Goal: Information Seeking & Learning: Find specific fact

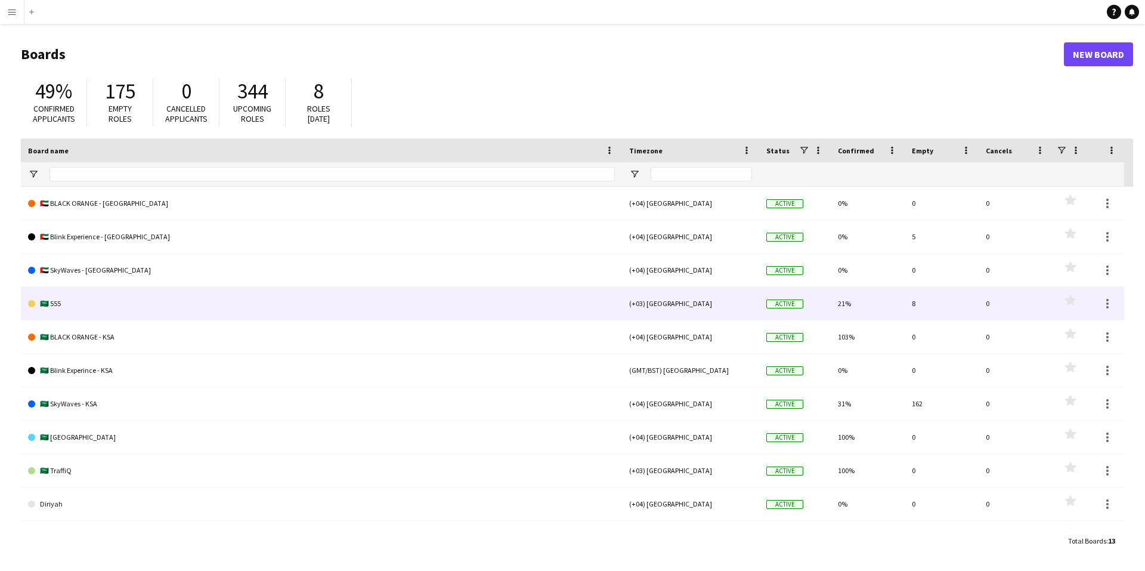
click at [61, 304] on link "🇸🇦 555" at bounding box center [321, 303] width 587 height 33
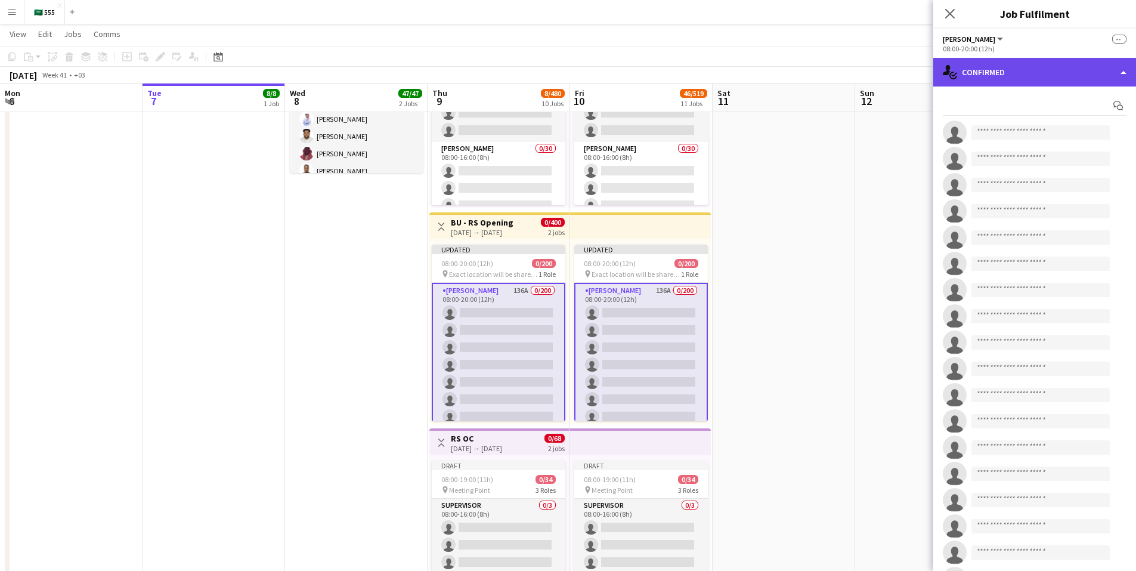
click at [1033, 64] on div "single-neutral-actions-check-2 Confirmed" at bounding box center [1034, 72] width 203 height 29
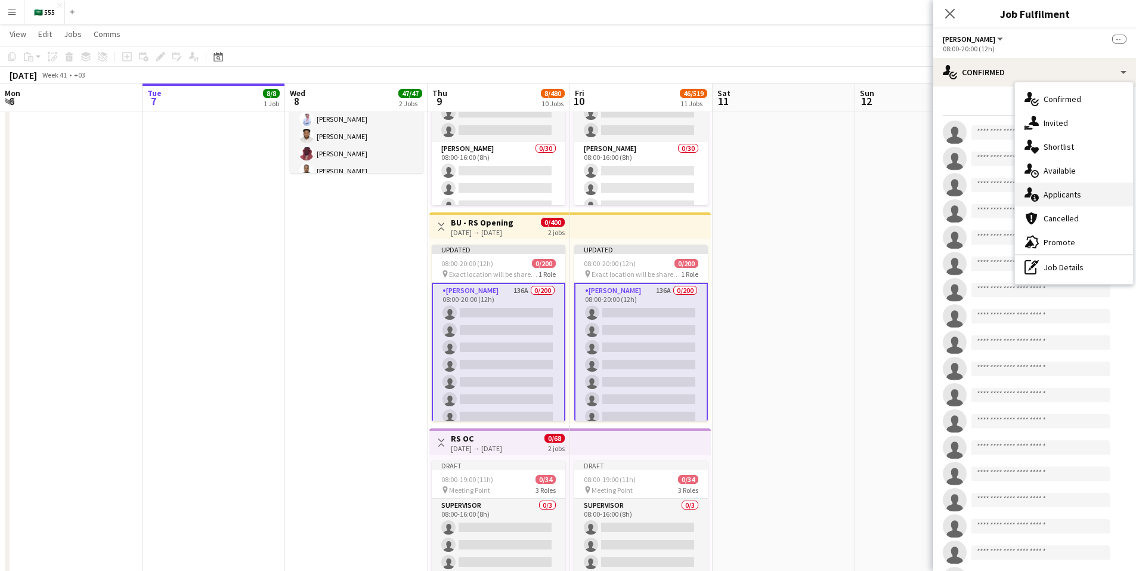
click at [1064, 193] on span "Applicants" at bounding box center [1063, 194] width 38 height 11
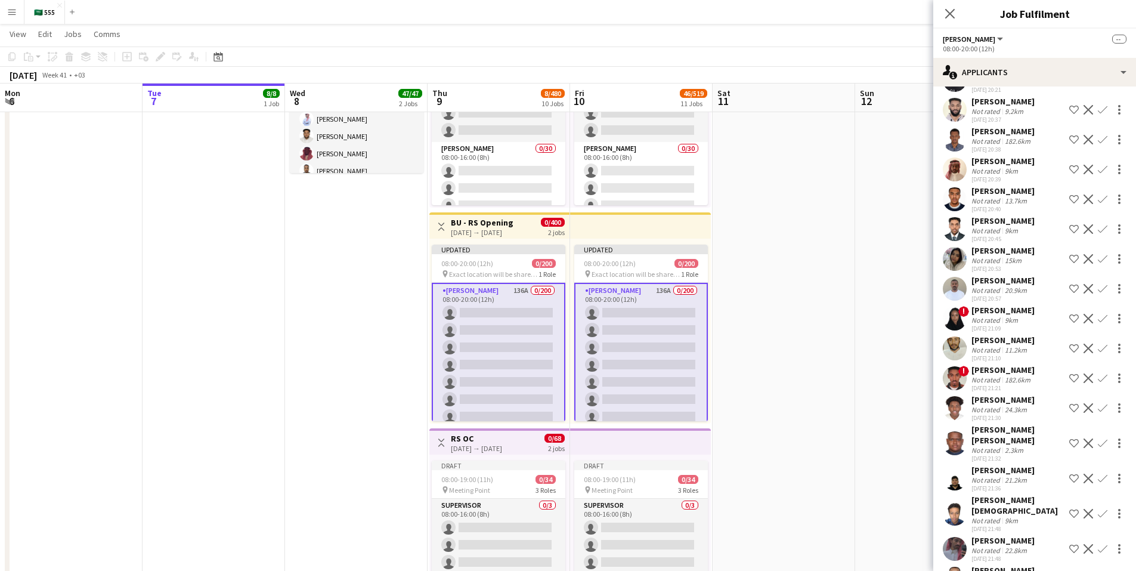
scroll to position [3459, 0]
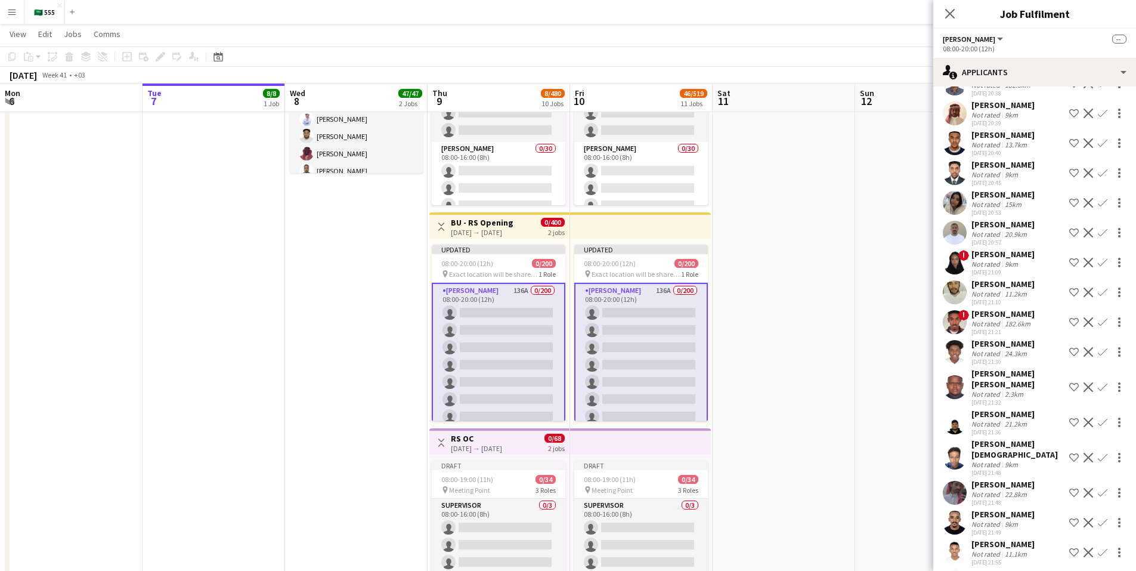
click at [983, 249] on div "[PERSON_NAME]" at bounding box center [1002, 254] width 63 height 11
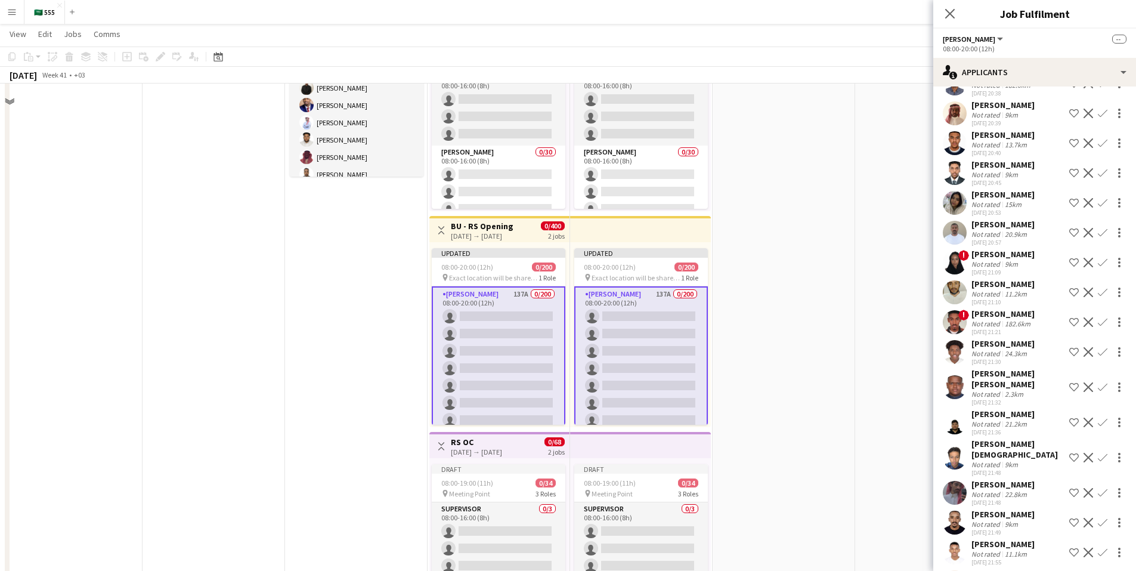
scroll to position [239, 0]
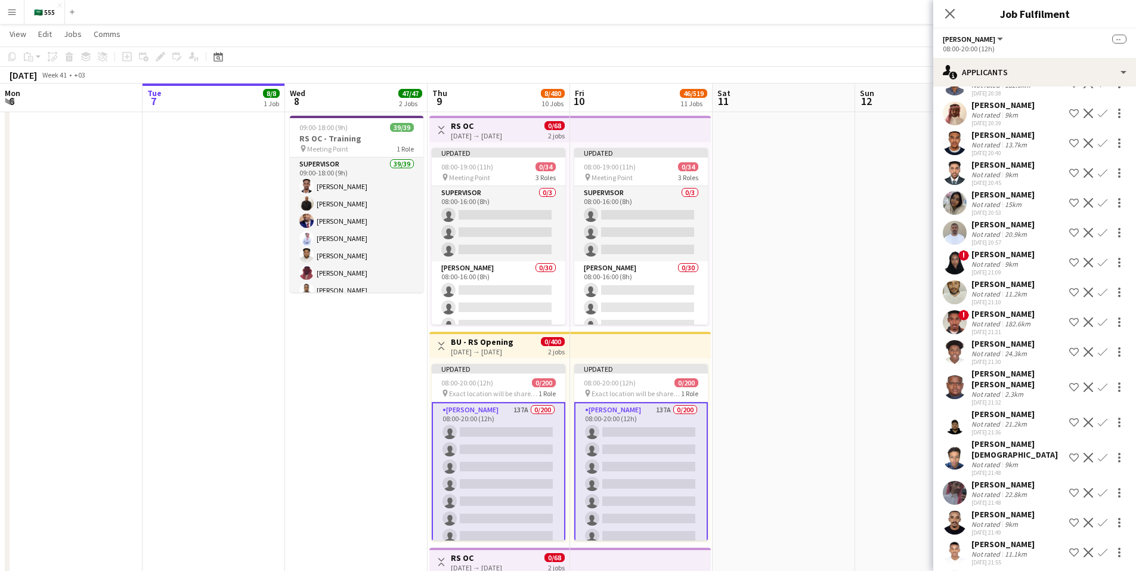
click at [988, 249] on div "[PERSON_NAME]" at bounding box center [1002, 254] width 63 height 11
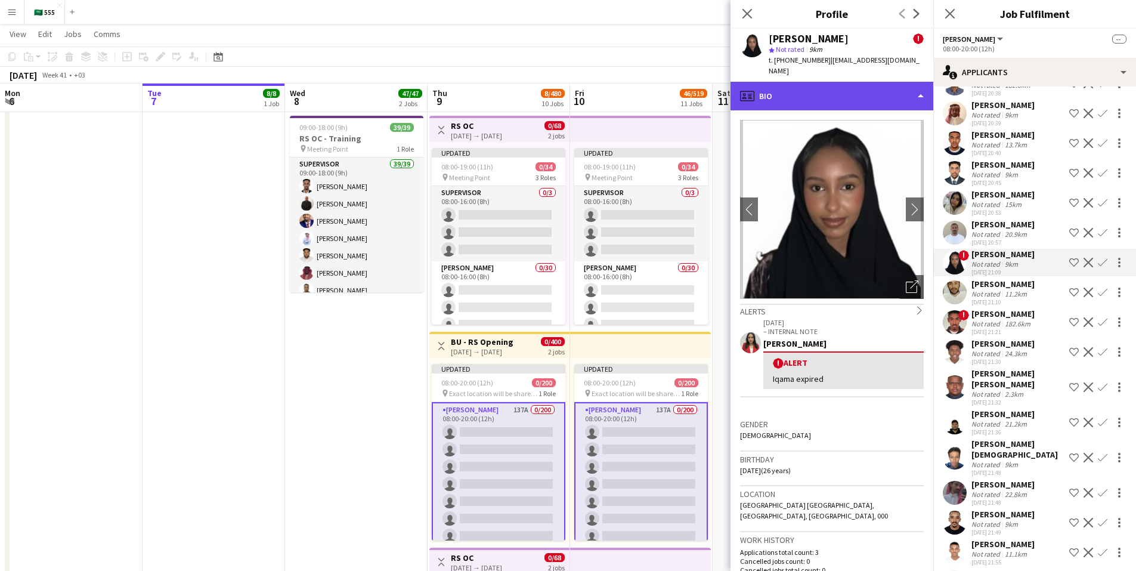
click at [841, 84] on div "profile Bio" at bounding box center [831, 96] width 203 height 29
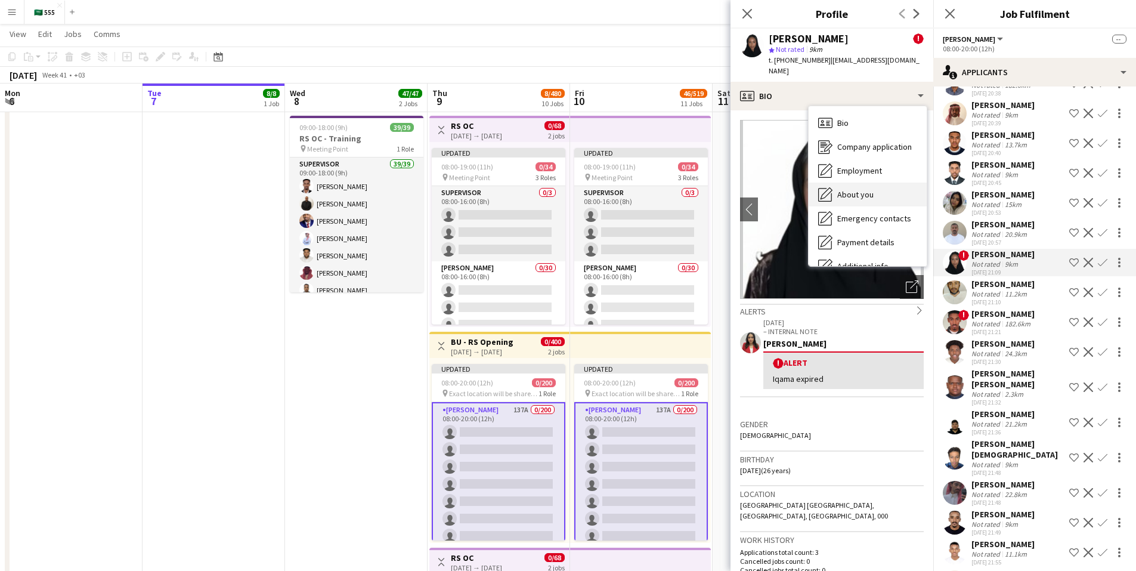
click at [859, 189] on span "About you" at bounding box center [855, 194] width 36 height 11
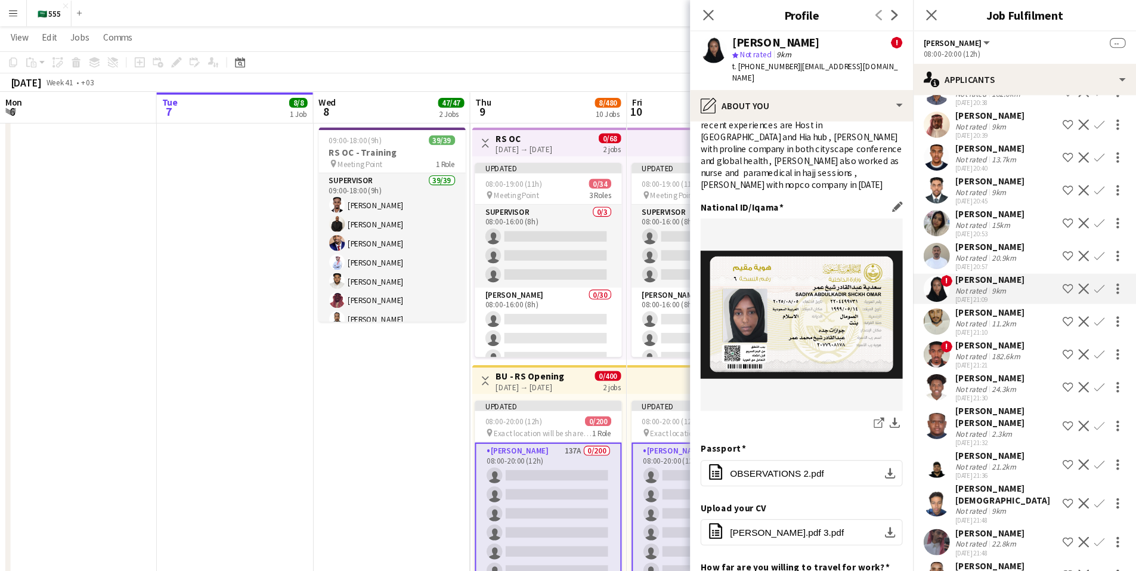
scroll to position [60, 0]
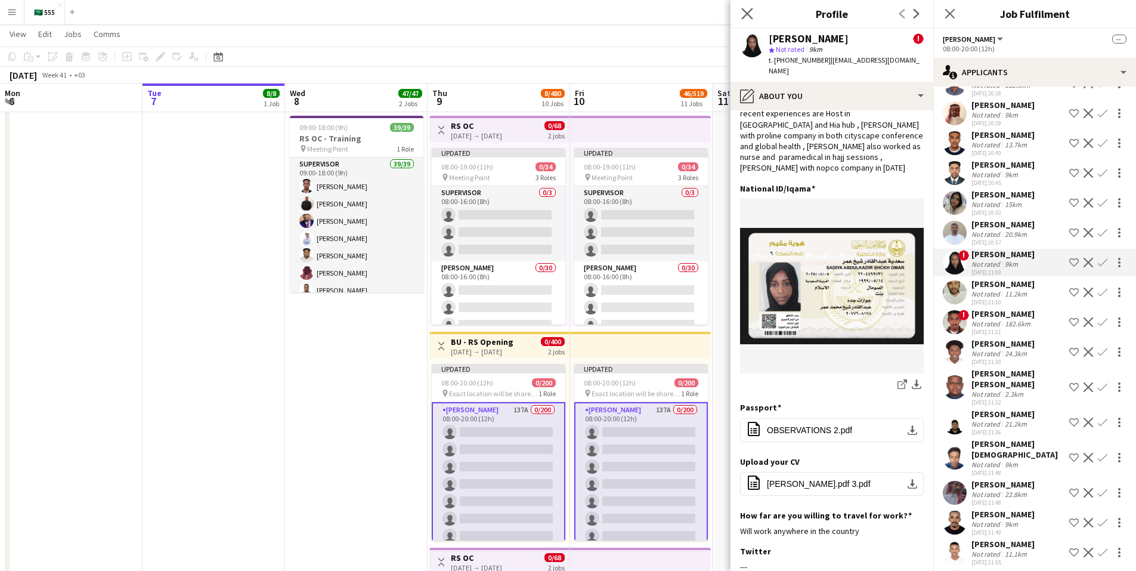
click at [749, 7] on app-icon "Close pop-in" at bounding box center [747, 13] width 17 height 17
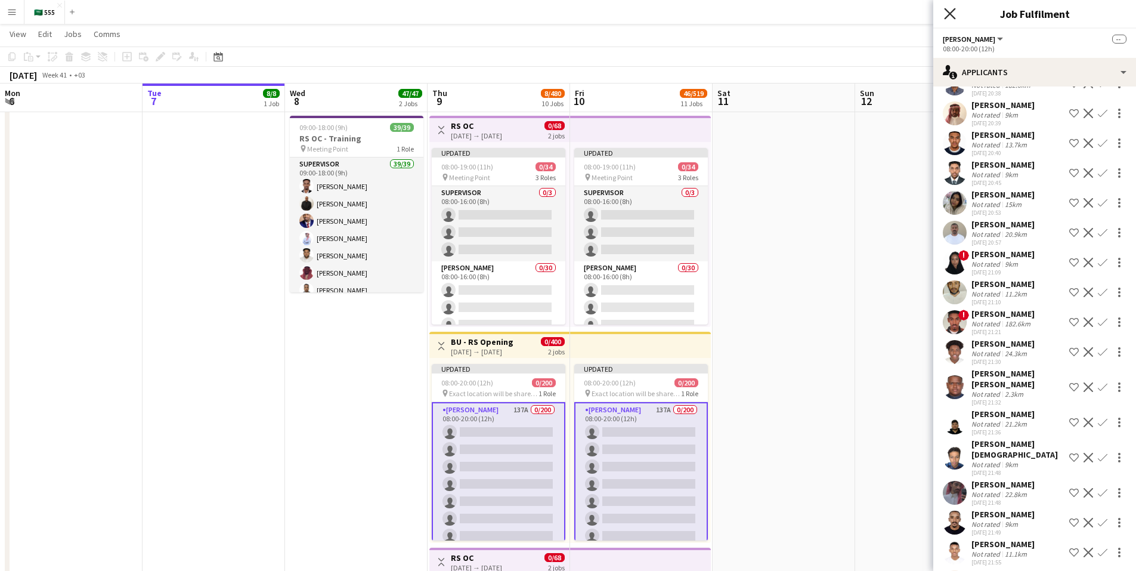
click at [952, 17] on icon "Close pop-in" at bounding box center [949, 13] width 11 height 11
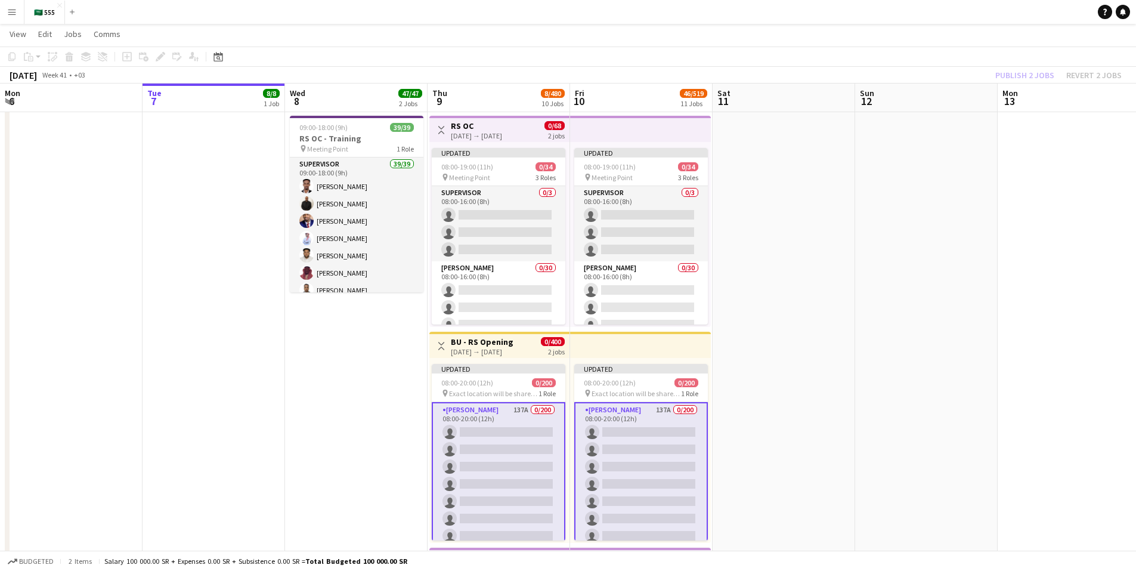
click at [10, 10] on app-icon "Menu" at bounding box center [12, 12] width 10 height 10
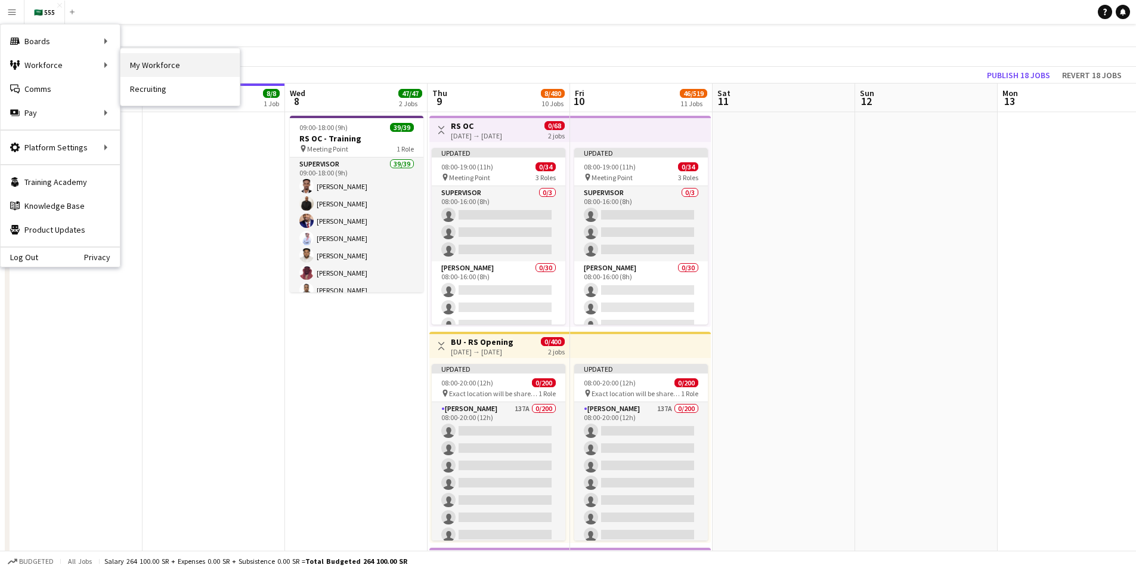
click at [159, 69] on link "My Workforce" at bounding box center [179, 65] width 119 height 24
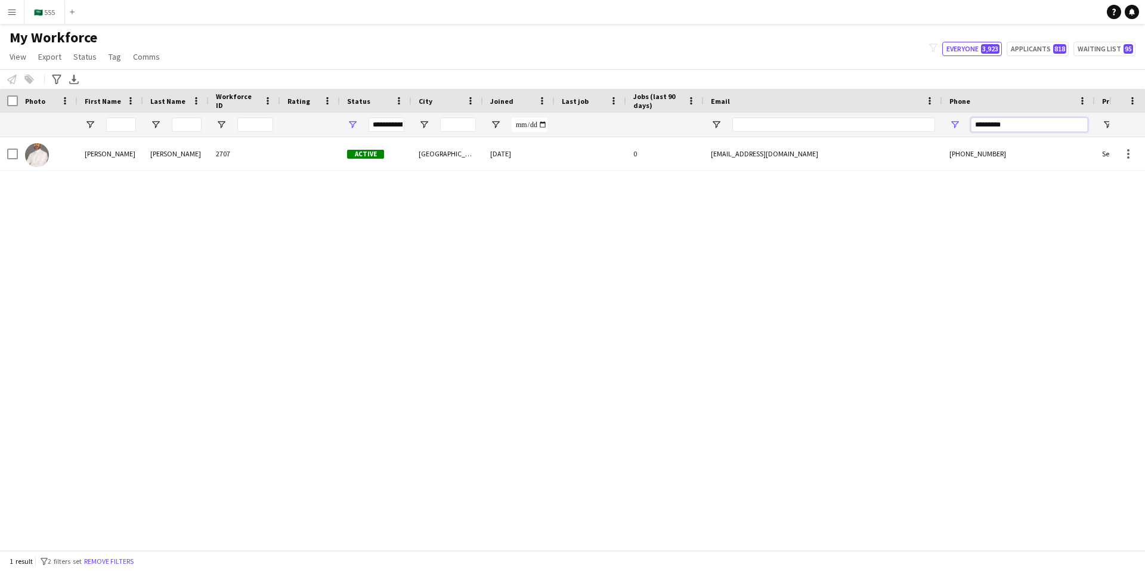
drag, startPoint x: 1016, startPoint y: 125, endPoint x: 967, endPoint y: 126, distance: 48.9
click at [967, 126] on div "*********" at bounding box center [1018, 125] width 153 height 24
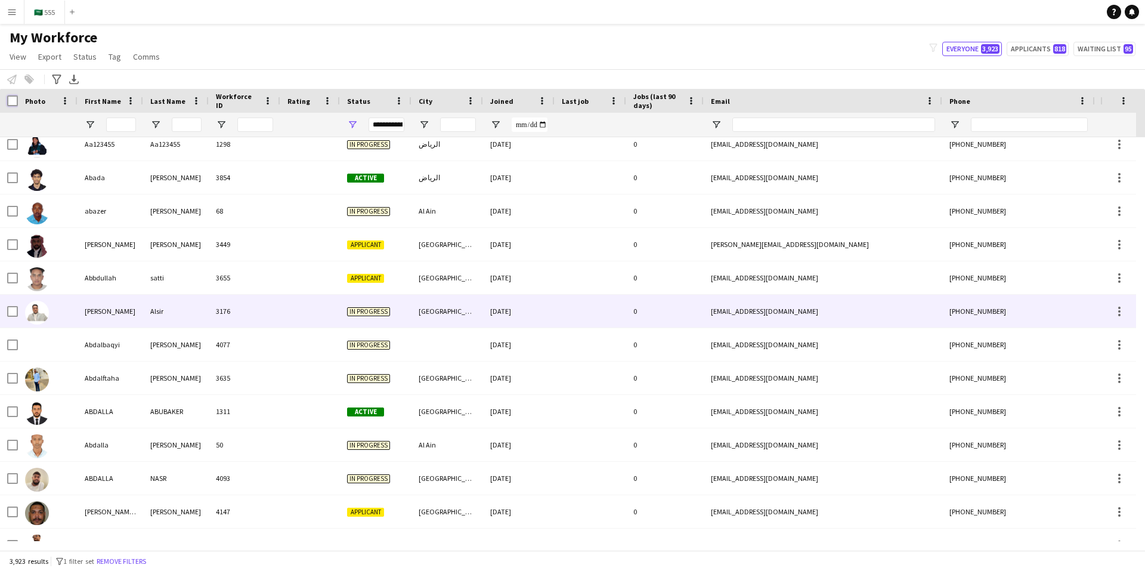
scroll to position [119, 0]
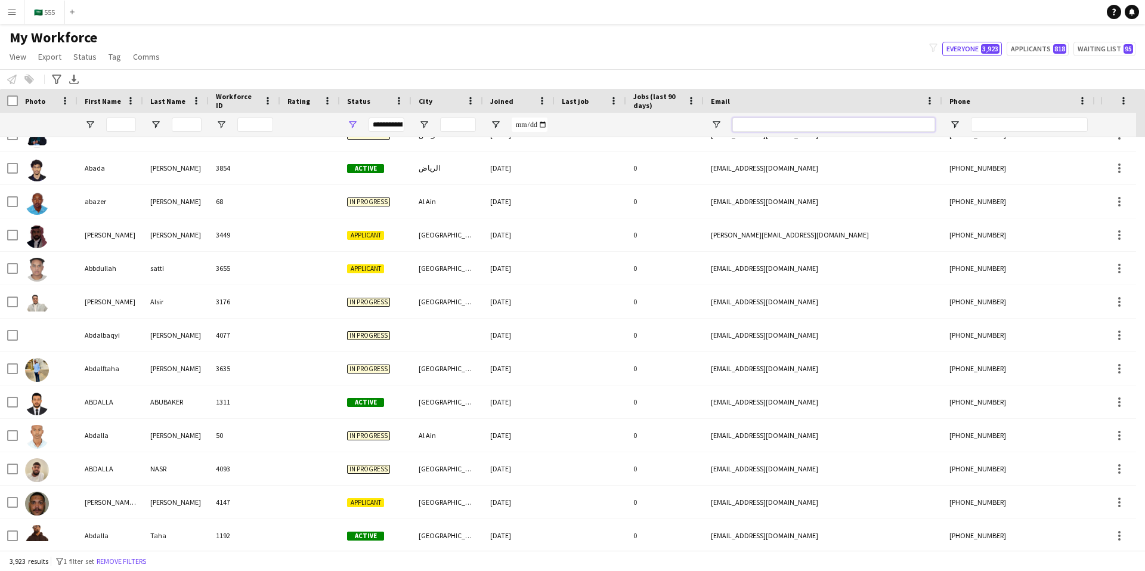
click at [787, 124] on input "Email Filter Input" at bounding box center [833, 124] width 203 height 14
click at [990, 121] on input "Phone Filter Input" at bounding box center [1029, 124] width 117 height 14
paste input "*********"
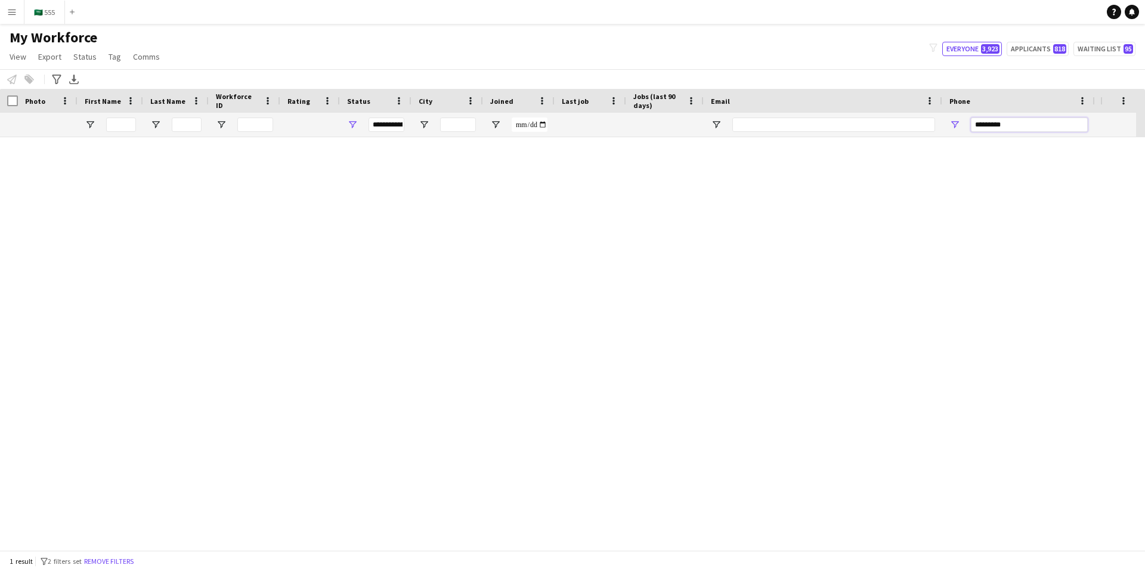
scroll to position [0, 0]
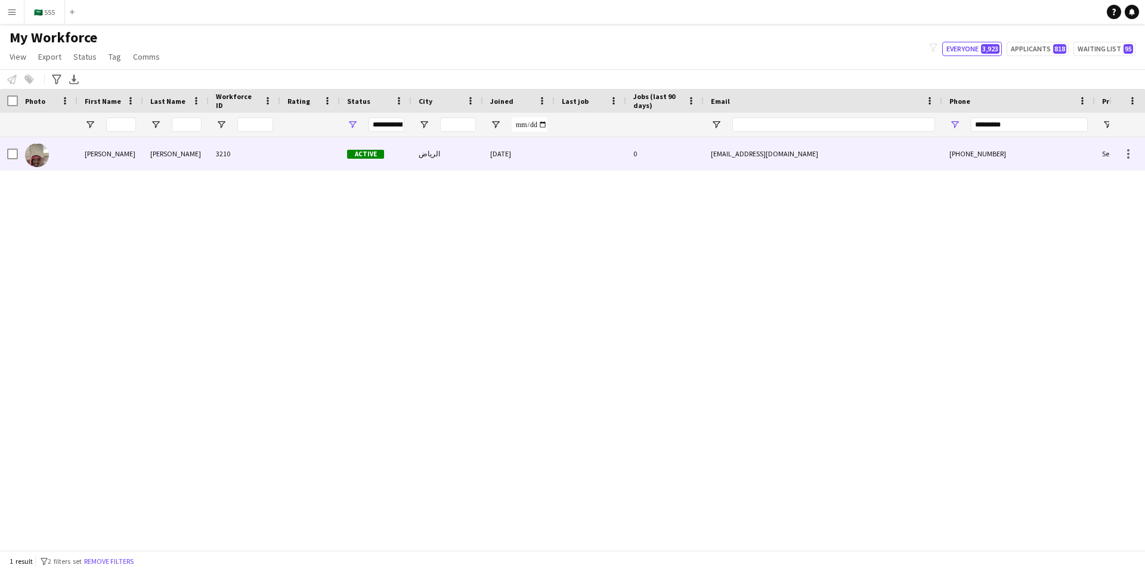
click at [614, 155] on div at bounding box center [591, 153] width 72 height 33
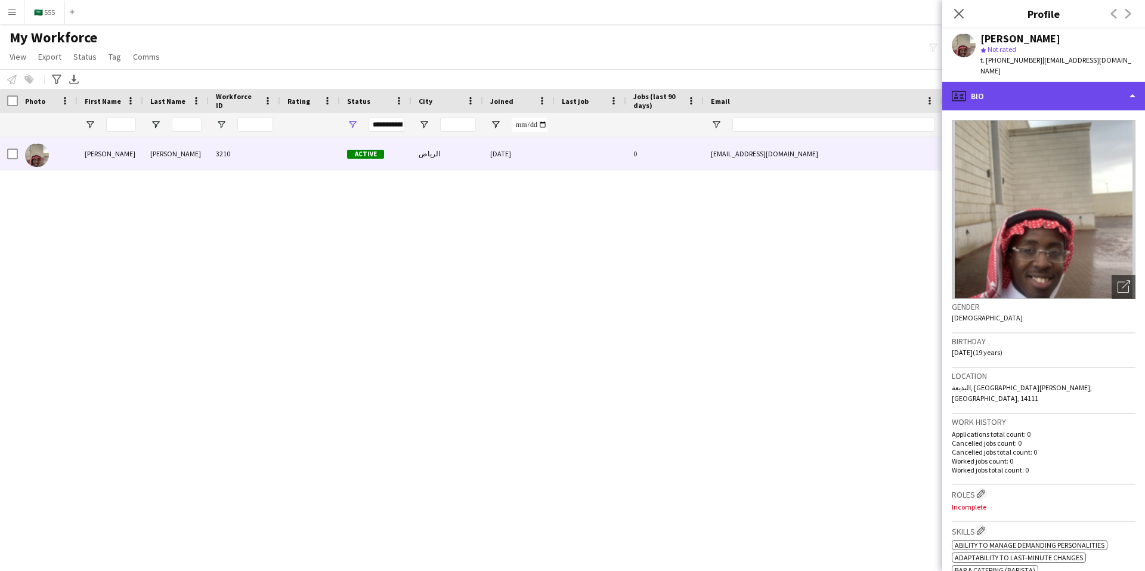
click at [1010, 82] on div "profile Bio" at bounding box center [1043, 96] width 203 height 29
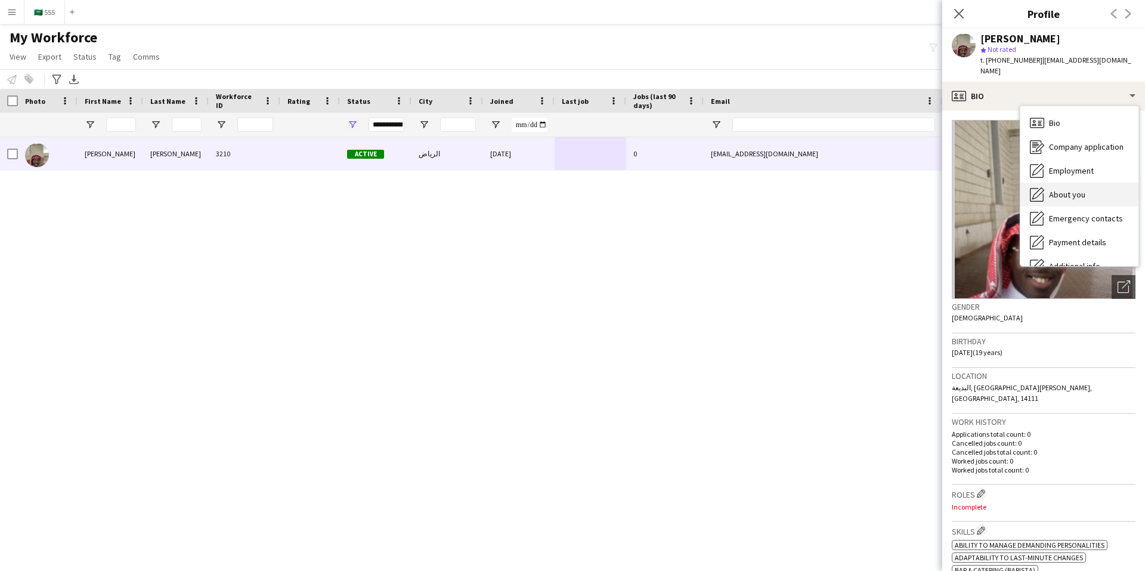
click at [1075, 189] on span "About you" at bounding box center [1067, 194] width 36 height 11
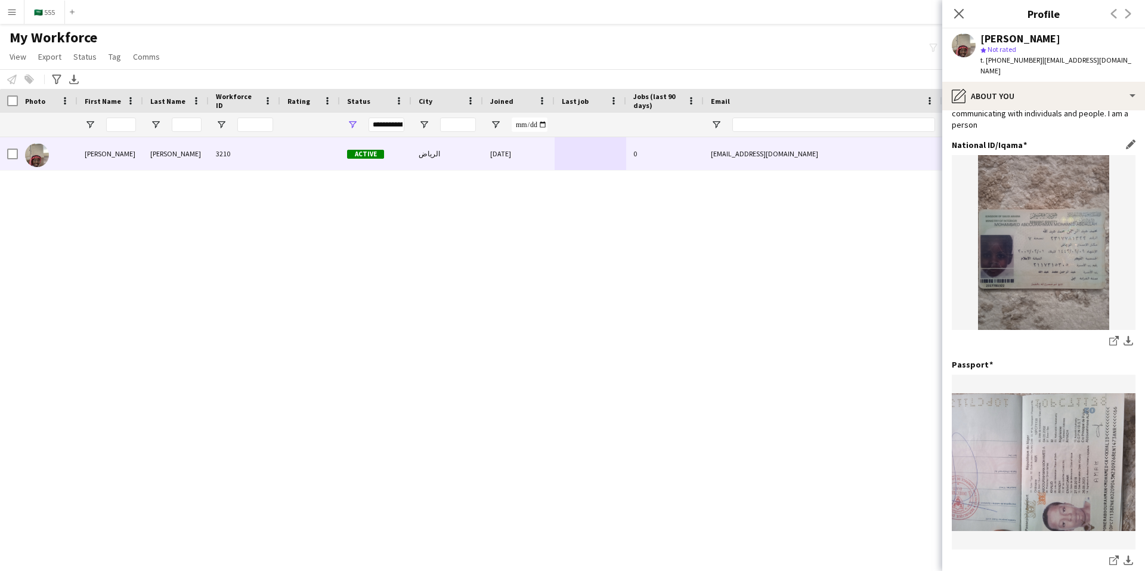
scroll to position [119, 0]
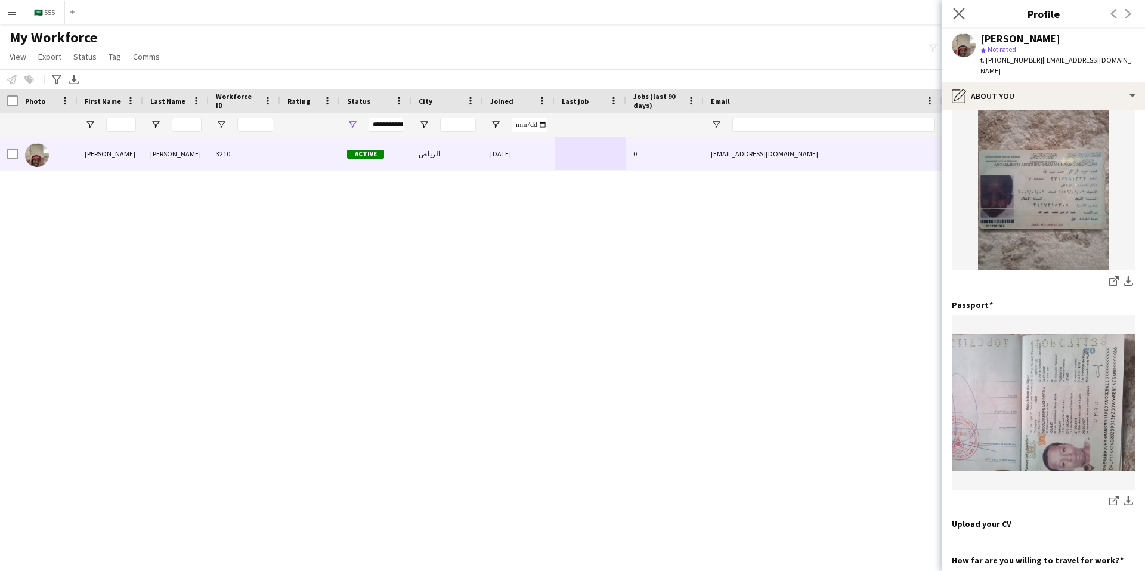
click at [964, 19] on icon at bounding box center [958, 13] width 11 height 11
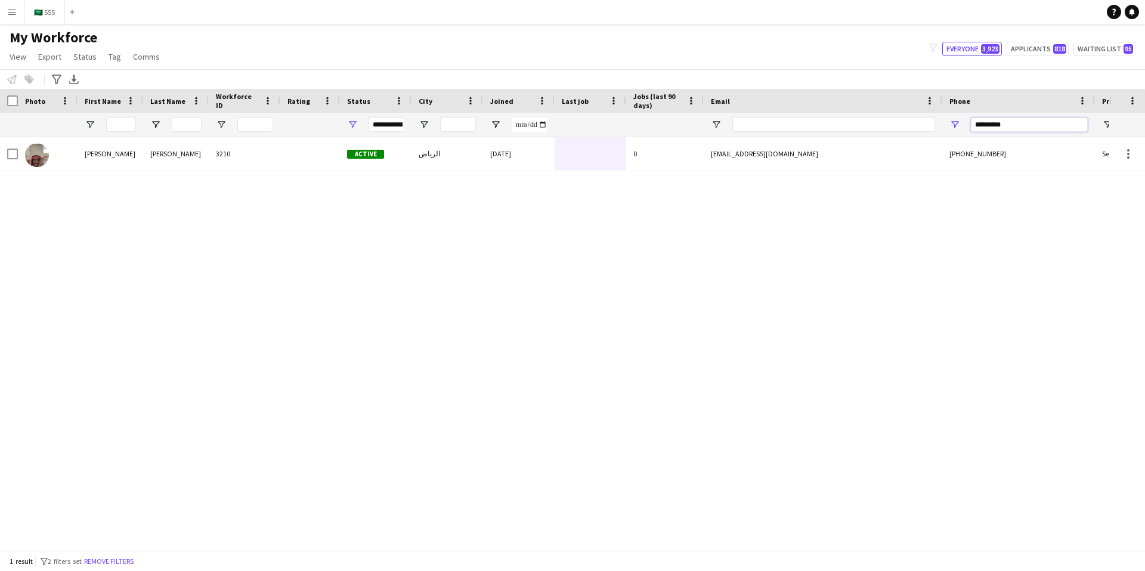
click at [1015, 126] on input "*********" at bounding box center [1029, 124] width 117 height 14
paste input "Phone Filter Input"
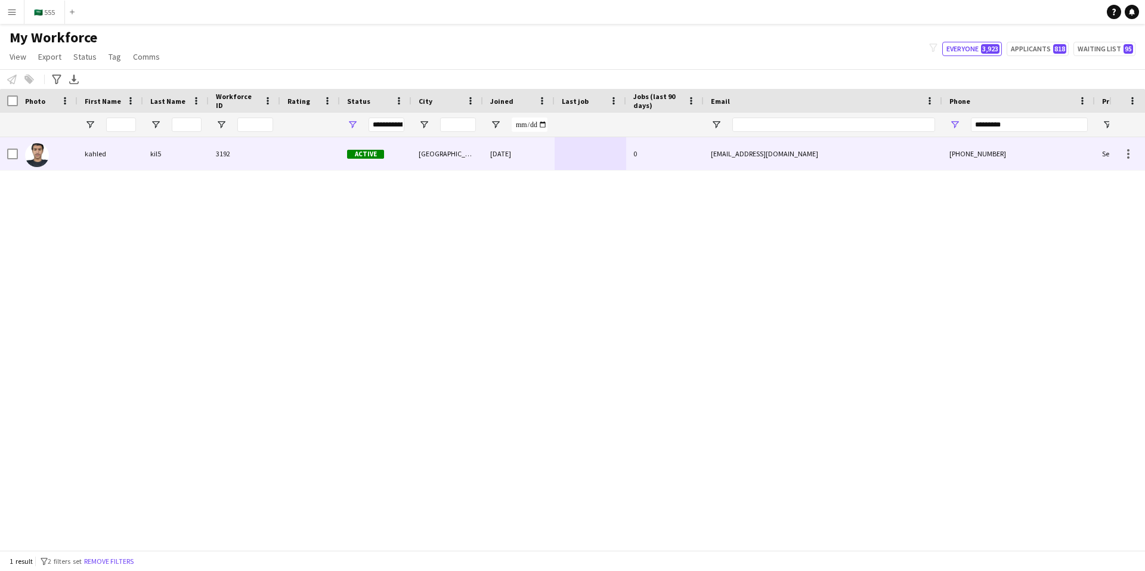
click at [309, 156] on div at bounding box center [310, 153] width 60 height 33
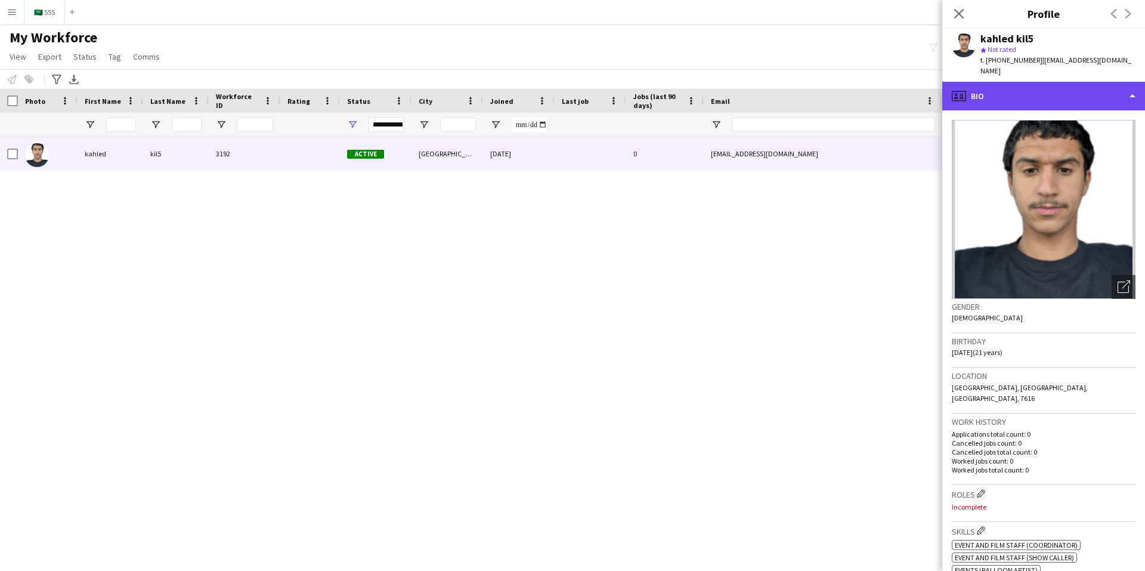
click at [991, 89] on div "profile Bio" at bounding box center [1043, 96] width 203 height 29
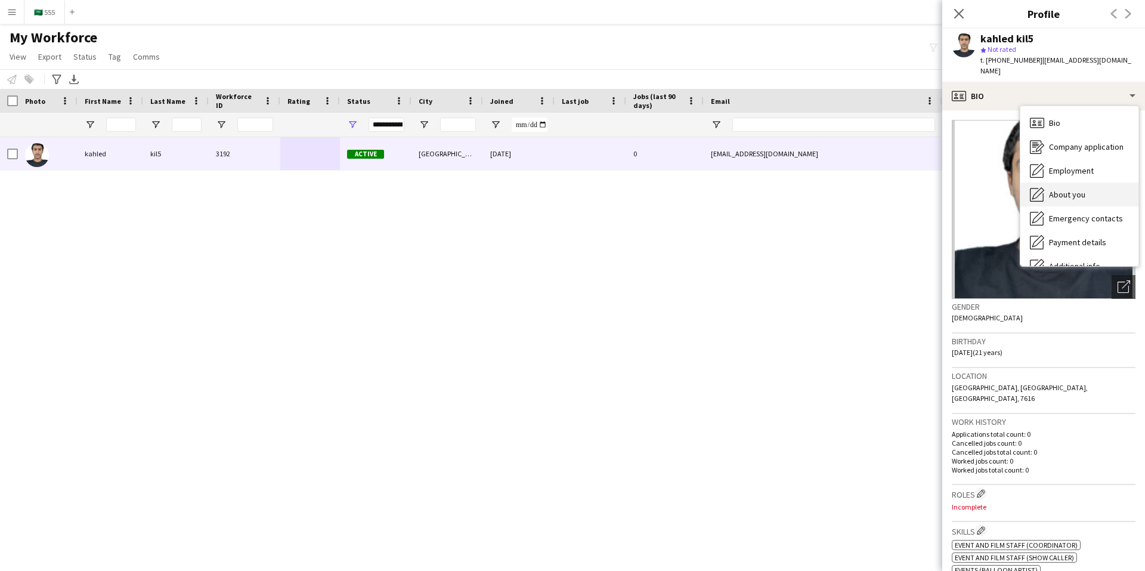
click at [1077, 189] on span "About you" at bounding box center [1067, 194] width 36 height 11
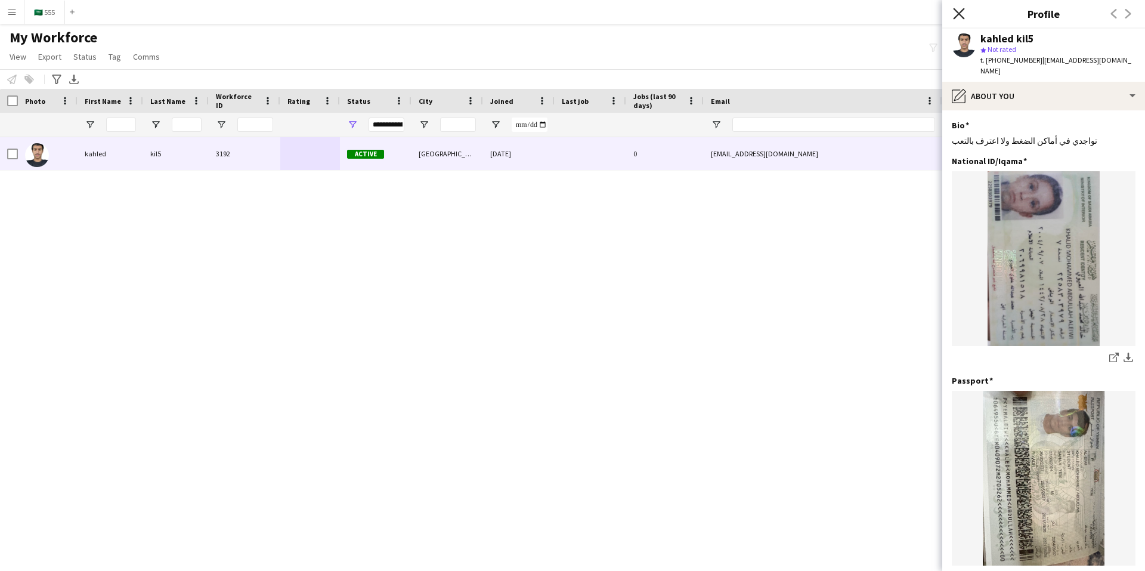
click at [961, 16] on icon at bounding box center [958, 13] width 11 height 11
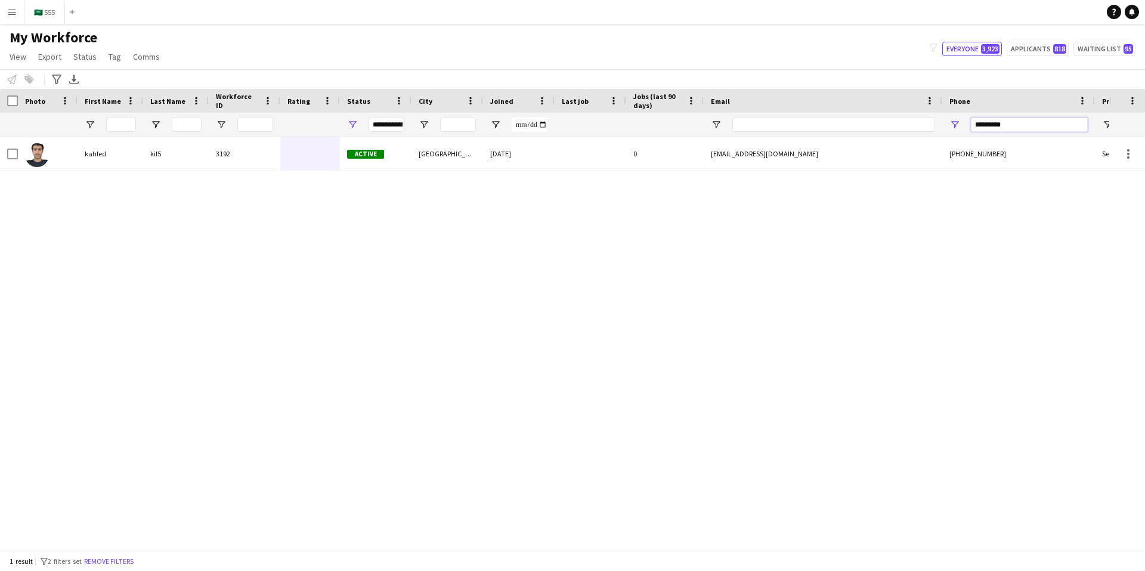
click at [989, 123] on input "*********" at bounding box center [1029, 124] width 117 height 14
paste input "Phone Filter Input"
type input "*********"
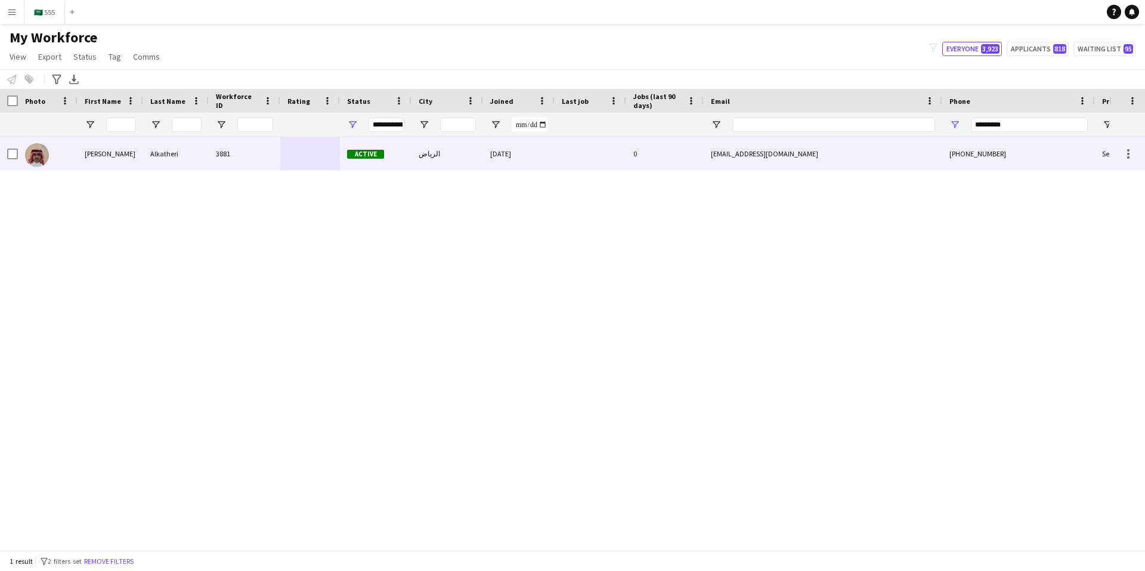
click at [583, 154] on div at bounding box center [591, 153] width 72 height 33
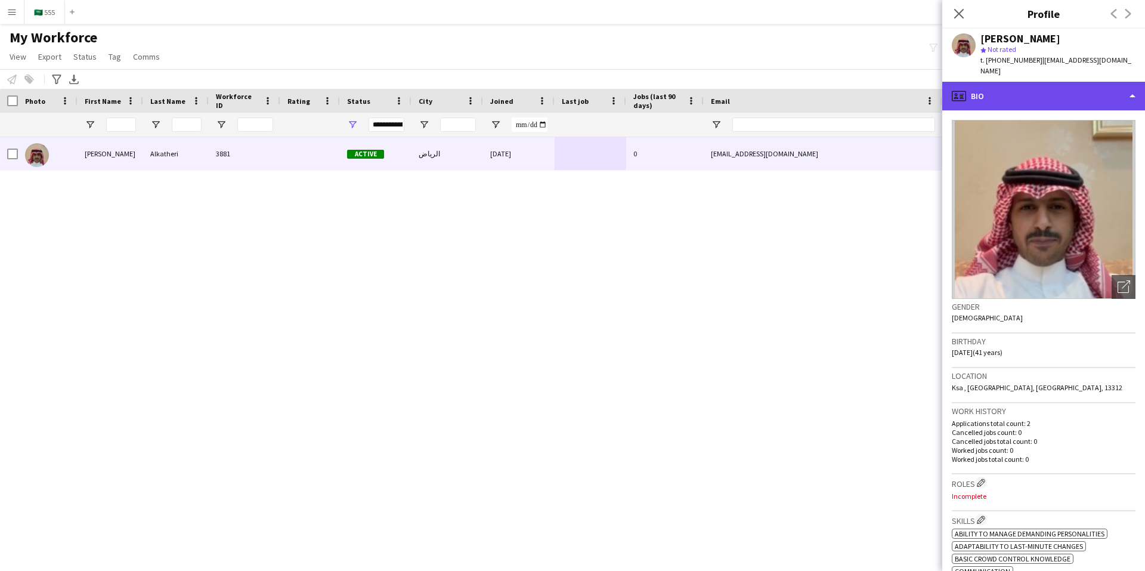
click at [978, 92] on div "profile Bio" at bounding box center [1043, 96] width 203 height 29
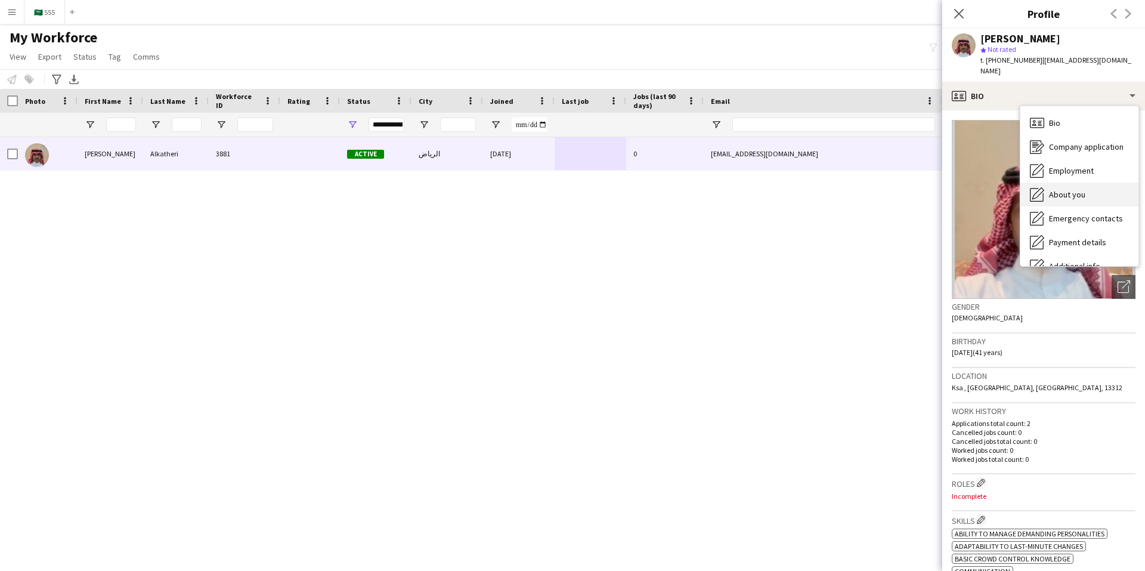
click at [1075, 200] on div "About you About you" at bounding box center [1079, 194] width 118 height 24
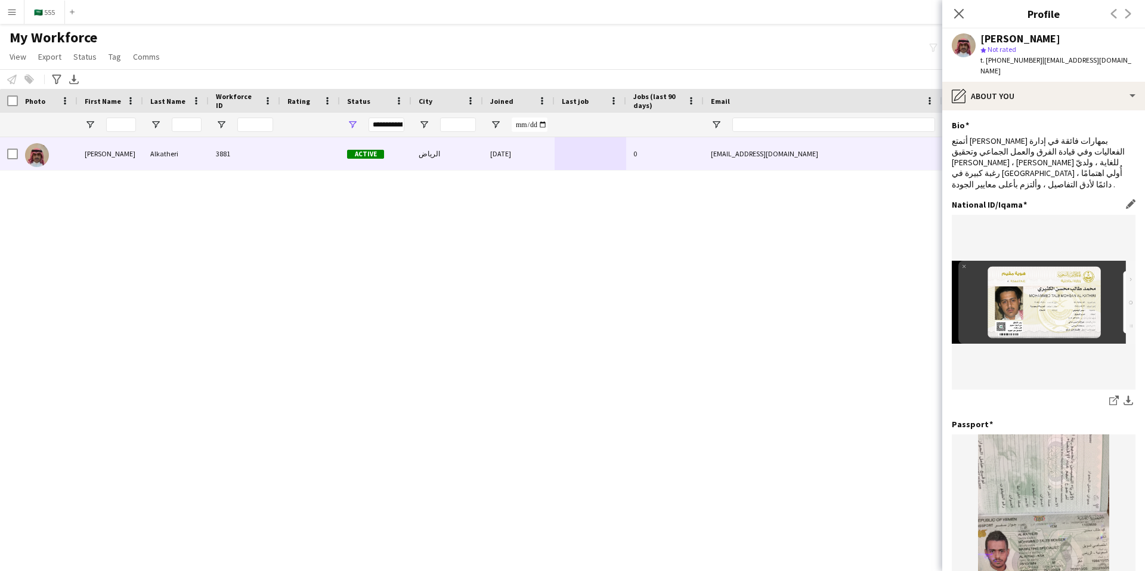
click at [1061, 293] on img at bounding box center [1044, 302] width 184 height 83
click at [1036, 287] on img at bounding box center [1044, 302] width 184 height 83
click at [1065, 321] on img at bounding box center [1044, 302] width 184 height 83
click at [1123, 395] on app-icon "download-bottom" at bounding box center [1128, 400] width 10 height 11
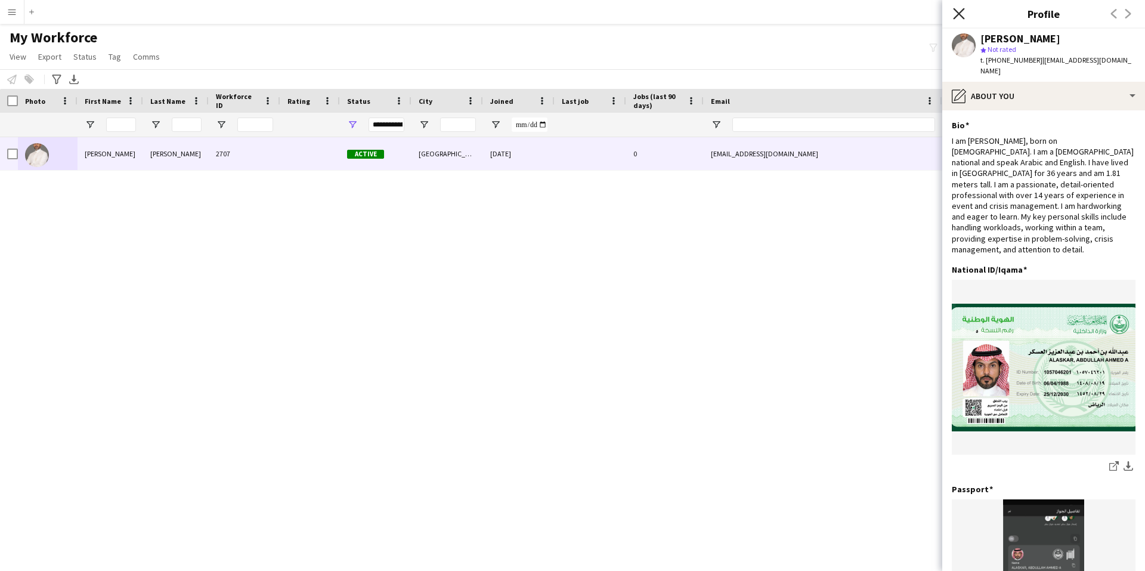
click at [962, 12] on icon "Close pop-in" at bounding box center [958, 13] width 11 height 11
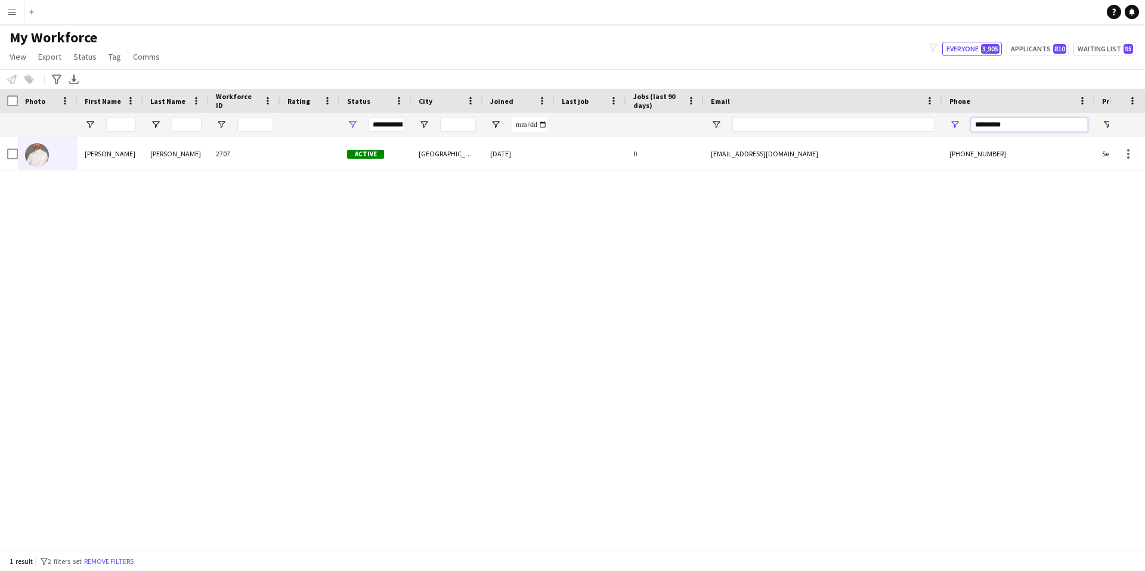
click at [1018, 125] on input "*********" at bounding box center [1029, 124] width 117 height 14
paste input "Phone Filter Input"
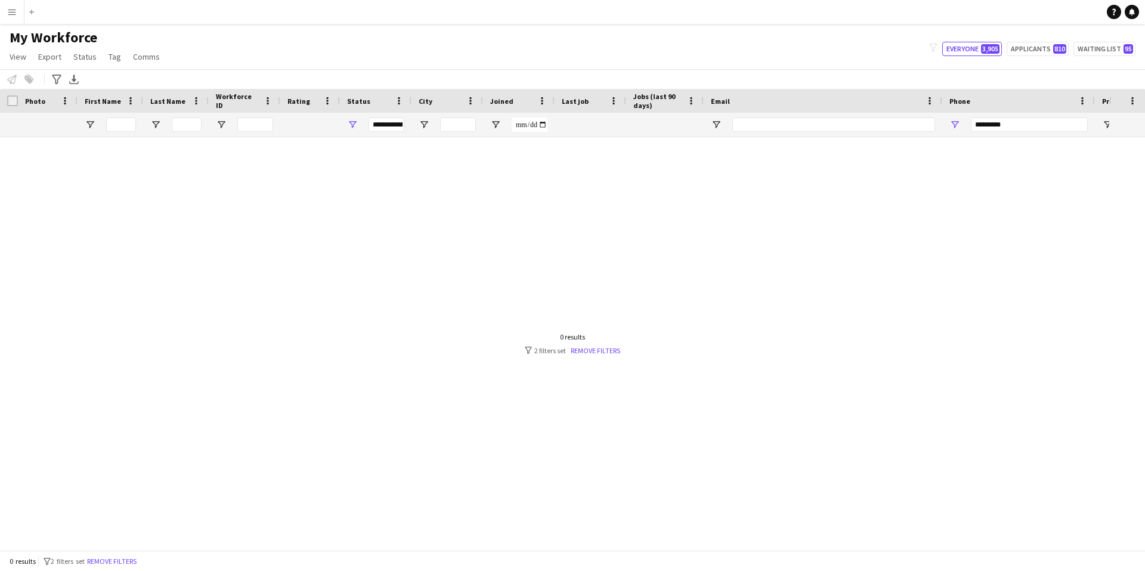
click at [664, 259] on div at bounding box center [554, 339] width 1109 height 404
click at [1024, 123] on input "*********" at bounding box center [1029, 124] width 117 height 14
click at [1023, 123] on input "*********" at bounding box center [1029, 124] width 117 height 14
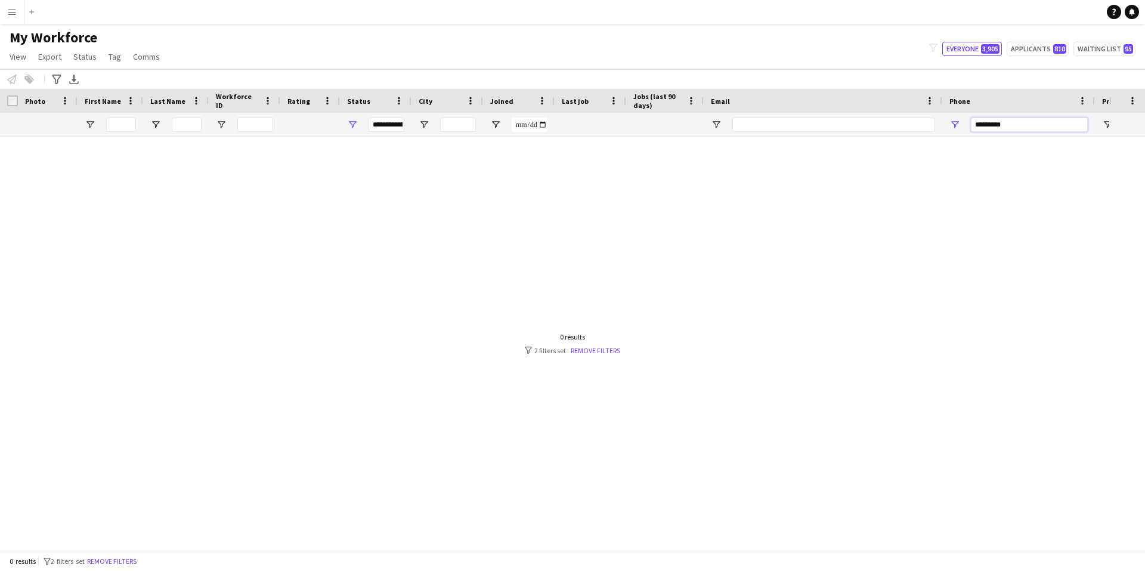
click at [1023, 122] on input "*********" at bounding box center [1029, 124] width 117 height 14
paste input "Phone Filter Input"
click at [1020, 120] on input "*********" at bounding box center [1029, 124] width 117 height 14
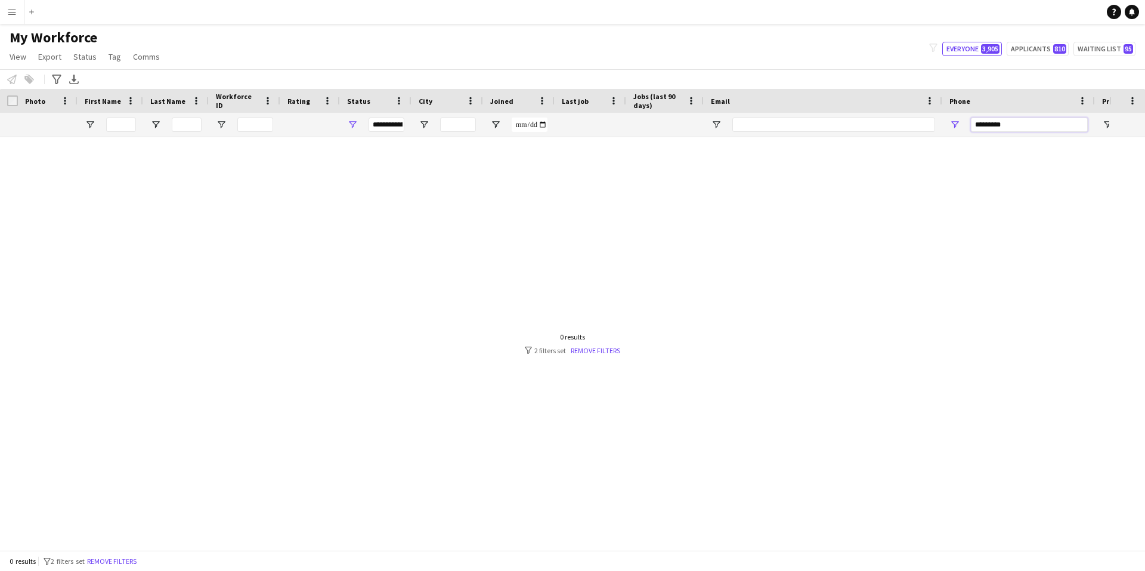
click at [1020, 120] on input "*********" at bounding box center [1029, 124] width 117 height 14
paste input "Phone Filter Input"
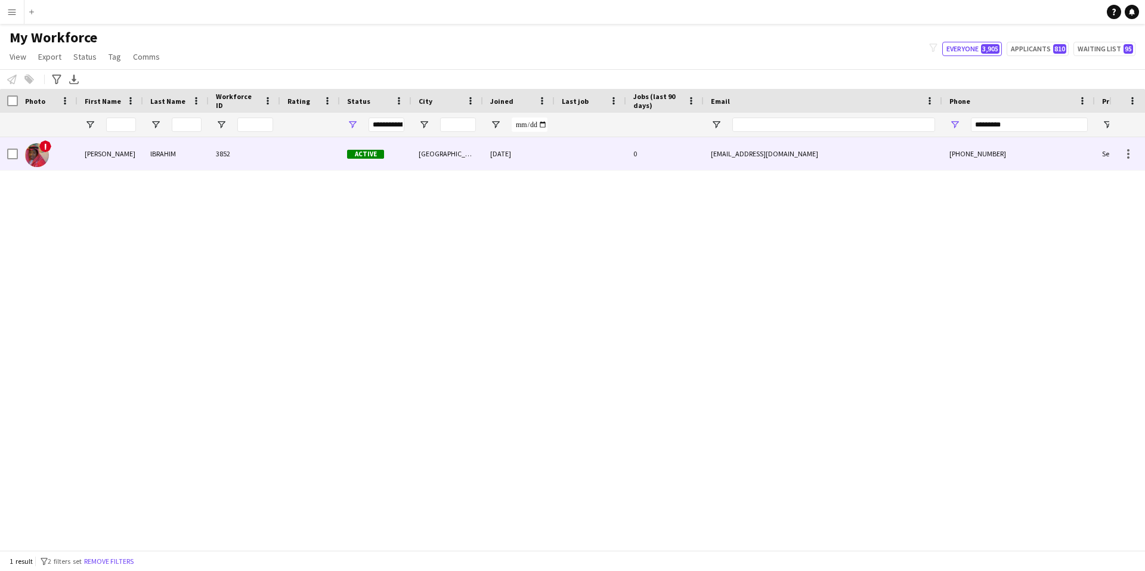
click at [37, 152] on img at bounding box center [37, 155] width 24 height 24
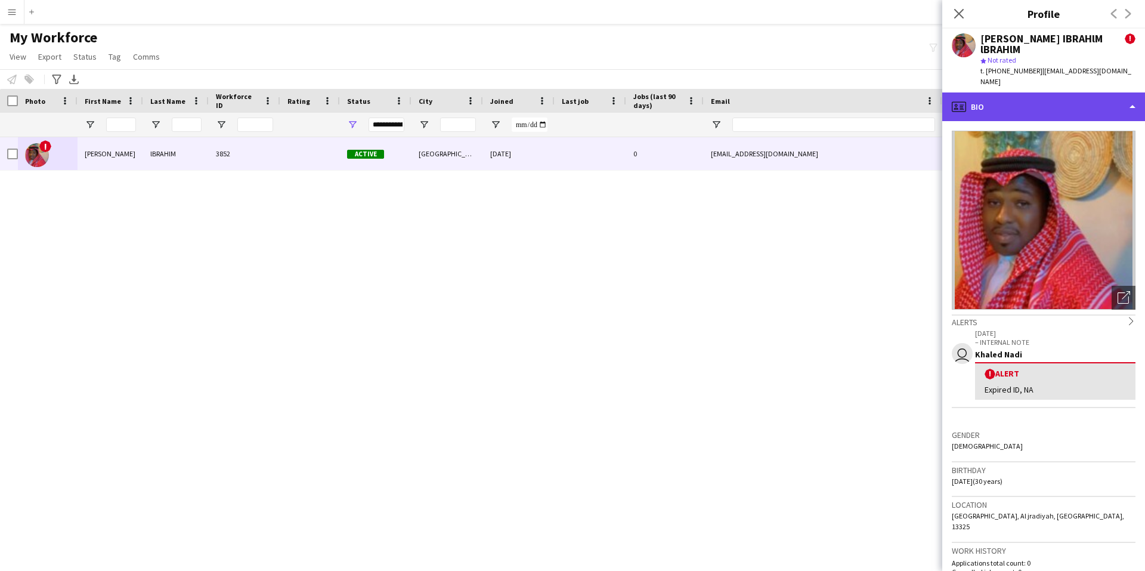
click at [1014, 92] on div "profile Bio" at bounding box center [1043, 106] width 203 height 29
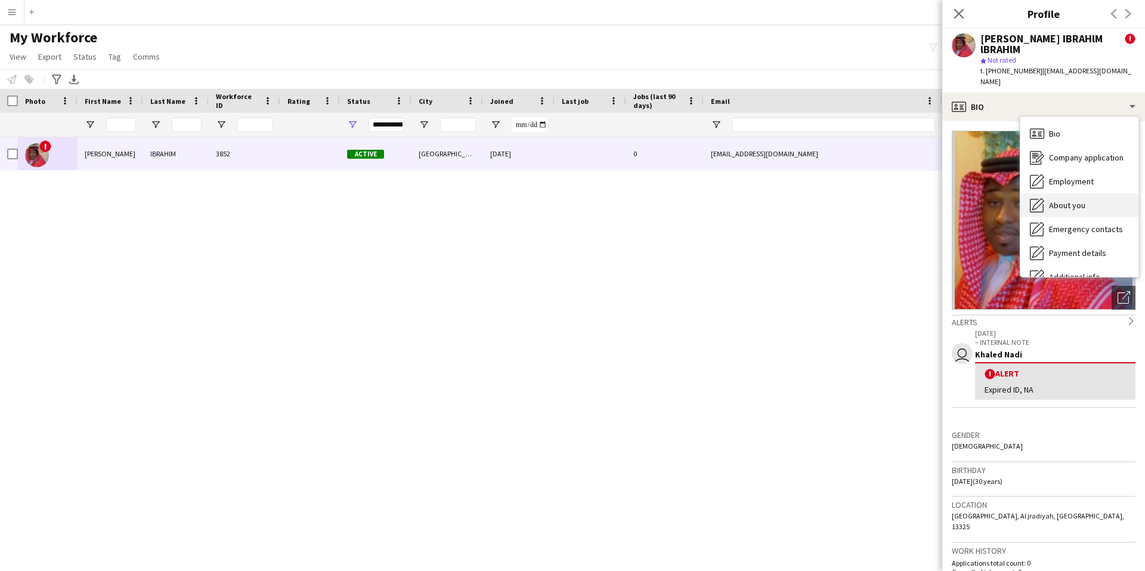
click at [1078, 200] on span "About you" at bounding box center [1067, 205] width 36 height 11
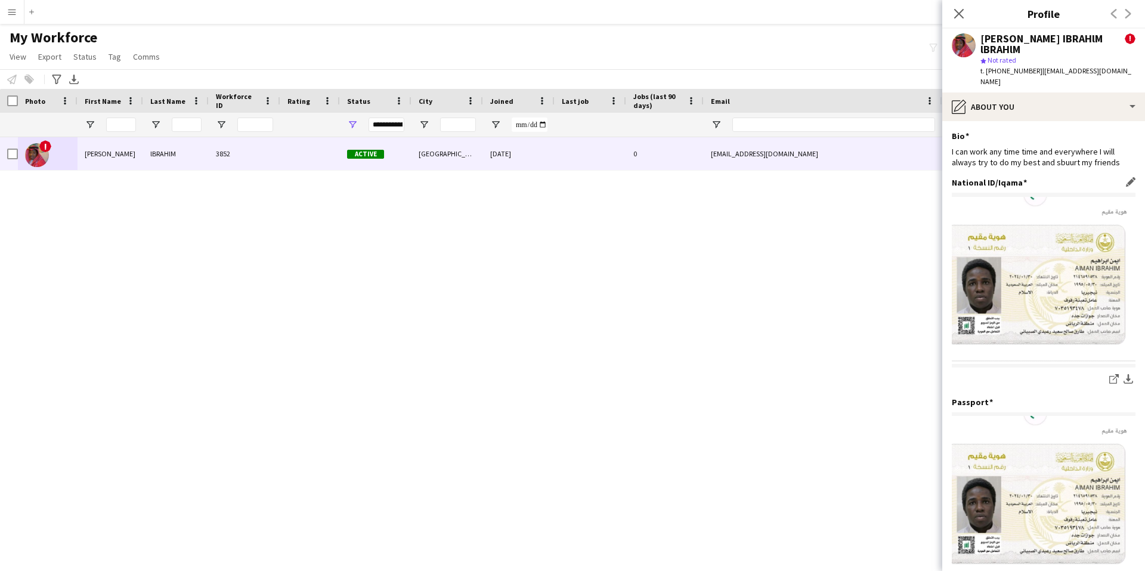
click at [1076, 271] on img at bounding box center [1044, 281] width 184 height 168
click at [958, 13] on icon at bounding box center [958, 13] width 11 height 11
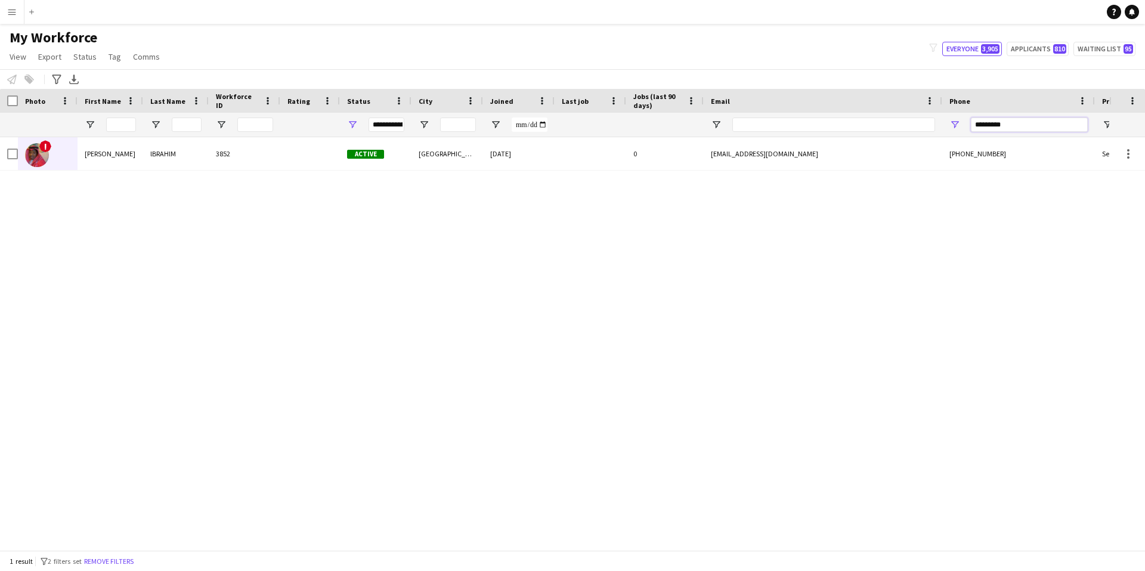
click at [1006, 123] on input "*********" at bounding box center [1029, 124] width 117 height 14
paste input "Phone Filter Input"
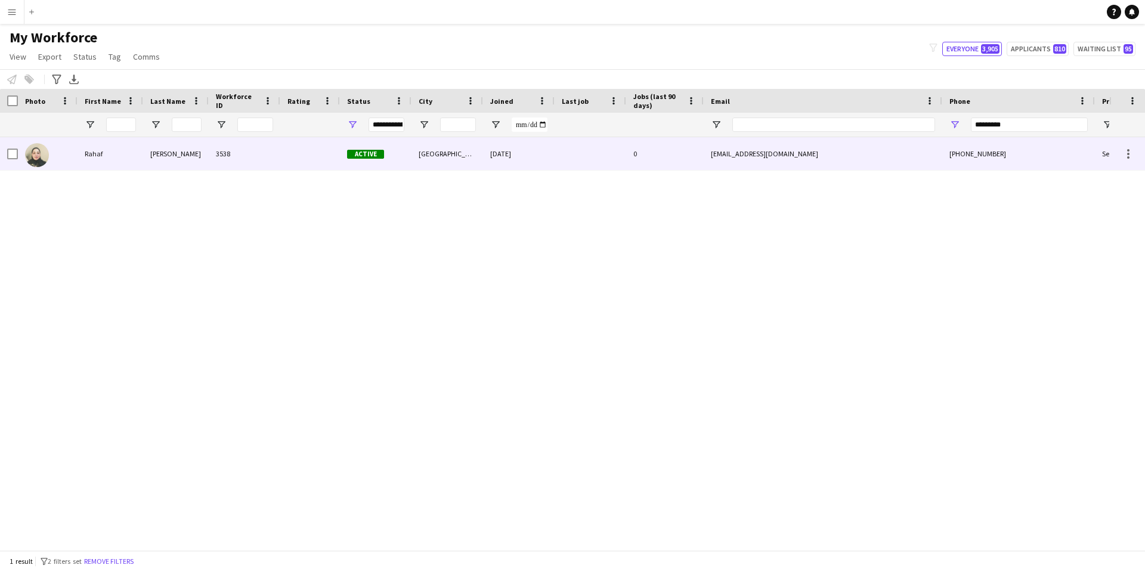
click at [663, 157] on div "0" at bounding box center [665, 153] width 78 height 33
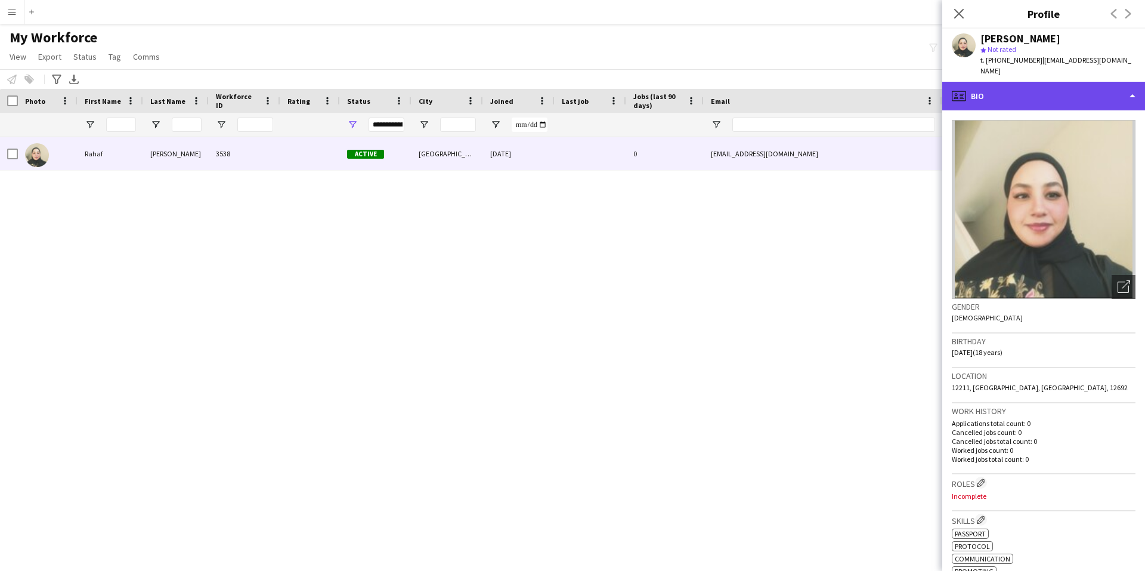
click at [990, 82] on div "profile Bio" at bounding box center [1043, 96] width 203 height 29
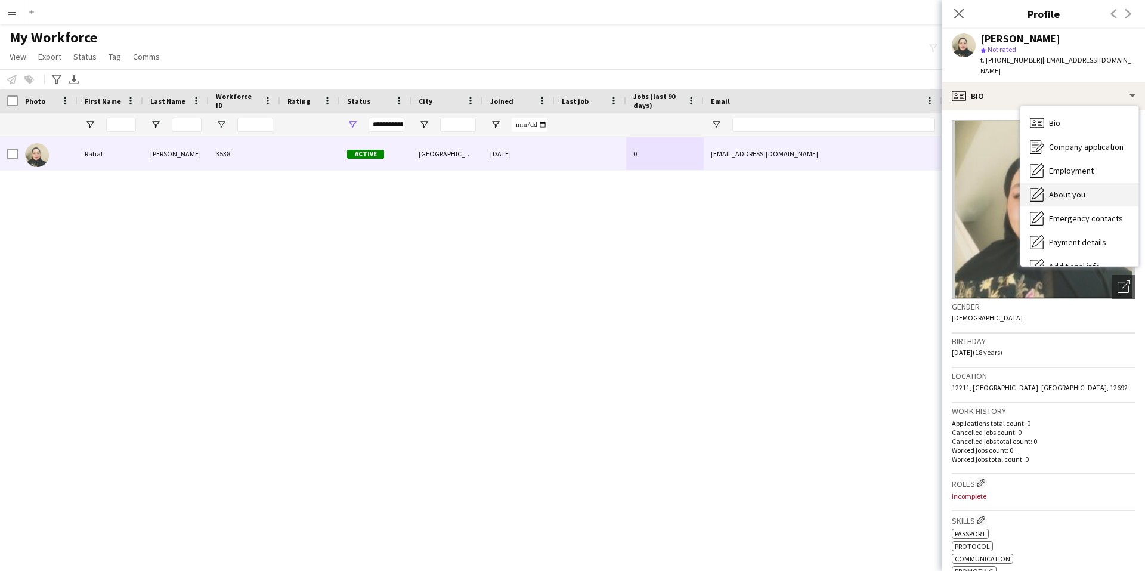
click at [1065, 189] on span "About you" at bounding box center [1067, 194] width 36 height 11
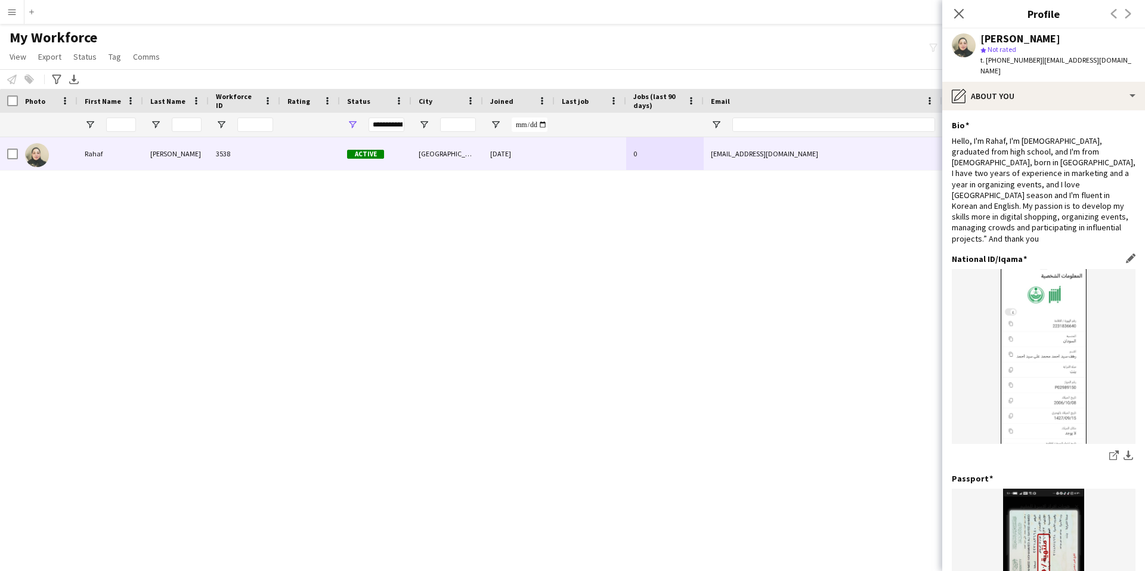
click at [1033, 349] on img at bounding box center [1044, 356] width 184 height 175
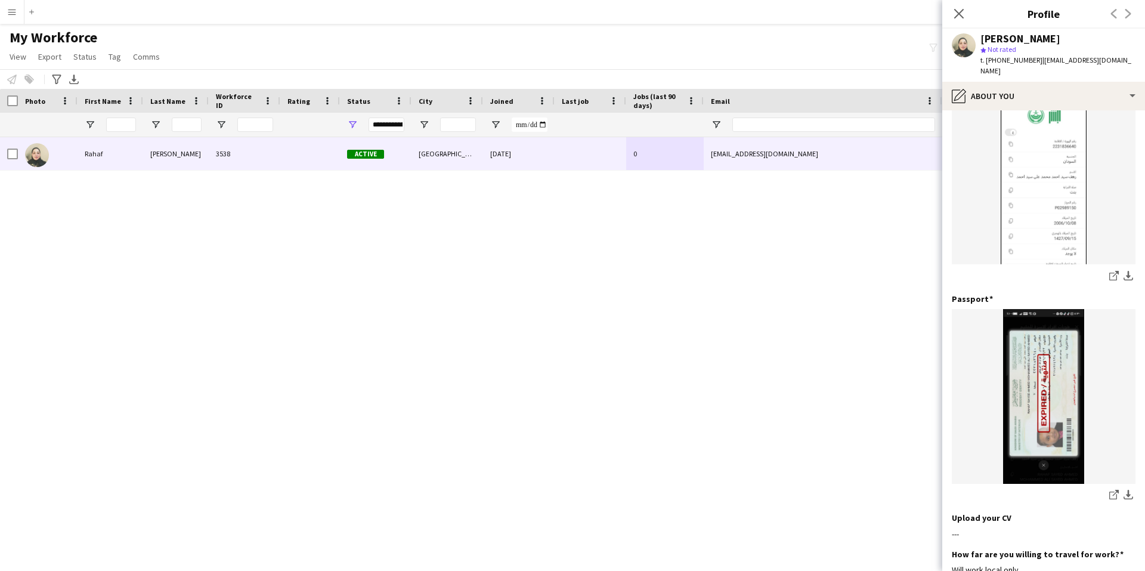
scroll to position [179, 0]
click at [962, 13] on icon "Close pop-in" at bounding box center [958, 13] width 11 height 11
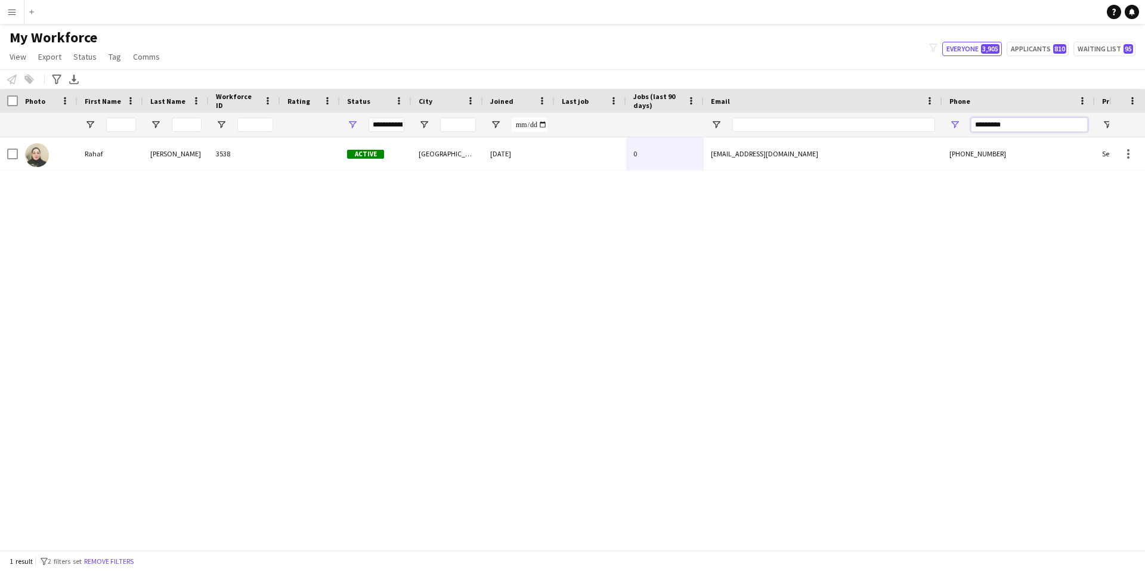
click at [1038, 120] on input "*********" at bounding box center [1029, 124] width 117 height 14
paste input "Phone Filter Input"
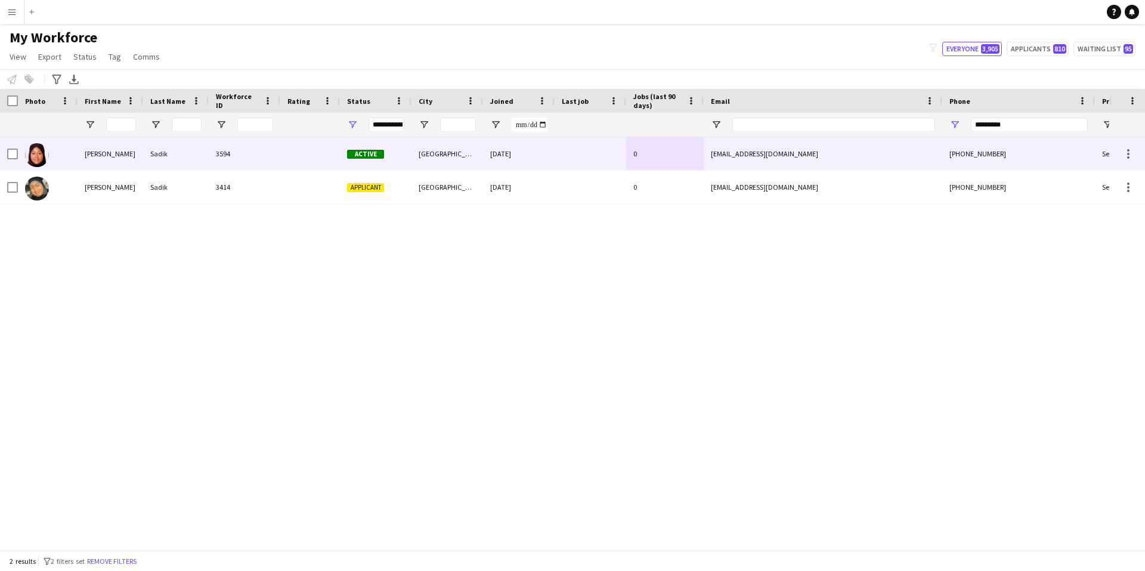
click at [284, 157] on div at bounding box center [310, 153] width 60 height 33
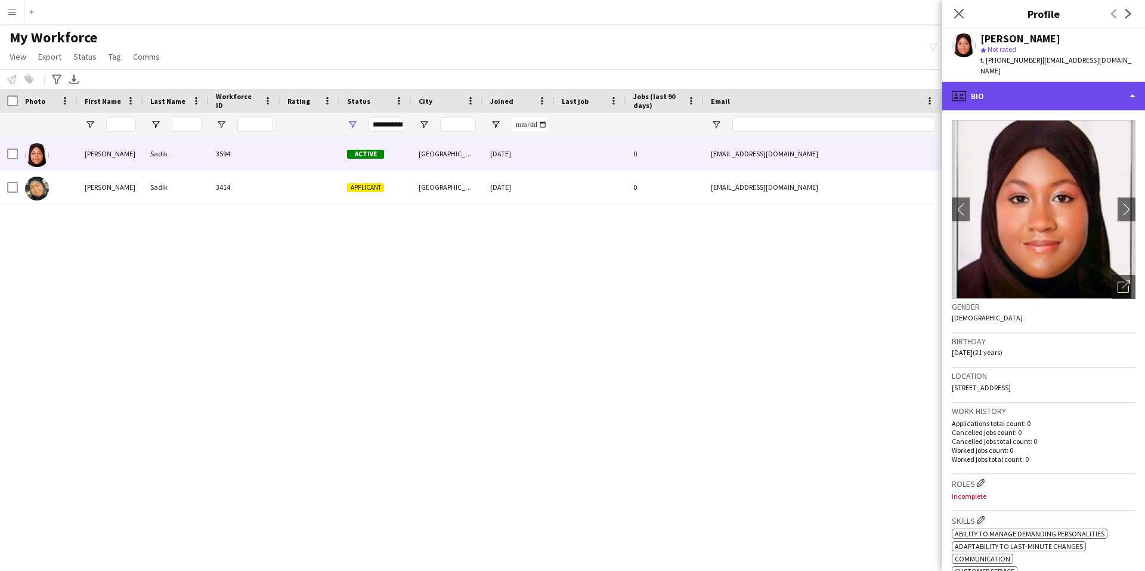
click at [1029, 82] on div "profile Bio" at bounding box center [1043, 96] width 203 height 29
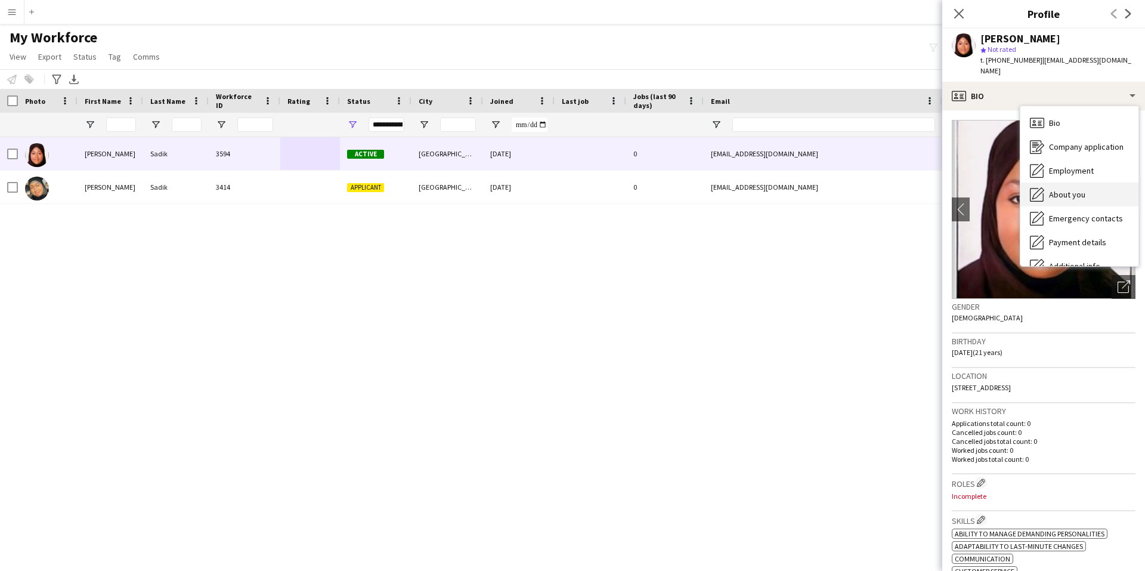
click at [1081, 189] on span "About you" at bounding box center [1067, 194] width 36 height 11
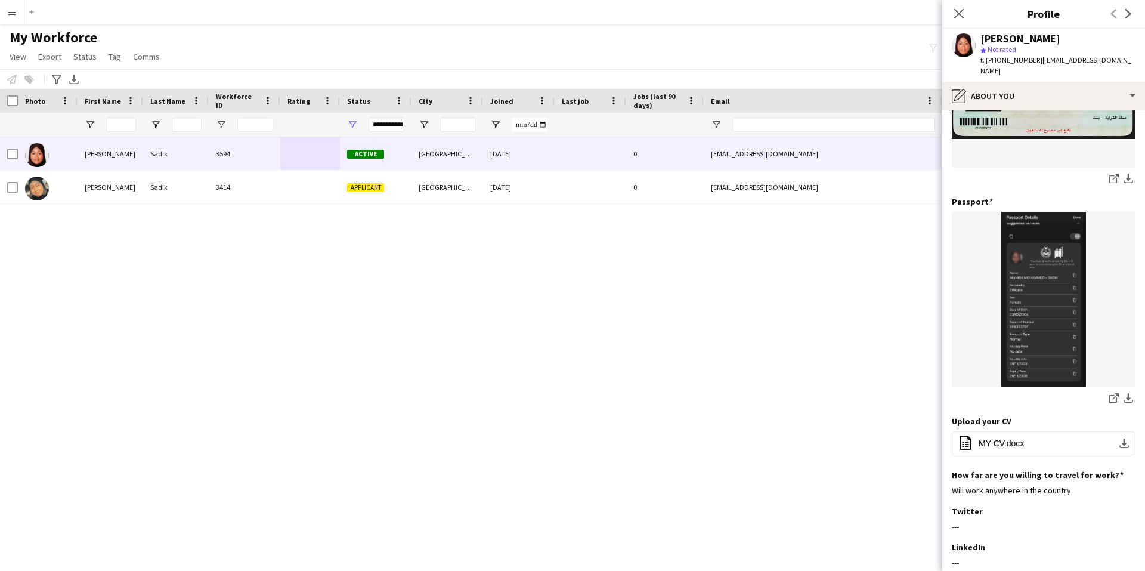
scroll to position [0, 0]
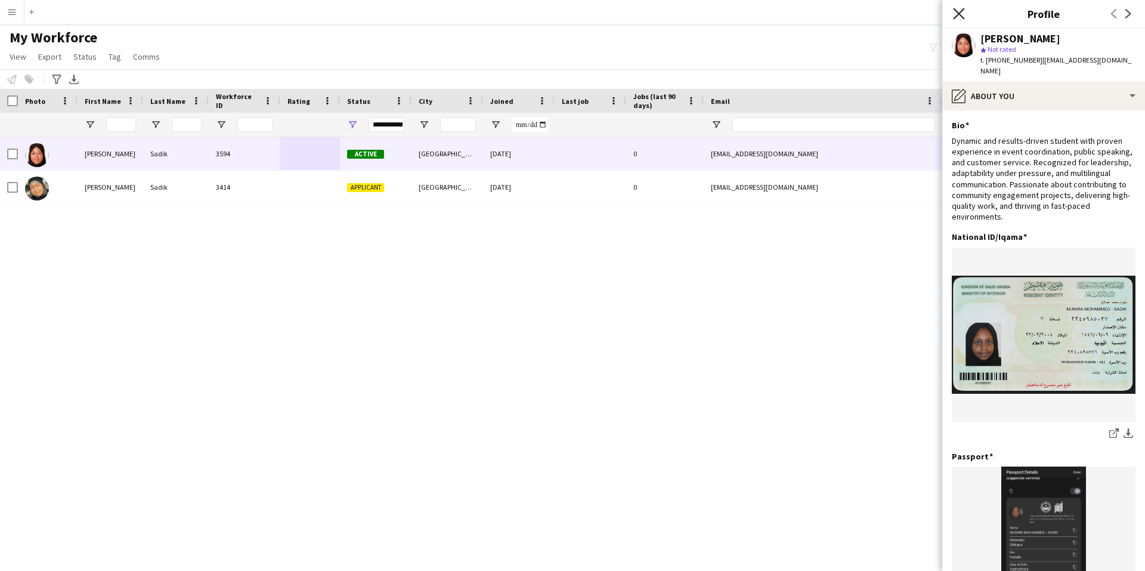
click at [962, 17] on icon at bounding box center [958, 13] width 11 height 11
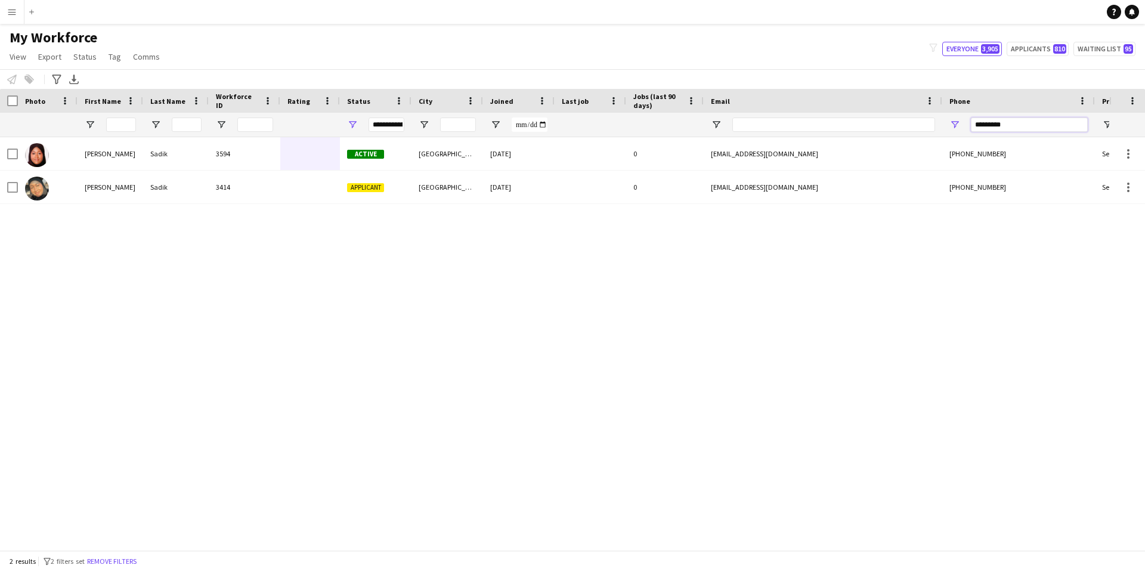
click at [1047, 123] on input "*********" at bounding box center [1029, 124] width 117 height 14
paste input "Phone Filter Input"
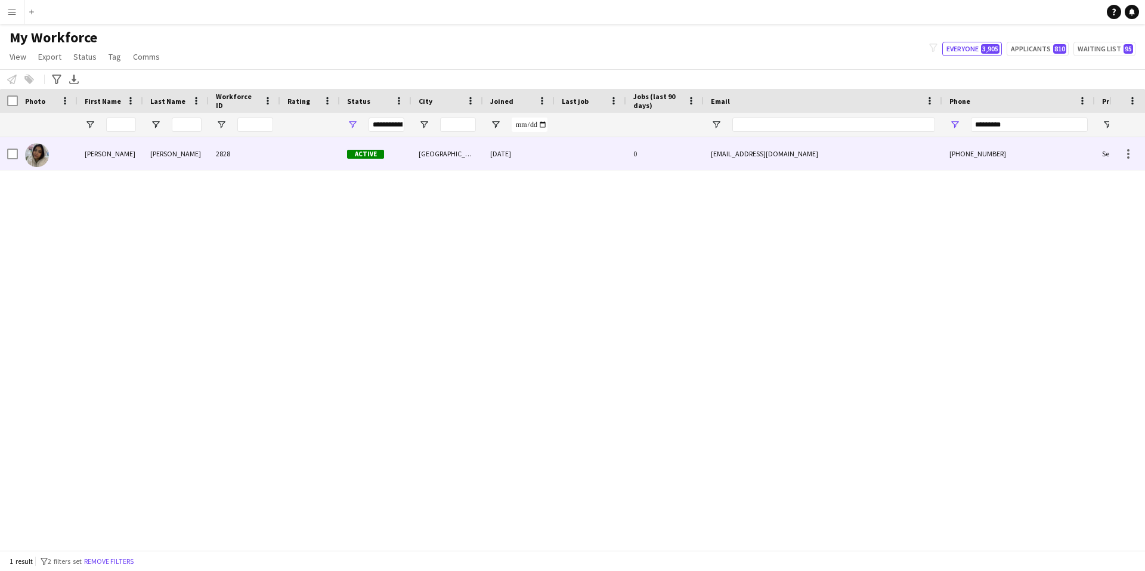
click at [270, 153] on div "2828" at bounding box center [245, 153] width 72 height 33
click at [459, 160] on div "[GEOGRAPHIC_DATA]" at bounding box center [447, 153] width 72 height 33
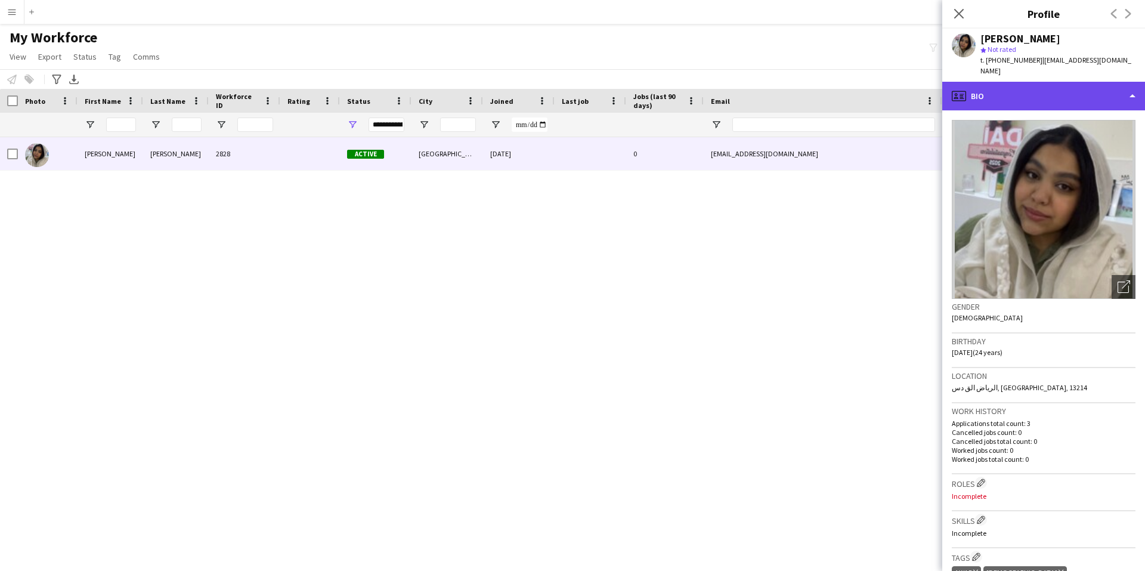
click at [1023, 86] on div "profile Bio" at bounding box center [1043, 96] width 203 height 29
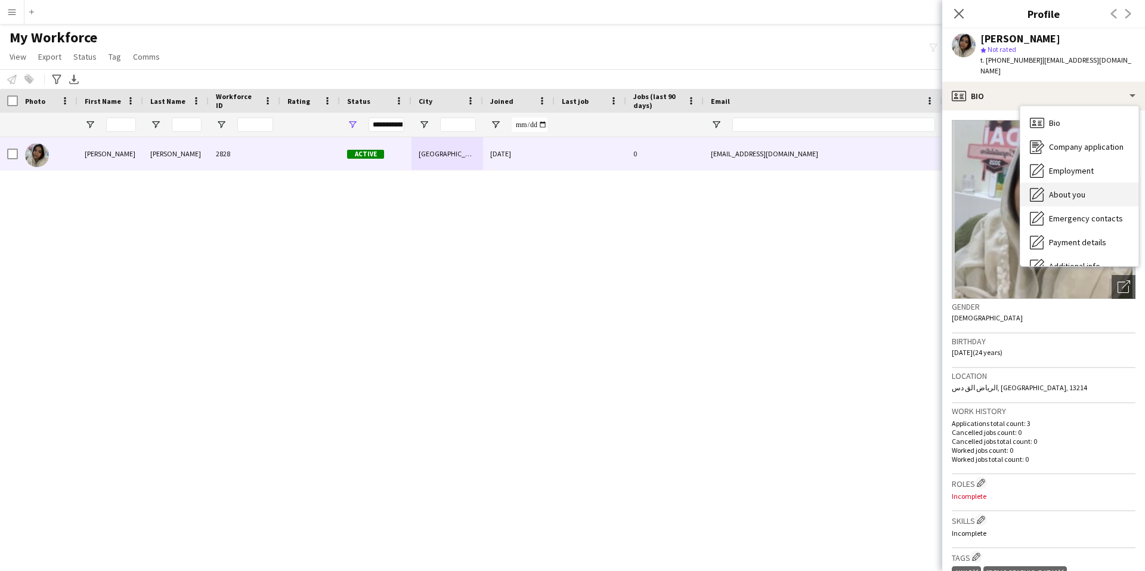
click at [1067, 189] on span "About you" at bounding box center [1067, 194] width 36 height 11
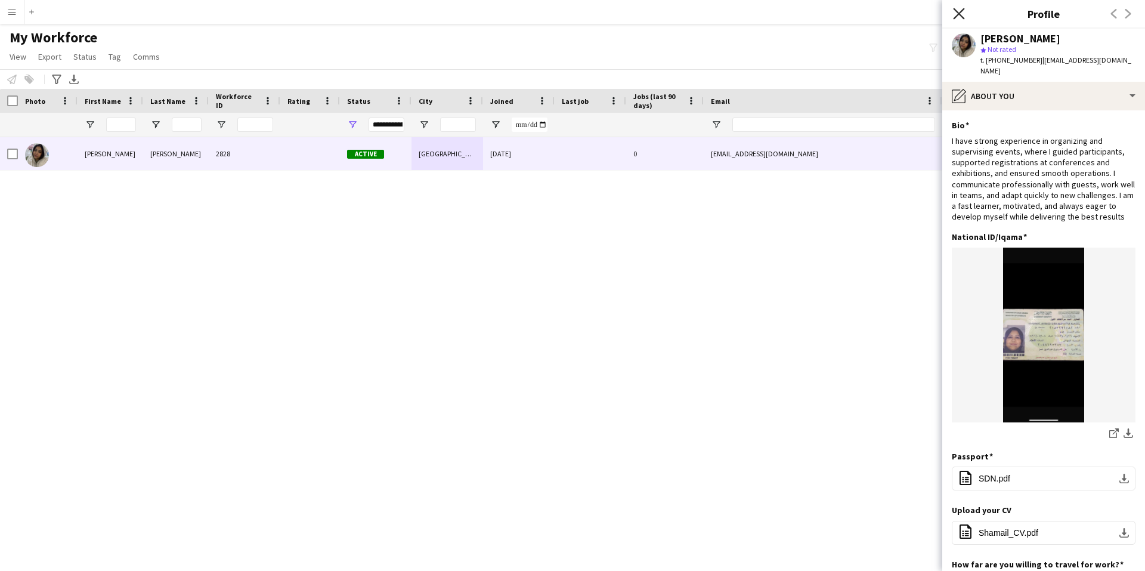
click at [964, 12] on icon "Close pop-in" at bounding box center [958, 13] width 11 height 11
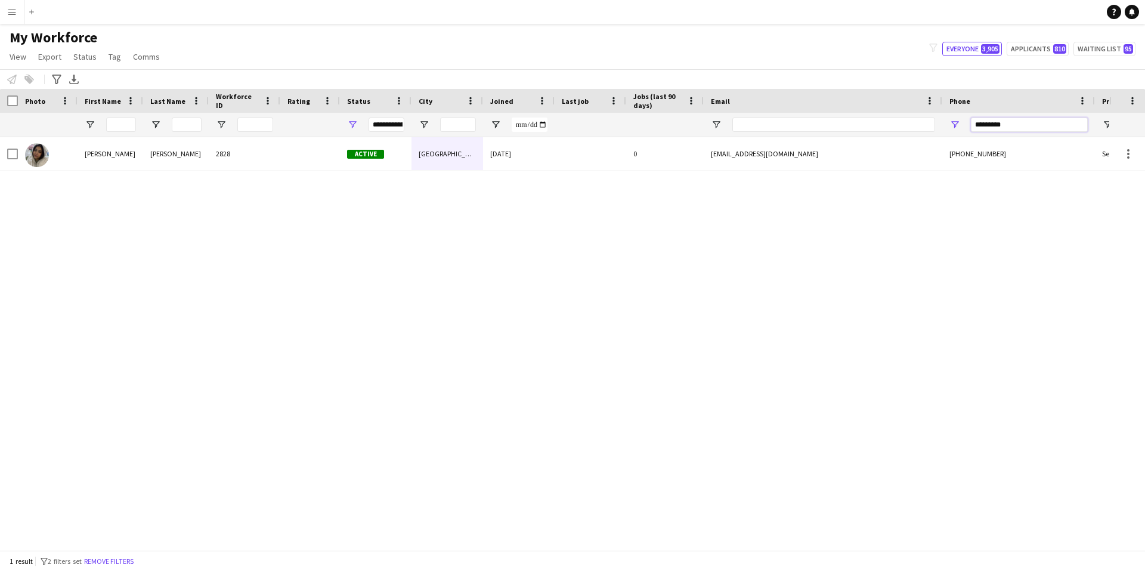
click at [1028, 121] on input "*********" at bounding box center [1029, 124] width 117 height 14
paste input "Phone Filter Input"
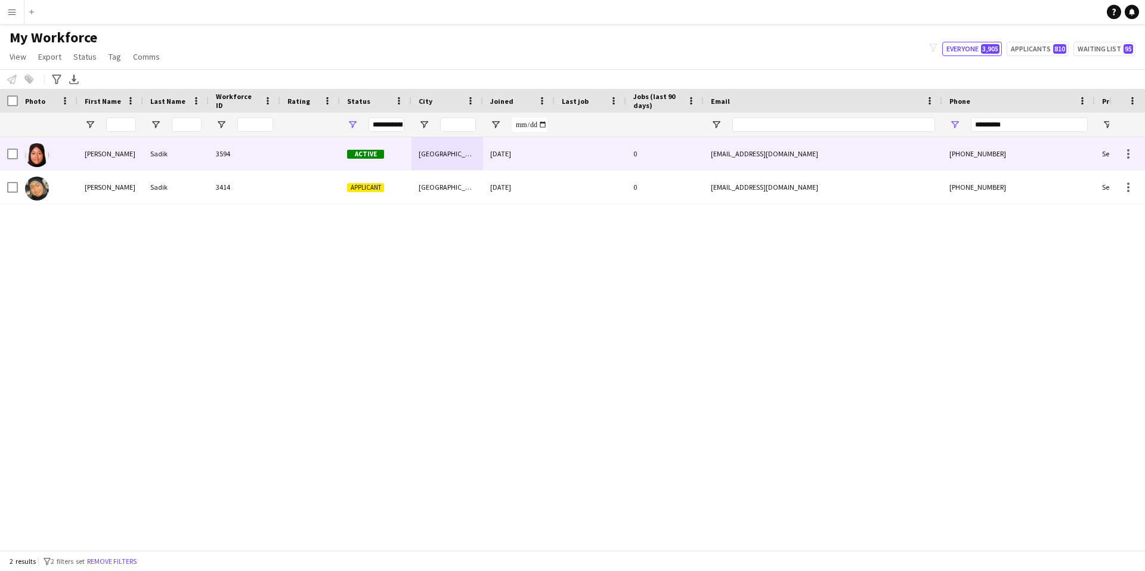
click at [293, 149] on div at bounding box center [310, 153] width 60 height 33
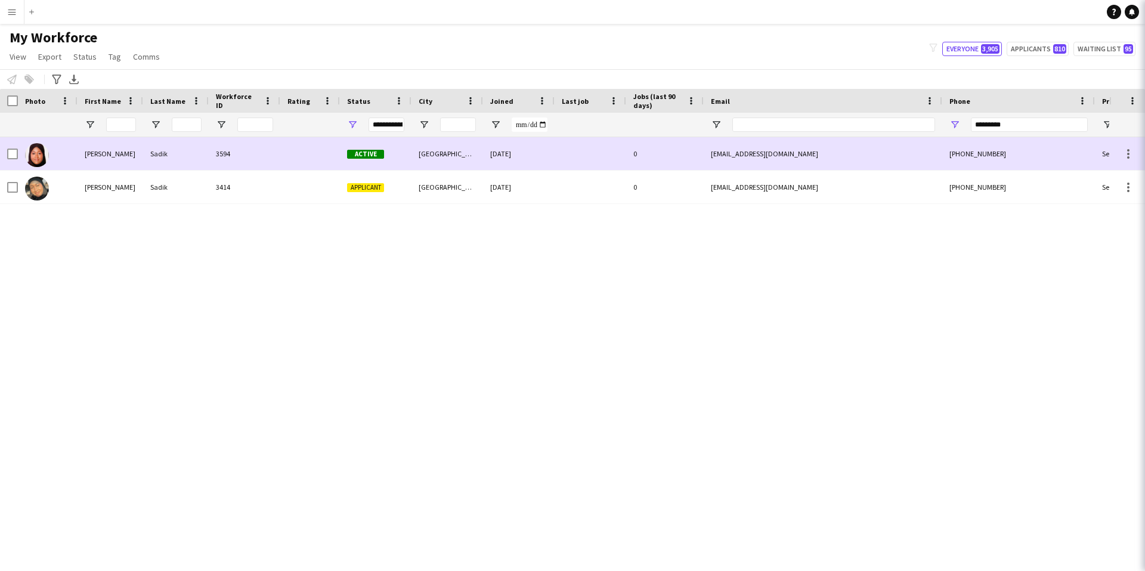
click at [293, 149] on div at bounding box center [310, 153] width 60 height 33
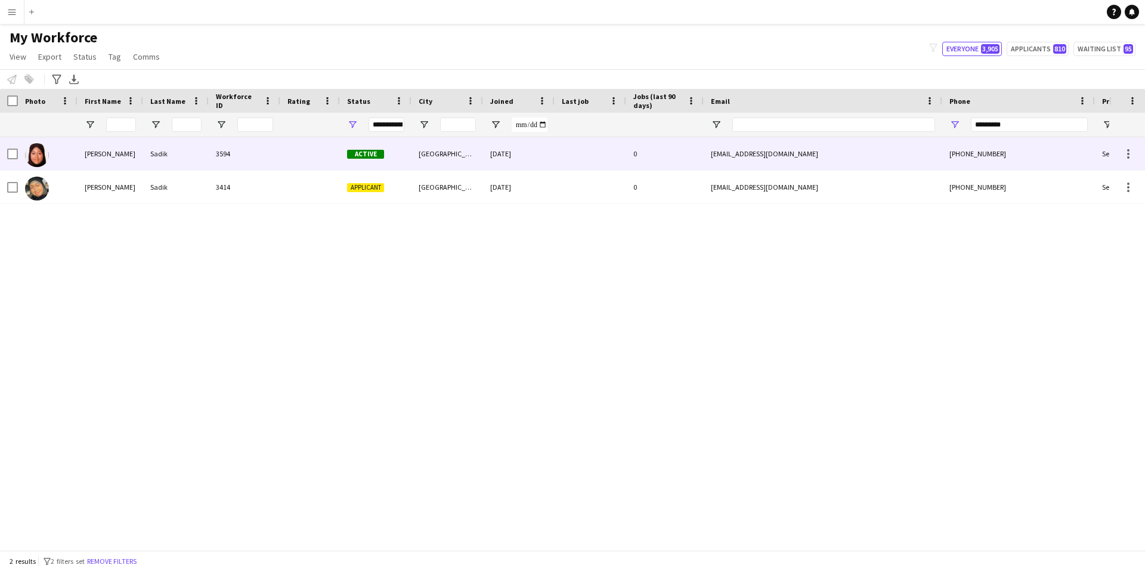
click at [293, 149] on div at bounding box center [310, 153] width 60 height 33
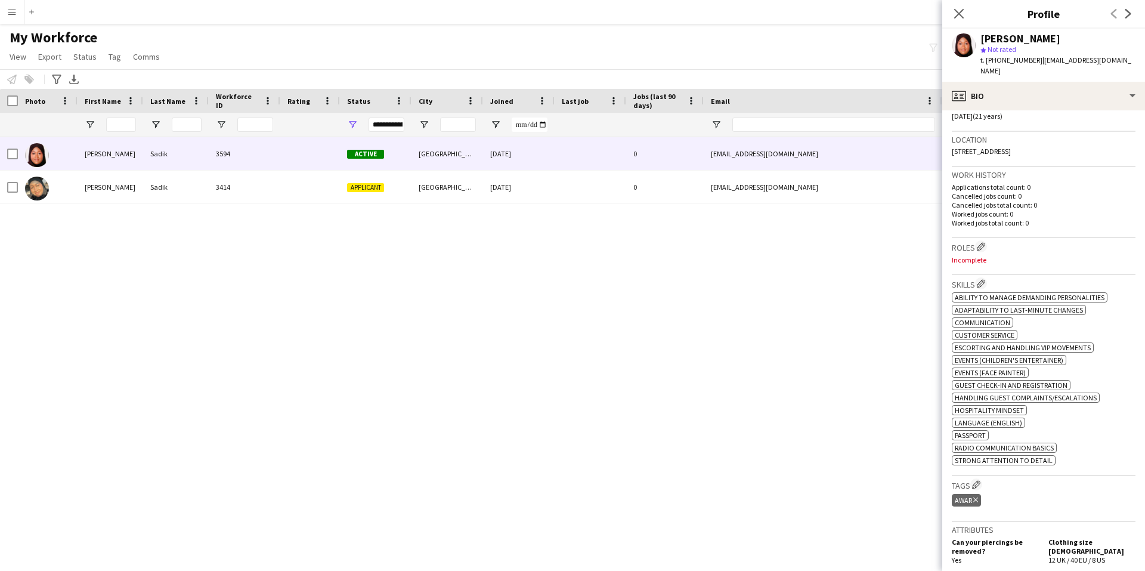
scroll to position [239, 0]
click at [956, 13] on icon "Close pop-in" at bounding box center [958, 13] width 11 height 11
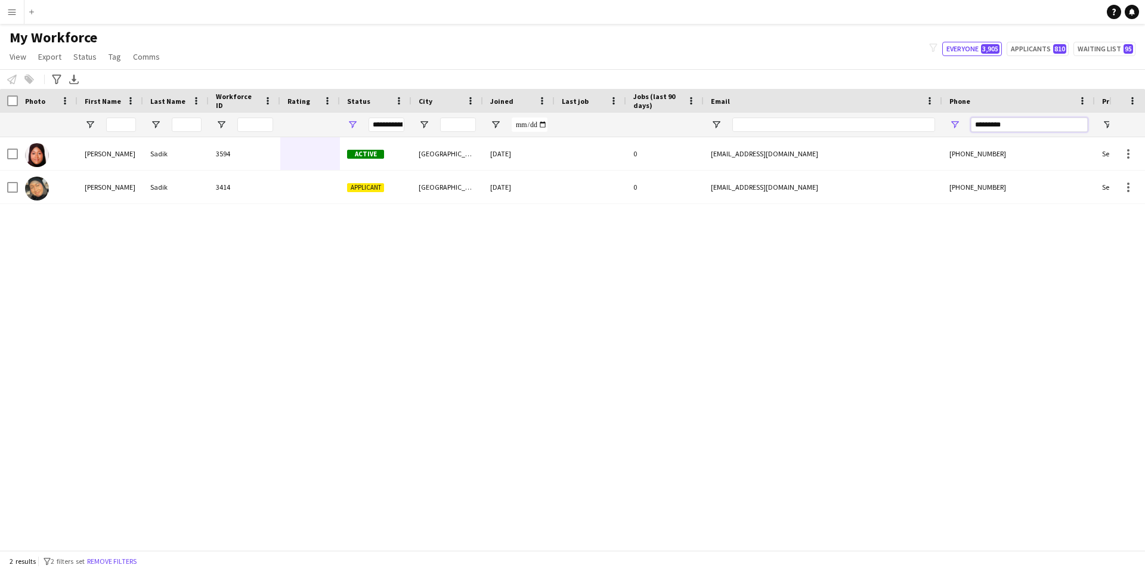
click at [1045, 123] on input "*********" at bounding box center [1029, 124] width 117 height 14
paste input "Phone Filter Input"
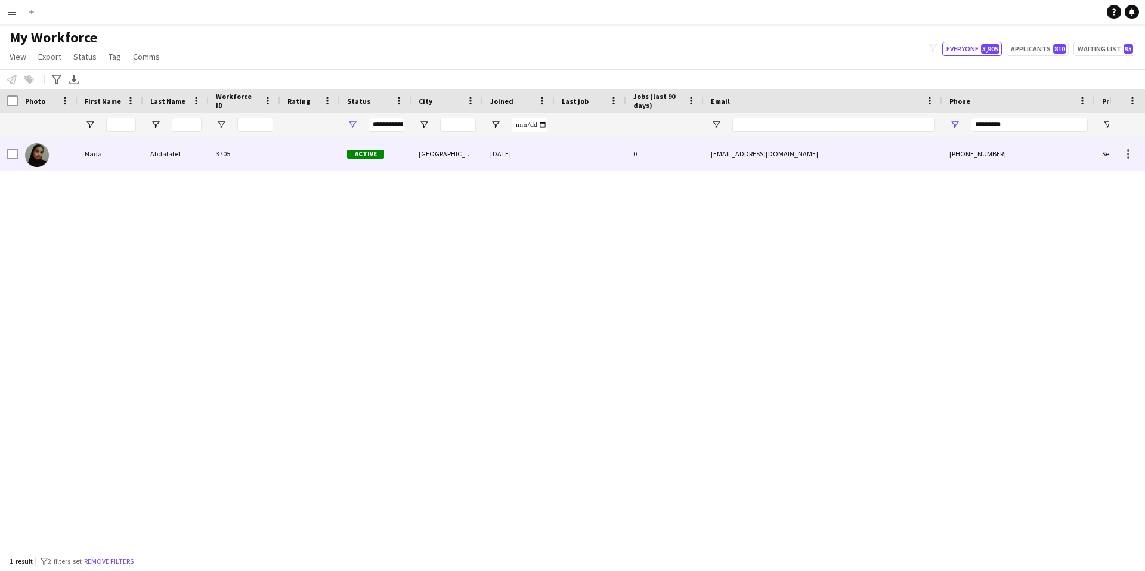
click at [279, 162] on div "3705" at bounding box center [245, 153] width 72 height 33
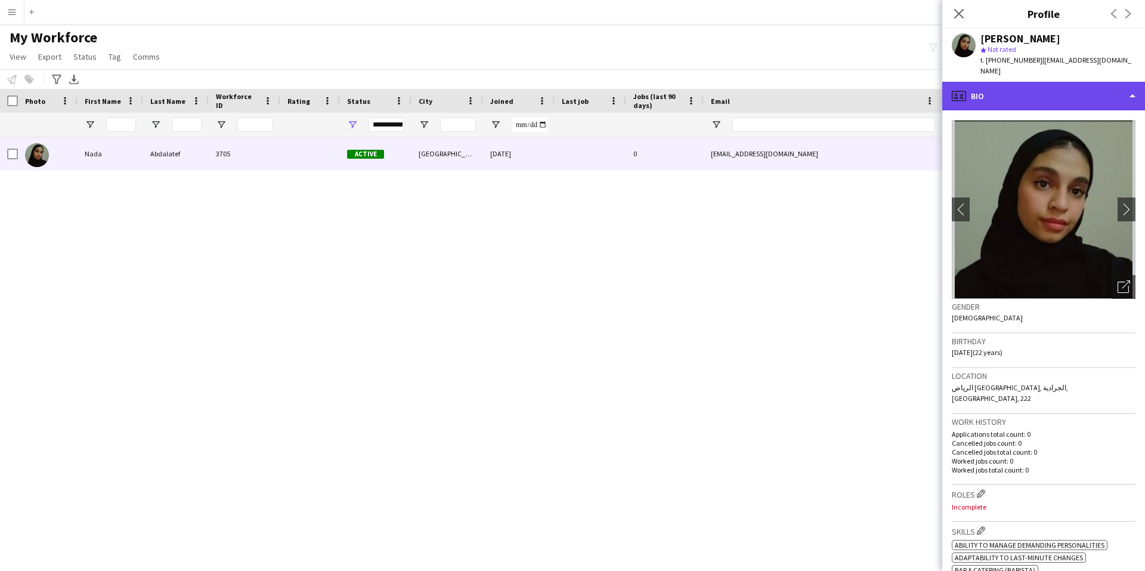
click at [1079, 83] on div "profile Bio" at bounding box center [1043, 96] width 203 height 29
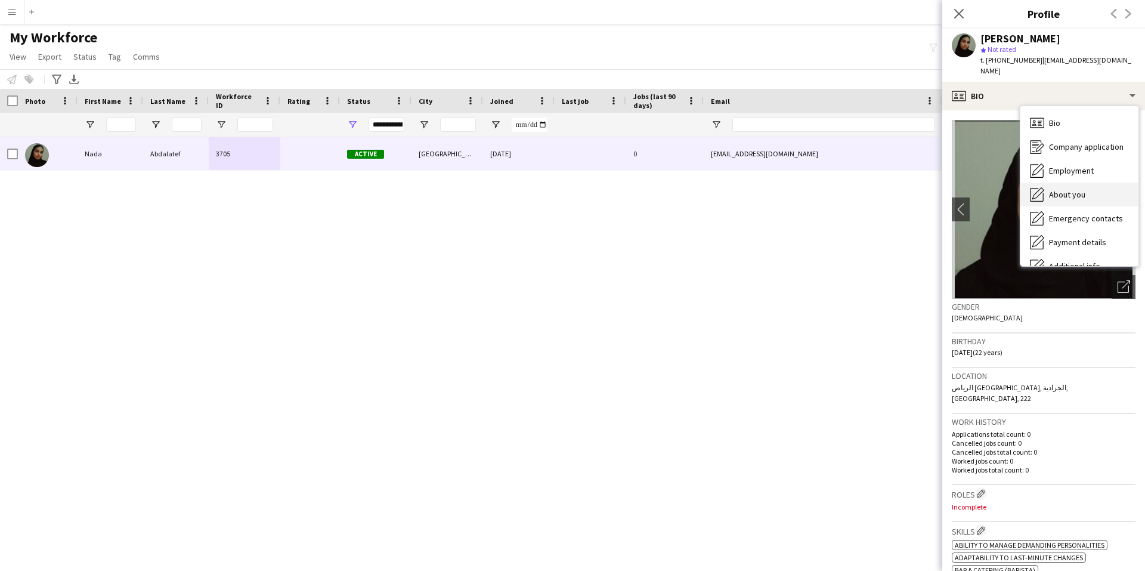
click at [1088, 188] on div "About you About you" at bounding box center [1079, 194] width 118 height 24
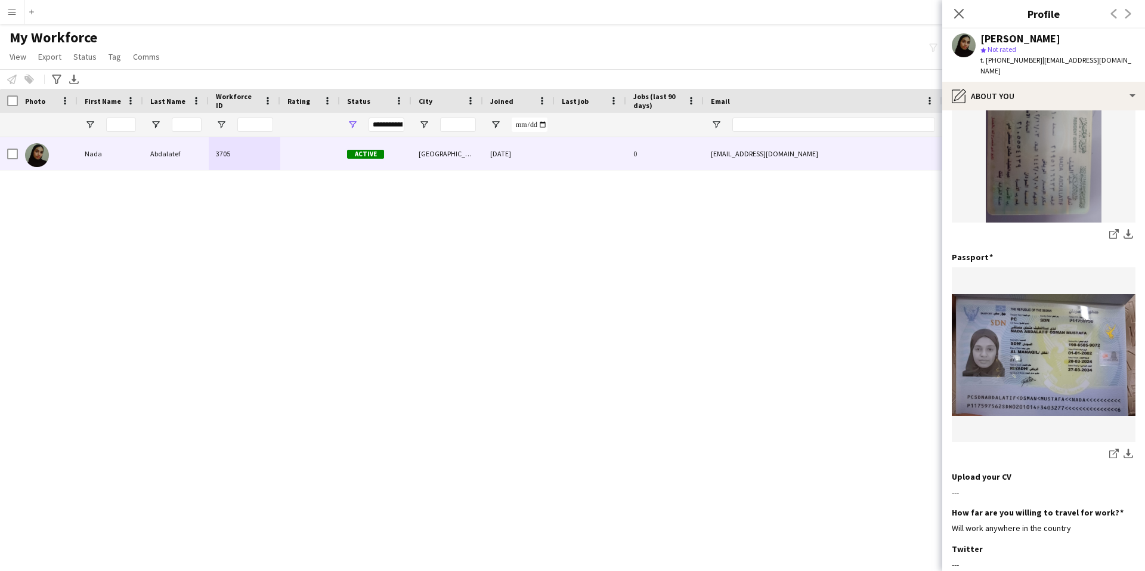
scroll to position [60, 0]
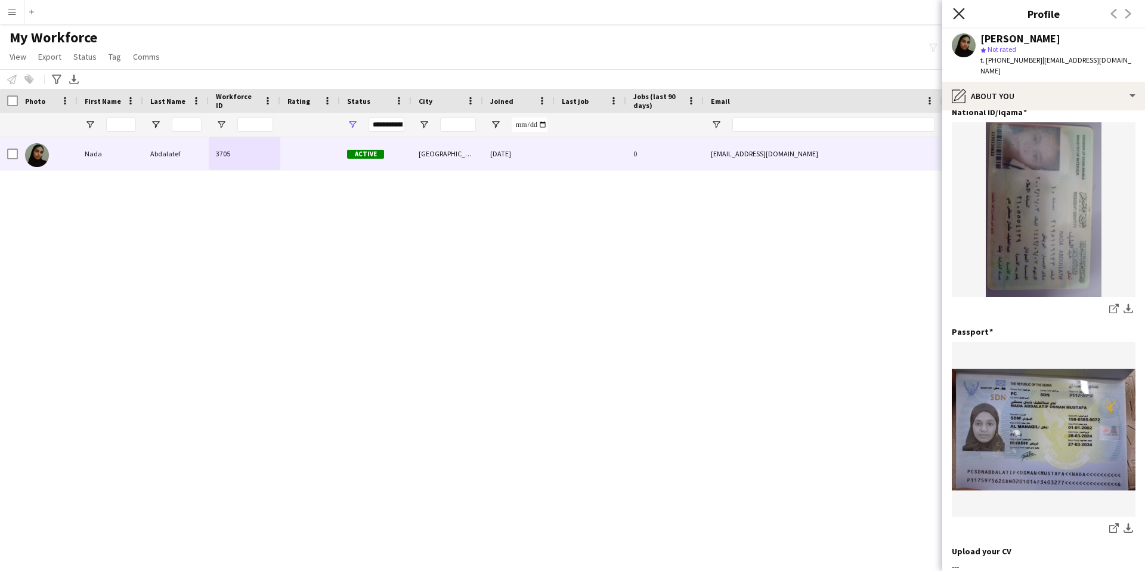
click at [961, 14] on icon "Close pop-in" at bounding box center [958, 13] width 11 height 11
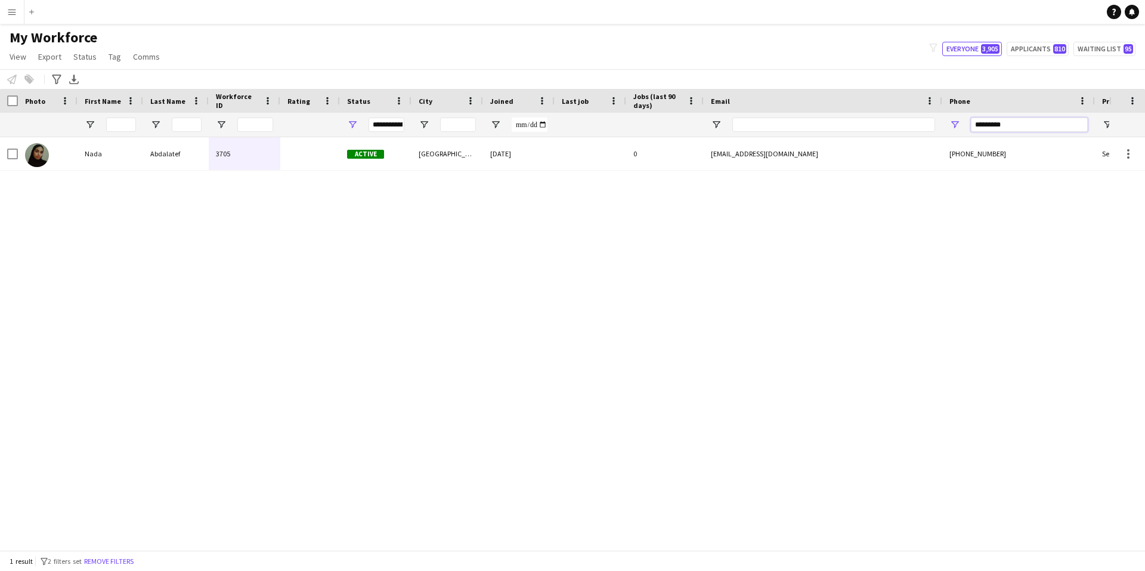
click at [1016, 123] on input "*********" at bounding box center [1029, 124] width 117 height 14
paste input "Phone Filter Input"
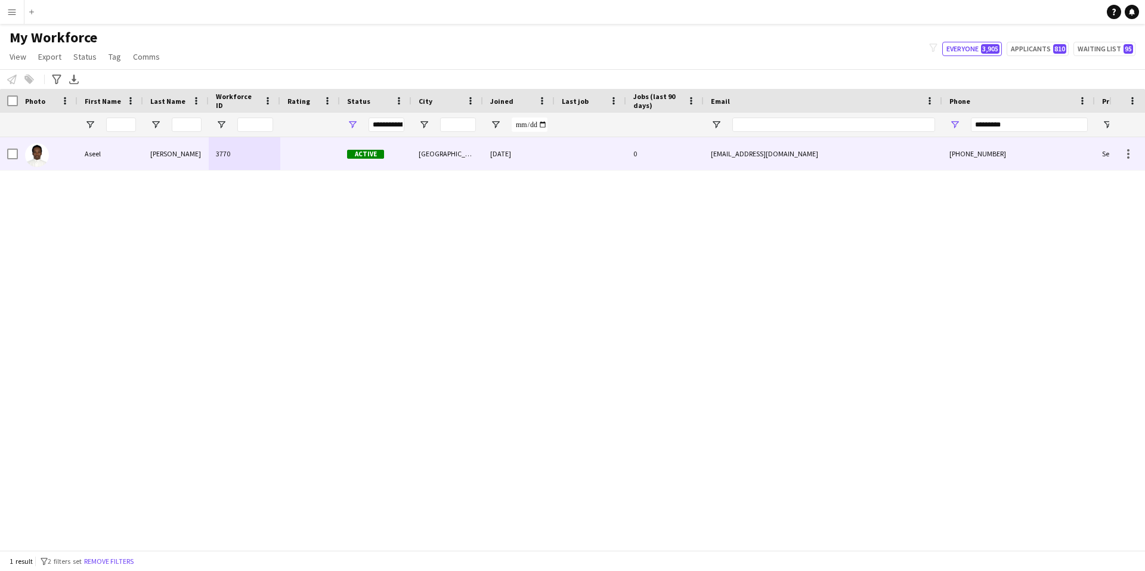
click at [302, 162] on div at bounding box center [310, 153] width 60 height 33
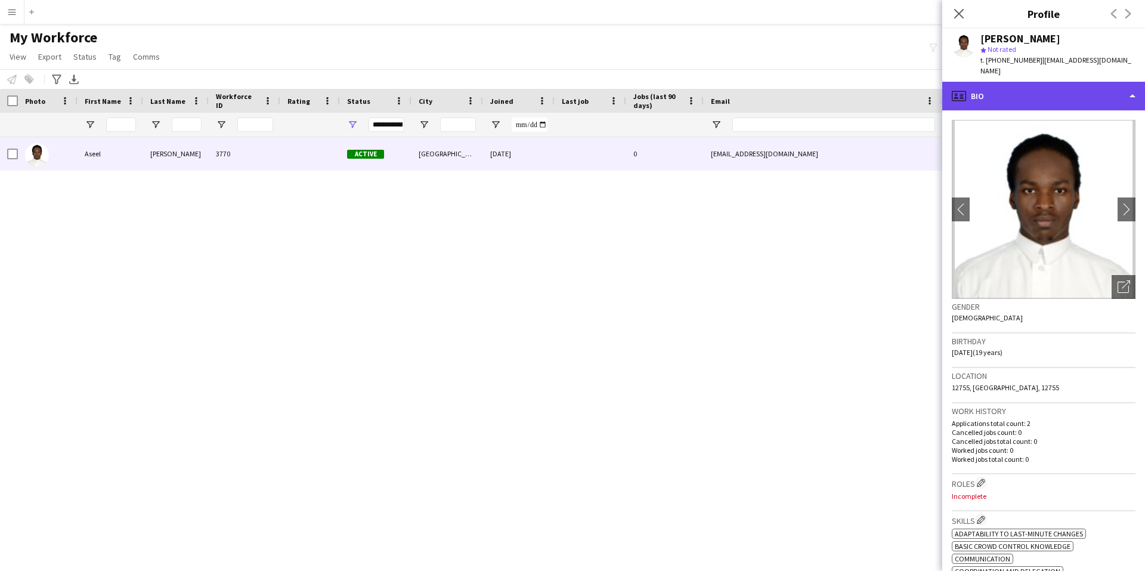
click at [1005, 83] on div "profile Bio" at bounding box center [1043, 96] width 203 height 29
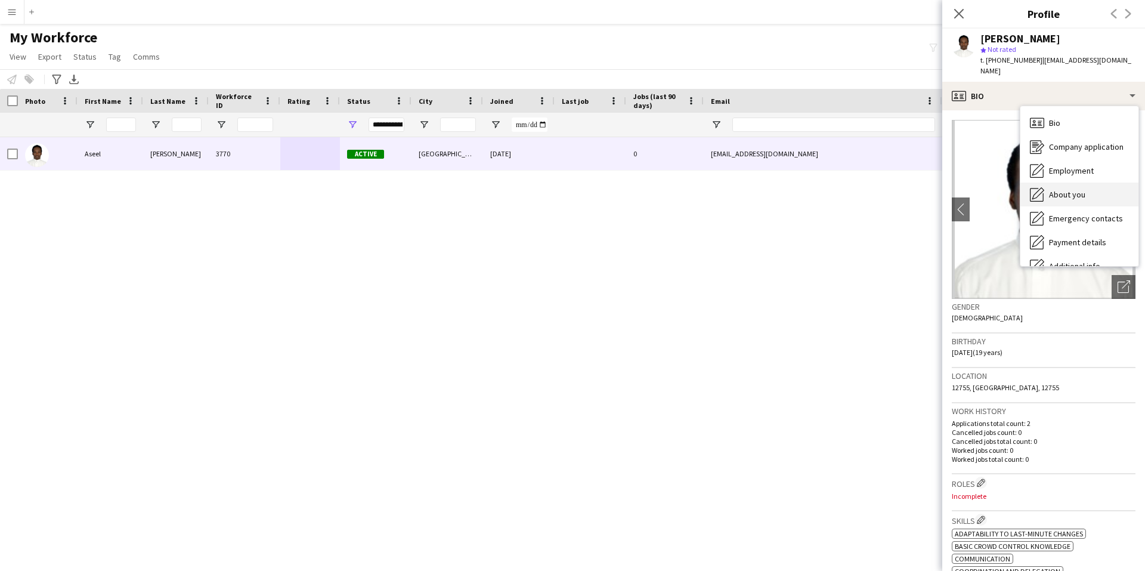
click at [1080, 189] on span "About you" at bounding box center [1067, 194] width 36 height 11
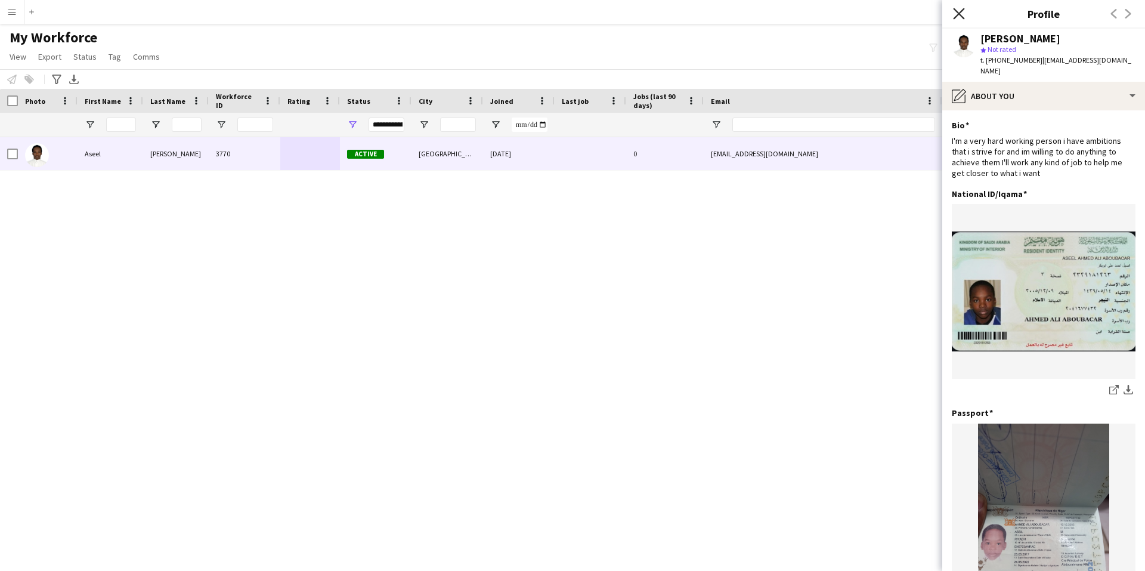
click at [962, 12] on icon "Close pop-in" at bounding box center [958, 13] width 11 height 11
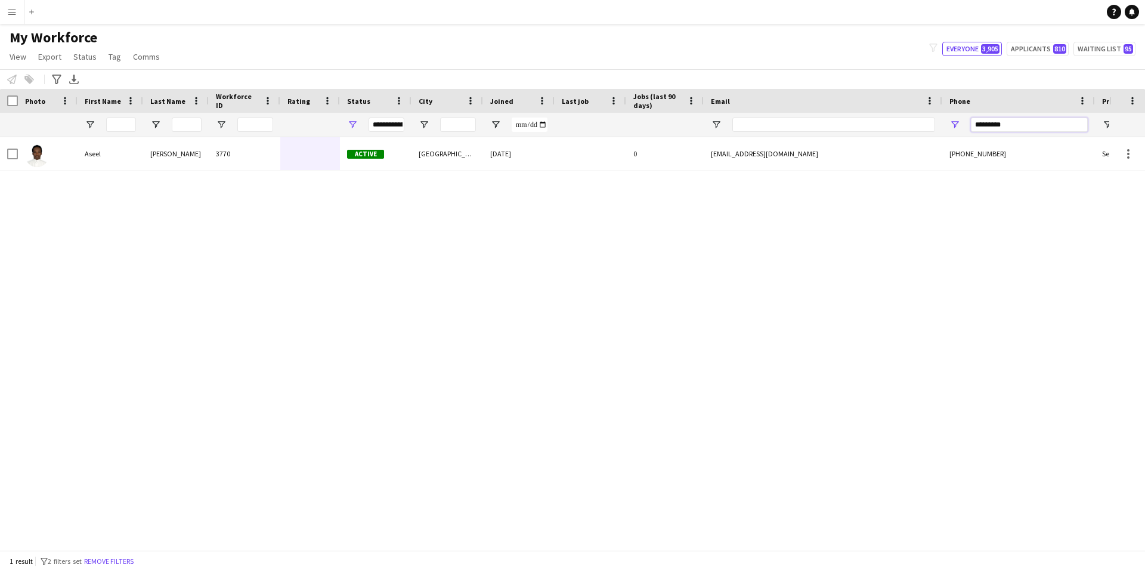
click at [1051, 122] on input "*********" at bounding box center [1029, 124] width 117 height 14
paste input "Phone Filter Input"
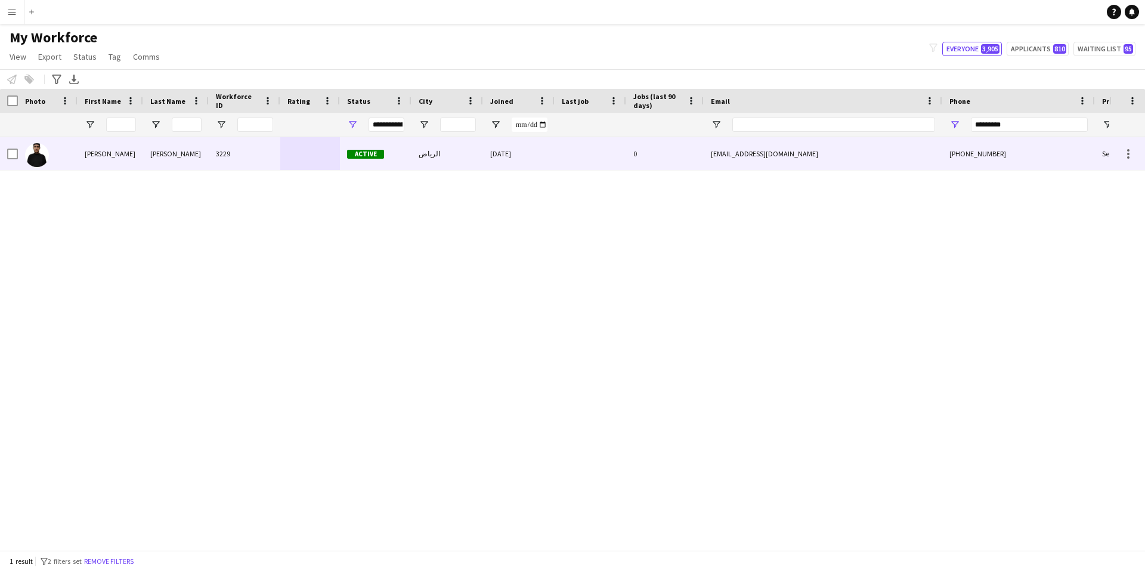
click at [126, 154] on div "خالد" at bounding box center [111, 153] width 66 height 33
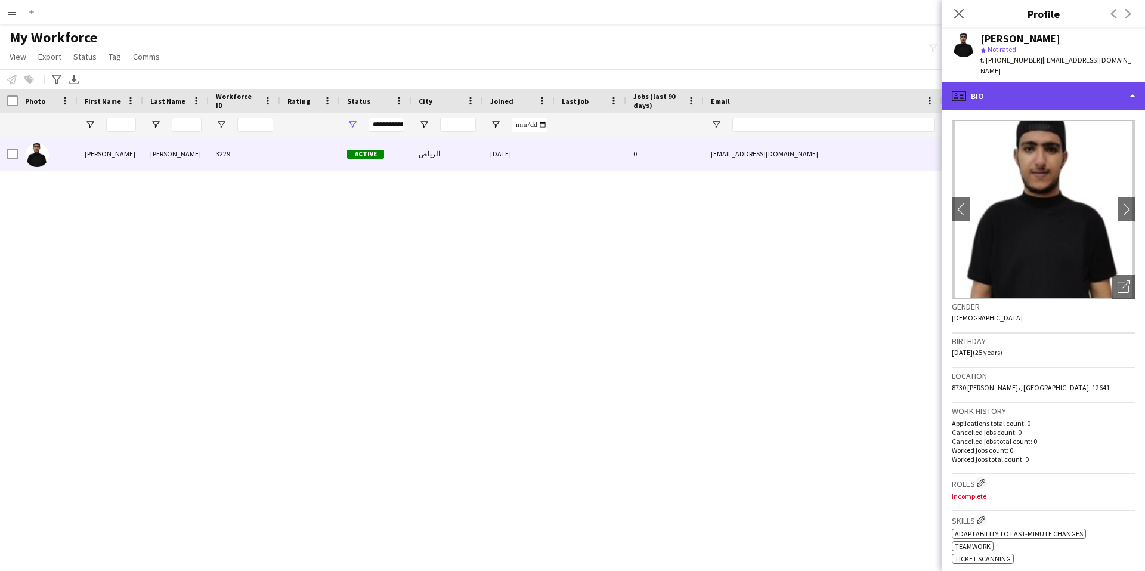
click at [1029, 89] on div "profile Bio" at bounding box center [1043, 96] width 203 height 29
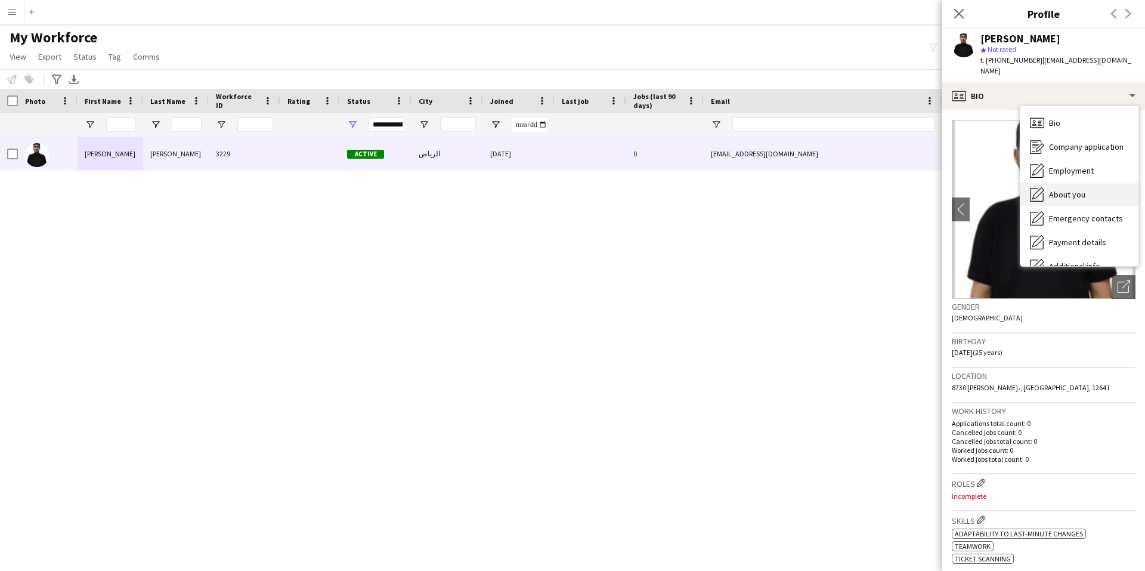
click at [1069, 189] on span "About you" at bounding box center [1067, 194] width 36 height 11
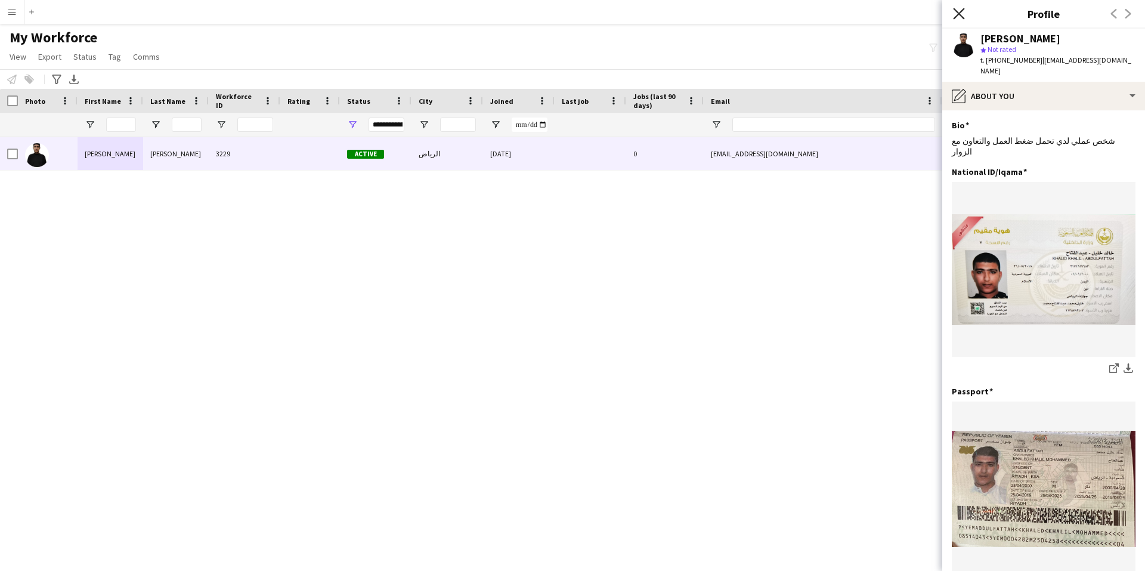
click at [961, 11] on icon at bounding box center [958, 13] width 11 height 11
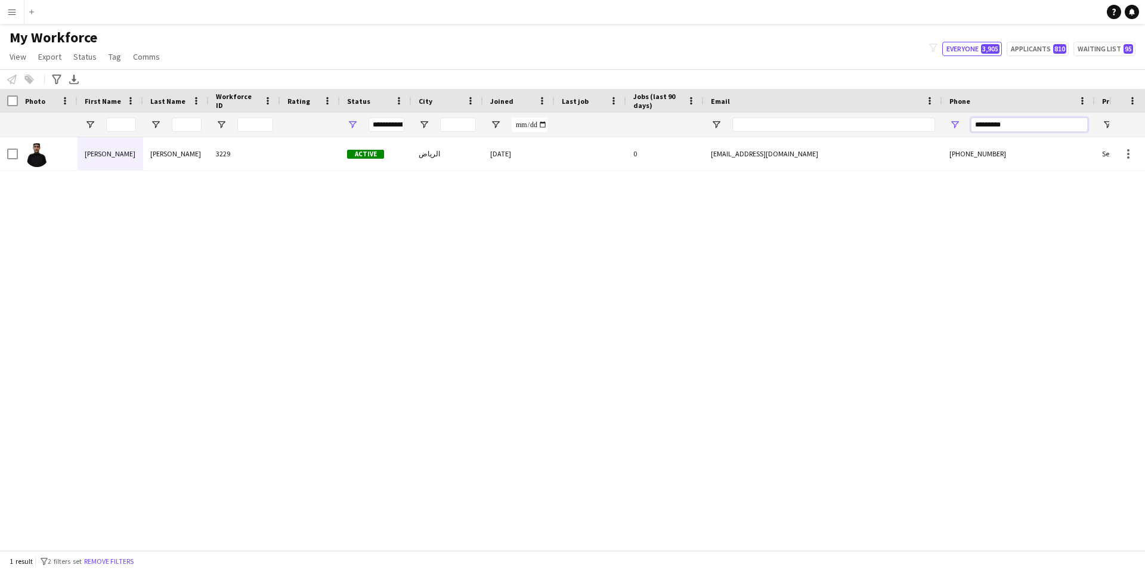
click at [1030, 125] on input "*********" at bounding box center [1029, 124] width 117 height 14
paste input "Phone Filter Input"
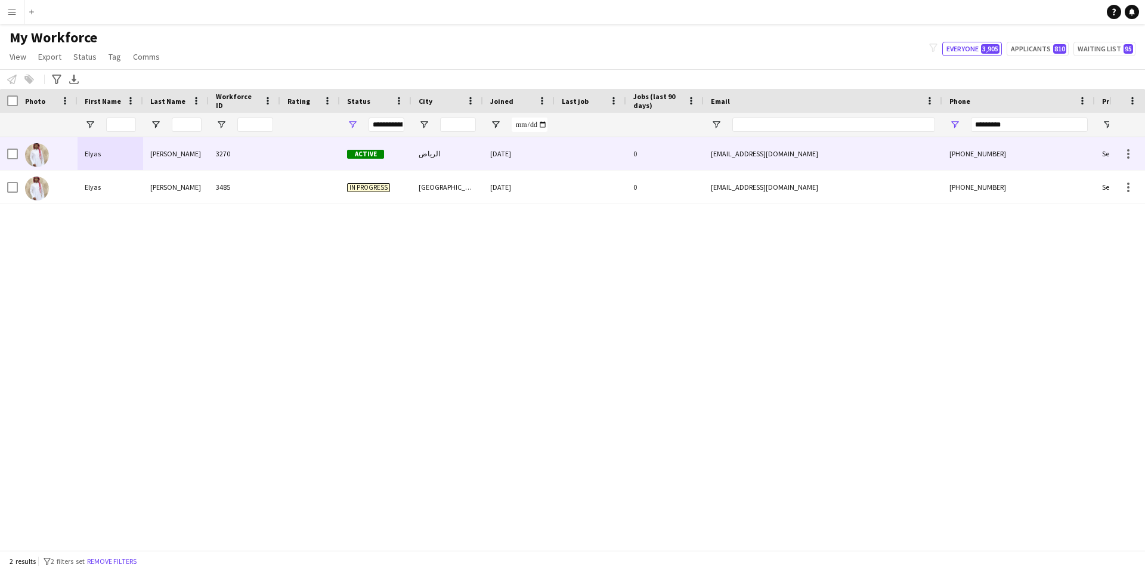
click at [299, 151] on div at bounding box center [310, 153] width 60 height 33
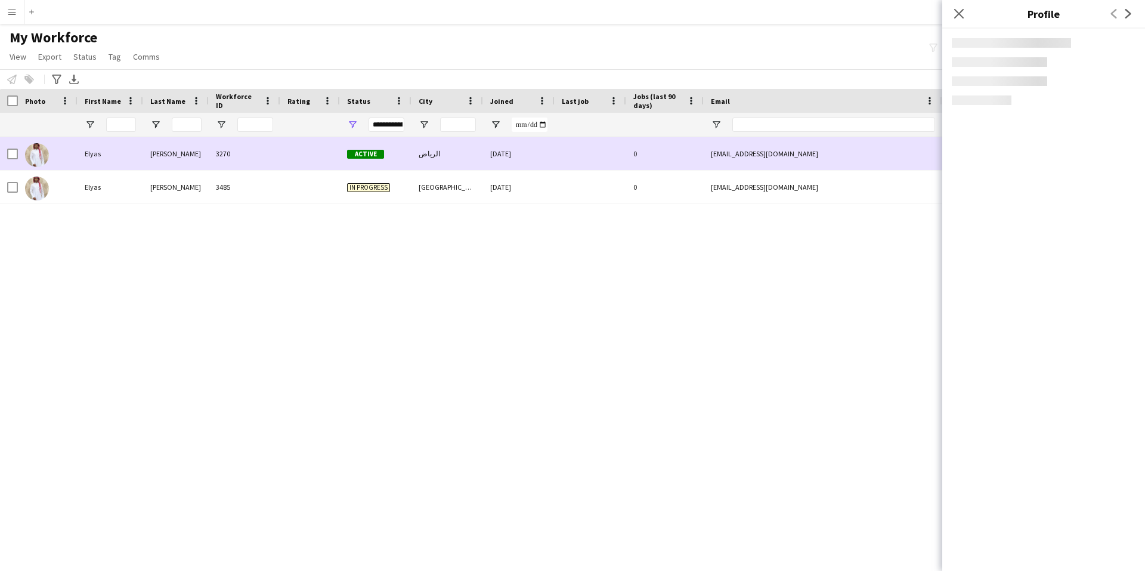
click at [299, 151] on div at bounding box center [310, 153] width 60 height 33
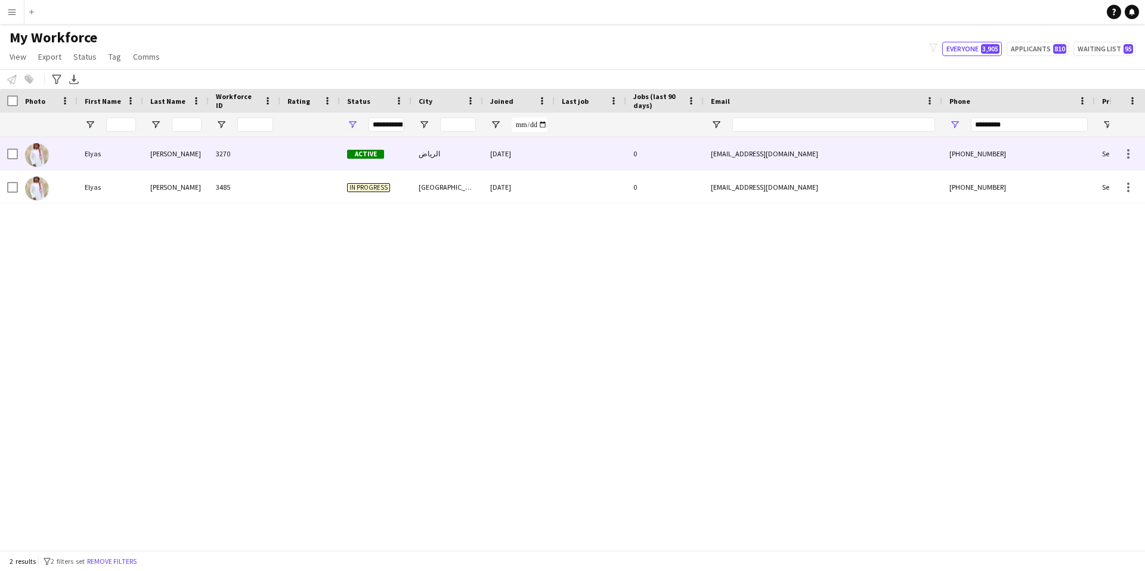
click at [299, 151] on div at bounding box center [310, 153] width 60 height 33
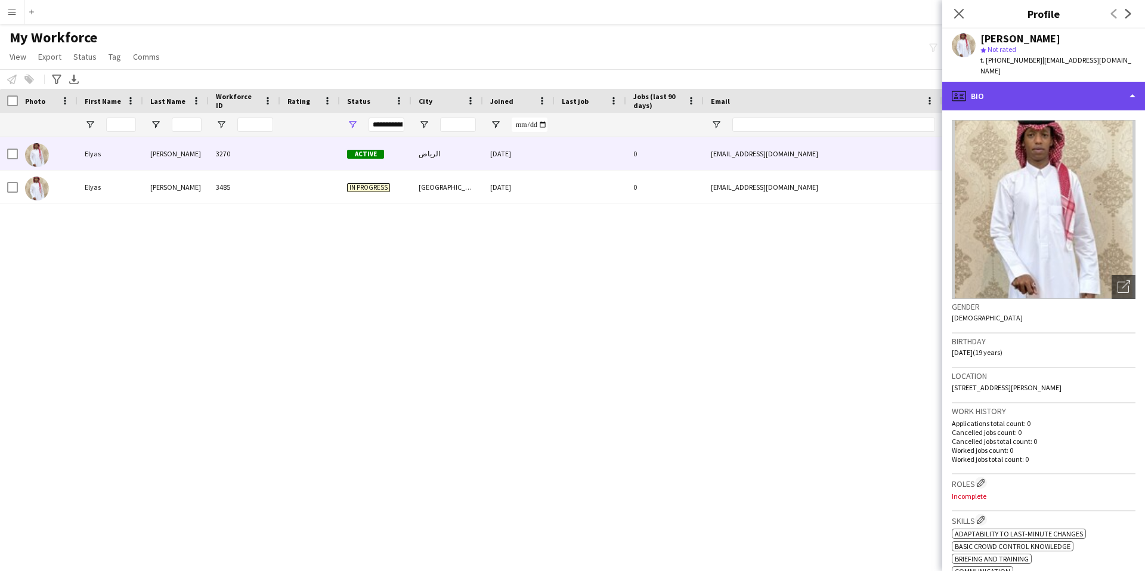
click at [1066, 83] on div "profile Bio" at bounding box center [1043, 96] width 203 height 29
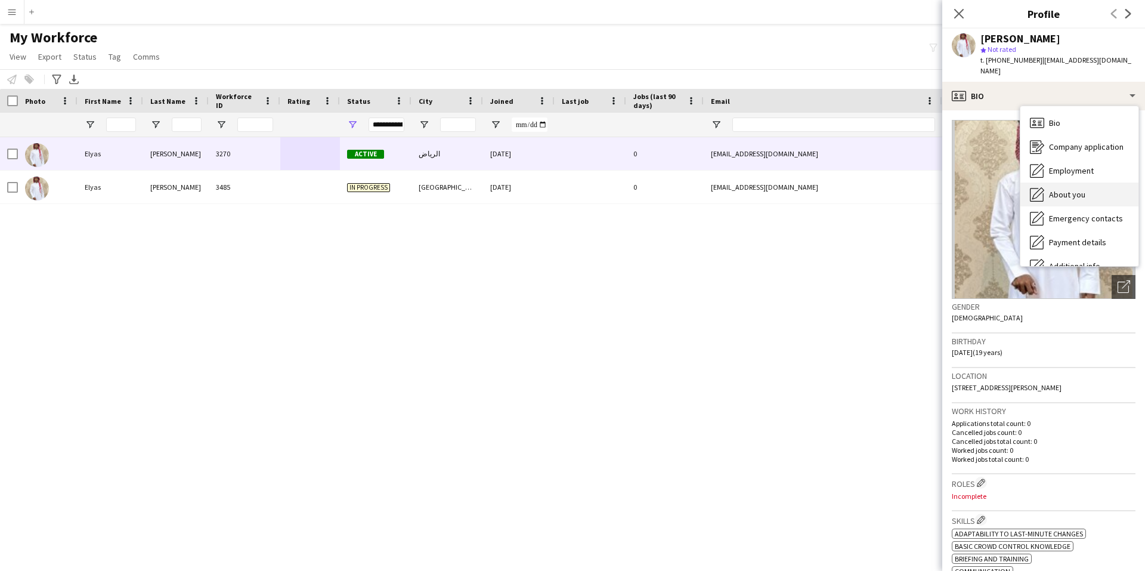
click at [1067, 189] on span "About you" at bounding box center [1067, 194] width 36 height 11
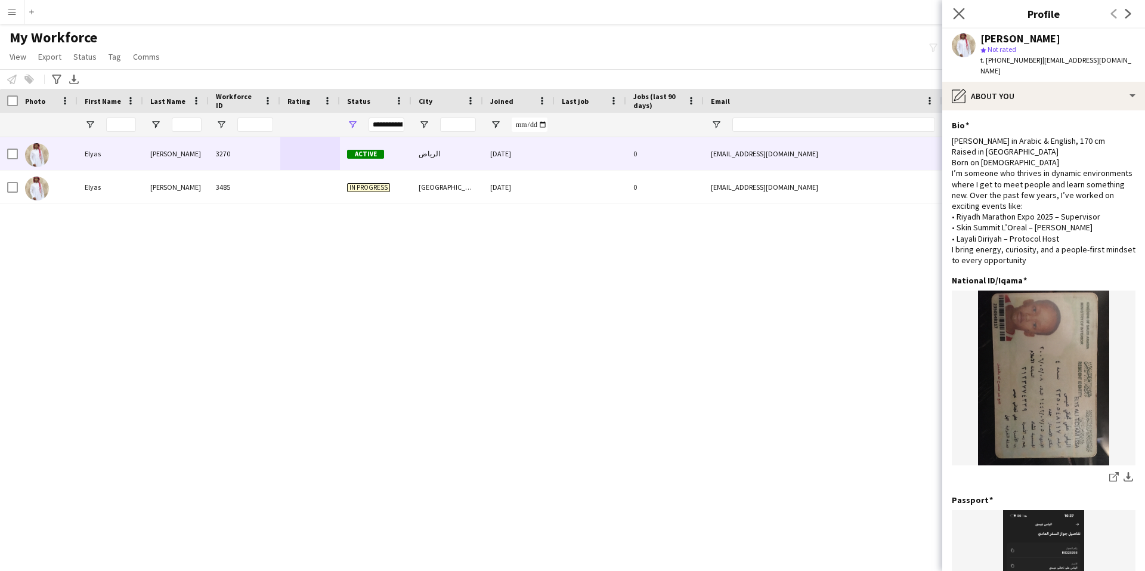
click at [964, 15] on icon "Close pop-in" at bounding box center [958, 13] width 11 height 11
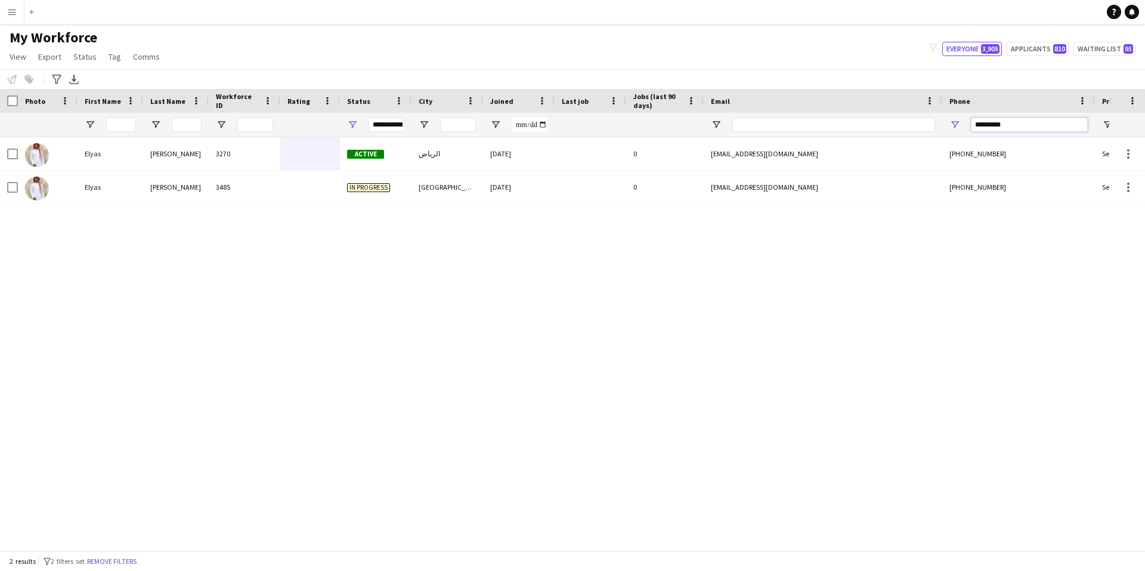
click at [1022, 124] on input "*********" at bounding box center [1029, 124] width 117 height 14
paste input "Phone Filter Input"
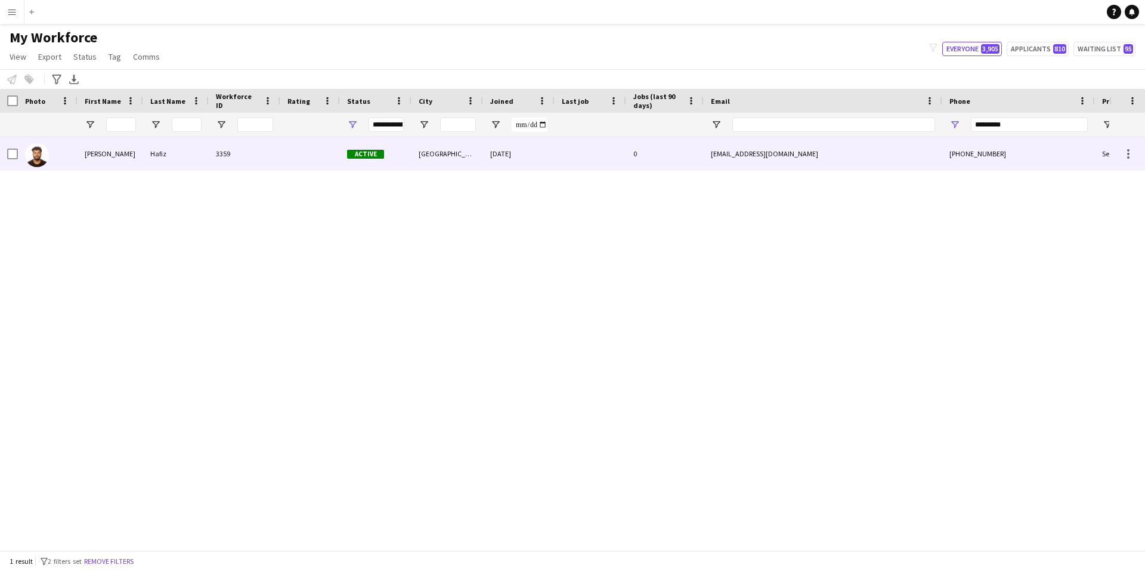
click at [312, 154] on div at bounding box center [310, 153] width 60 height 33
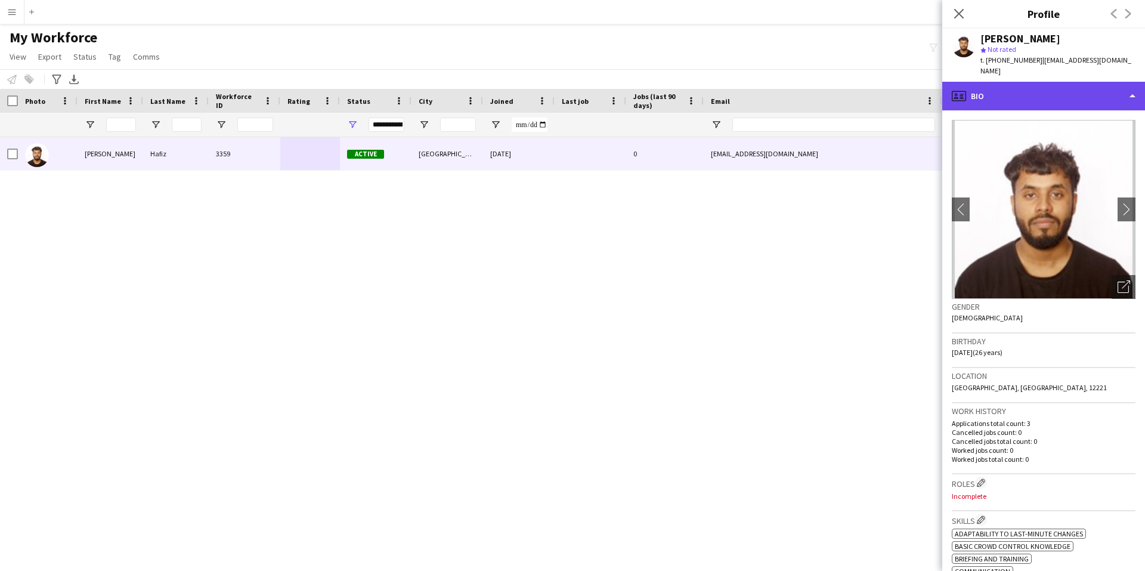
click at [1056, 85] on div "profile Bio" at bounding box center [1043, 96] width 203 height 29
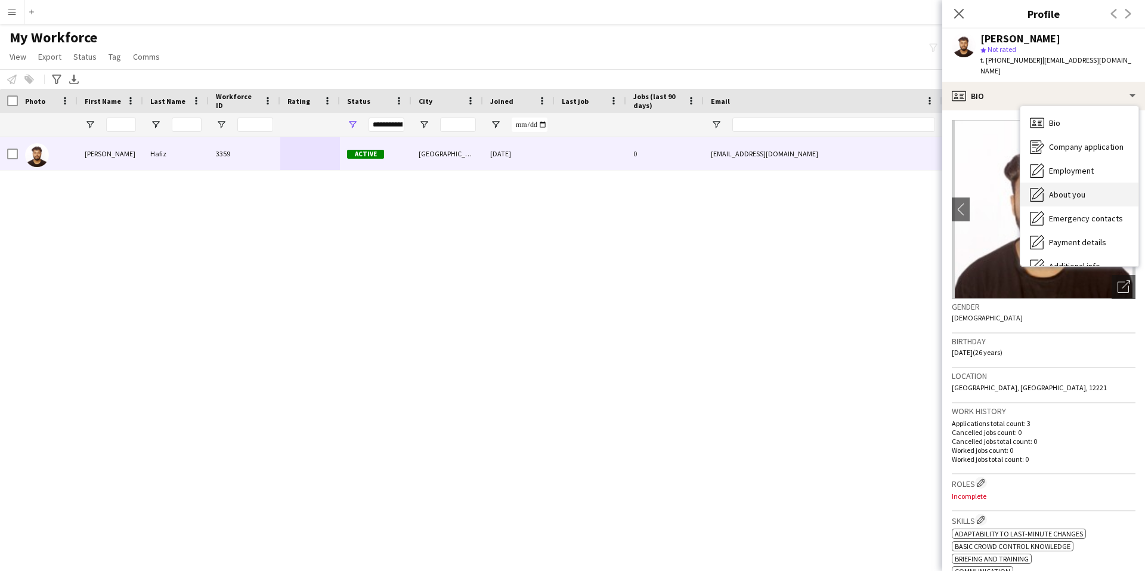
click at [1086, 182] on div "About you About you" at bounding box center [1079, 194] width 118 height 24
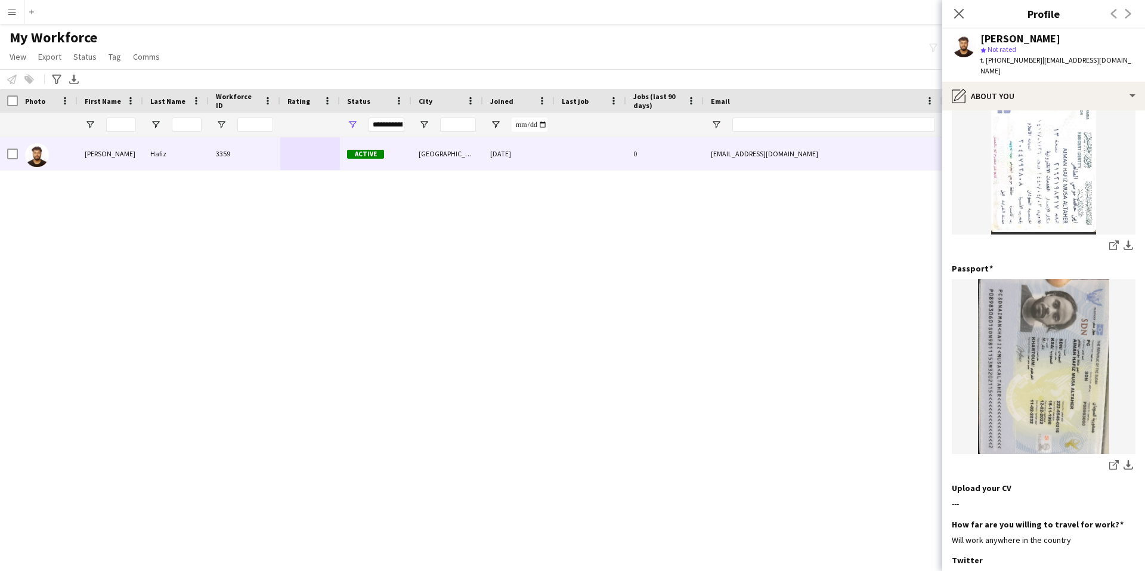
scroll to position [358, 0]
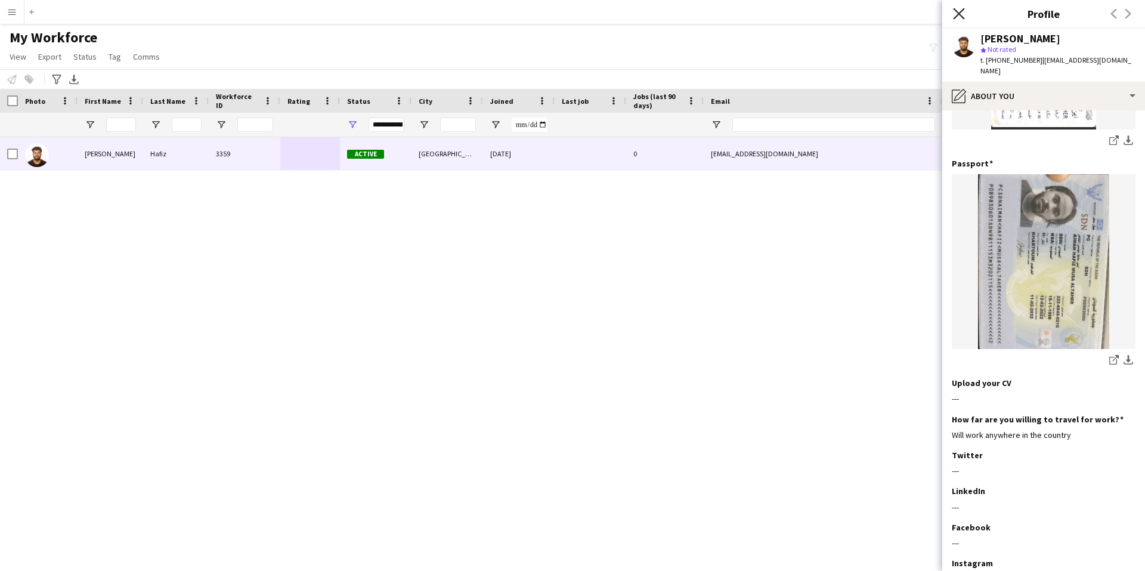
click at [961, 18] on icon "Close pop-in" at bounding box center [958, 13] width 11 height 11
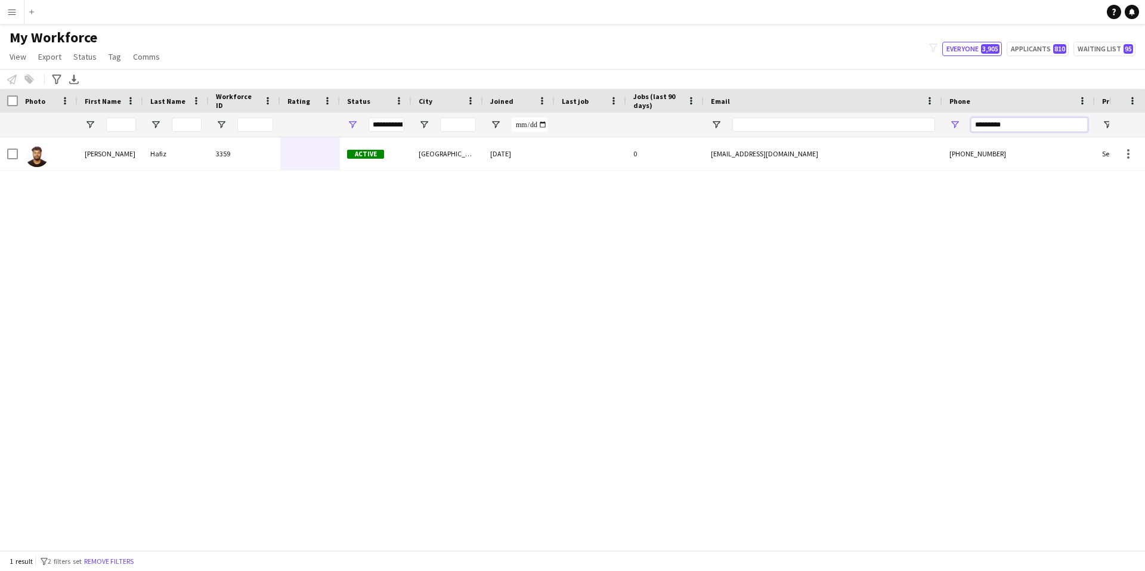
click at [1050, 125] on input "*********" at bounding box center [1029, 124] width 117 height 14
paste input "Phone Filter Input"
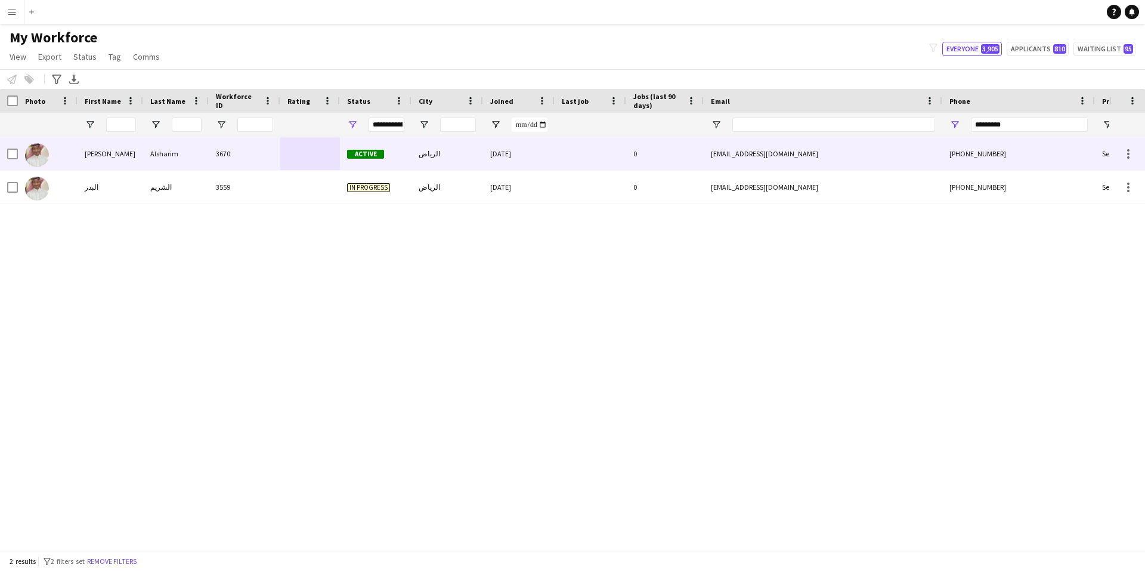
click at [298, 153] on div at bounding box center [310, 153] width 60 height 33
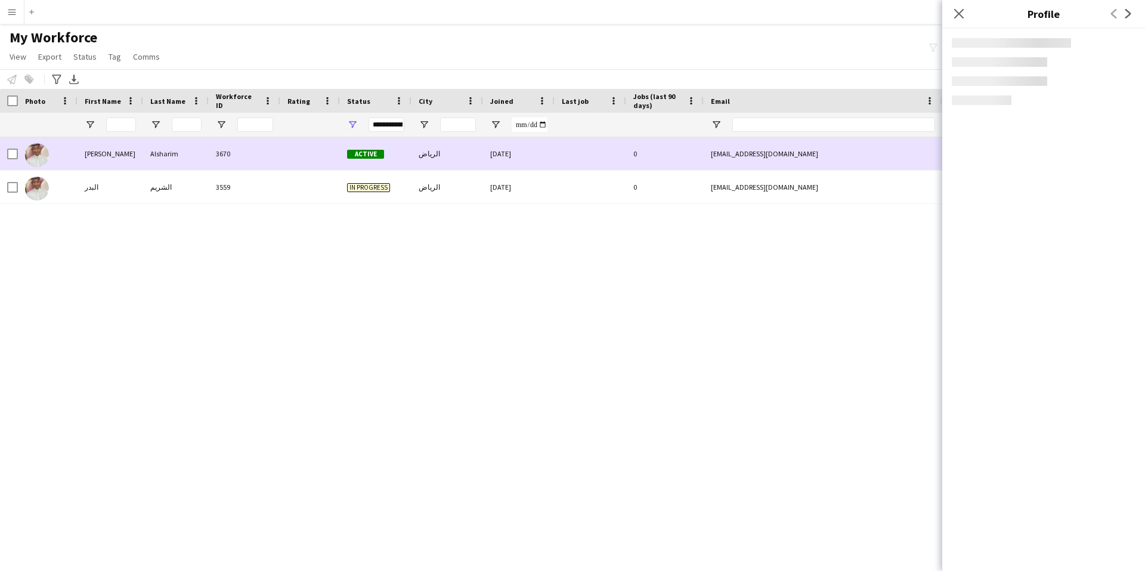
click at [298, 153] on div at bounding box center [310, 153] width 60 height 33
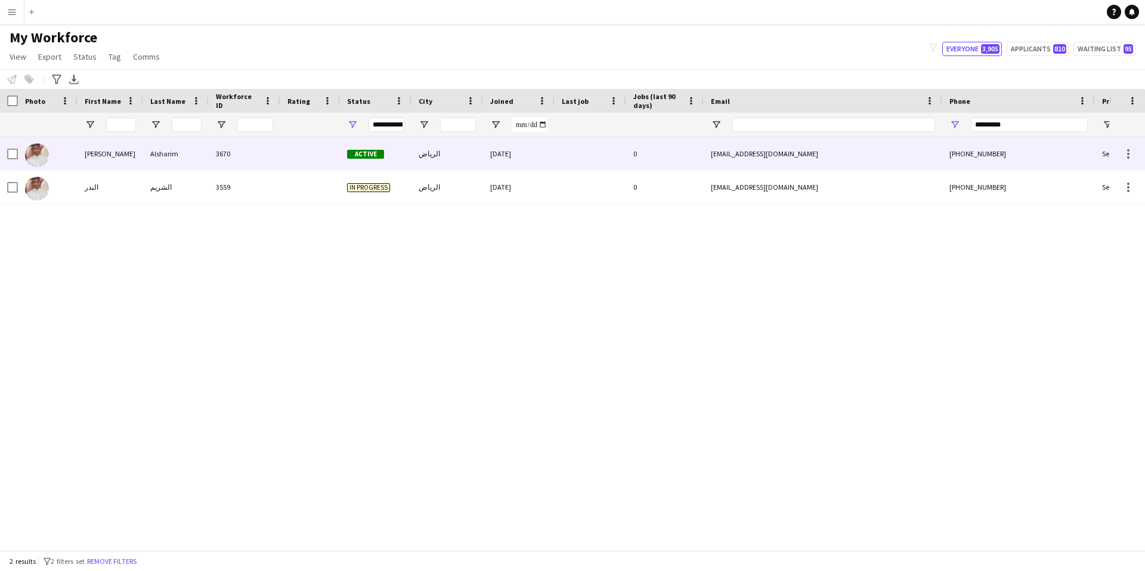
click at [570, 145] on div at bounding box center [591, 153] width 72 height 33
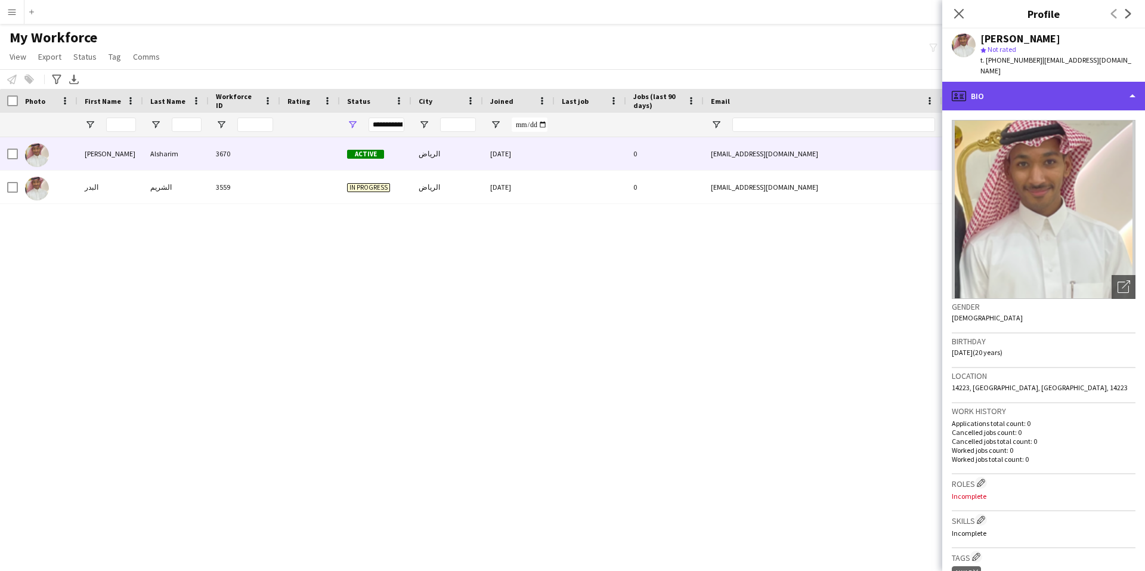
click at [1044, 82] on div "profile Bio" at bounding box center [1043, 96] width 203 height 29
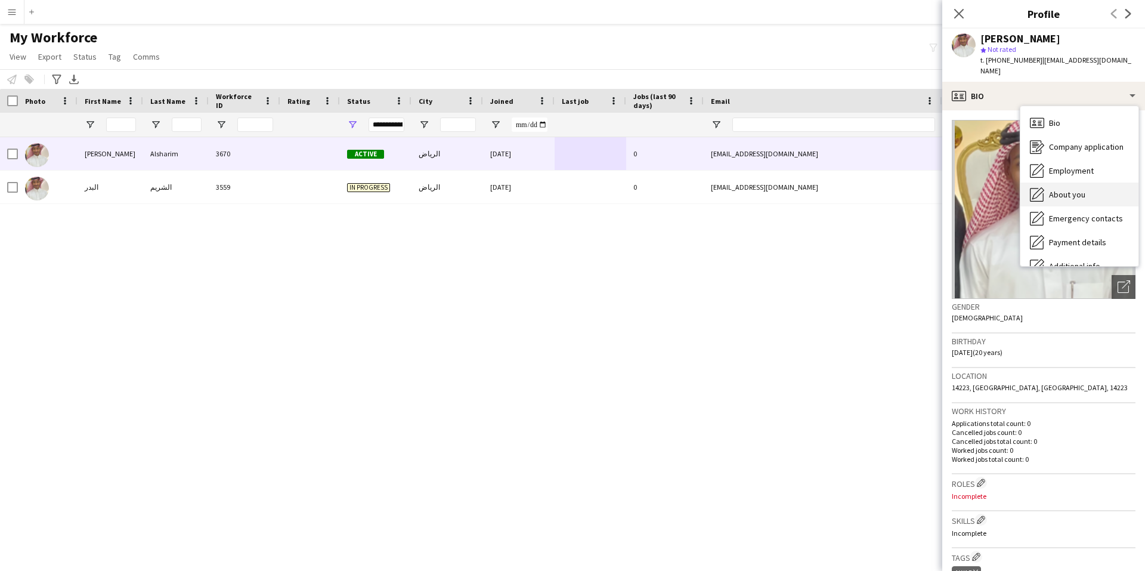
click at [1079, 189] on span "About you" at bounding box center [1067, 194] width 36 height 11
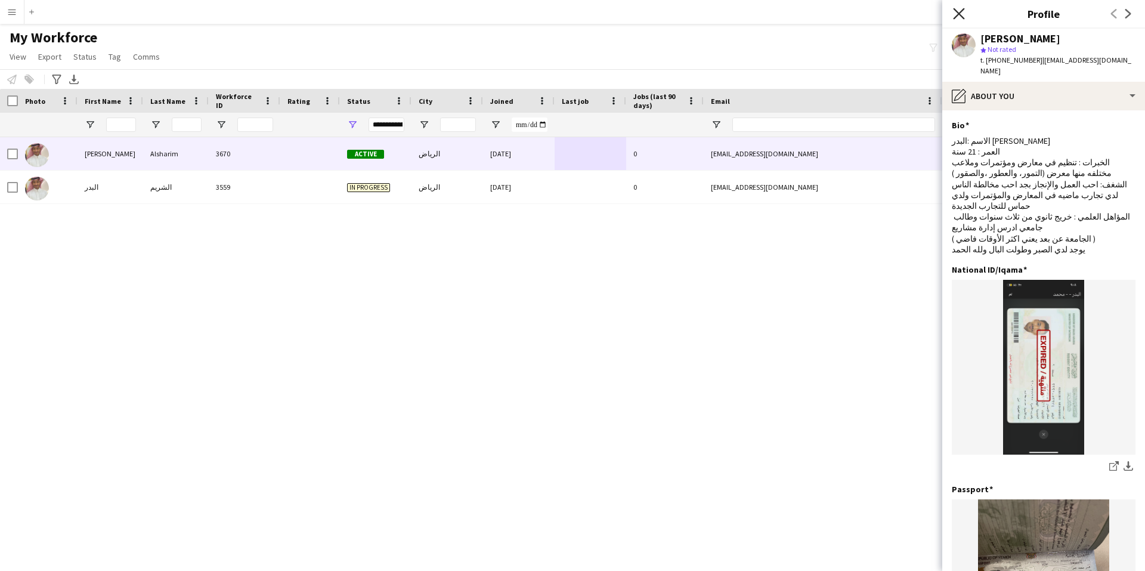
click at [958, 16] on icon at bounding box center [958, 13] width 11 height 11
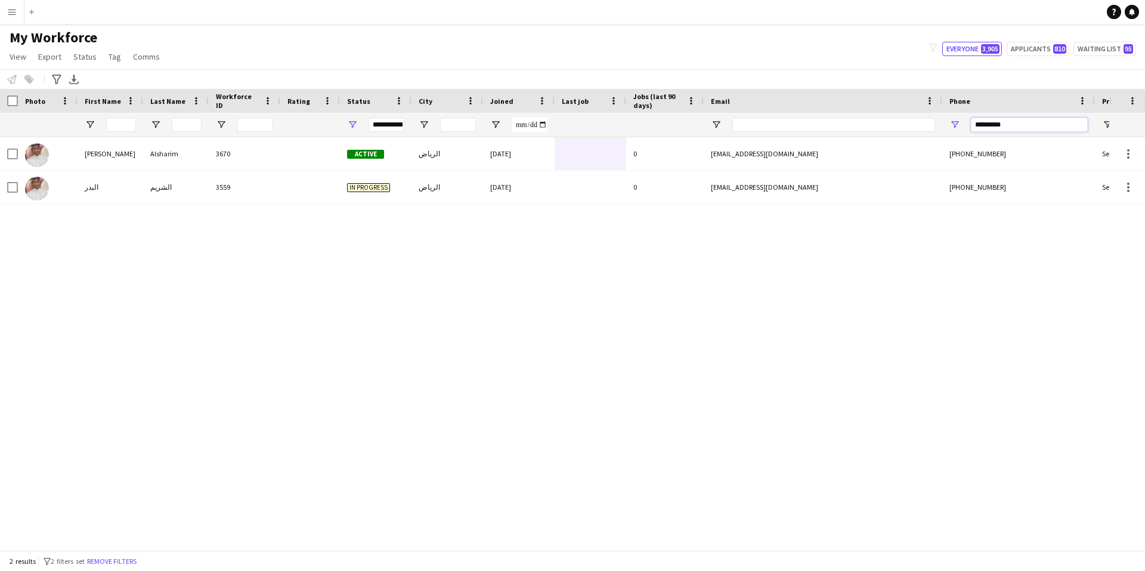
click at [1026, 122] on input "*********" at bounding box center [1029, 124] width 117 height 14
paste input "Phone Filter Input"
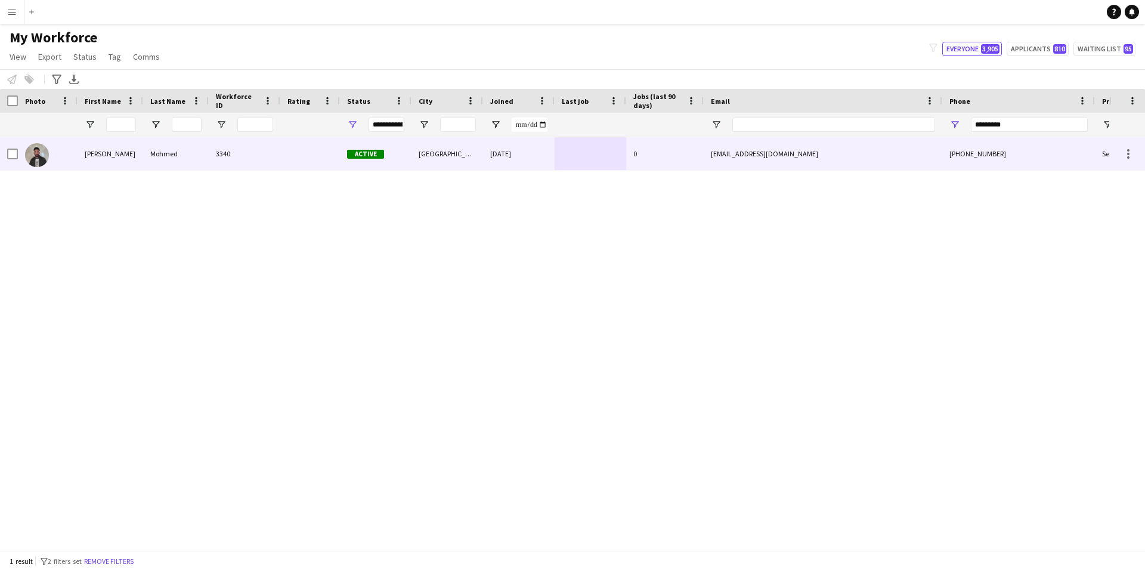
click at [283, 156] on div at bounding box center [310, 153] width 60 height 33
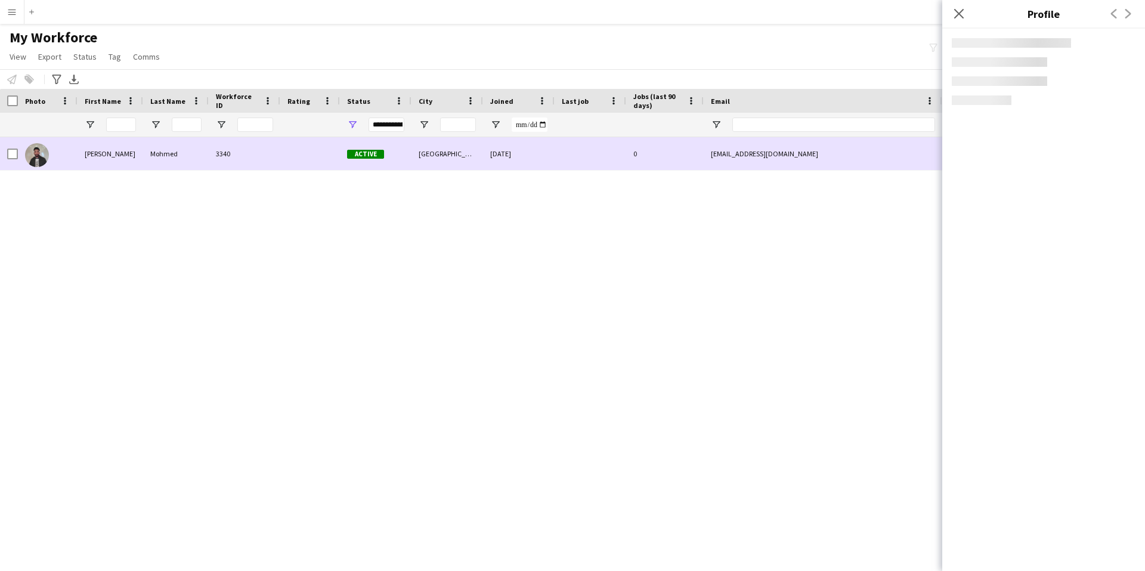
click at [283, 156] on div at bounding box center [310, 153] width 60 height 33
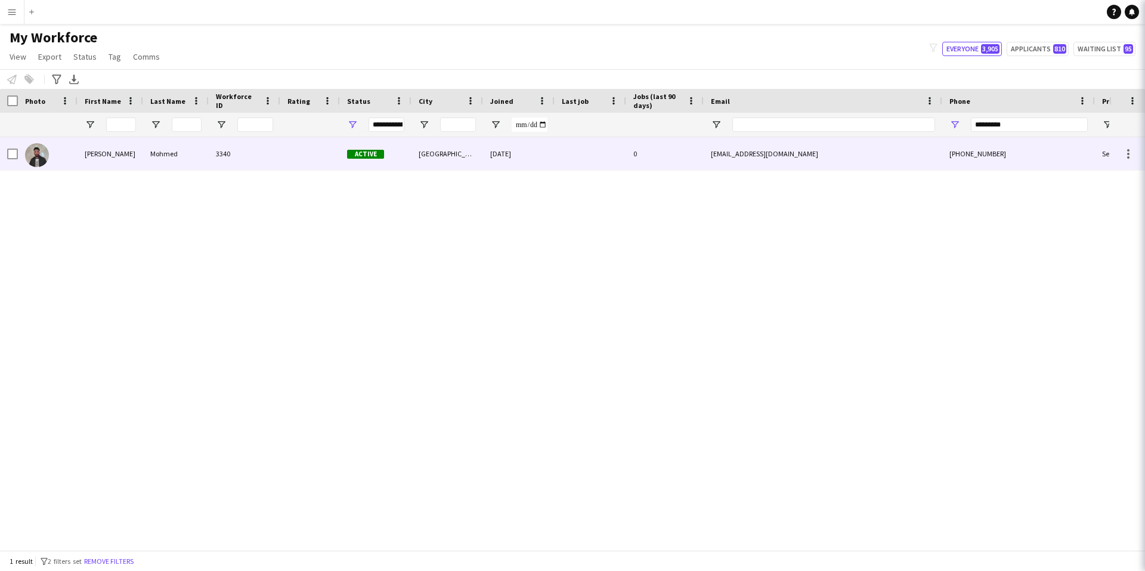
click at [283, 156] on div at bounding box center [310, 153] width 60 height 33
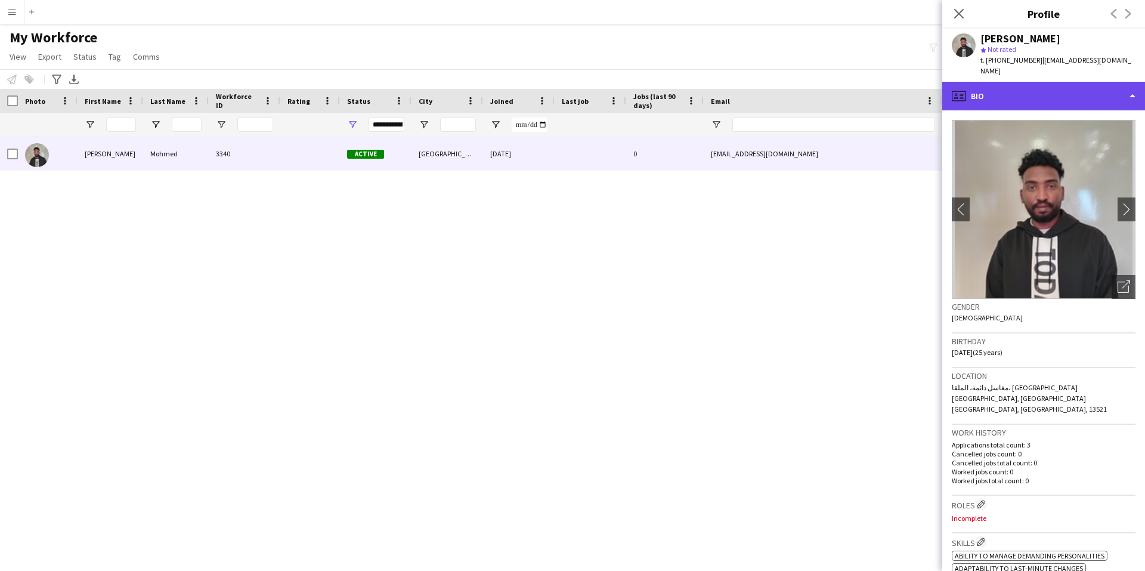
click at [1057, 89] on div "profile Bio" at bounding box center [1043, 96] width 203 height 29
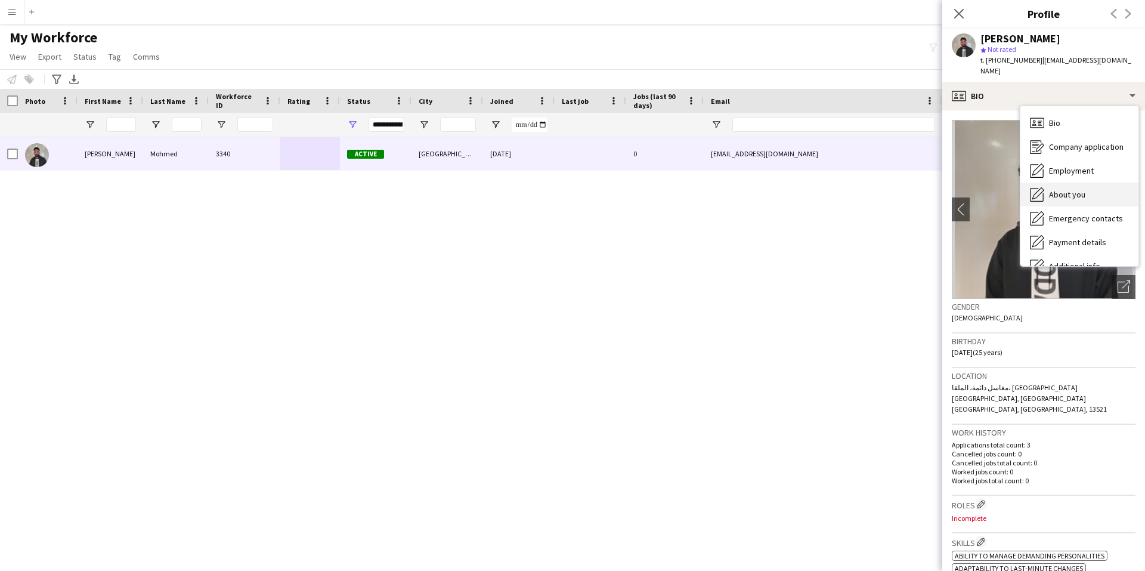
click at [1081, 189] on span "About you" at bounding box center [1067, 194] width 36 height 11
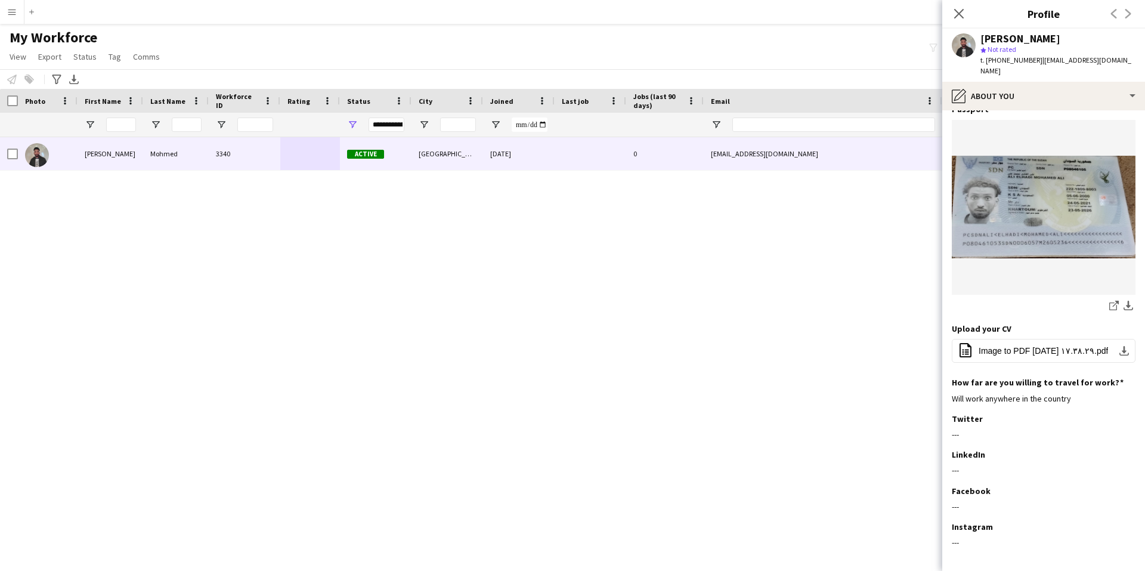
drag, startPoint x: 962, startPoint y: 11, endPoint x: 991, endPoint y: 34, distance: 37.3
click at [963, 11] on icon "Close pop-in" at bounding box center [959, 14] width 10 height 10
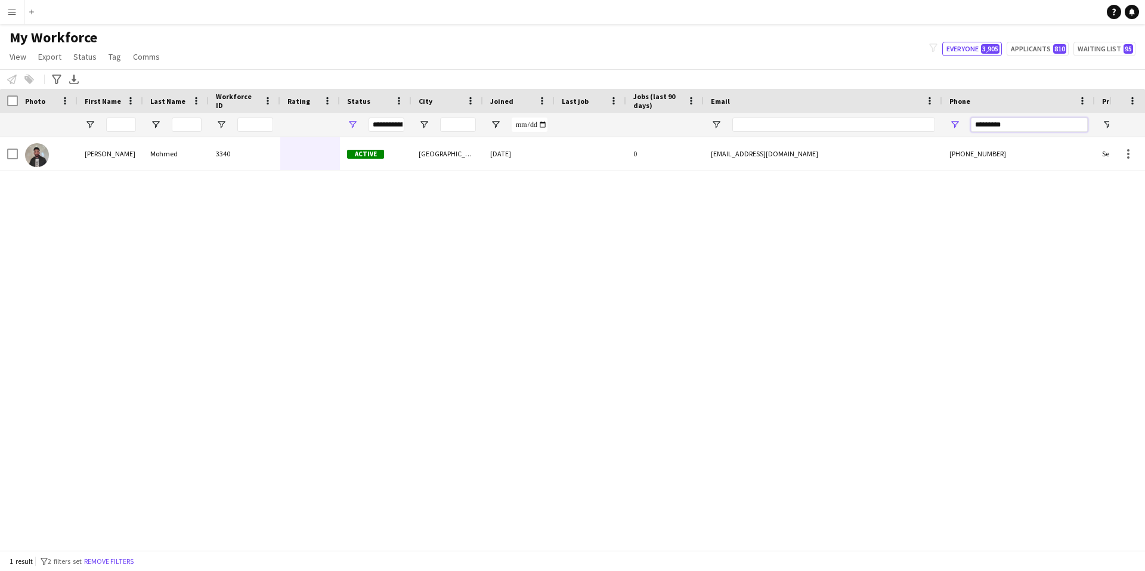
click at [1033, 125] on input "*********" at bounding box center [1029, 124] width 117 height 14
paste input "Phone Filter Input"
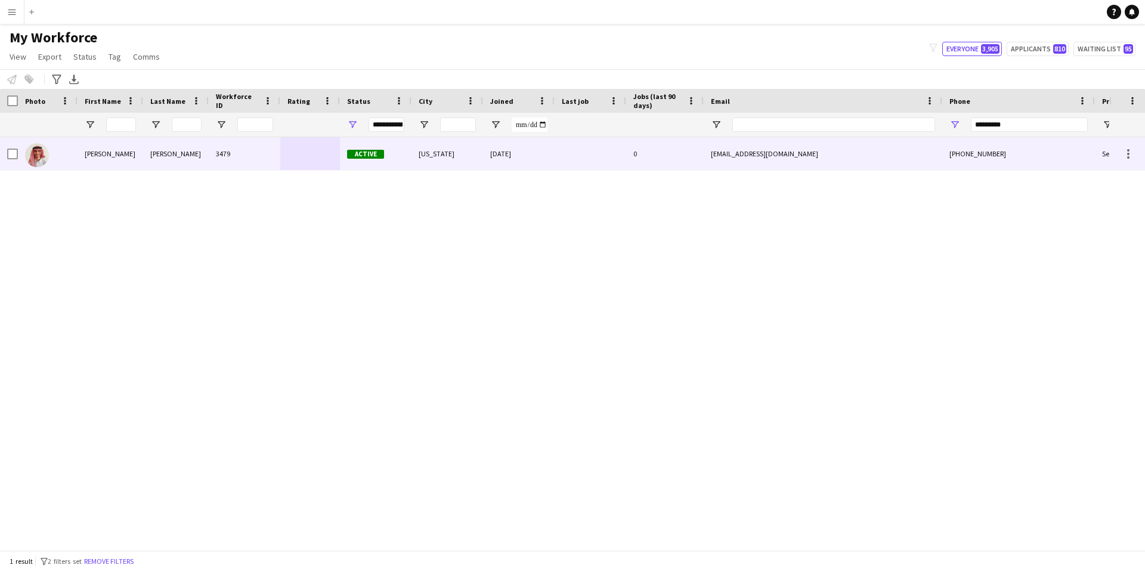
click at [581, 151] on div at bounding box center [591, 153] width 72 height 33
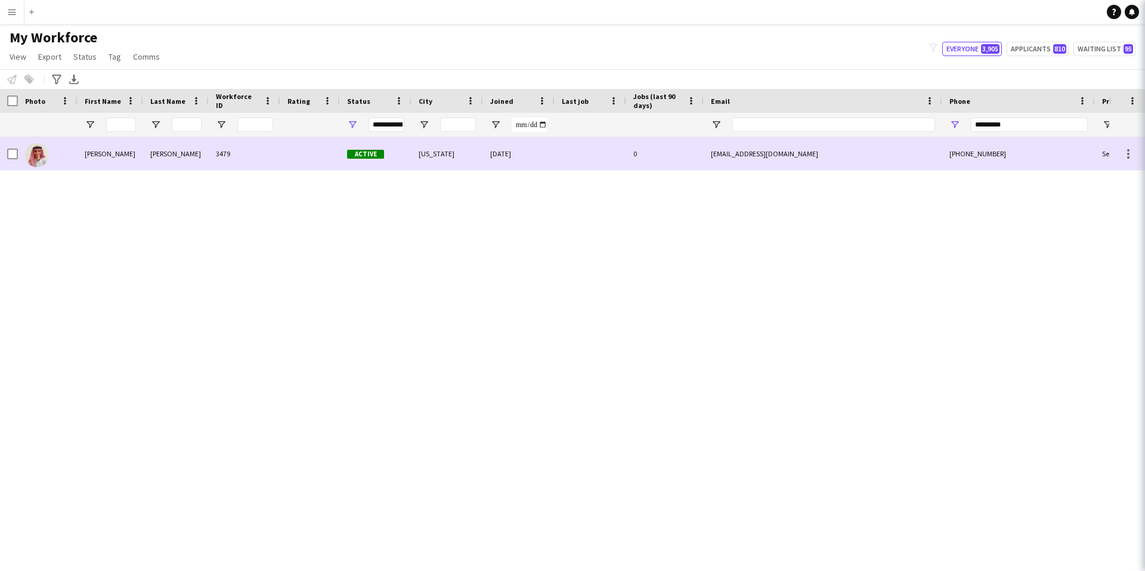
click at [581, 151] on div at bounding box center [591, 153] width 72 height 33
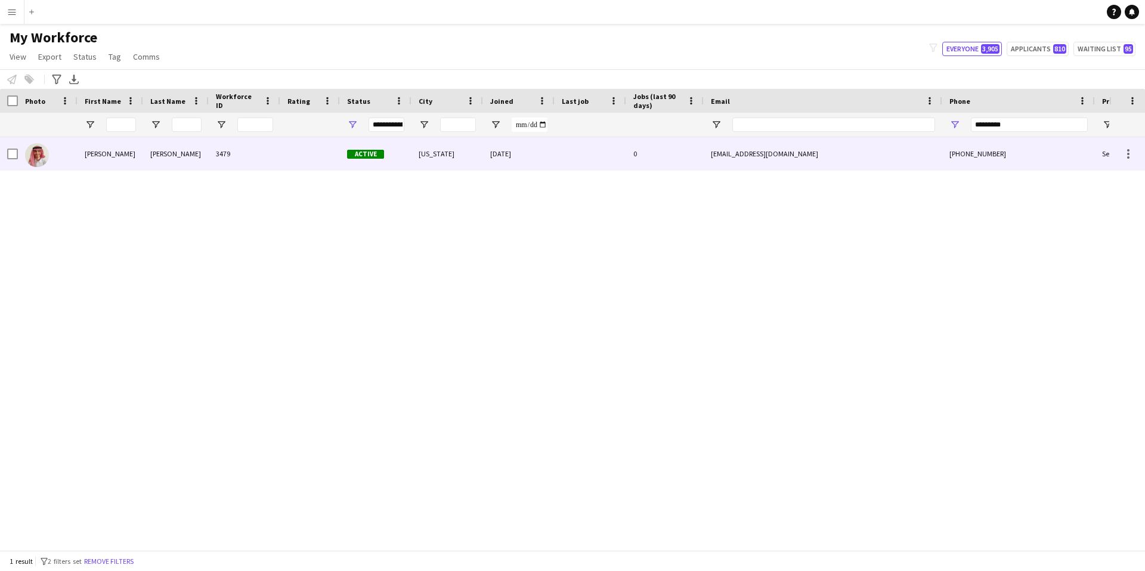
click at [581, 151] on div at bounding box center [591, 153] width 72 height 33
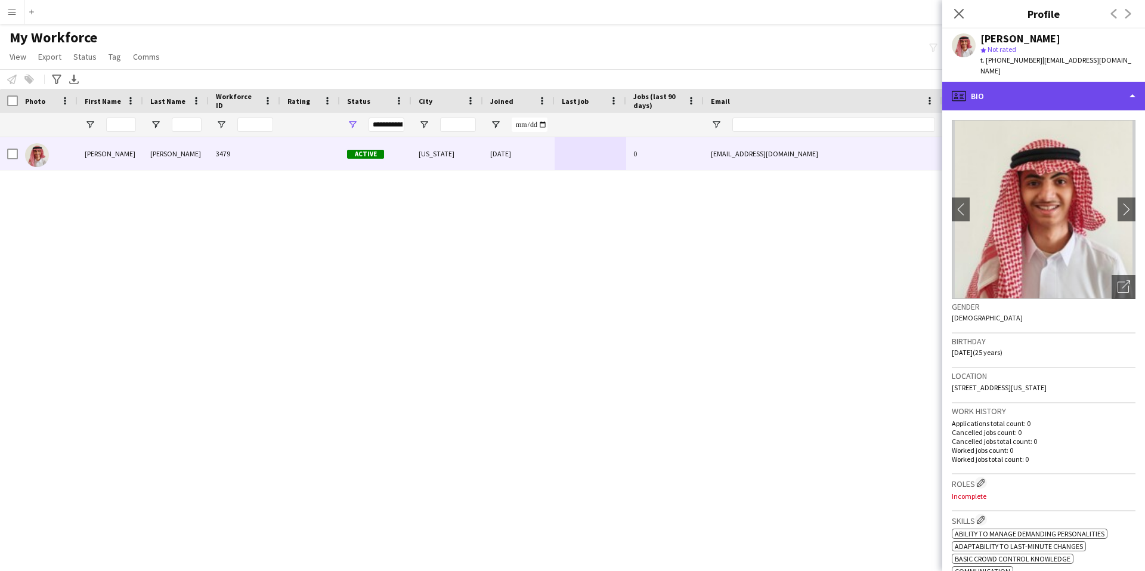
click at [1061, 102] on div "profile Bio" at bounding box center [1043, 96] width 203 height 29
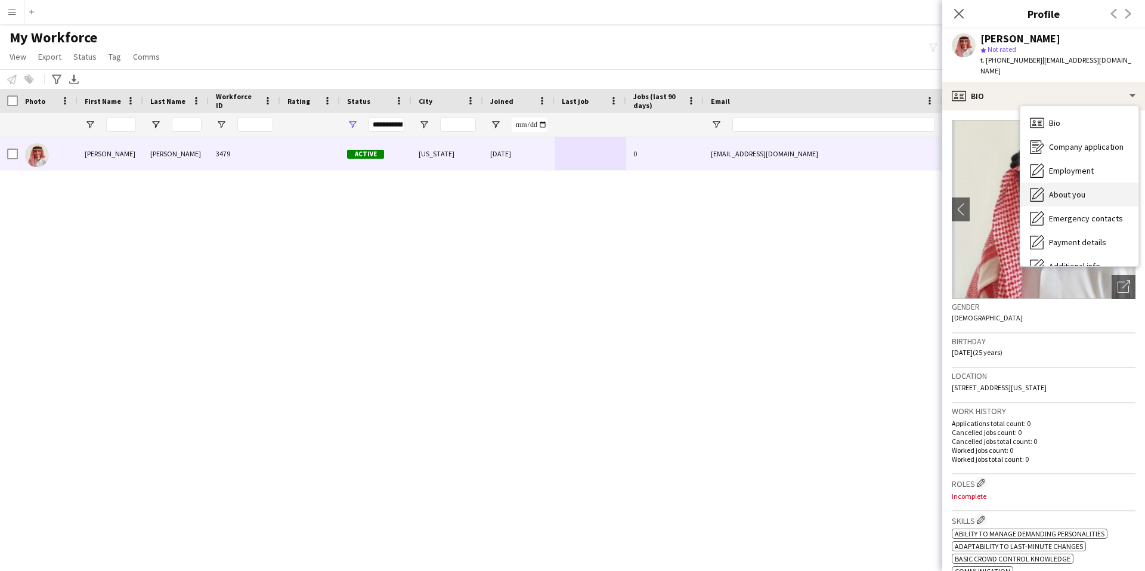
click at [1063, 196] on span "About you" at bounding box center [1067, 194] width 36 height 11
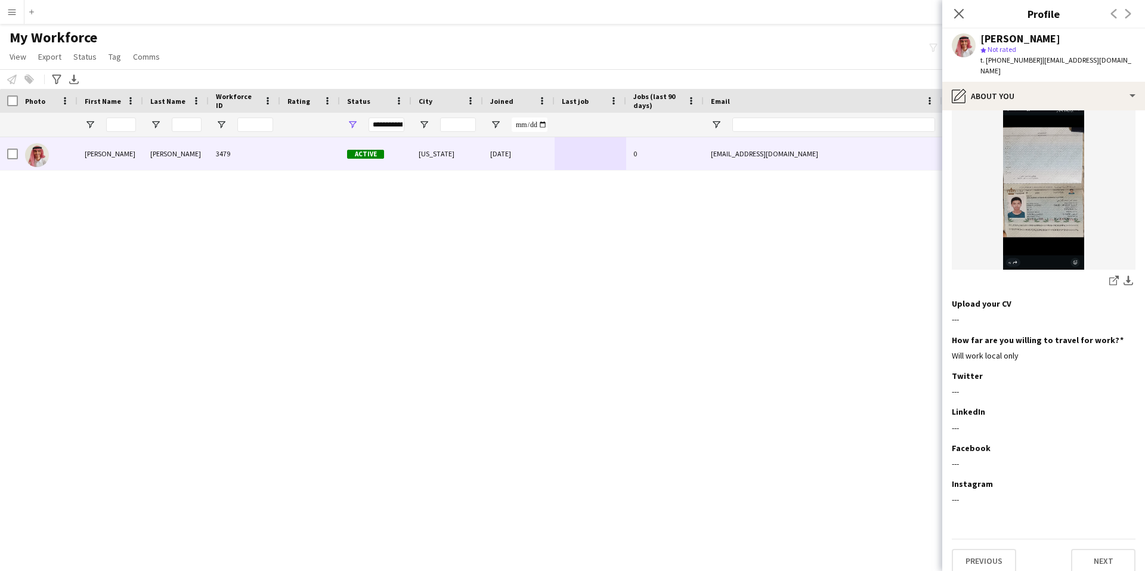
scroll to position [340, 0]
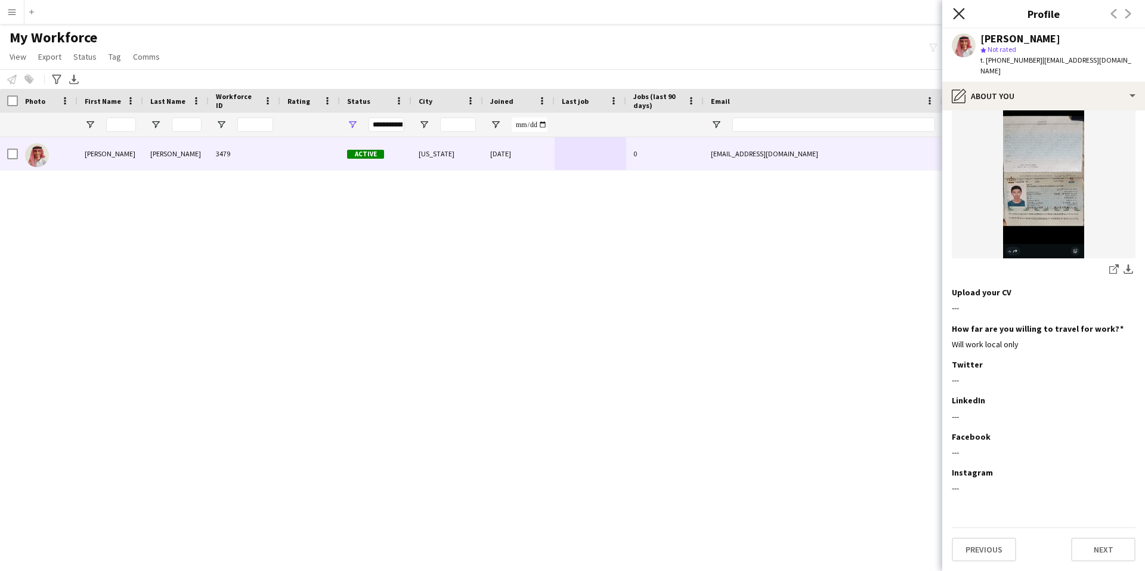
click at [956, 11] on icon at bounding box center [958, 13] width 11 height 11
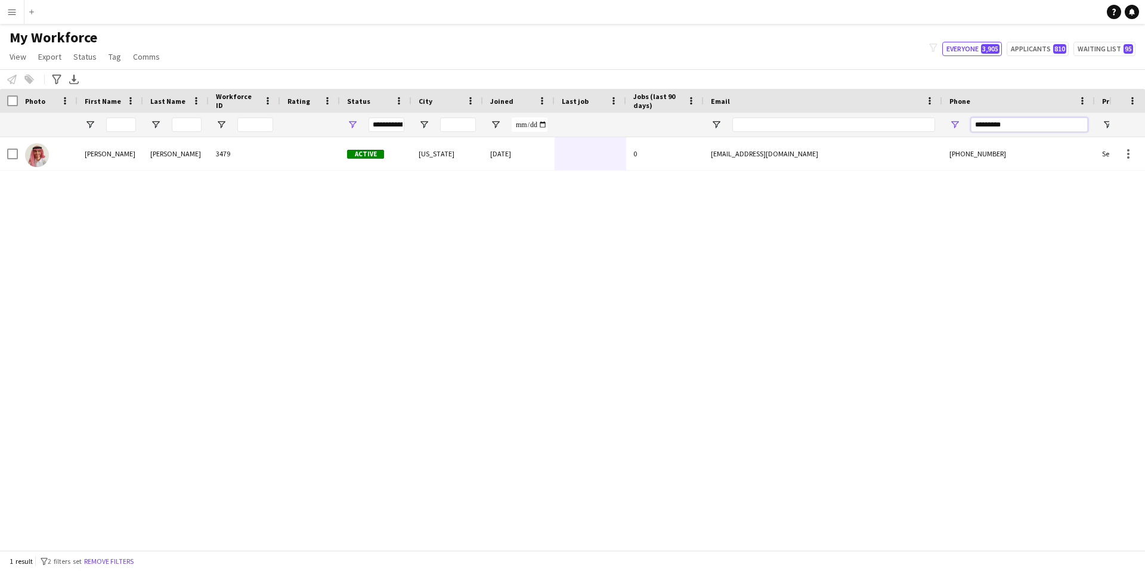
click at [1038, 123] on input "*********" at bounding box center [1029, 124] width 117 height 14
paste input "Phone Filter Input"
click at [1039, 125] on input "*********" at bounding box center [1029, 124] width 117 height 14
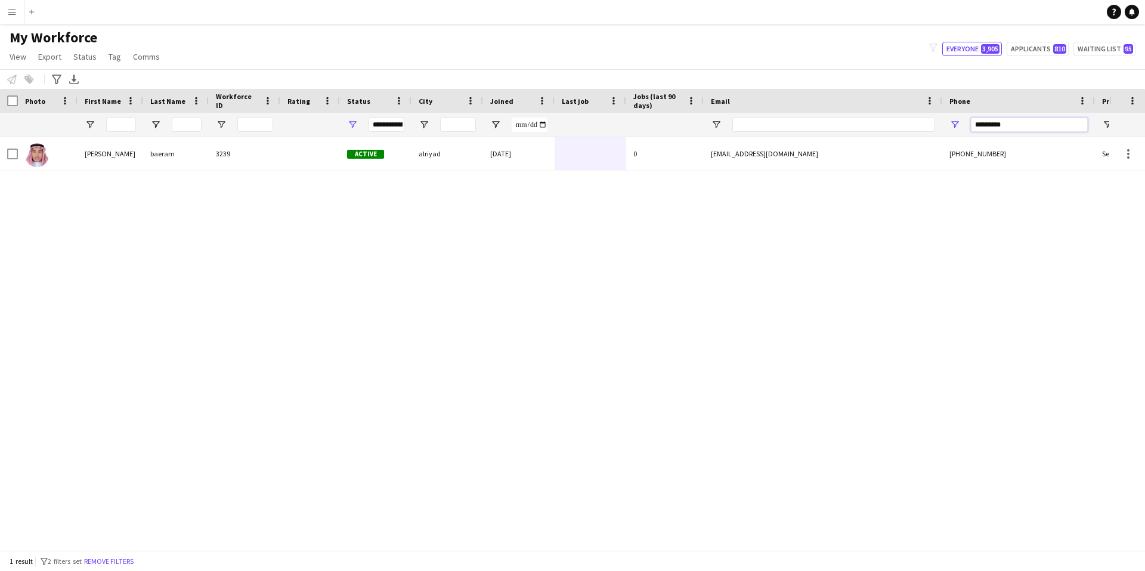
click at [1039, 125] on input "*********" at bounding box center [1029, 124] width 117 height 14
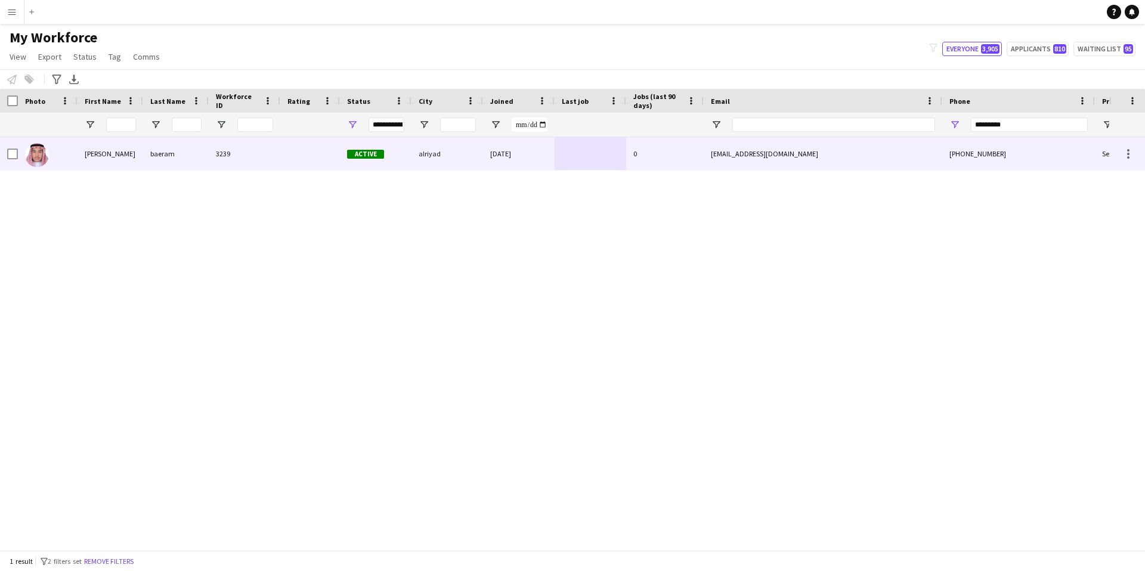
click at [469, 153] on div "alriyad" at bounding box center [447, 153] width 72 height 33
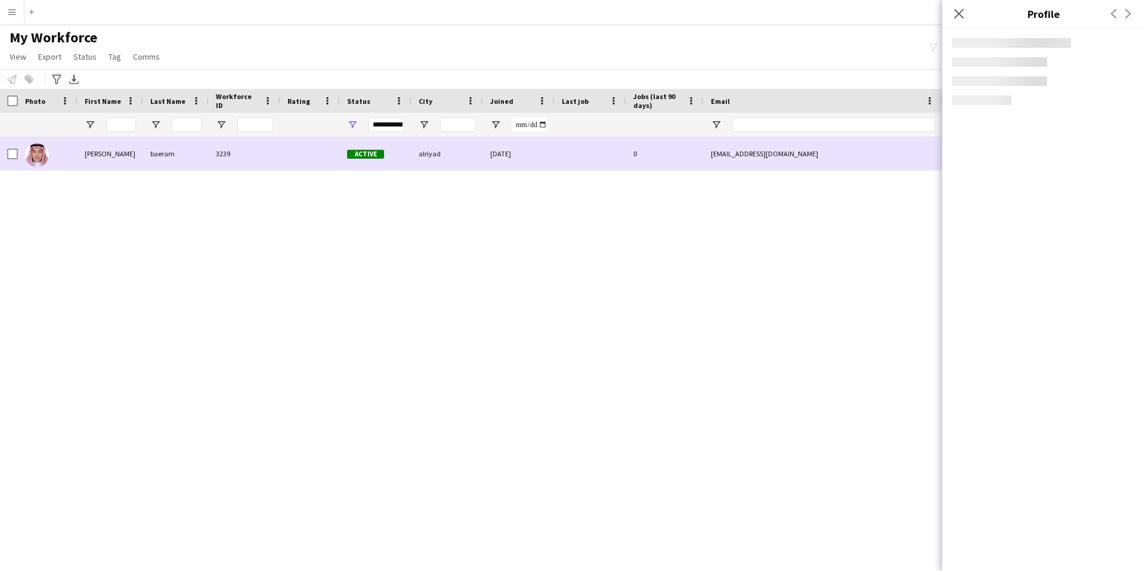
click at [469, 153] on div "alriyad" at bounding box center [447, 153] width 72 height 33
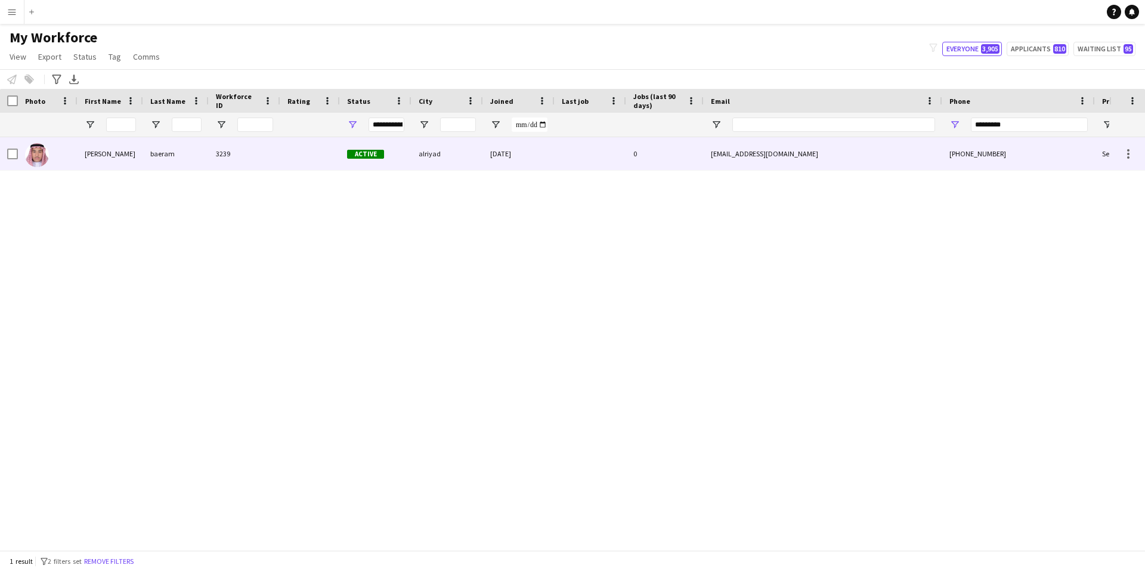
click at [469, 153] on div "alriyad" at bounding box center [447, 153] width 72 height 33
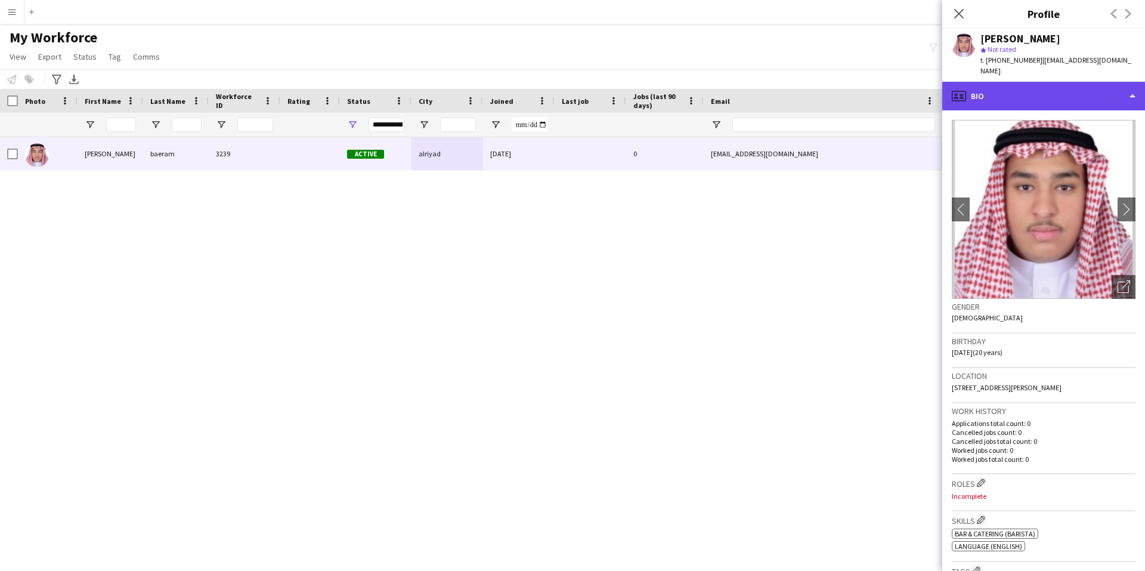
click at [1059, 83] on div "profile Bio" at bounding box center [1043, 96] width 203 height 29
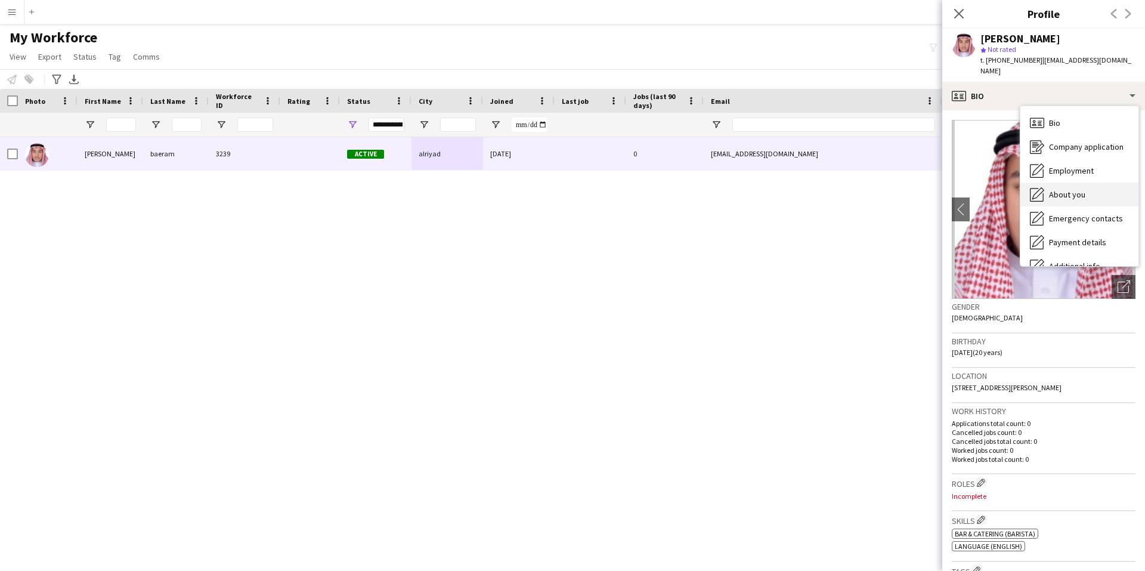
click at [1072, 189] on span "About you" at bounding box center [1067, 194] width 36 height 11
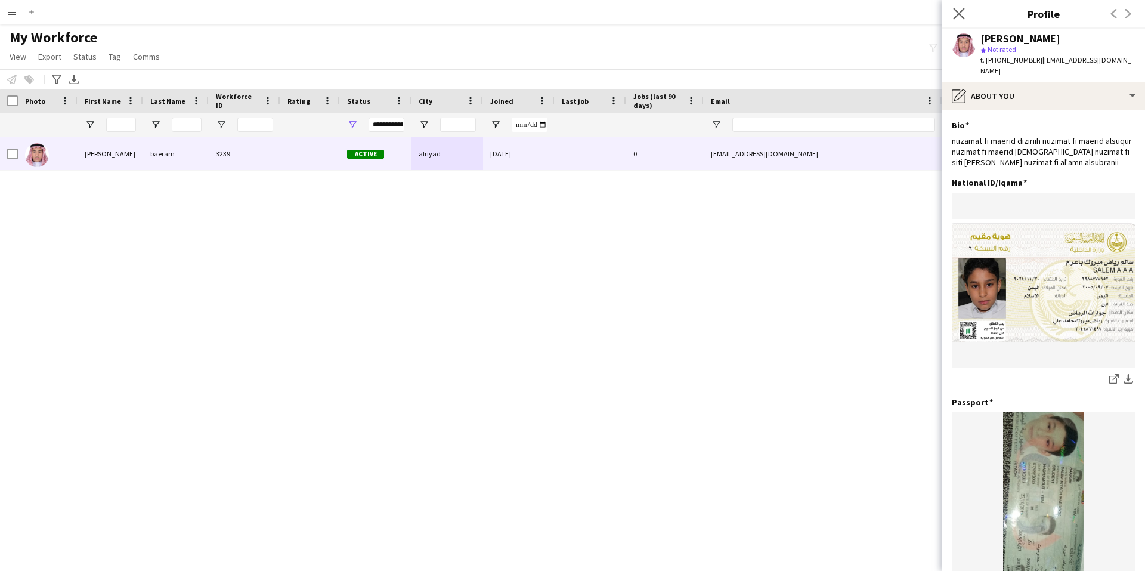
click at [952, 14] on app-icon "Close pop-in" at bounding box center [959, 13] width 17 height 17
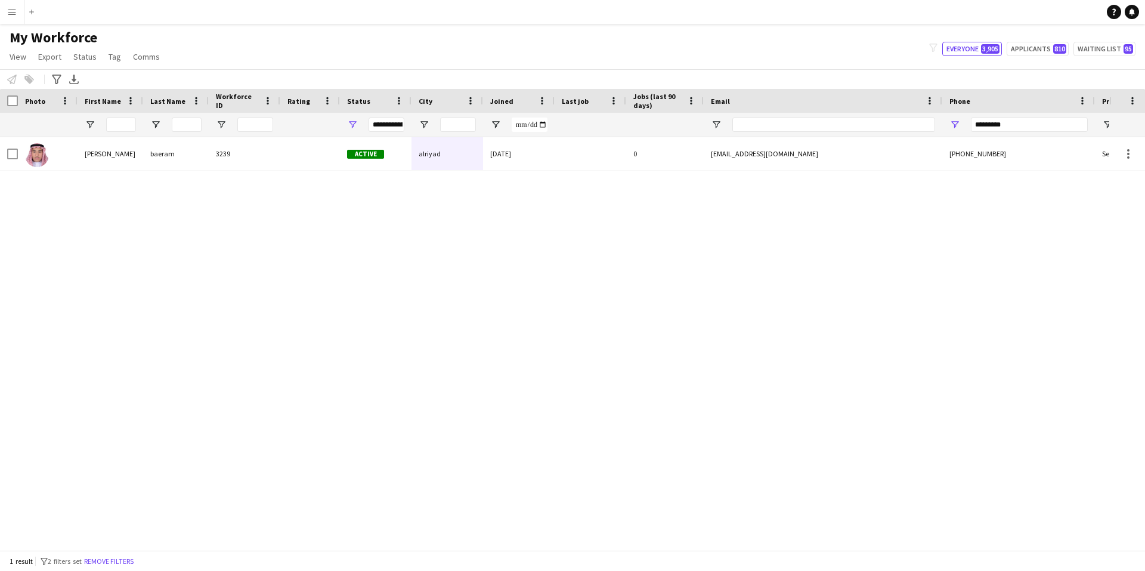
click at [1032, 117] on div "*********" at bounding box center [1029, 125] width 117 height 24
click at [1033, 127] on input "*********" at bounding box center [1029, 124] width 117 height 14
paste input "Phone Filter Input"
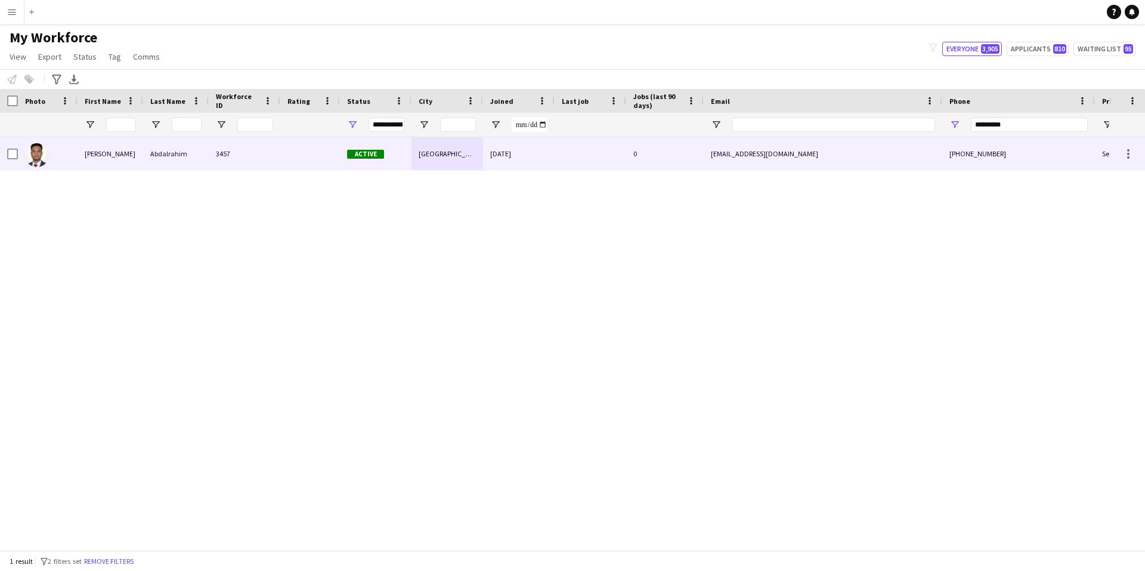
click at [555, 155] on div at bounding box center [591, 153] width 72 height 33
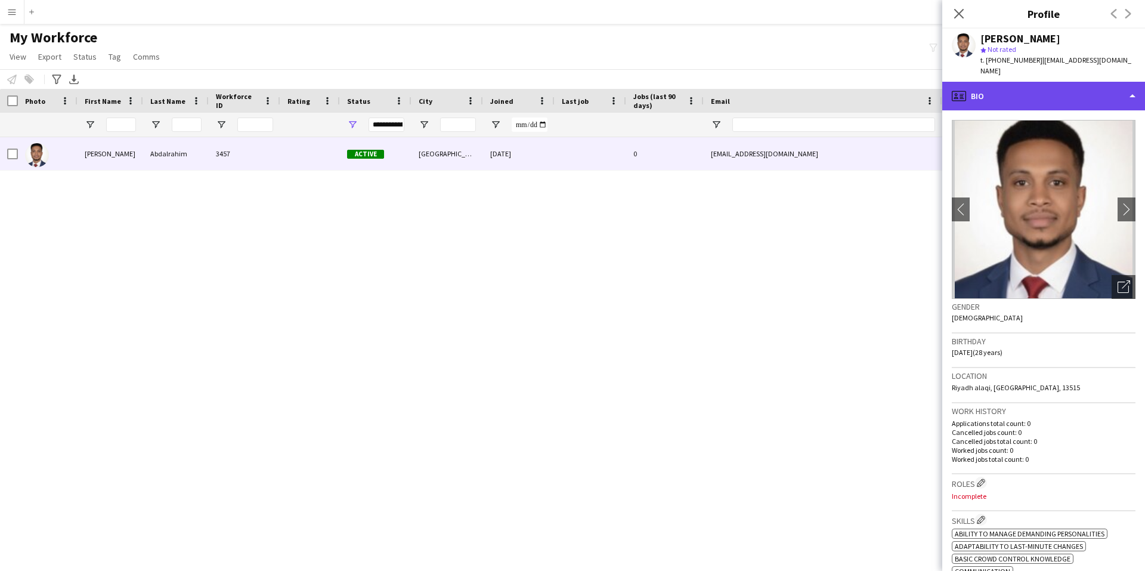
click at [1037, 85] on div "profile Bio" at bounding box center [1043, 96] width 203 height 29
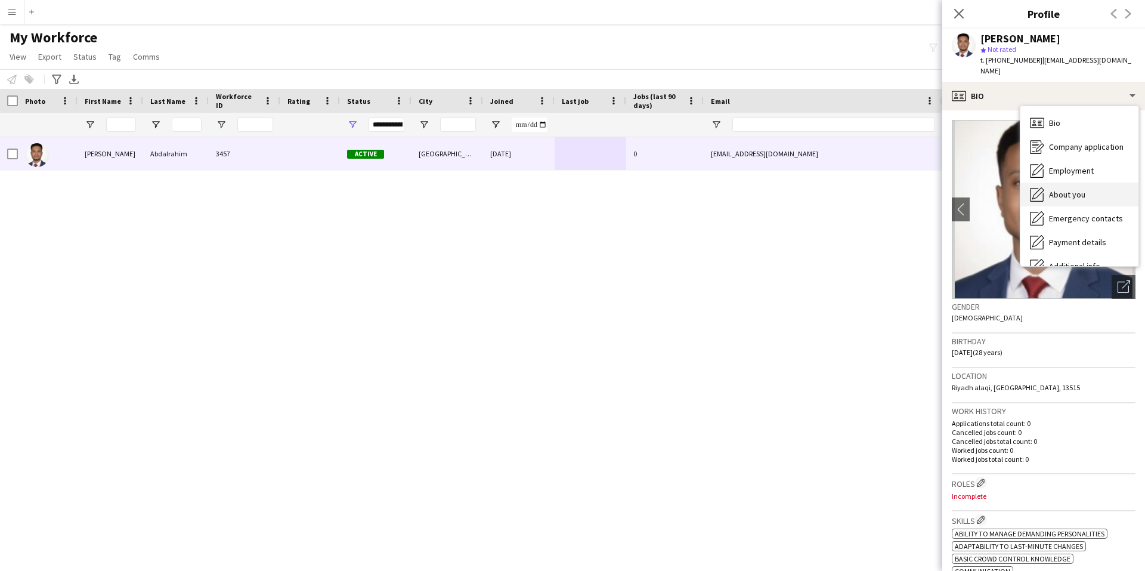
click at [1055, 189] on span "About you" at bounding box center [1067, 194] width 36 height 11
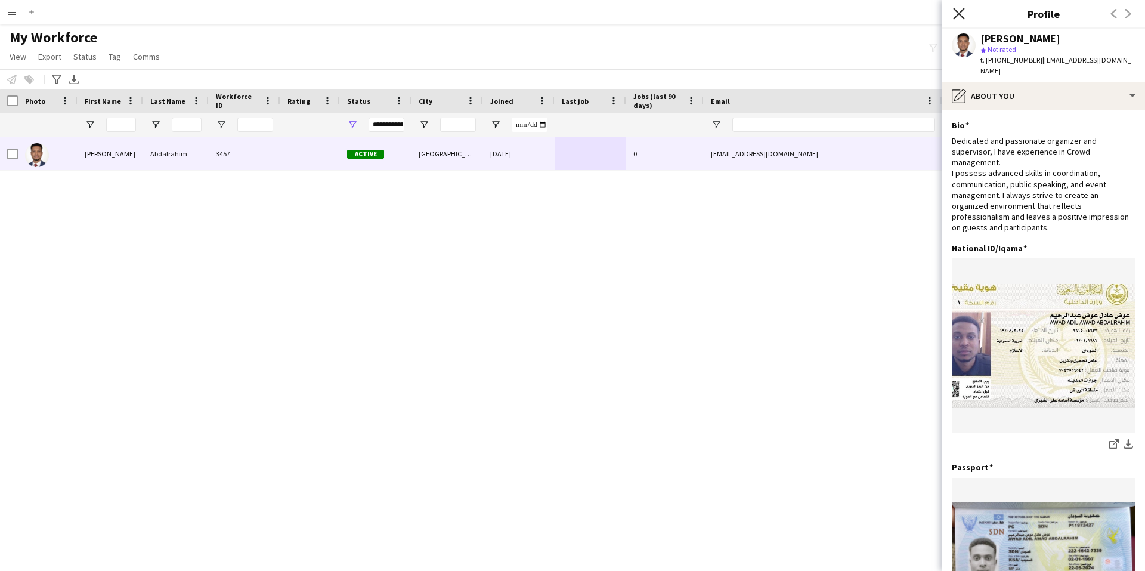
click at [961, 15] on icon "Close pop-in" at bounding box center [958, 13] width 11 height 11
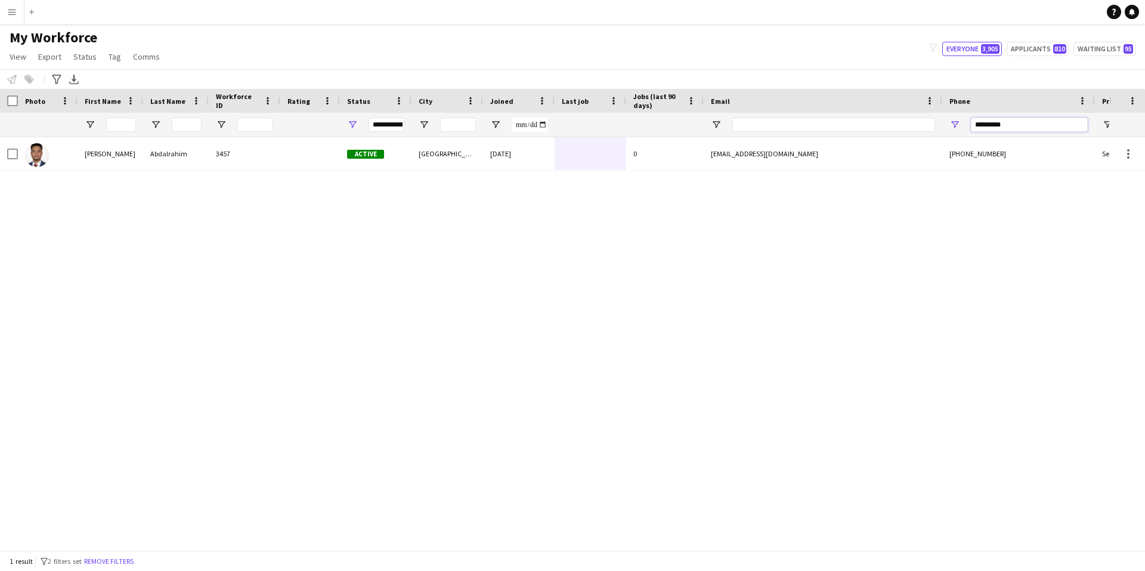
click at [1011, 123] on input "*********" at bounding box center [1029, 124] width 117 height 14
paste input "Phone Filter Input"
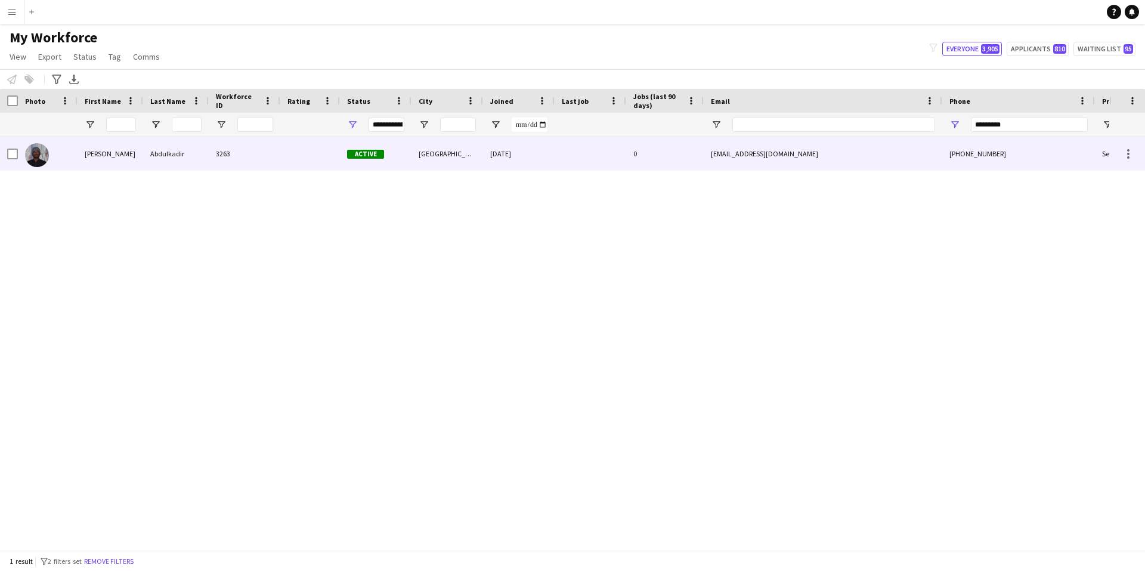
click at [269, 160] on div "3263" at bounding box center [245, 153] width 72 height 33
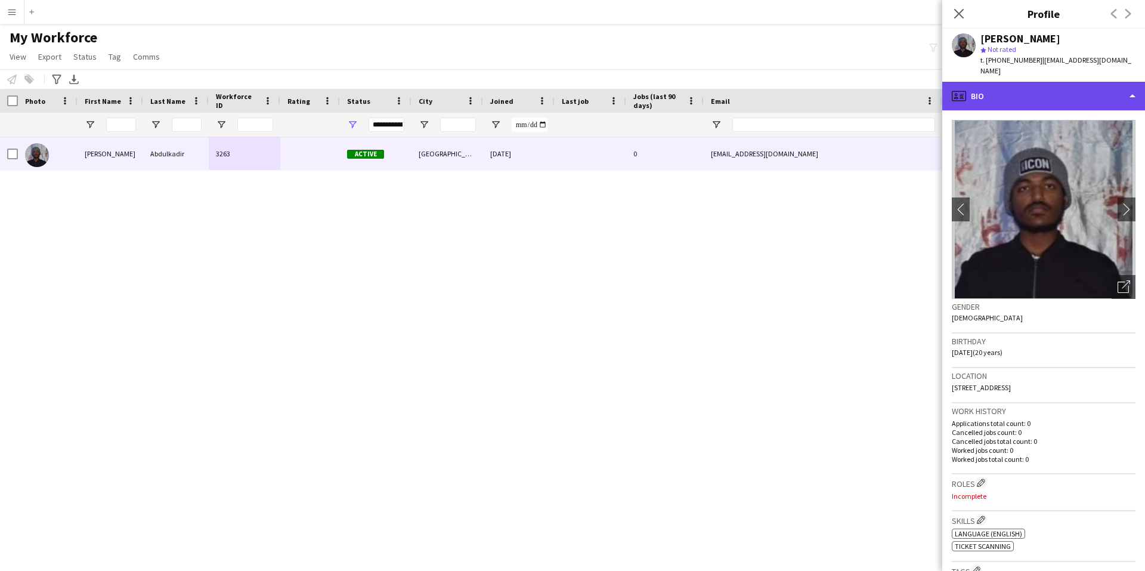
click at [1020, 96] on div "profile Bio" at bounding box center [1043, 96] width 203 height 29
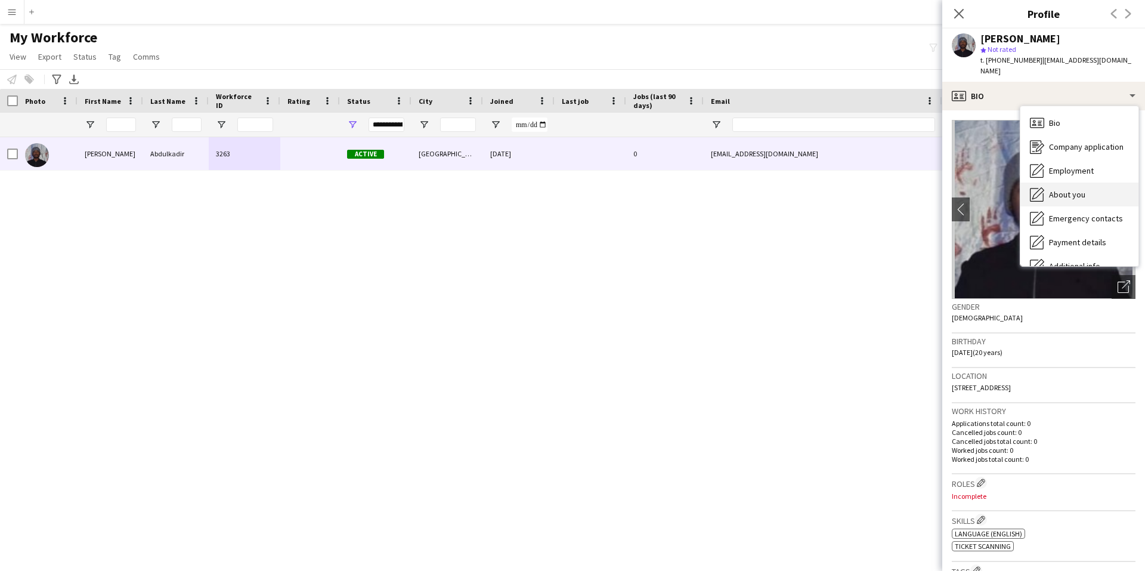
click at [1072, 191] on span "About you" at bounding box center [1067, 194] width 36 height 11
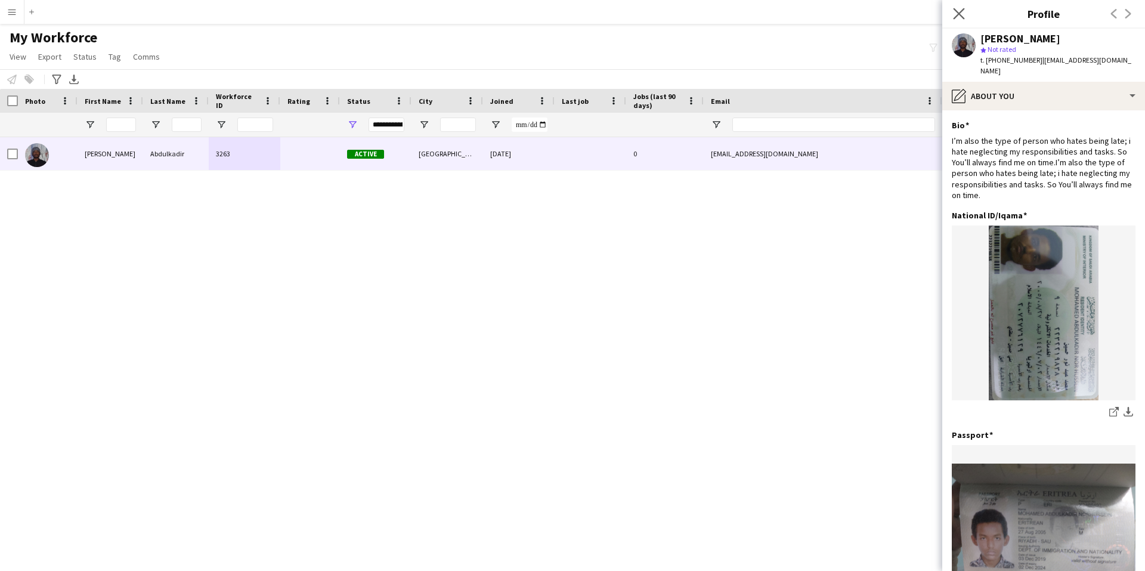
click at [952, 14] on app-icon "Close pop-in" at bounding box center [959, 13] width 17 height 17
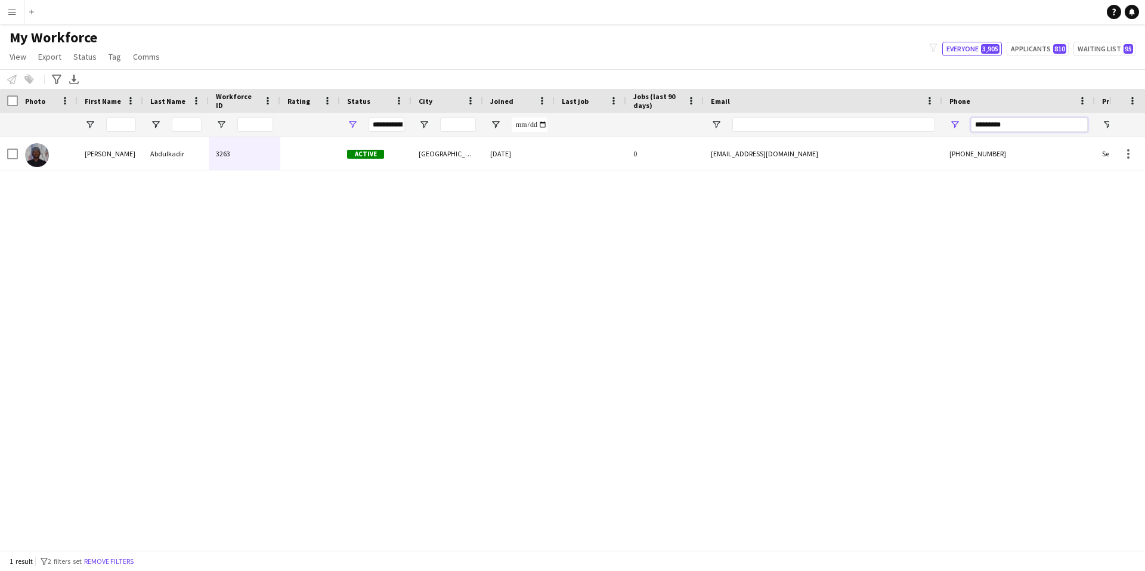
click at [1051, 122] on input "*********" at bounding box center [1029, 124] width 117 height 14
paste input "Phone Filter Input"
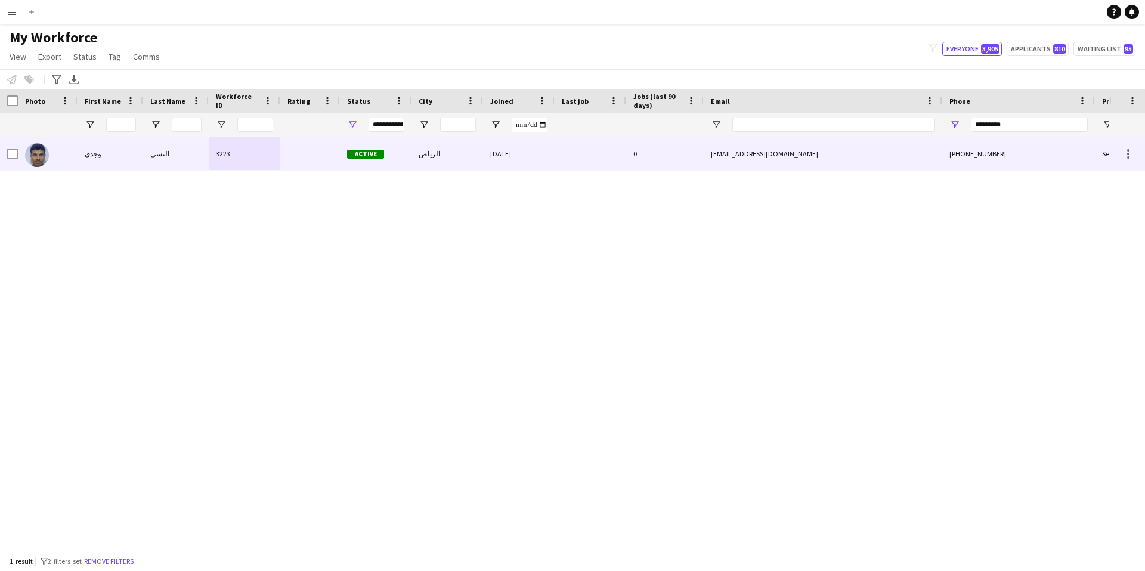
click at [664, 156] on div "0" at bounding box center [665, 153] width 78 height 33
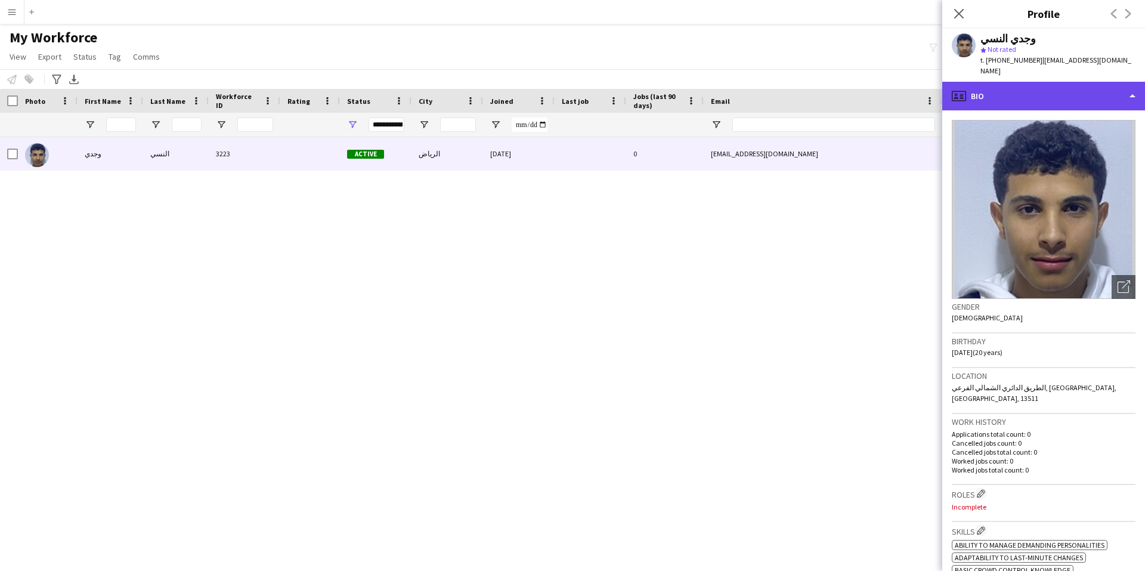
click at [1045, 89] on div "profile Bio" at bounding box center [1043, 96] width 203 height 29
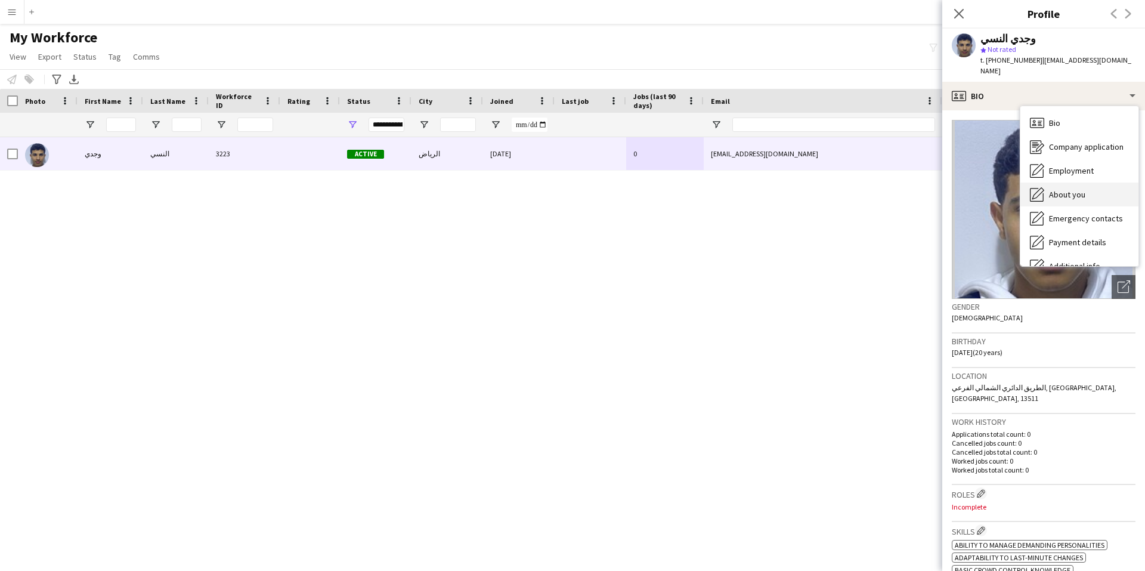
click at [1069, 189] on span "About you" at bounding box center [1067, 194] width 36 height 11
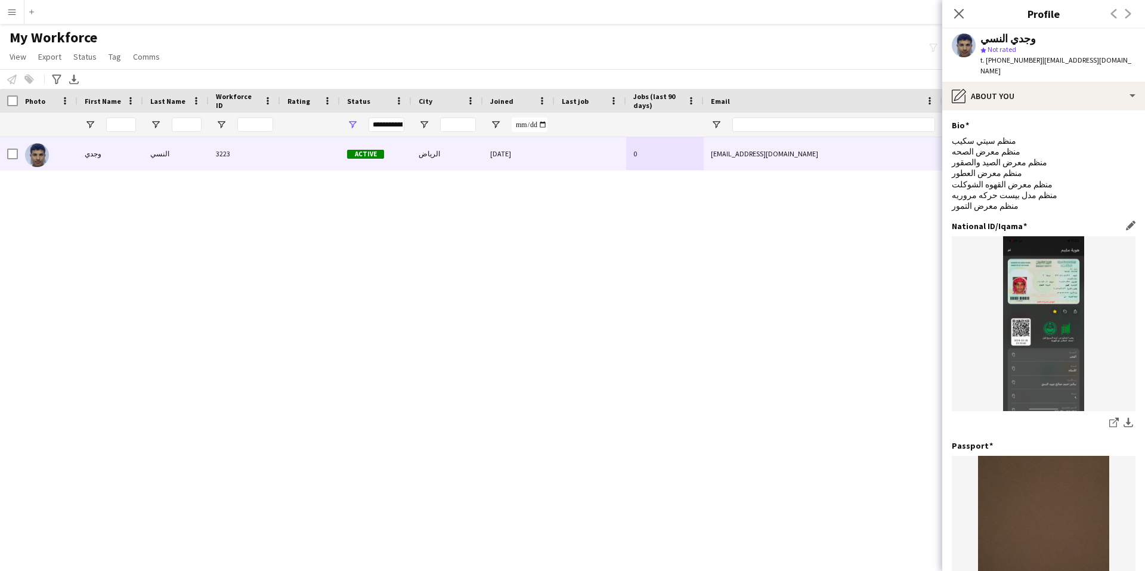
click at [1056, 299] on img at bounding box center [1044, 323] width 184 height 175
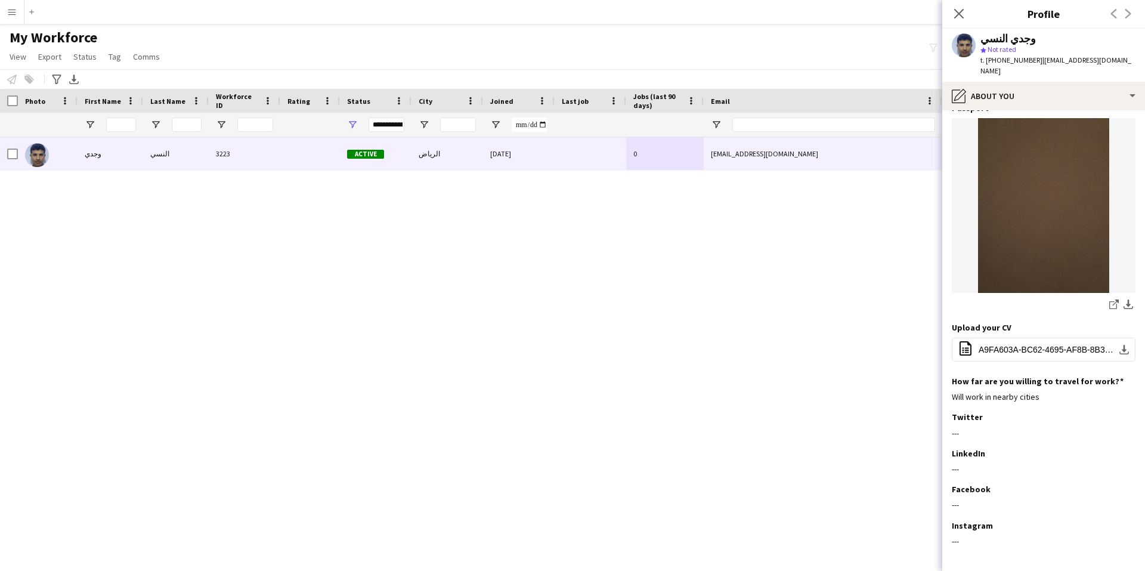
scroll to position [358, 0]
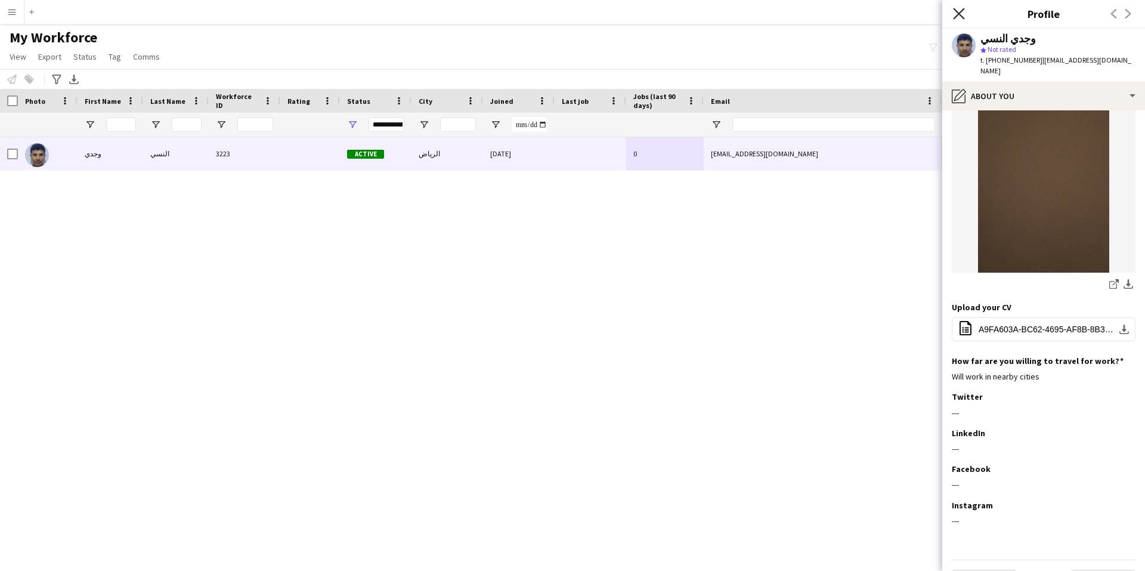
click at [962, 13] on icon "Close pop-in" at bounding box center [958, 13] width 11 height 11
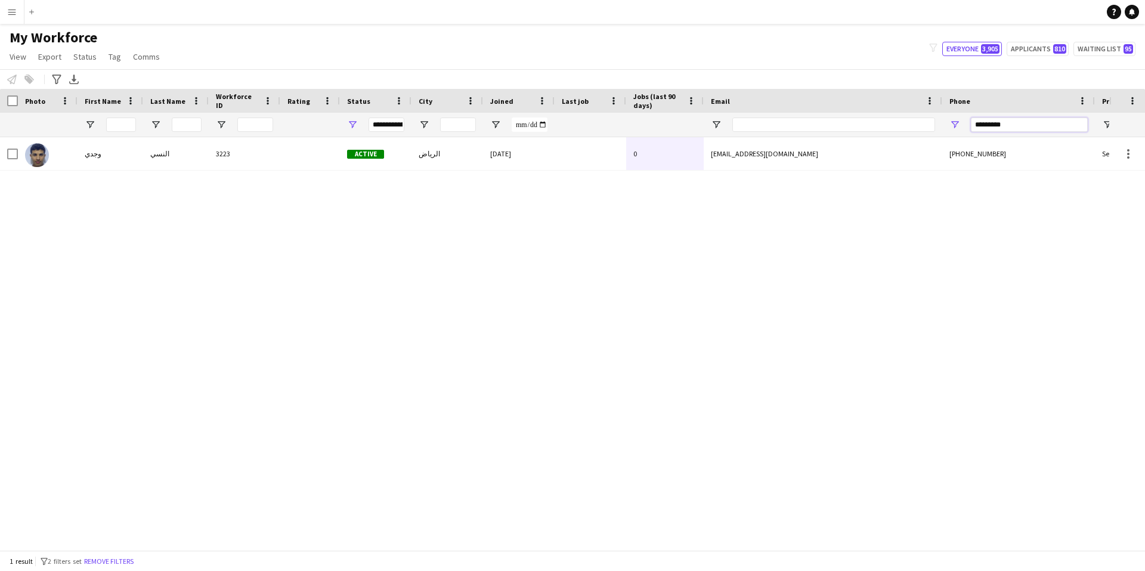
click at [1043, 125] on input "*********" at bounding box center [1029, 124] width 117 height 14
paste input "Phone Filter Input"
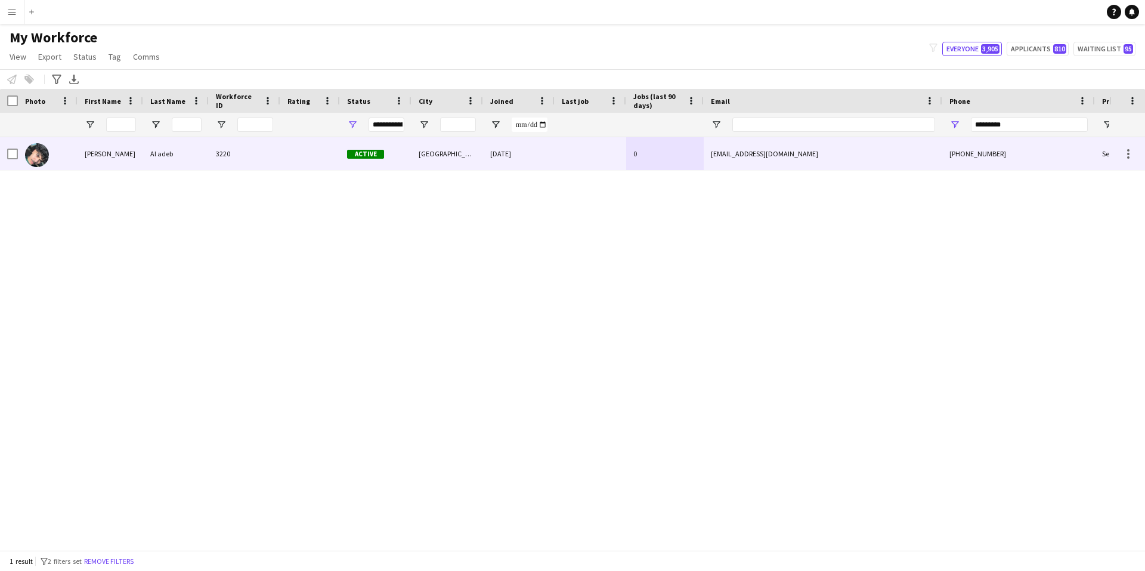
click at [861, 153] on div "mbq.usolo8@gmail.com" at bounding box center [823, 153] width 239 height 33
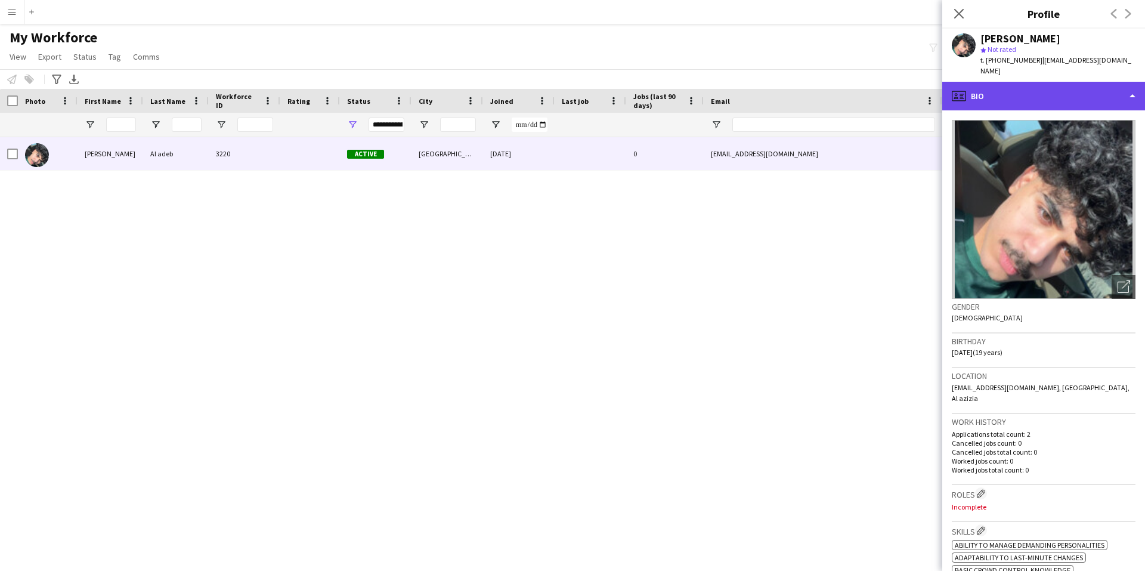
click at [1070, 89] on div "profile Bio" at bounding box center [1043, 96] width 203 height 29
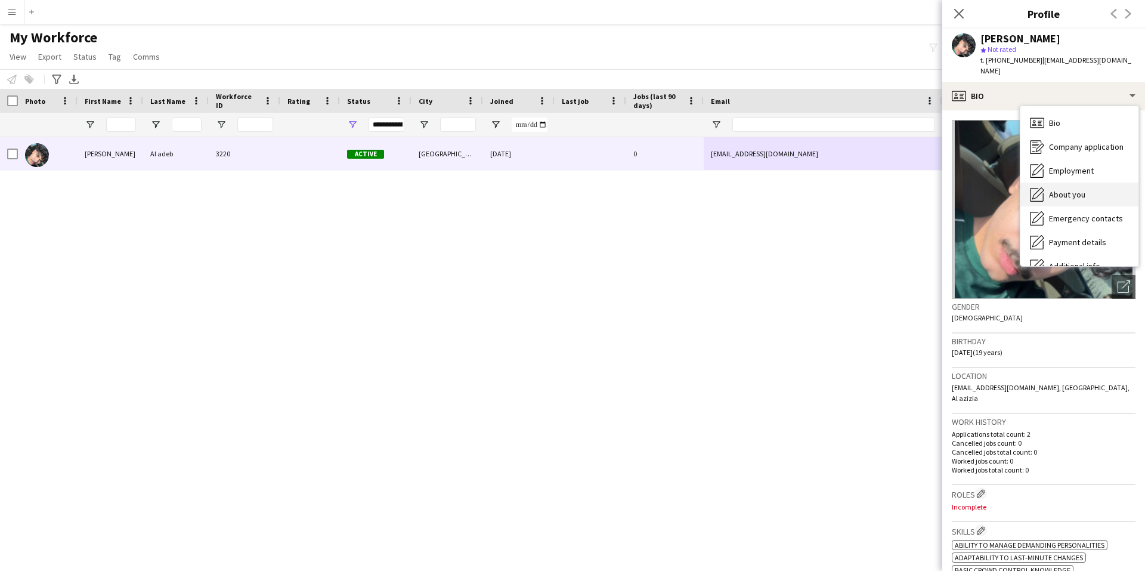
click at [1088, 182] on div "About you About you" at bounding box center [1079, 194] width 118 height 24
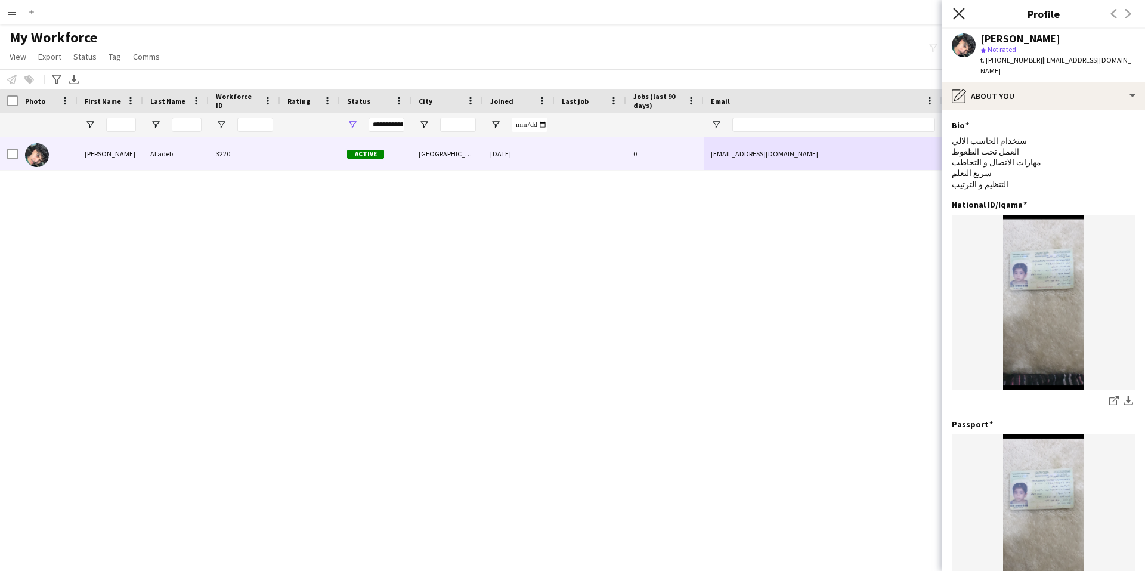
click at [961, 12] on icon at bounding box center [958, 13] width 11 height 11
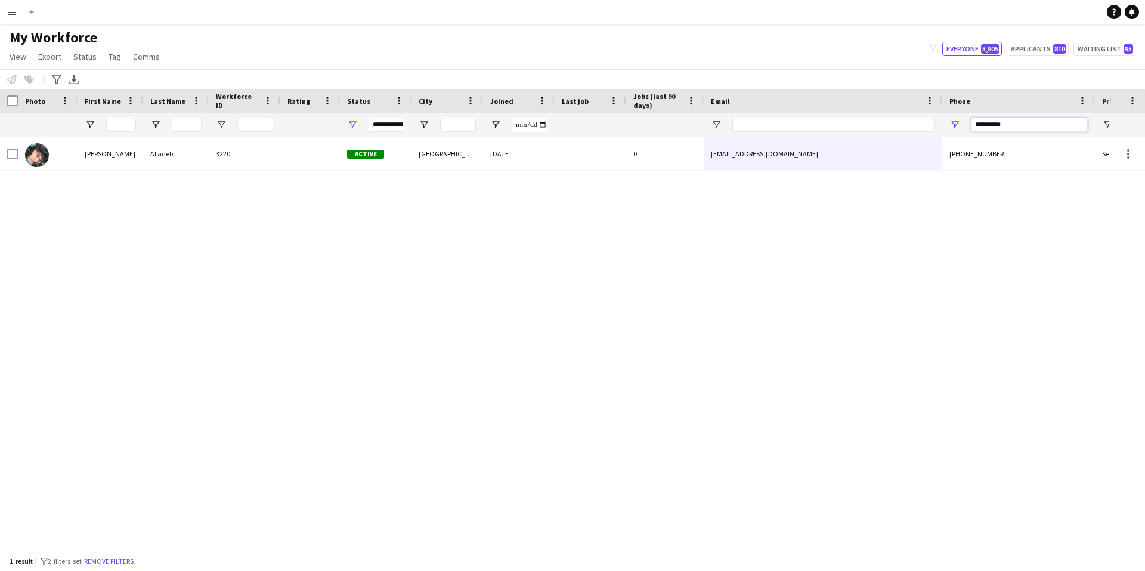
click at [1042, 126] on input "*********" at bounding box center [1029, 124] width 117 height 14
paste input "Phone Filter Input"
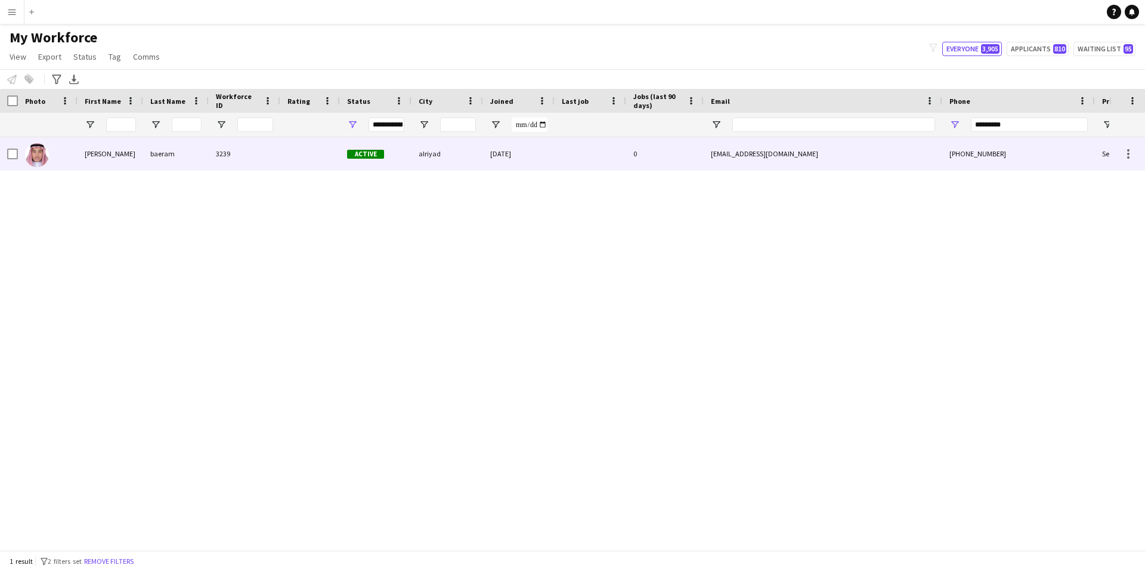
click at [578, 160] on div at bounding box center [591, 153] width 72 height 33
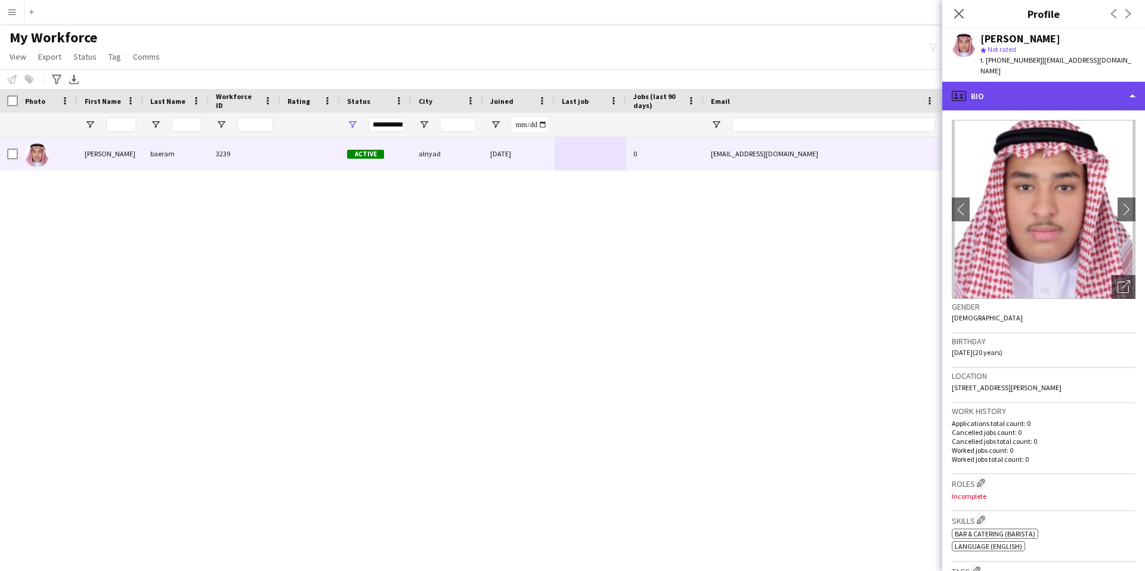
click at [1081, 85] on div "profile Bio" at bounding box center [1043, 96] width 203 height 29
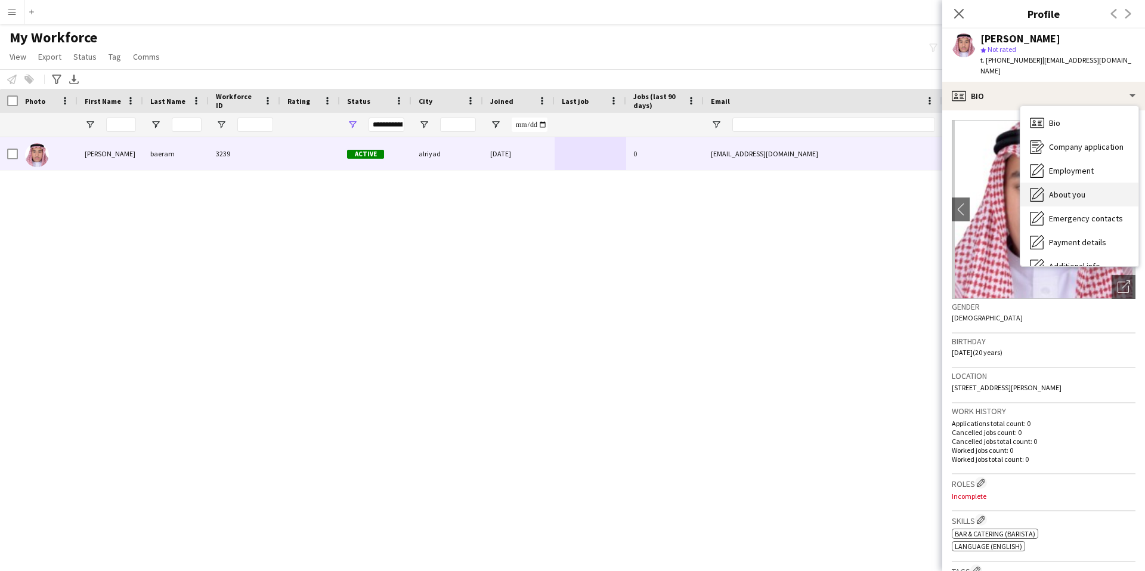
click at [1077, 189] on span "About you" at bounding box center [1067, 194] width 36 height 11
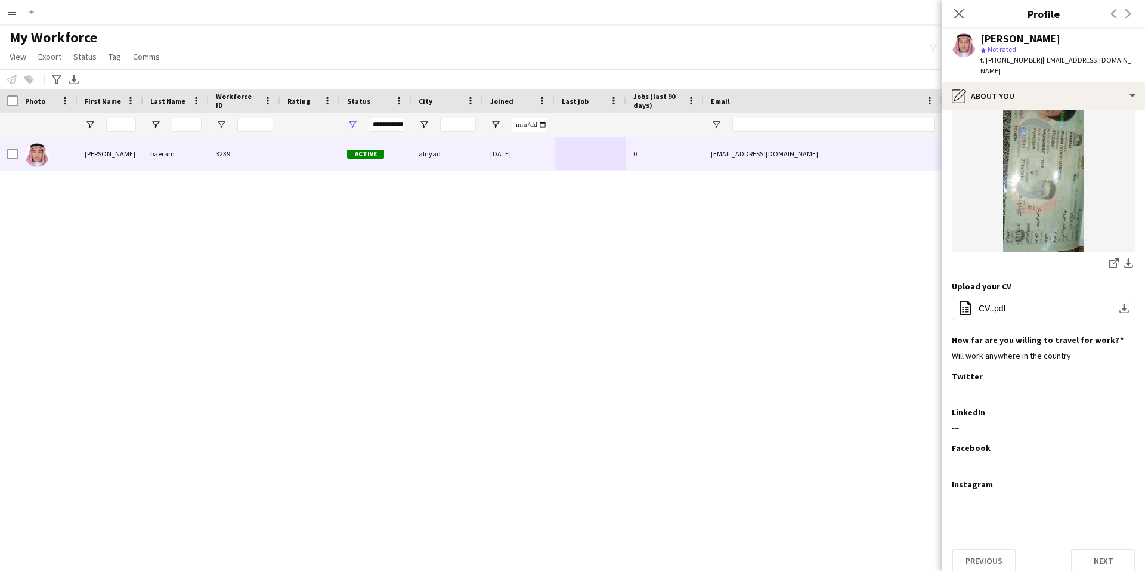
scroll to position [336, 0]
click at [956, 9] on icon "Close pop-in" at bounding box center [958, 13] width 11 height 11
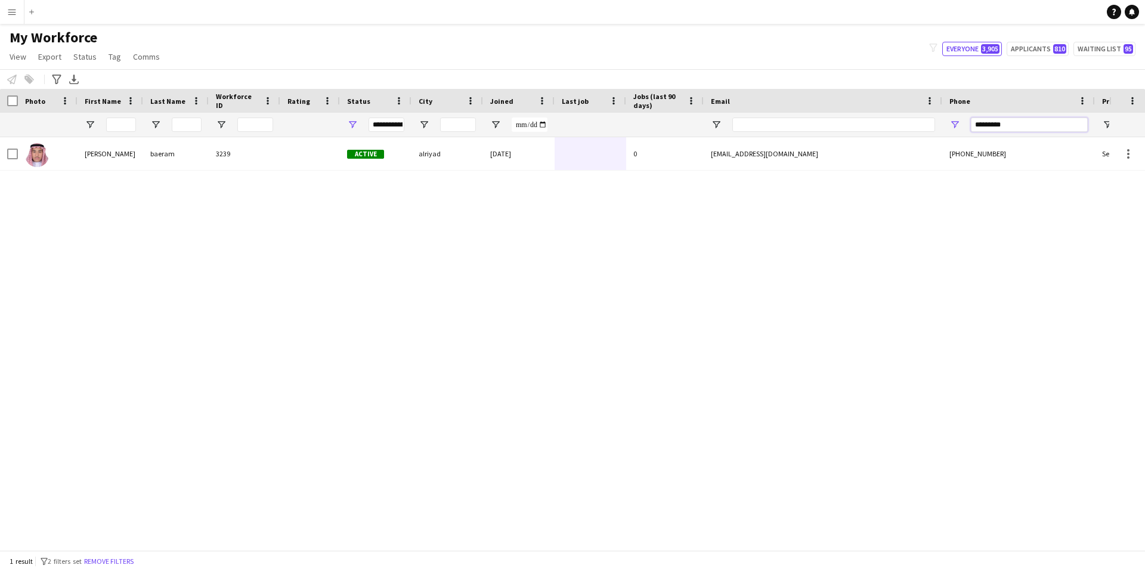
click at [1041, 123] on input "*********" at bounding box center [1029, 124] width 117 height 14
paste input "Phone Filter Input"
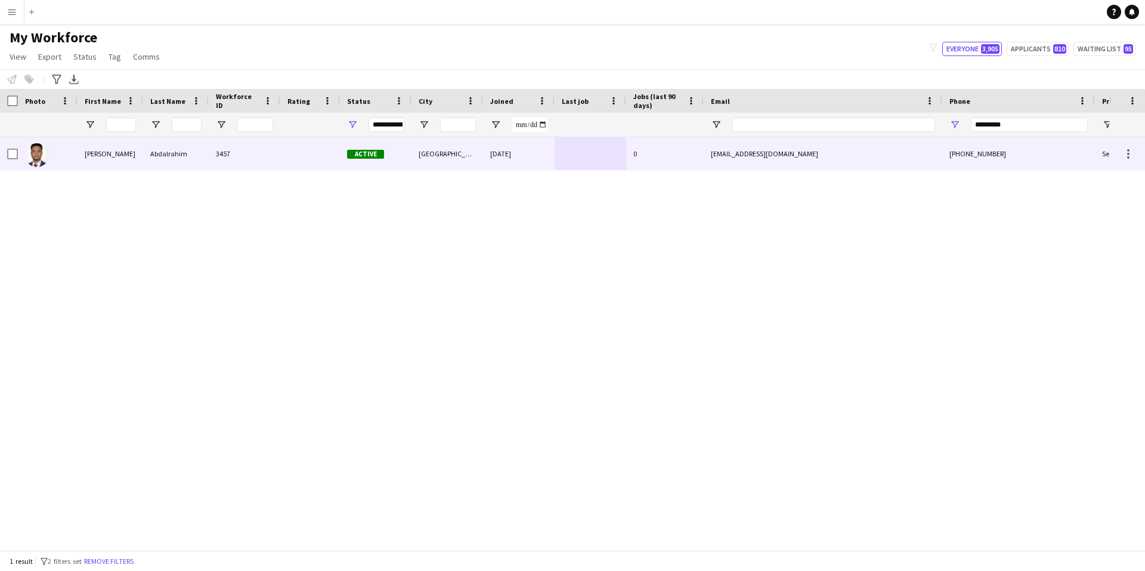
click at [468, 150] on div "[GEOGRAPHIC_DATA]" at bounding box center [447, 153] width 72 height 33
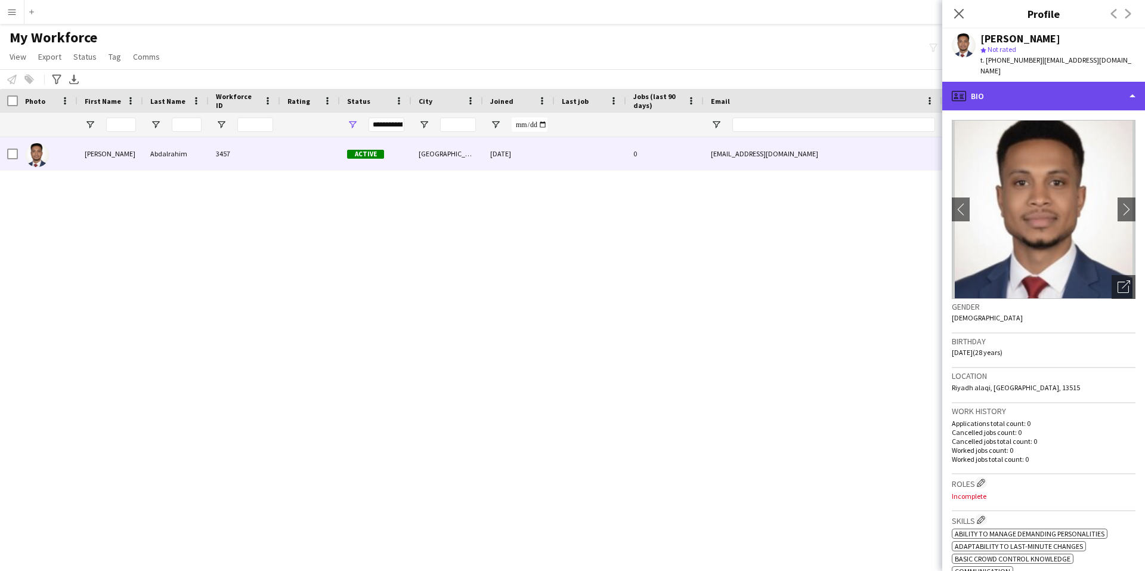
click at [1000, 82] on div "profile Bio" at bounding box center [1043, 96] width 203 height 29
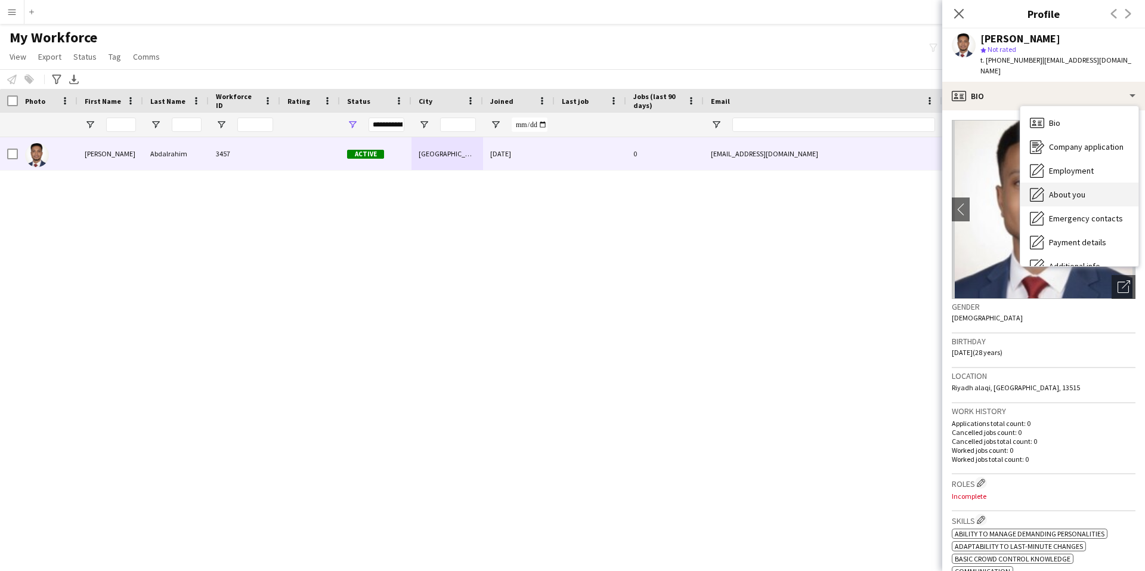
click at [1071, 189] on span "About you" at bounding box center [1067, 194] width 36 height 11
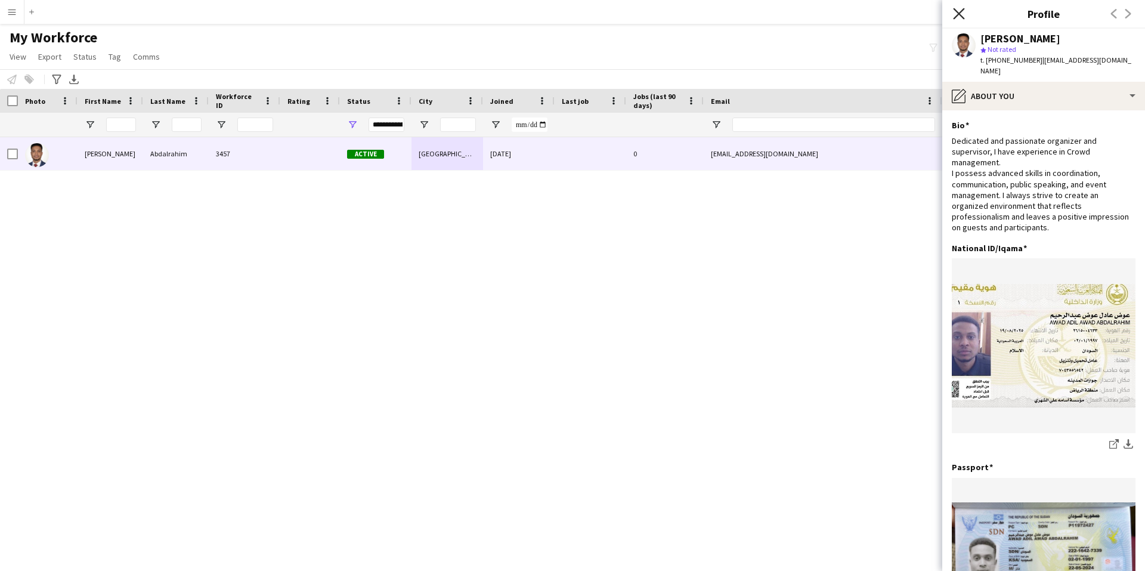
click at [961, 14] on icon "Close pop-in" at bounding box center [958, 13] width 11 height 11
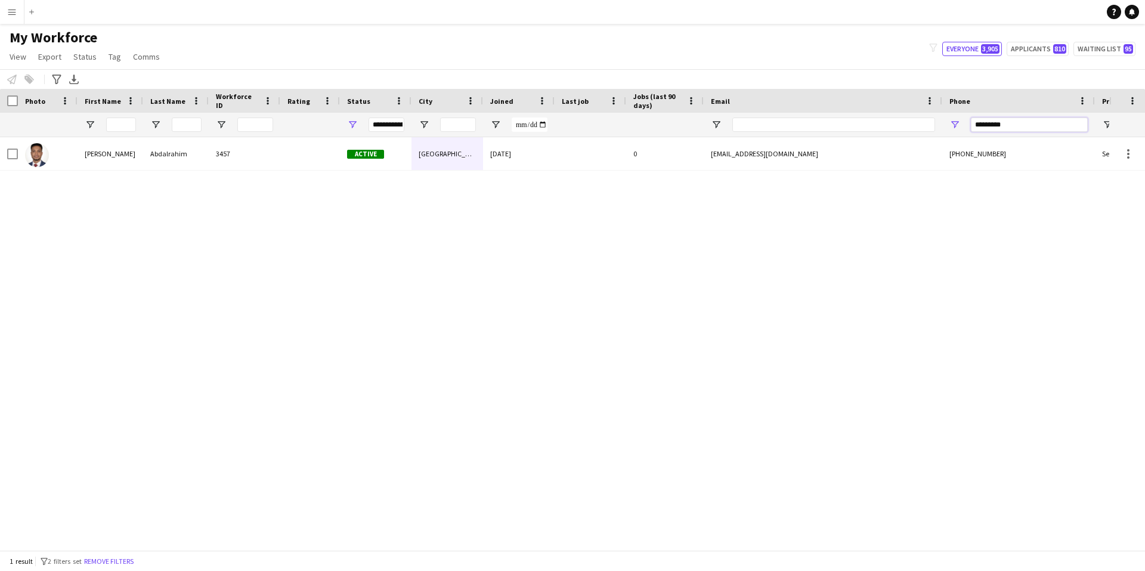
click at [1040, 126] on input "*********" at bounding box center [1029, 124] width 117 height 14
paste input "Phone Filter Input"
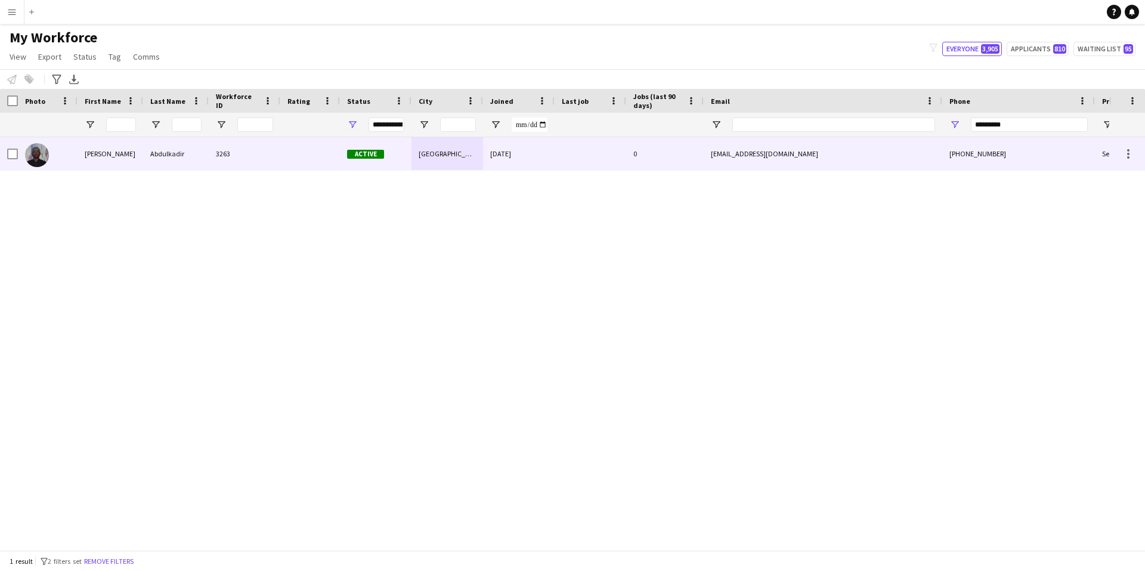
click at [654, 157] on div "0" at bounding box center [665, 153] width 78 height 33
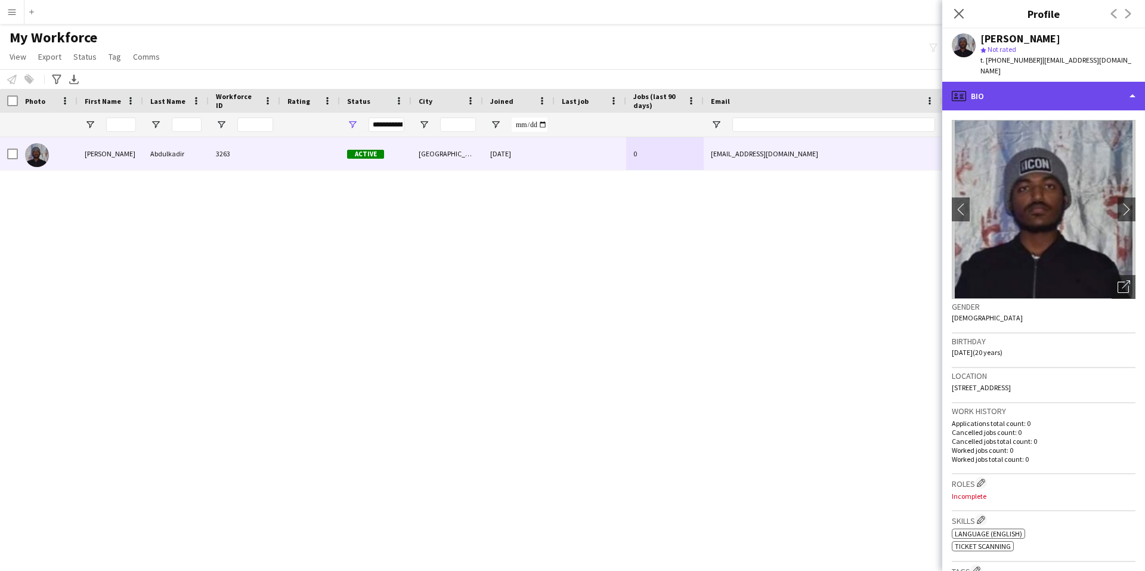
click at [1021, 89] on div "profile Bio" at bounding box center [1043, 96] width 203 height 29
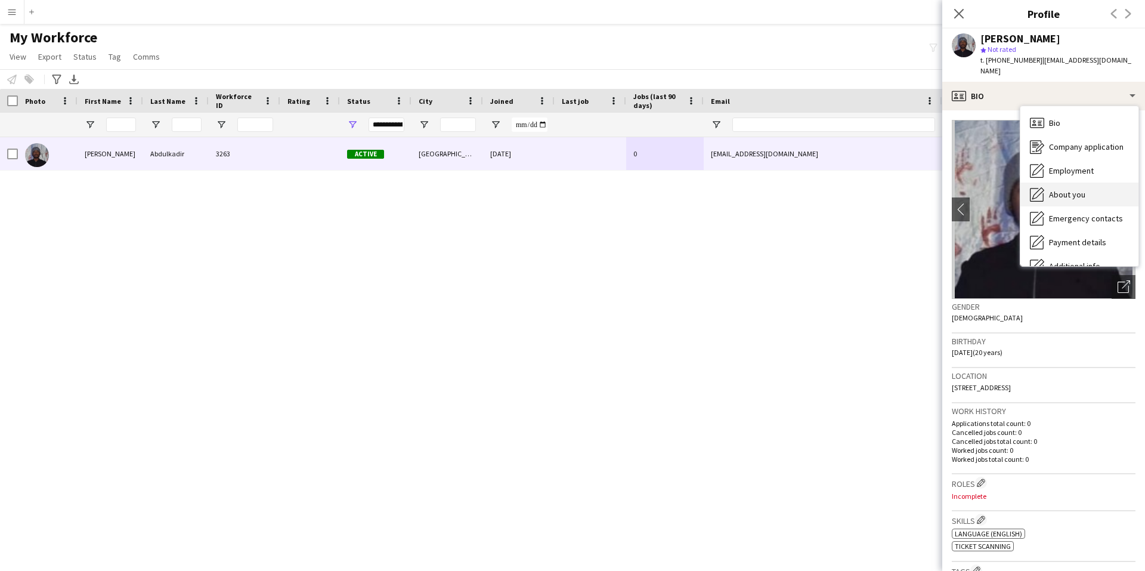
click at [1077, 193] on span "About you" at bounding box center [1067, 194] width 36 height 11
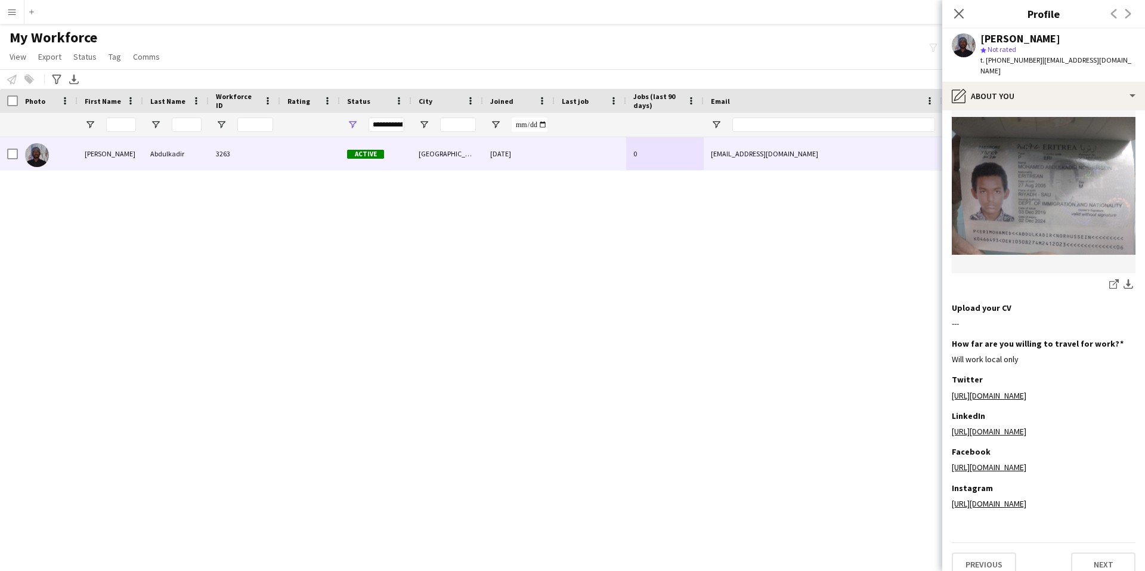
scroll to position [358, 0]
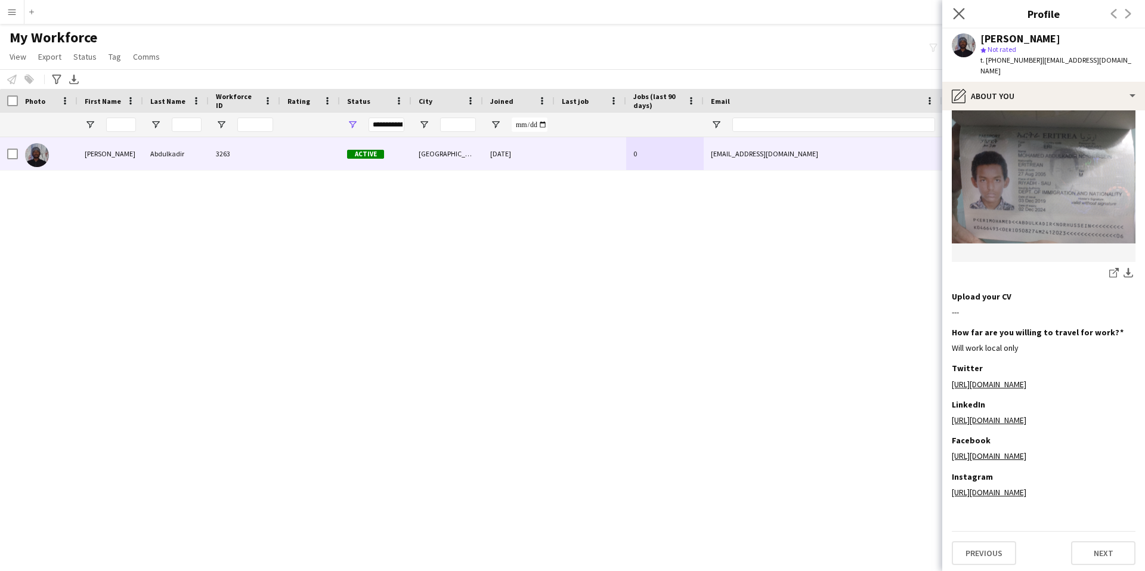
click at [952, 15] on app-icon "Close pop-in" at bounding box center [959, 13] width 17 height 17
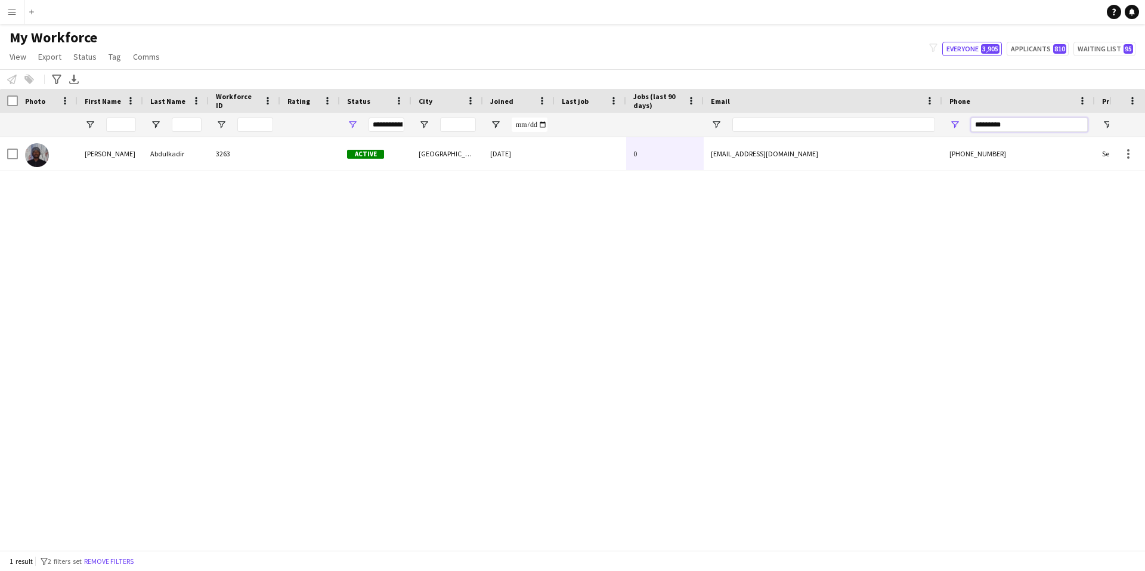
click at [1050, 125] on input "*********" at bounding box center [1029, 124] width 117 height 14
paste input "Phone Filter Input"
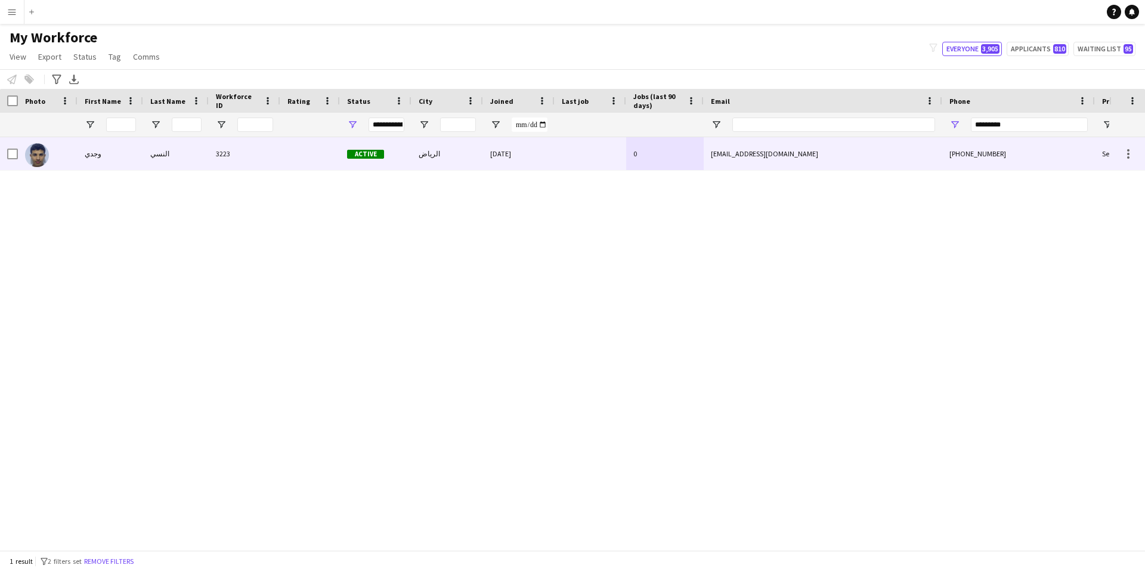
click at [577, 152] on div at bounding box center [591, 153] width 72 height 33
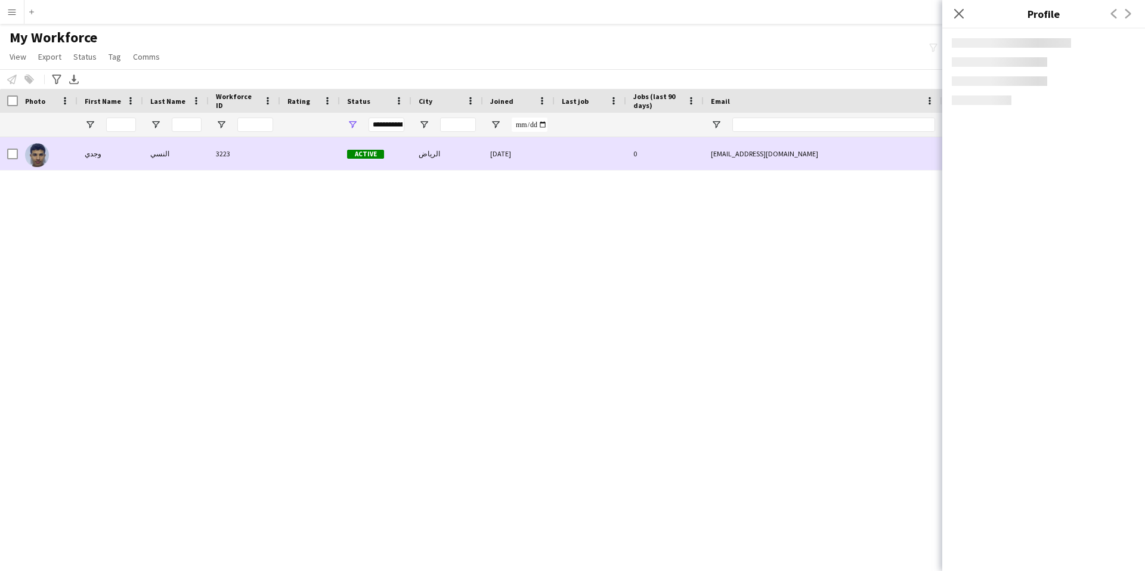
click at [577, 152] on div at bounding box center [591, 153] width 72 height 33
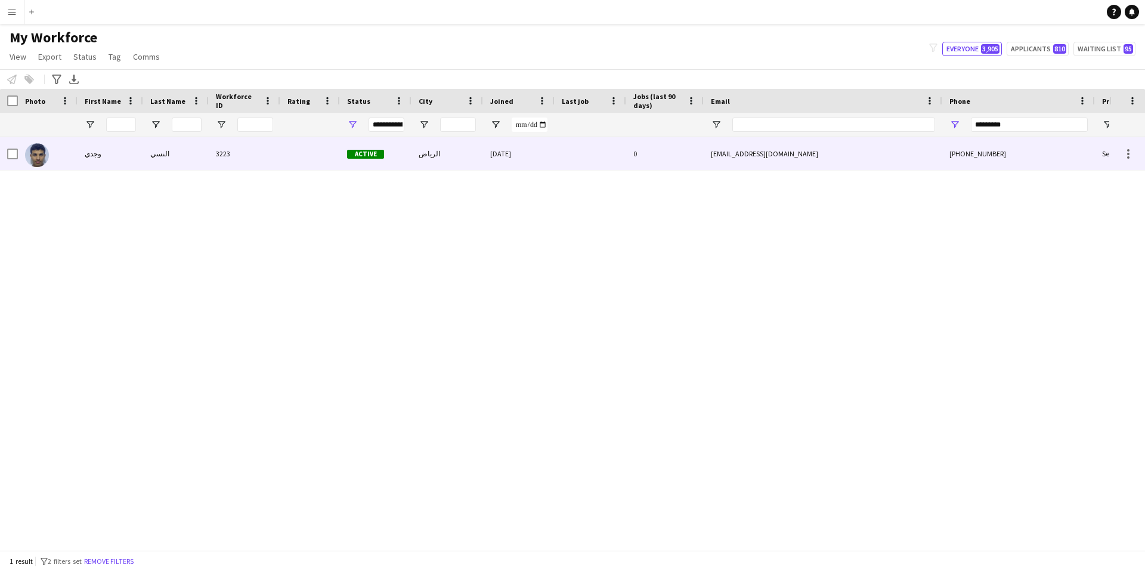
click at [577, 152] on div at bounding box center [591, 153] width 72 height 33
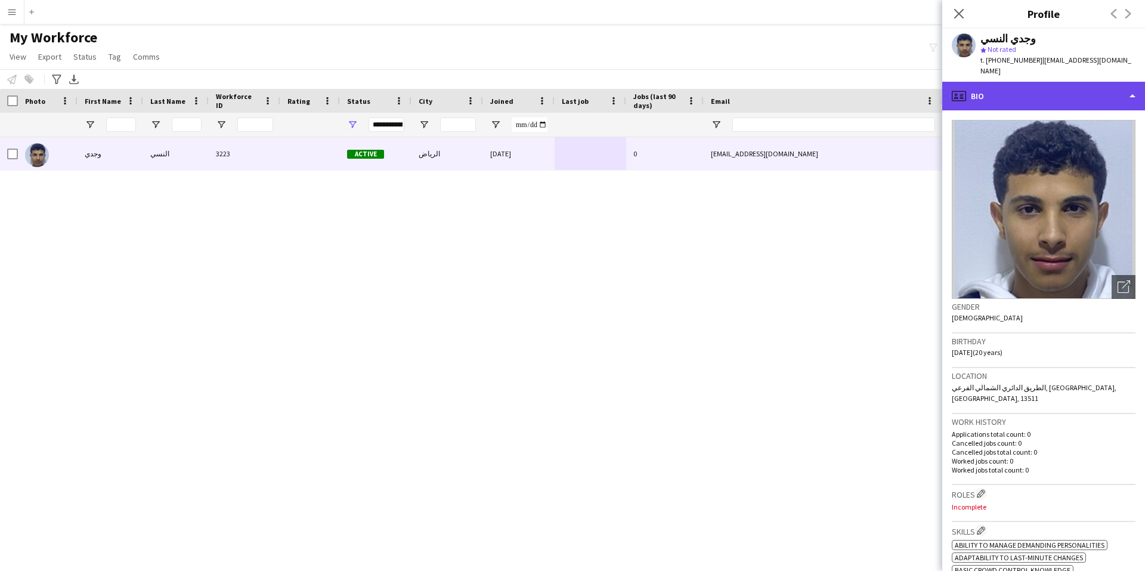
click at [1037, 86] on div "profile Bio" at bounding box center [1043, 96] width 203 height 29
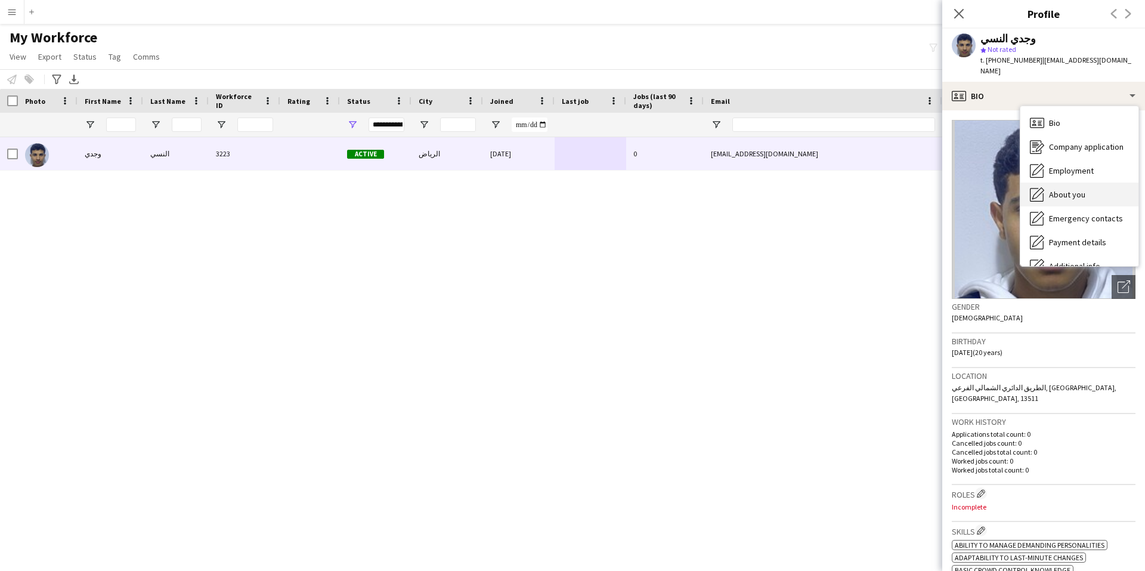
click at [1070, 189] on span "About you" at bounding box center [1067, 194] width 36 height 11
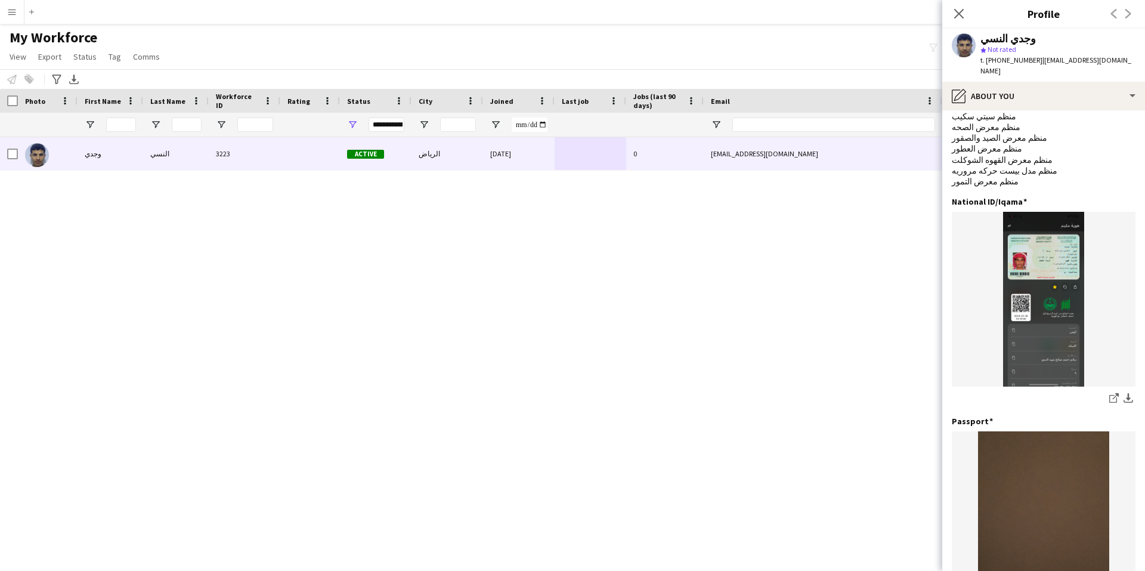
scroll to position [0, 0]
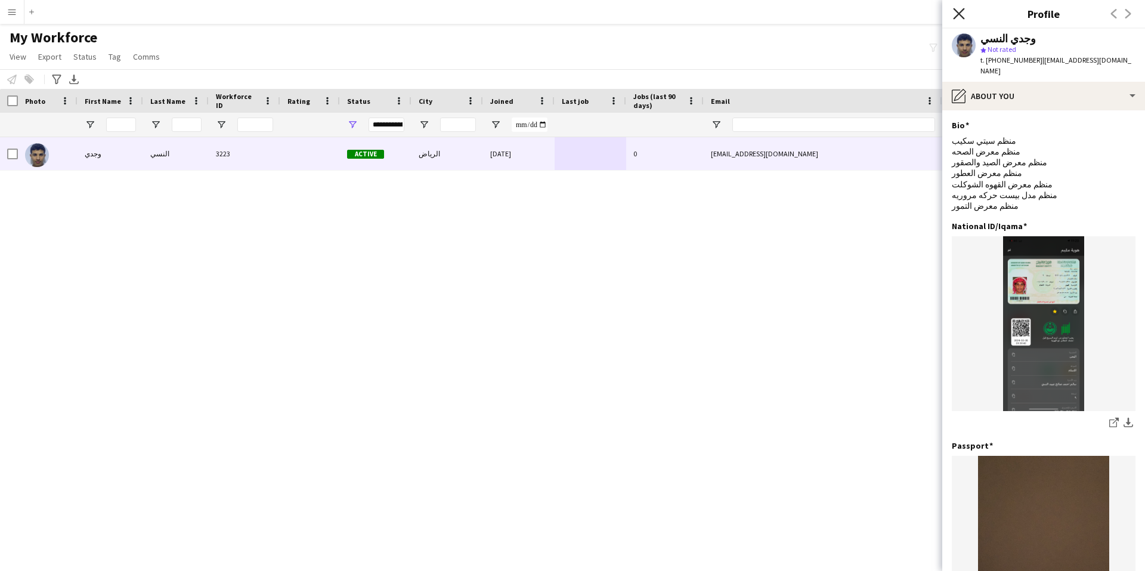
click at [959, 13] on icon at bounding box center [958, 13] width 11 height 11
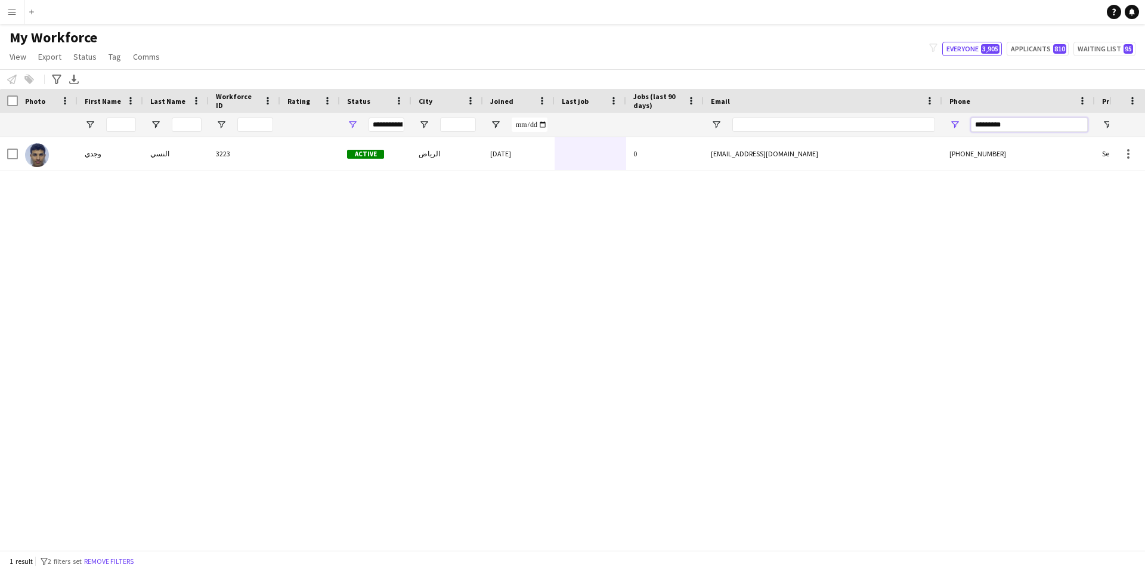
click at [1030, 128] on input "*********" at bounding box center [1029, 124] width 117 height 14
paste input "Phone Filter Input"
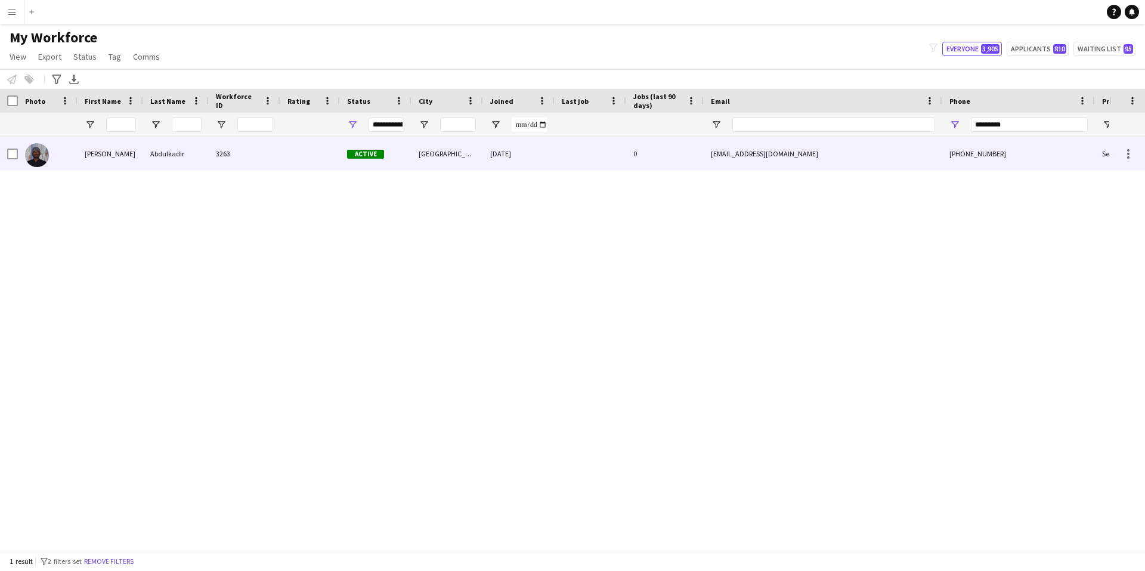
click at [668, 158] on div "0" at bounding box center [665, 153] width 78 height 33
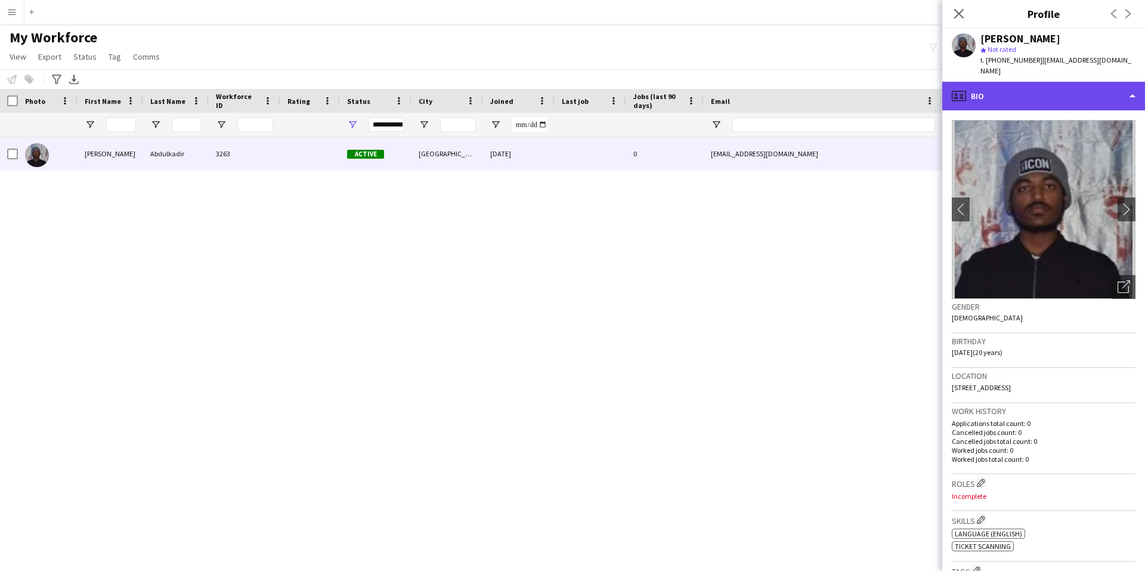
click at [1072, 101] on div "profile Bio" at bounding box center [1043, 96] width 203 height 29
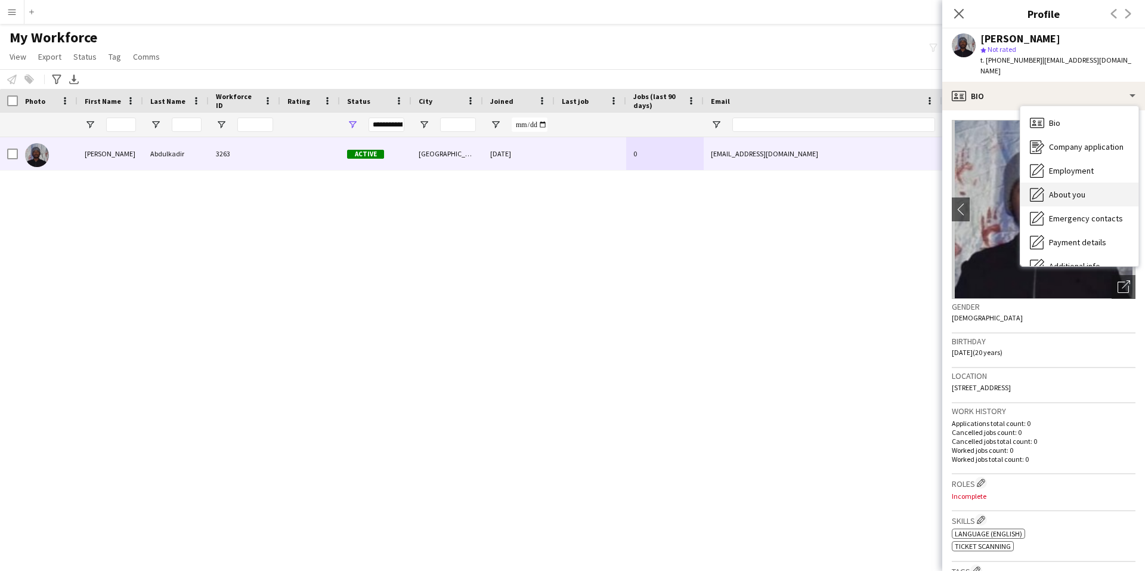
click at [1076, 188] on div "About you About you" at bounding box center [1079, 194] width 118 height 24
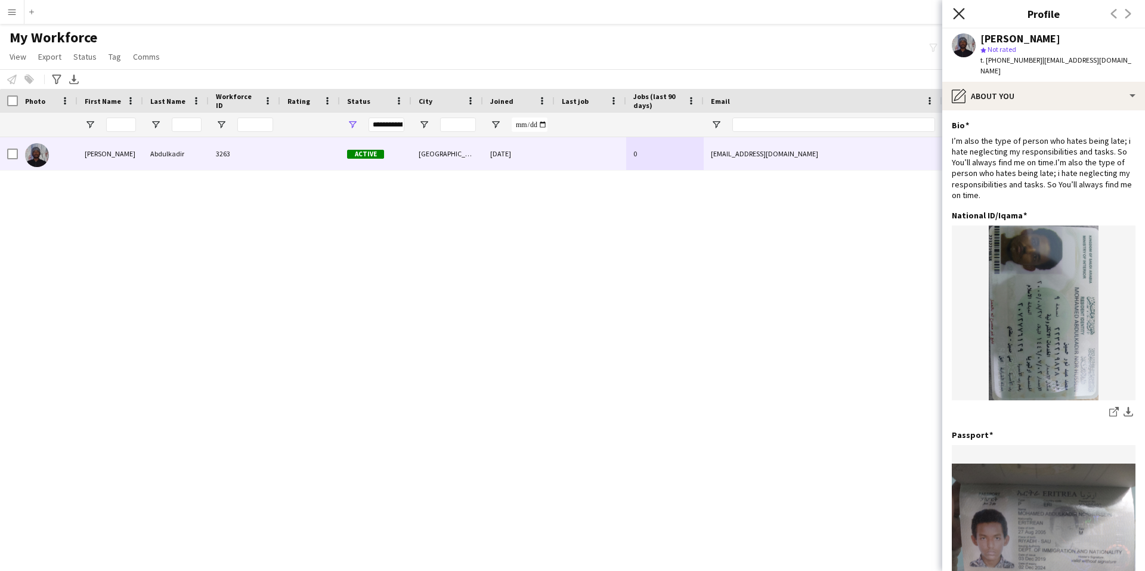
click at [959, 11] on icon "Close pop-in" at bounding box center [958, 13] width 11 height 11
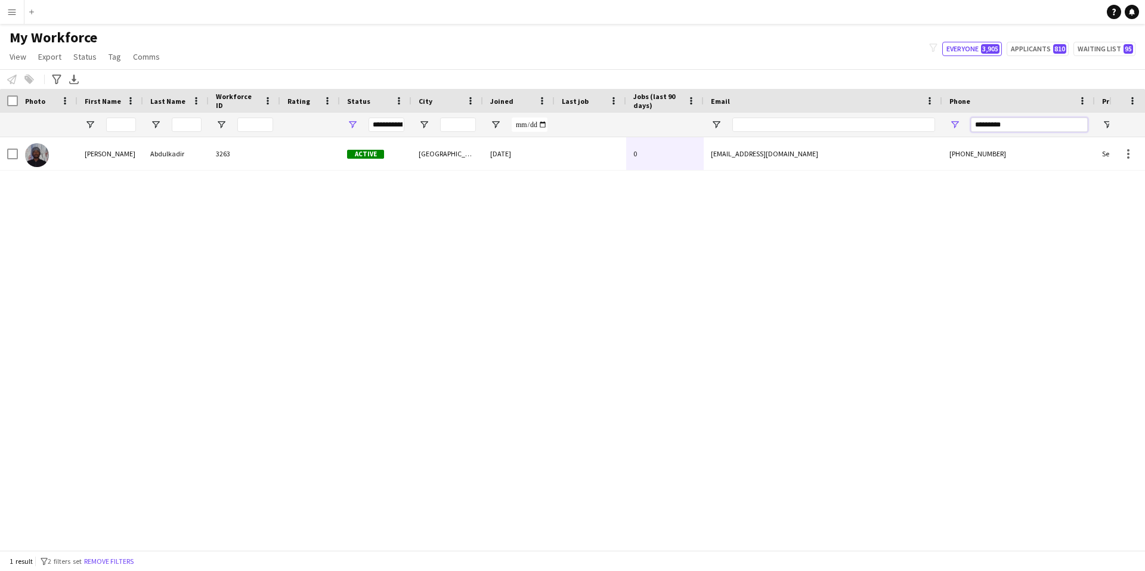
click at [1040, 122] on input "*********" at bounding box center [1029, 124] width 117 height 14
paste input "Phone Filter Input"
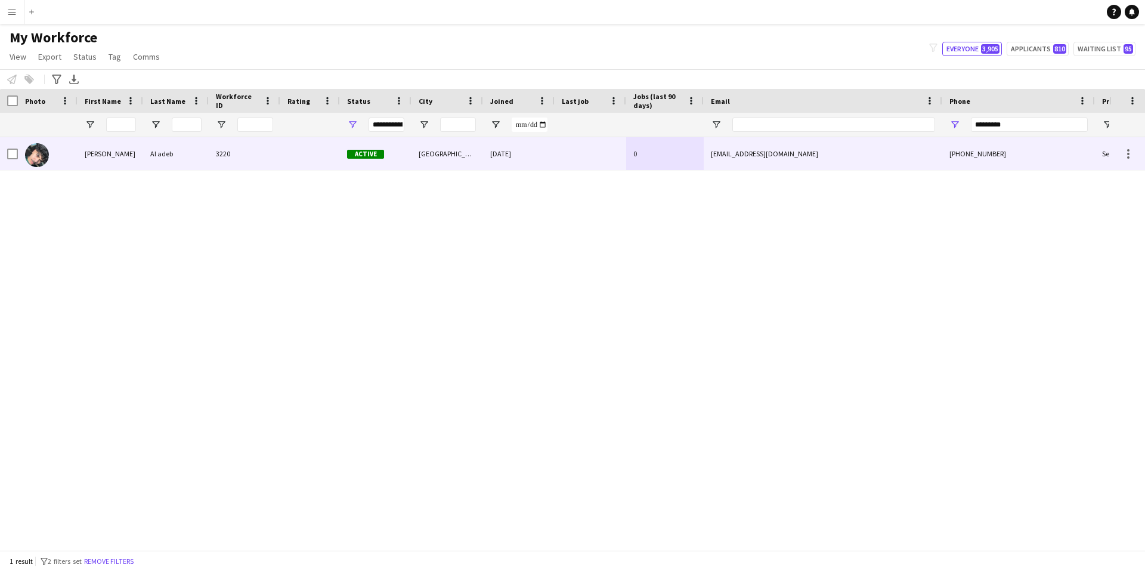
click at [855, 150] on div "mbq.usolo8@gmail.com" at bounding box center [823, 153] width 239 height 33
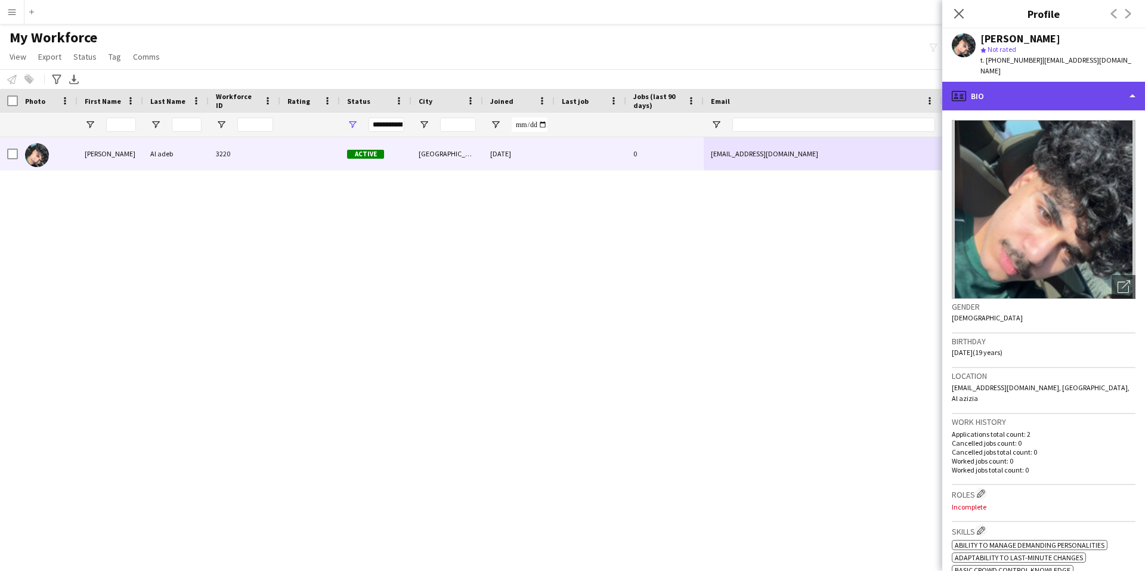
click at [1021, 86] on div "profile Bio" at bounding box center [1043, 96] width 203 height 29
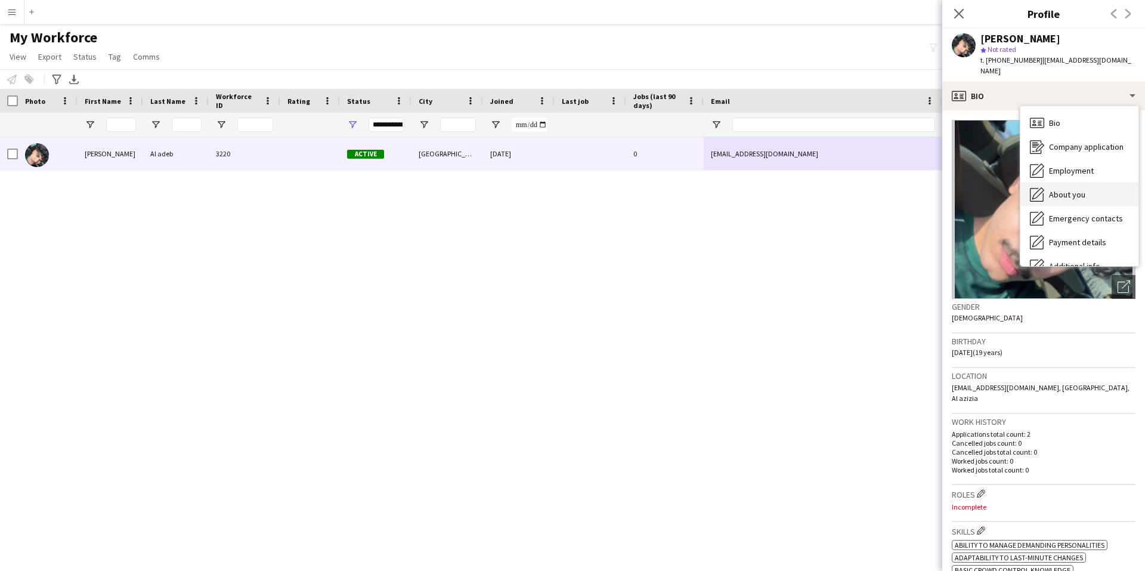
click at [1063, 189] on div "About you About you" at bounding box center [1079, 194] width 118 height 24
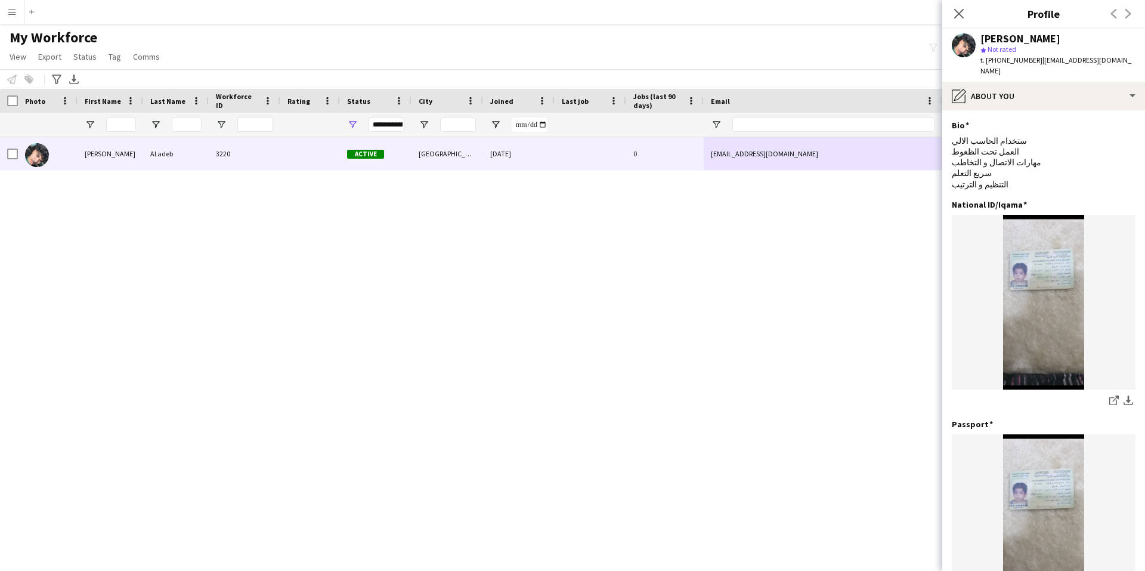
click at [967, 16] on div "Close pop-in" at bounding box center [958, 13] width 33 height 27
click at [961, 16] on icon at bounding box center [958, 13] width 11 height 11
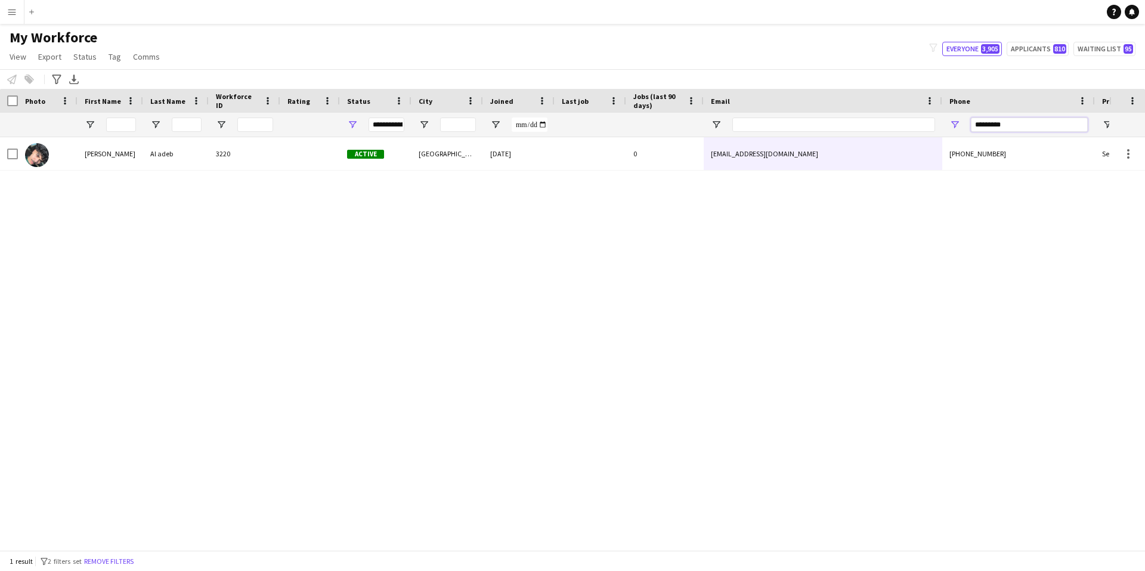
click at [1029, 125] on input "*********" at bounding box center [1029, 124] width 117 height 14
paste input "Phone Filter Input"
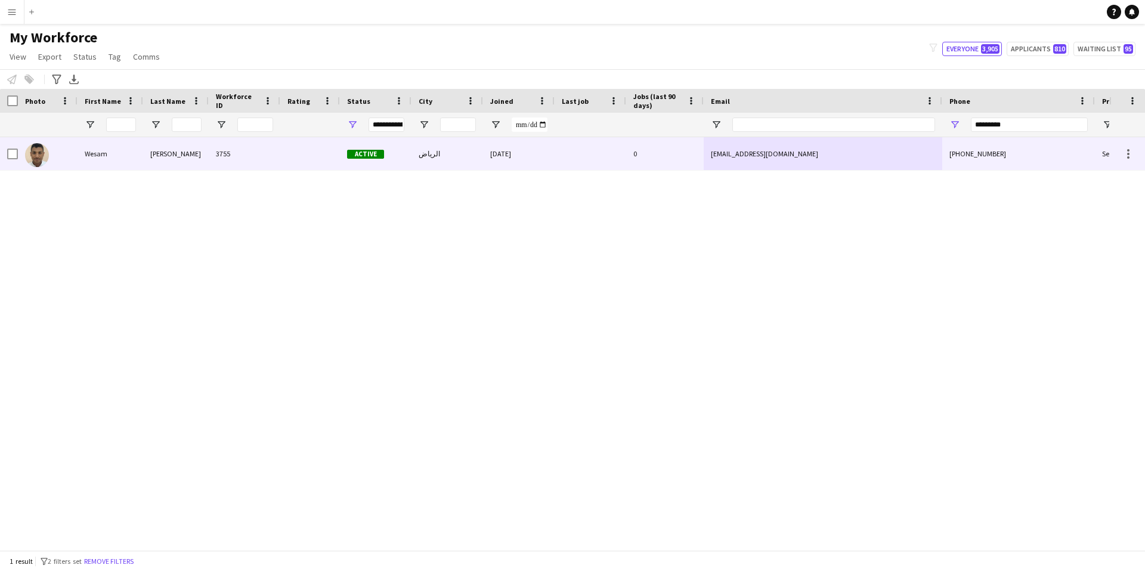
click at [567, 160] on div at bounding box center [591, 153] width 72 height 33
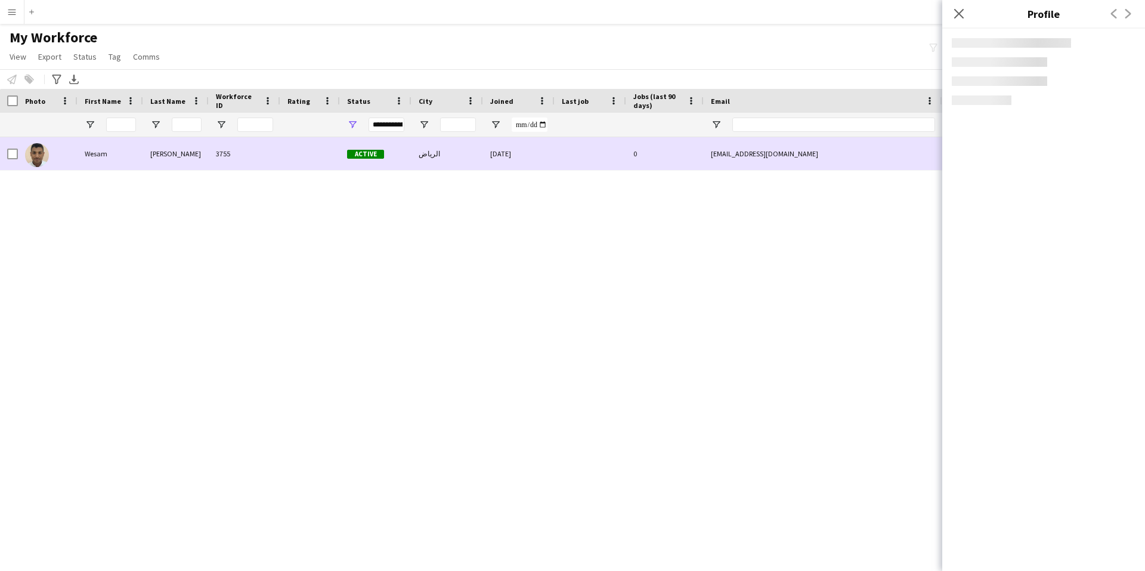
click at [567, 160] on div at bounding box center [591, 153] width 72 height 33
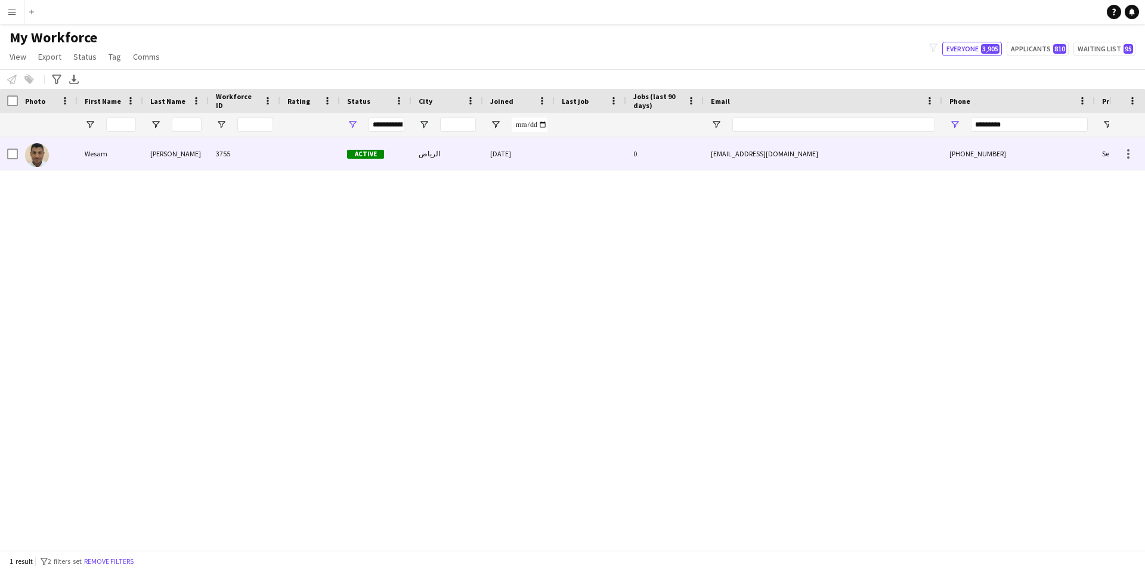
click at [567, 160] on div at bounding box center [591, 153] width 72 height 33
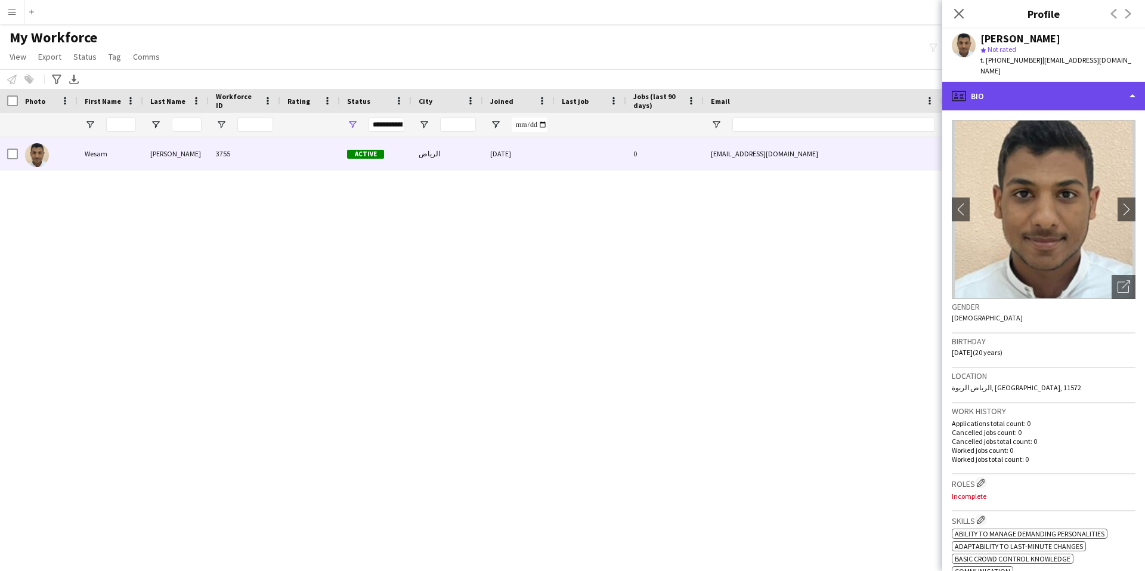
click at [1076, 82] on div "profile Bio" at bounding box center [1043, 96] width 203 height 29
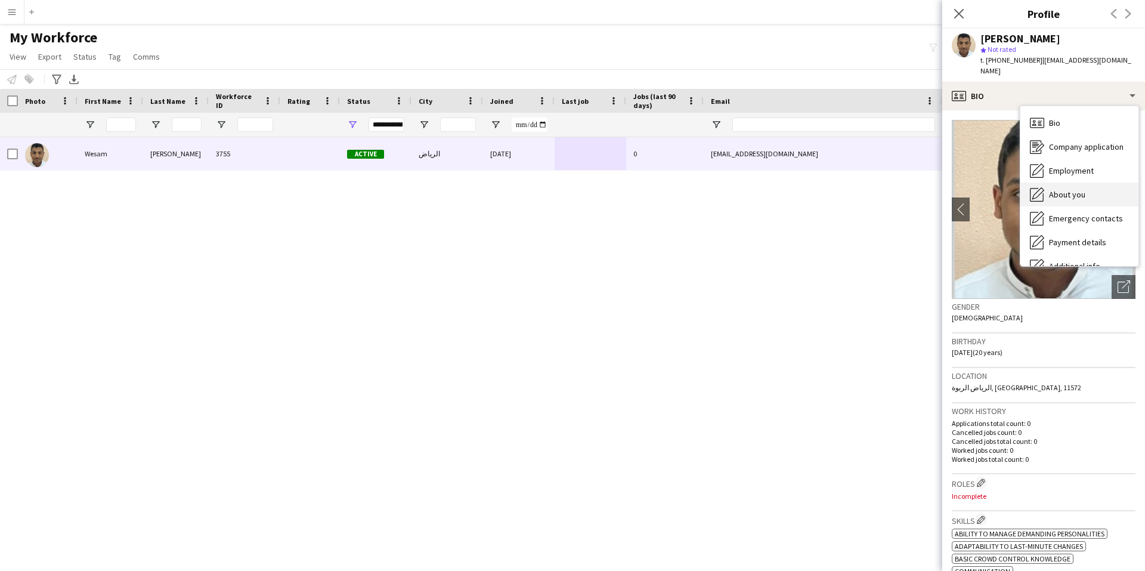
click at [1081, 182] on div "About you About you" at bounding box center [1079, 194] width 118 height 24
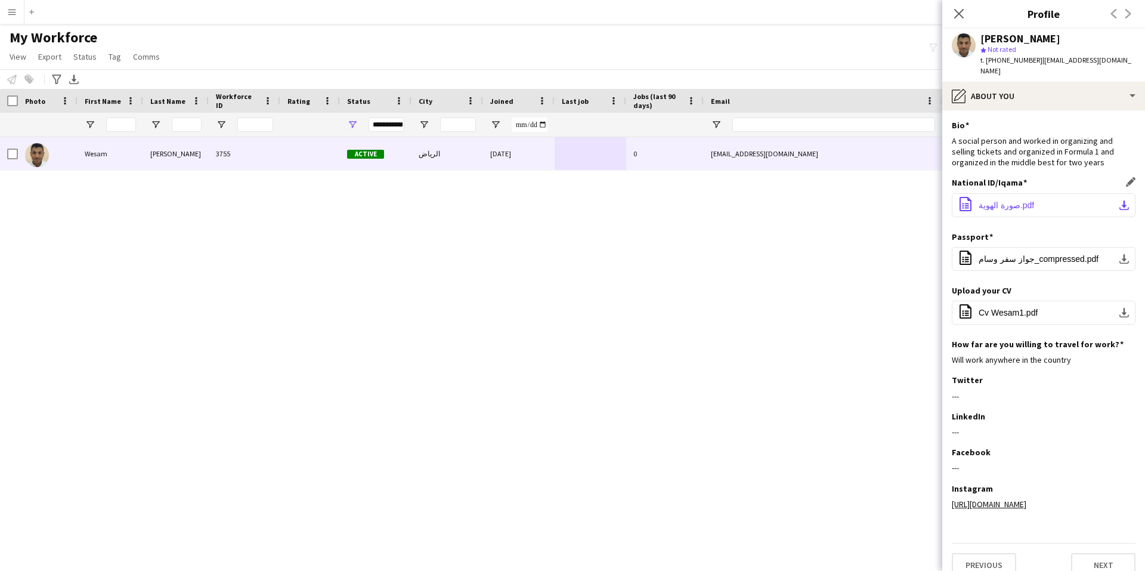
click at [1011, 200] on span "صورة الهوية.pdf" at bounding box center [1006, 205] width 55 height 10
click at [954, 14] on icon "Close pop-in" at bounding box center [958, 13] width 11 height 11
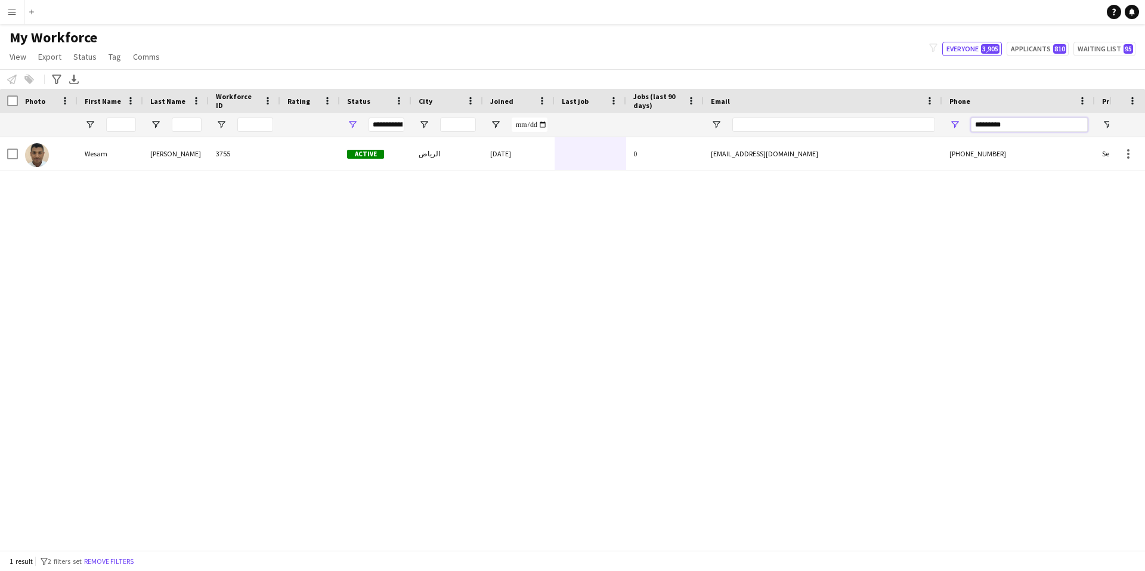
click at [1006, 125] on input "*********" at bounding box center [1029, 124] width 117 height 14
paste input "Phone Filter Input"
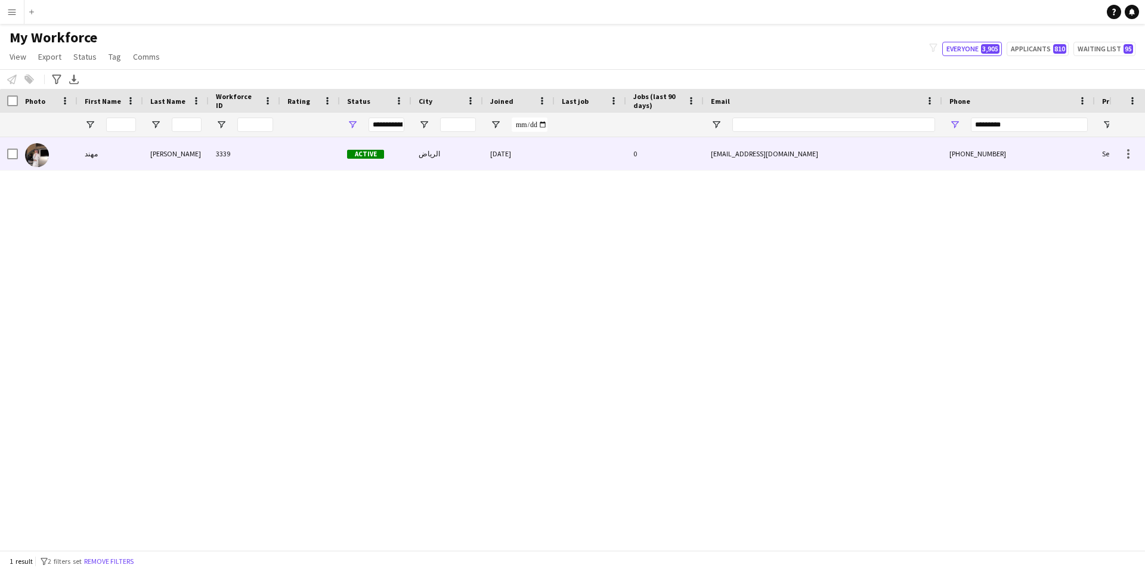
click at [290, 159] on div at bounding box center [310, 153] width 60 height 33
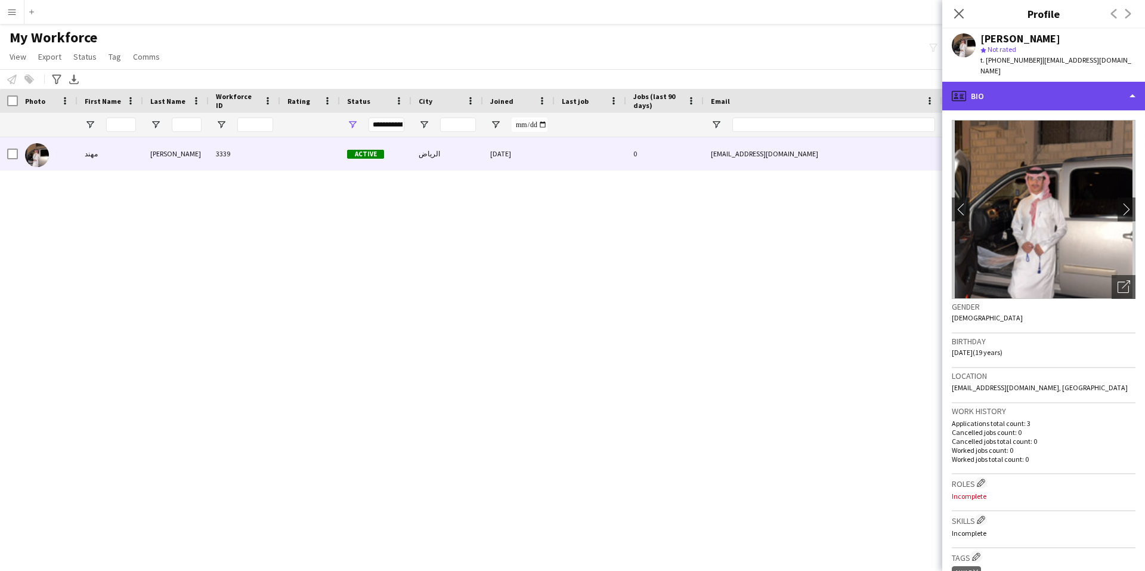
click at [1063, 82] on div "profile Bio" at bounding box center [1043, 96] width 203 height 29
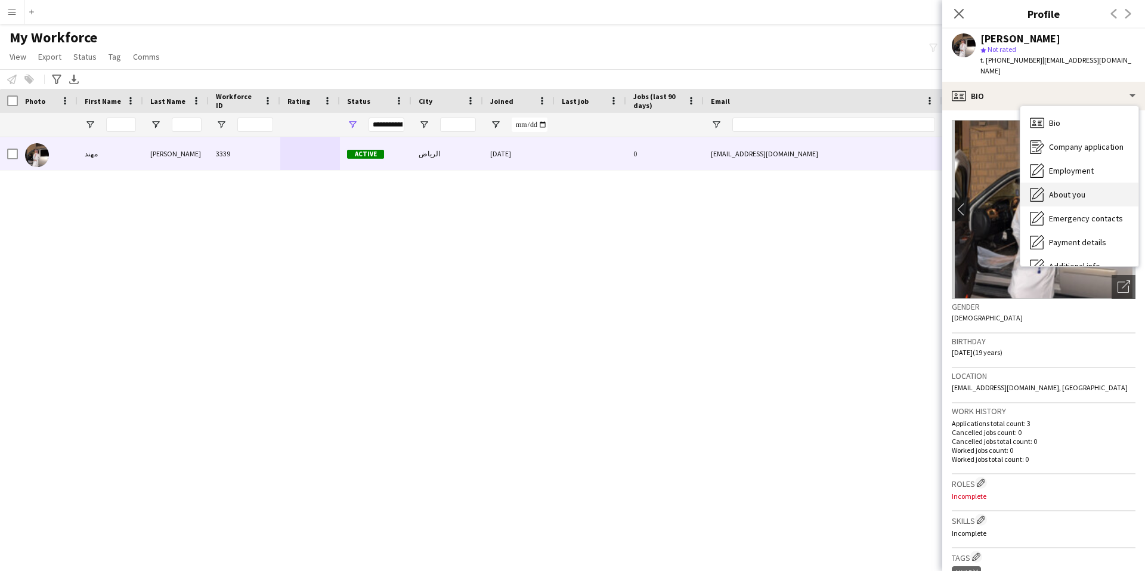
click at [1089, 184] on div "About you About you" at bounding box center [1079, 194] width 118 height 24
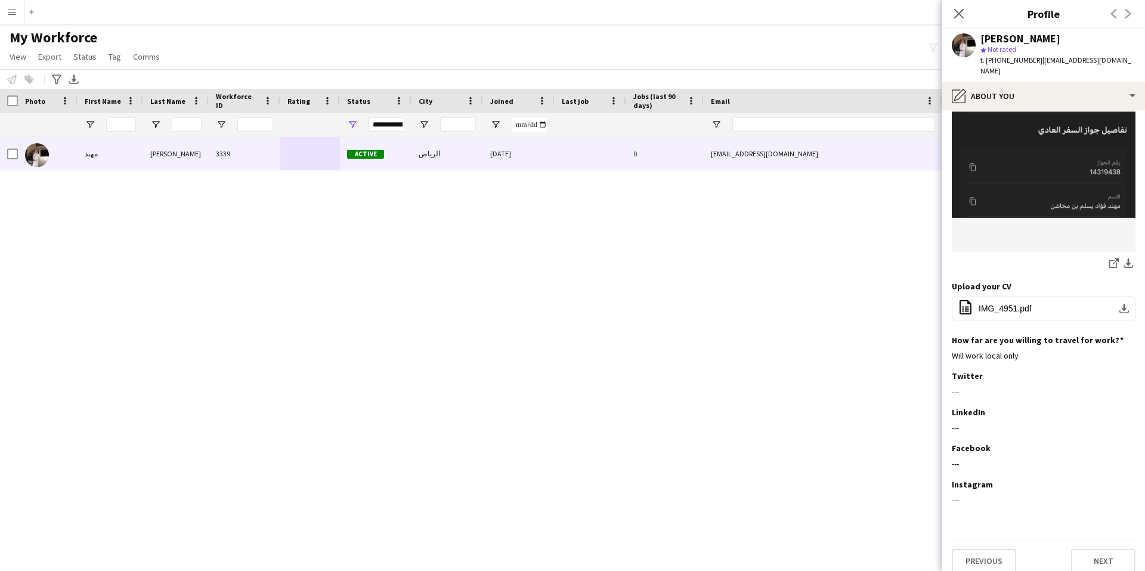
scroll to position [265, 0]
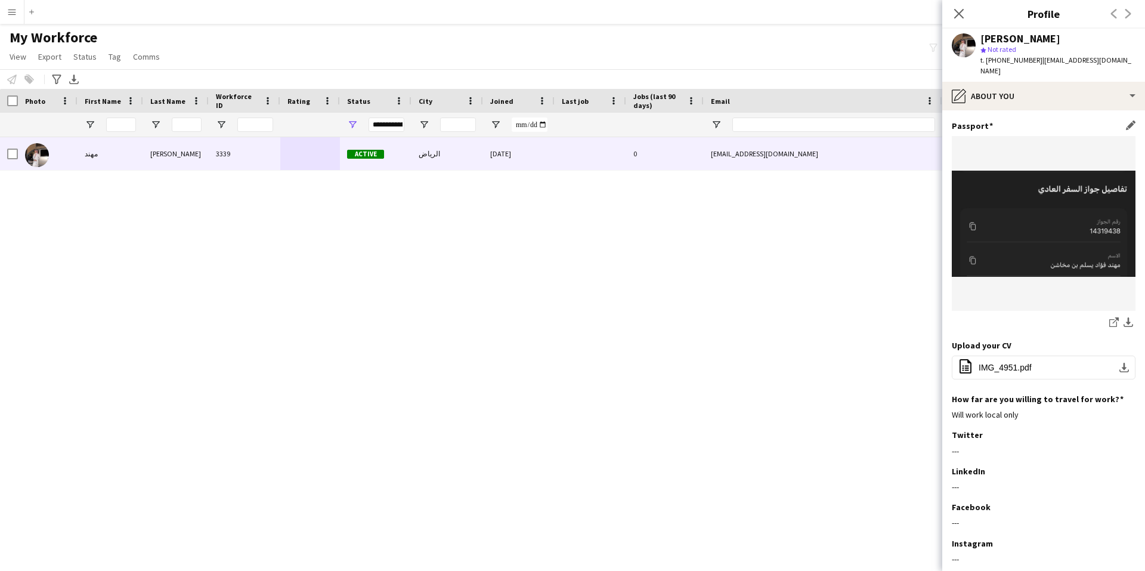
click at [1072, 236] on img at bounding box center [1044, 224] width 184 height 106
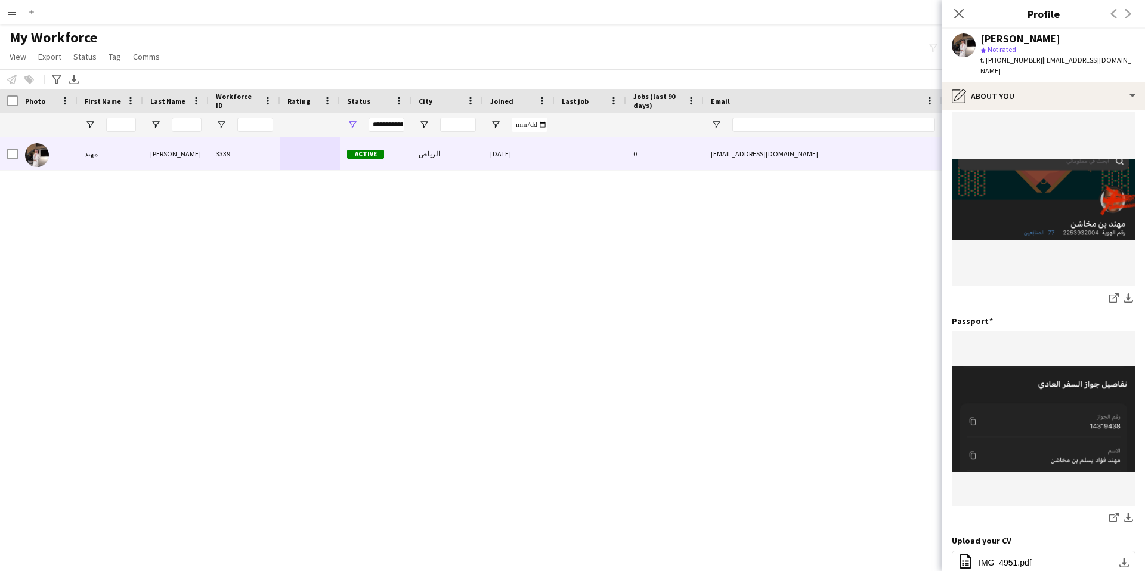
scroll to position [0, 0]
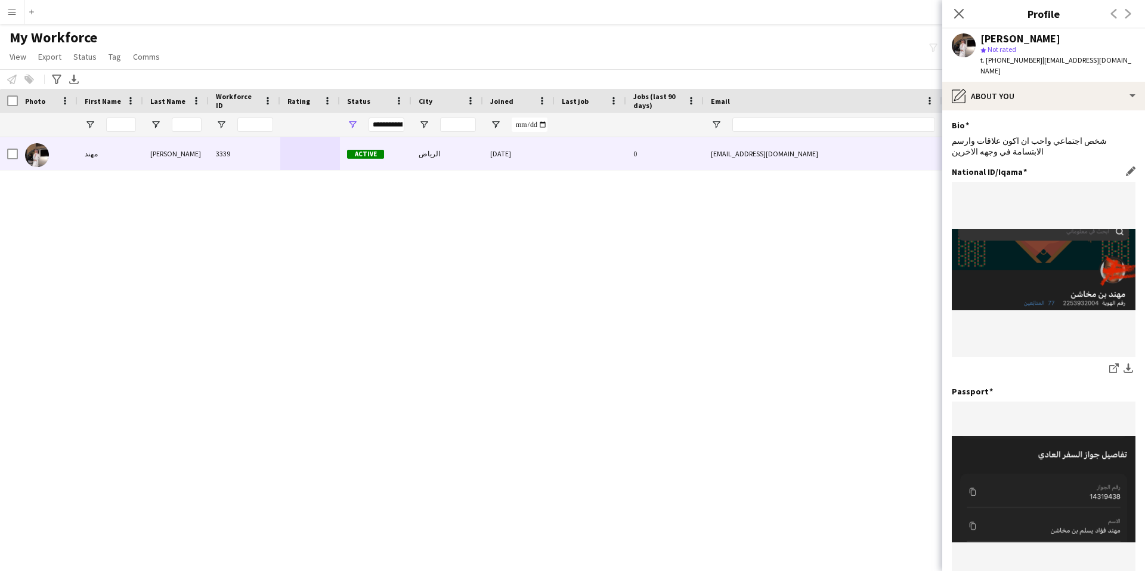
click at [1075, 278] on img at bounding box center [1044, 269] width 184 height 81
click at [1123, 363] on app-icon "download-bottom" at bounding box center [1128, 368] width 10 height 11
click at [1019, 338] on figure at bounding box center [1044, 269] width 184 height 175
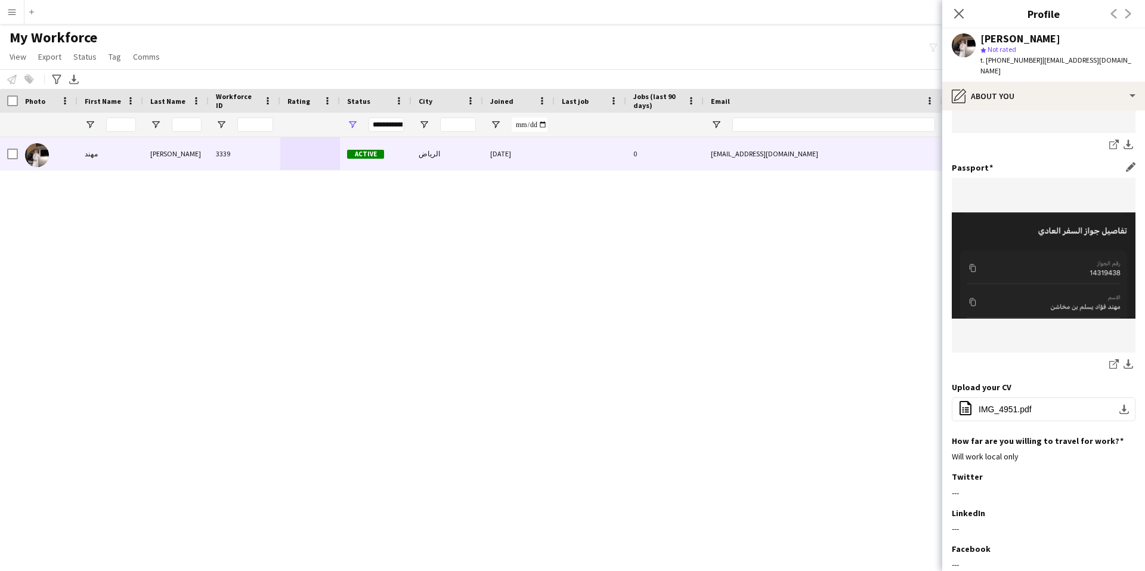
scroll to position [239, 0]
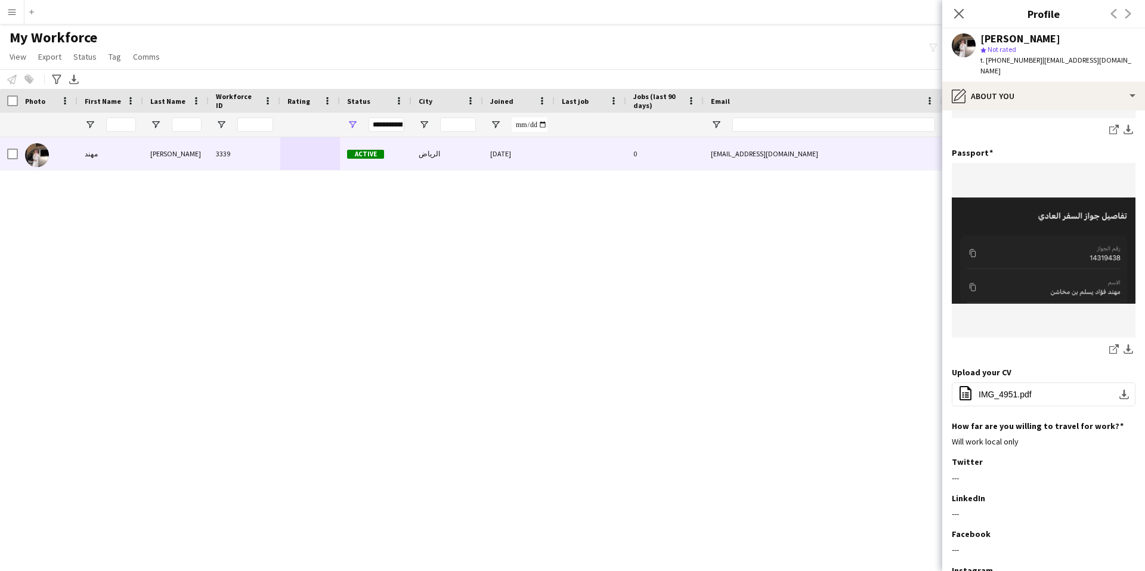
drag, startPoint x: 955, startPoint y: 11, endPoint x: 968, endPoint y: 47, distance: 38.5
click at [956, 10] on icon "Close pop-in" at bounding box center [959, 14] width 10 height 10
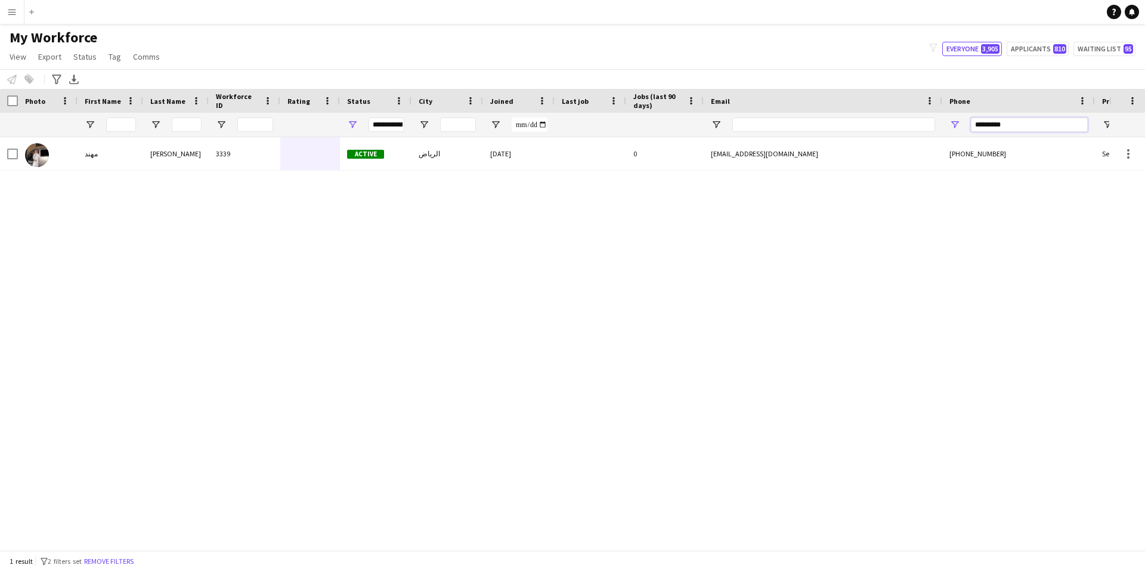
click at [1003, 126] on input "*********" at bounding box center [1029, 124] width 117 height 14
paste input "Phone Filter Input"
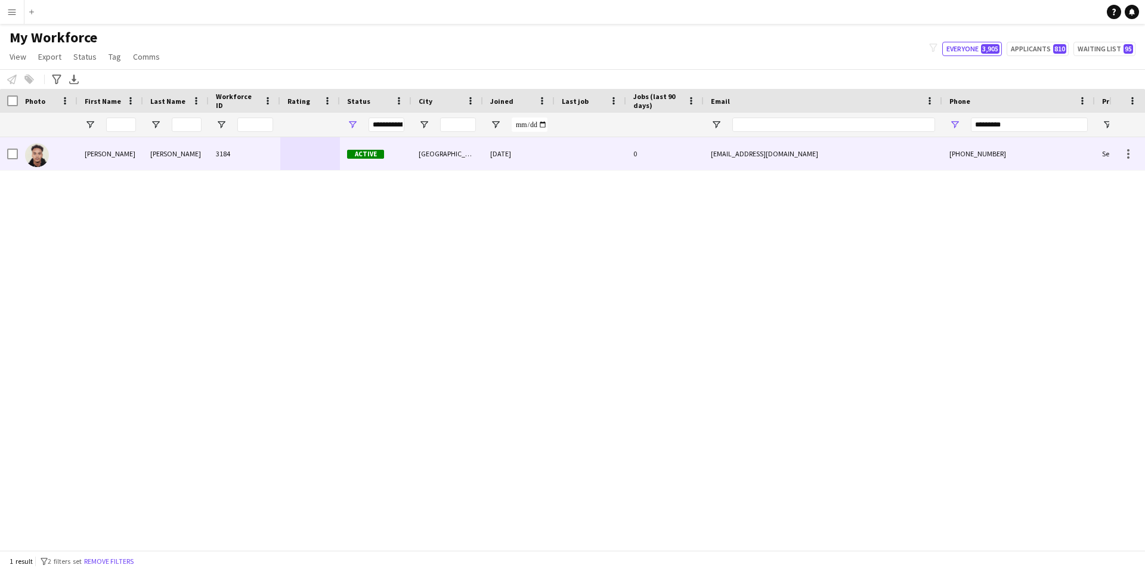
click at [260, 151] on div "3184" at bounding box center [245, 153] width 72 height 33
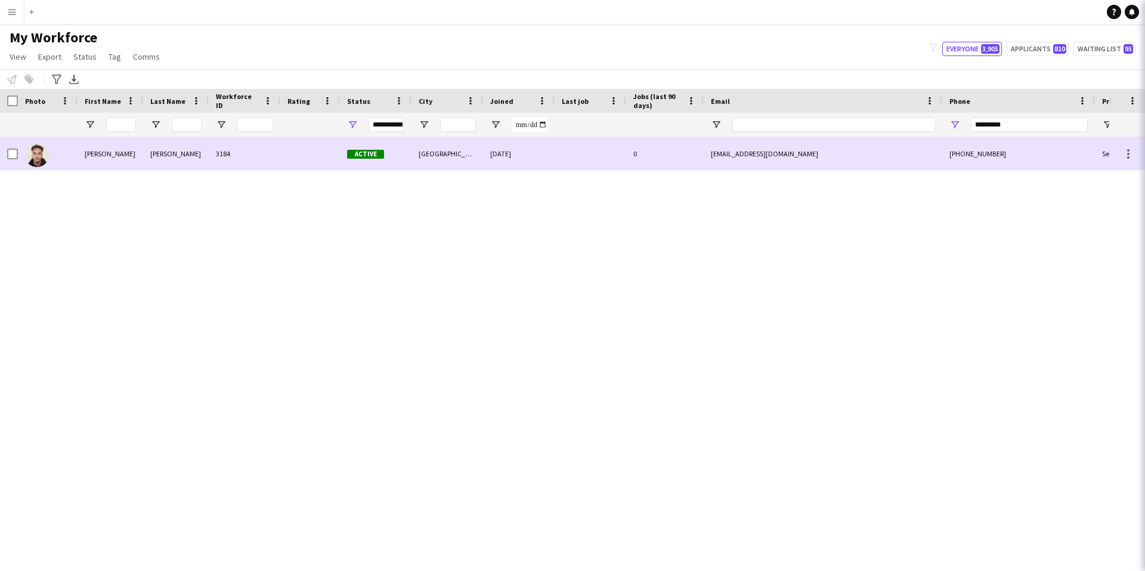
click at [260, 151] on div "3184" at bounding box center [245, 153] width 72 height 33
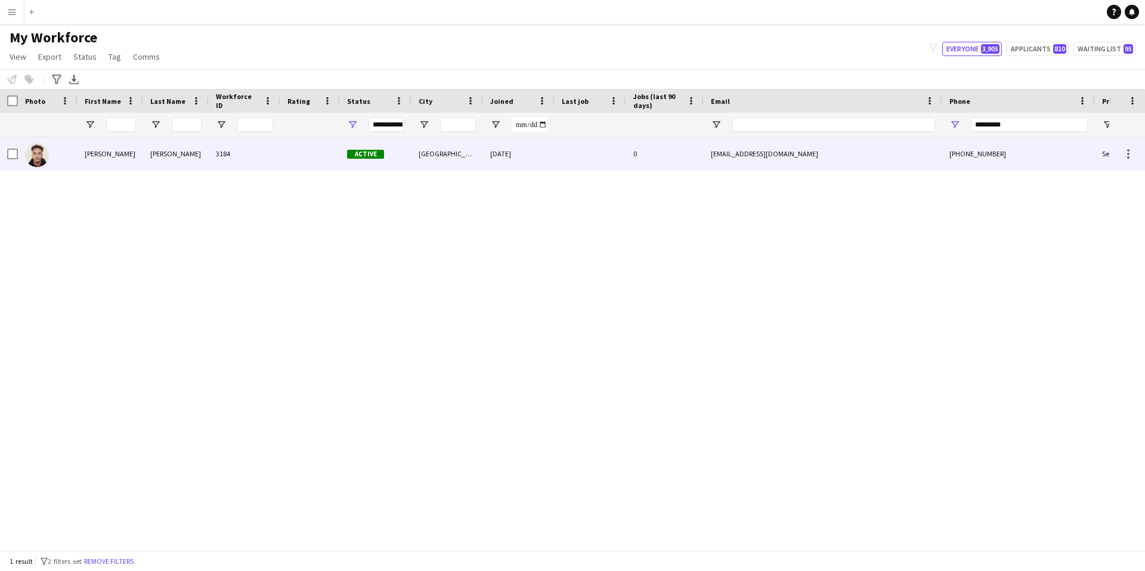
click at [260, 151] on div "3184" at bounding box center [245, 153] width 72 height 33
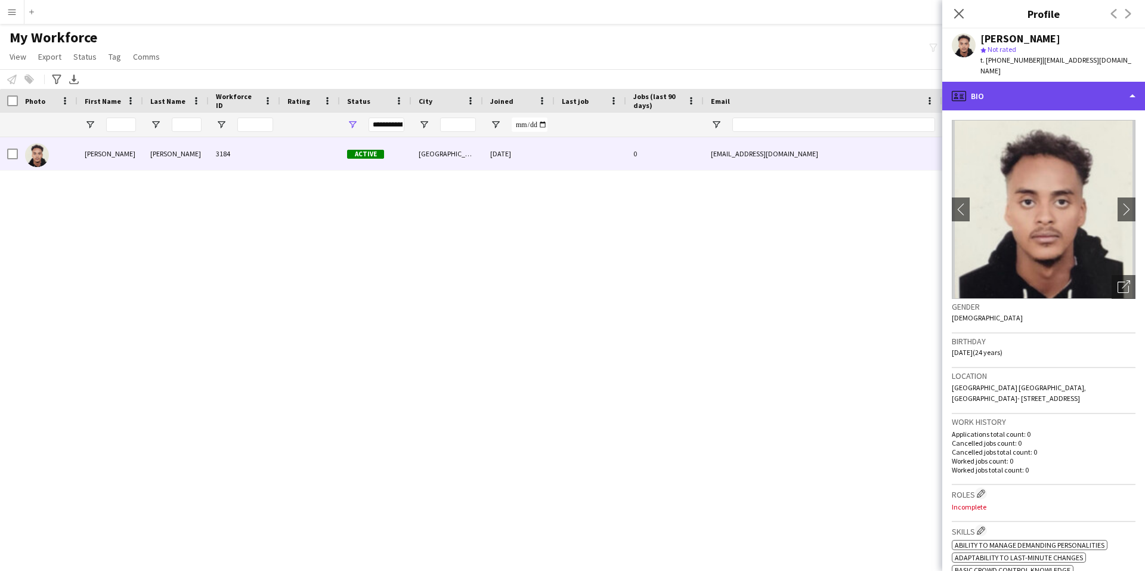
click at [1047, 82] on div "profile Bio" at bounding box center [1043, 96] width 203 height 29
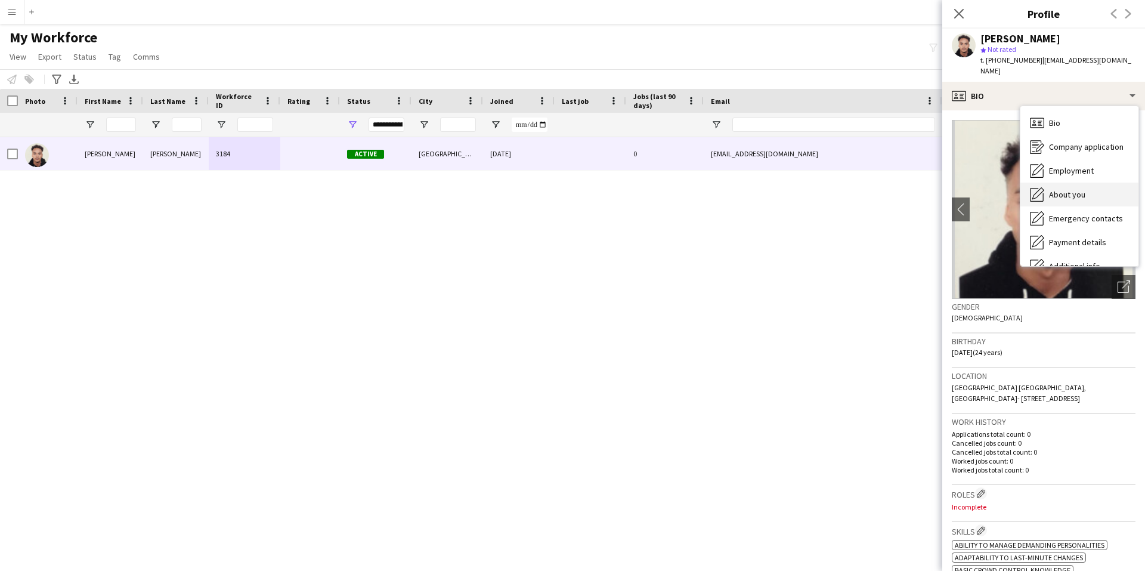
click at [1073, 189] on span "About you" at bounding box center [1067, 194] width 36 height 11
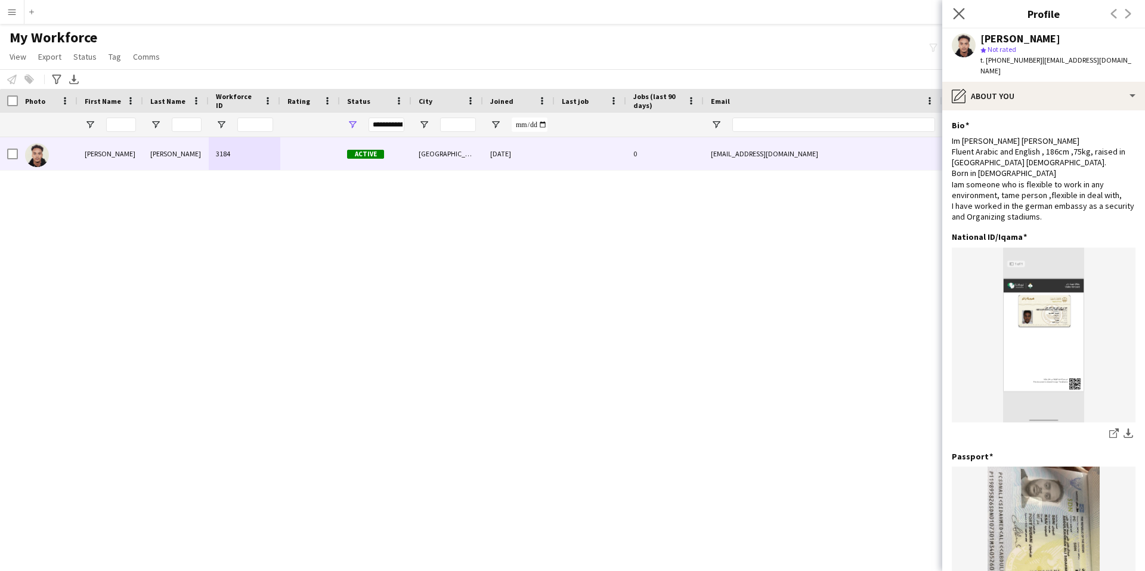
click at [964, 10] on icon "Close pop-in" at bounding box center [958, 13] width 11 height 11
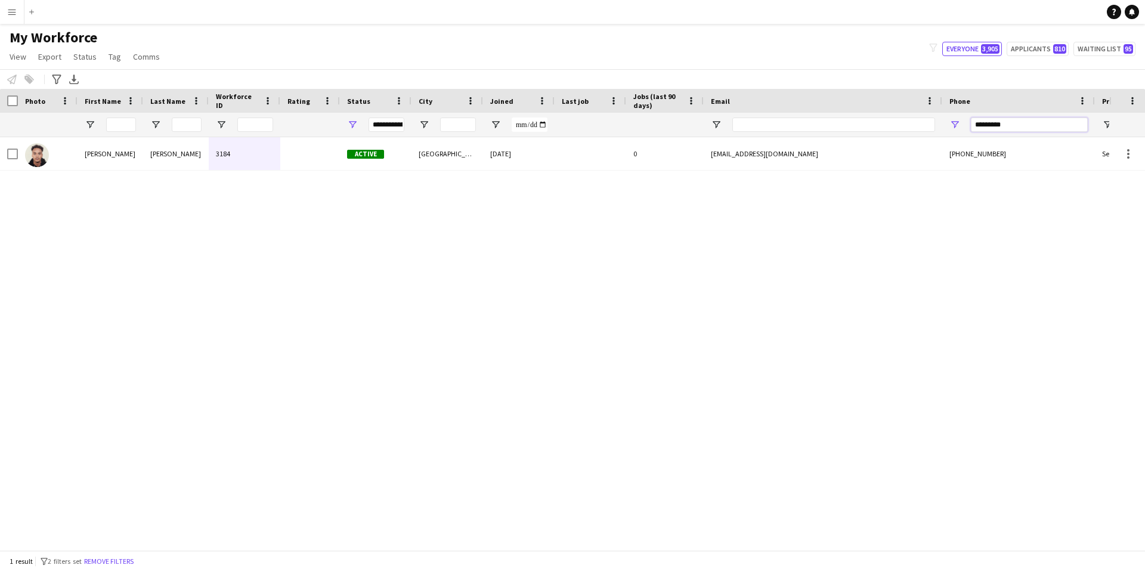
click at [1017, 120] on input "*********" at bounding box center [1029, 124] width 117 height 14
paste input "Phone Filter Input"
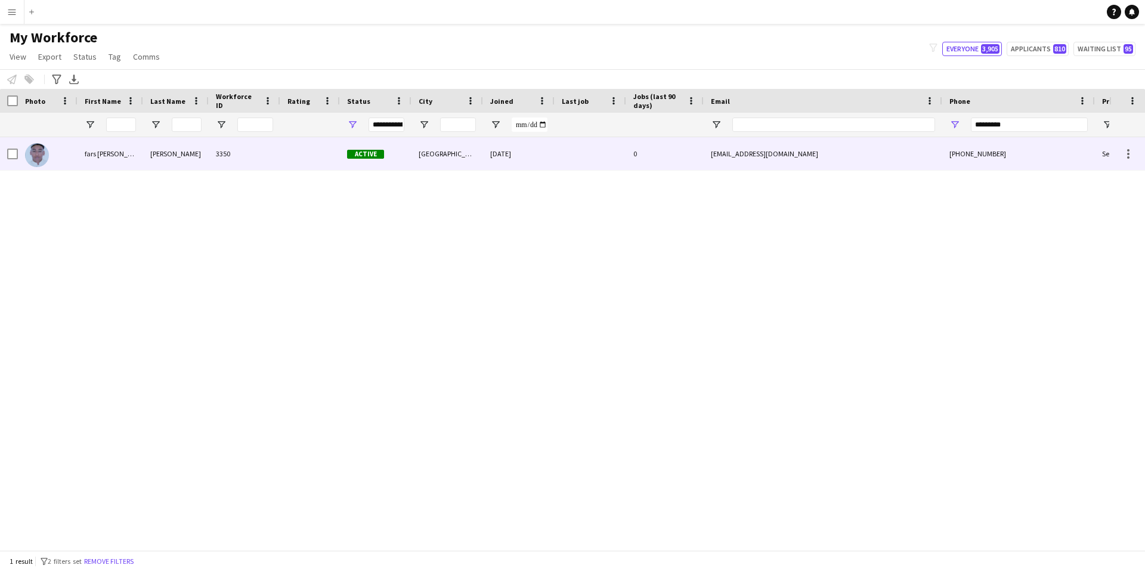
click at [550, 153] on div "[DATE]" at bounding box center [519, 153] width 72 height 33
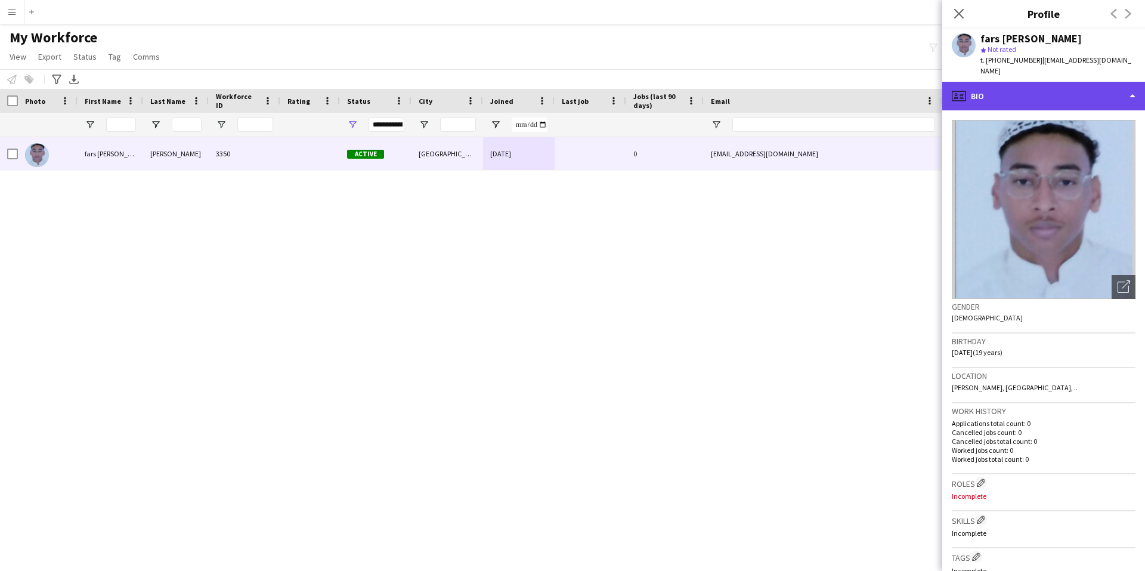
click at [1034, 82] on div "profile Bio" at bounding box center [1043, 96] width 203 height 29
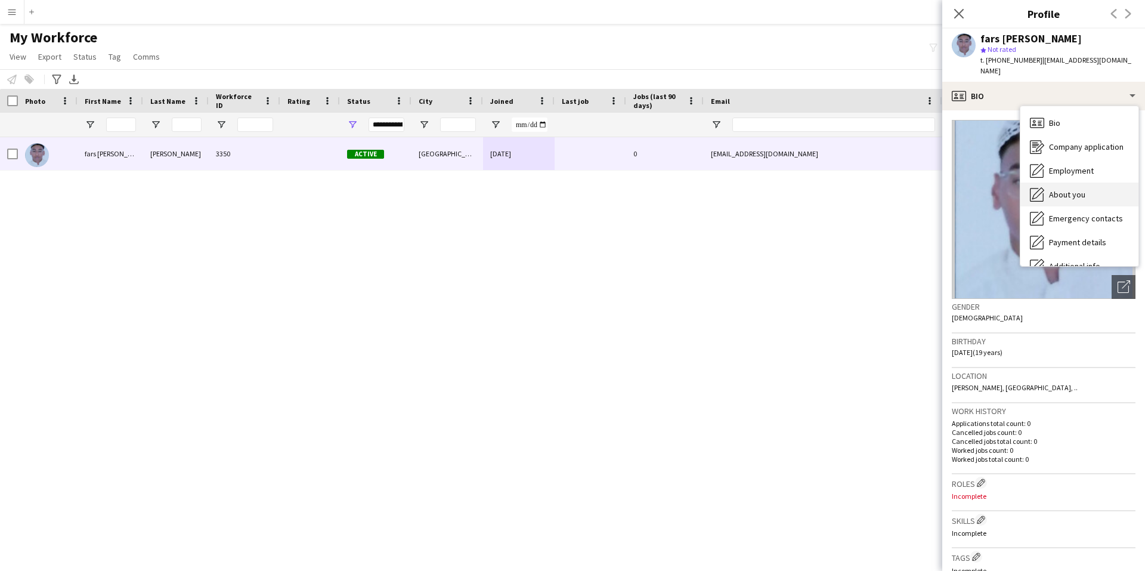
click at [1081, 189] on span "About you" at bounding box center [1067, 194] width 36 height 11
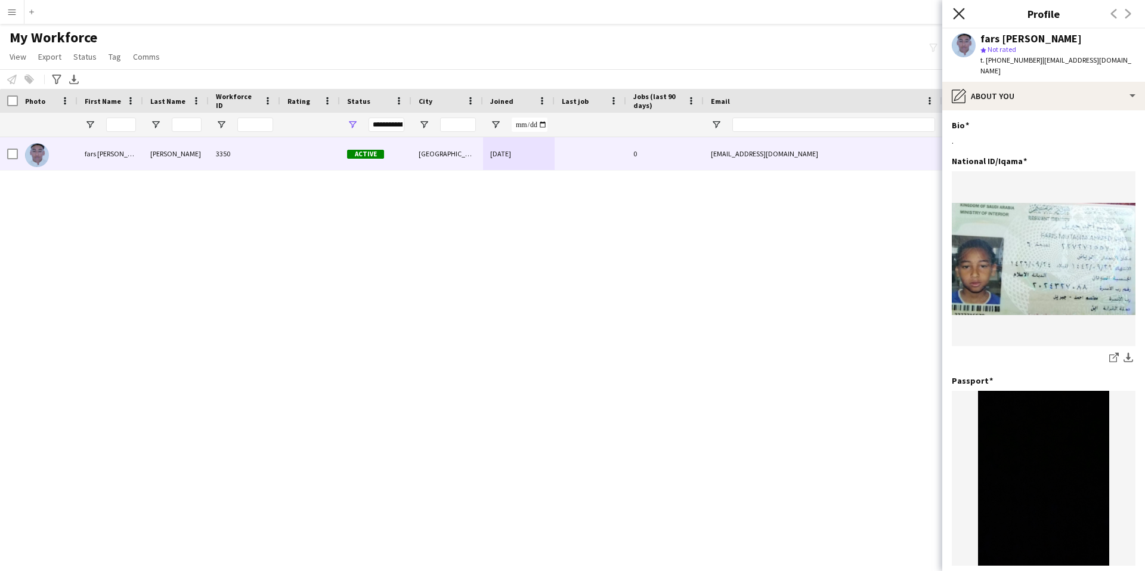
click at [956, 17] on icon "Close pop-in" at bounding box center [958, 13] width 11 height 11
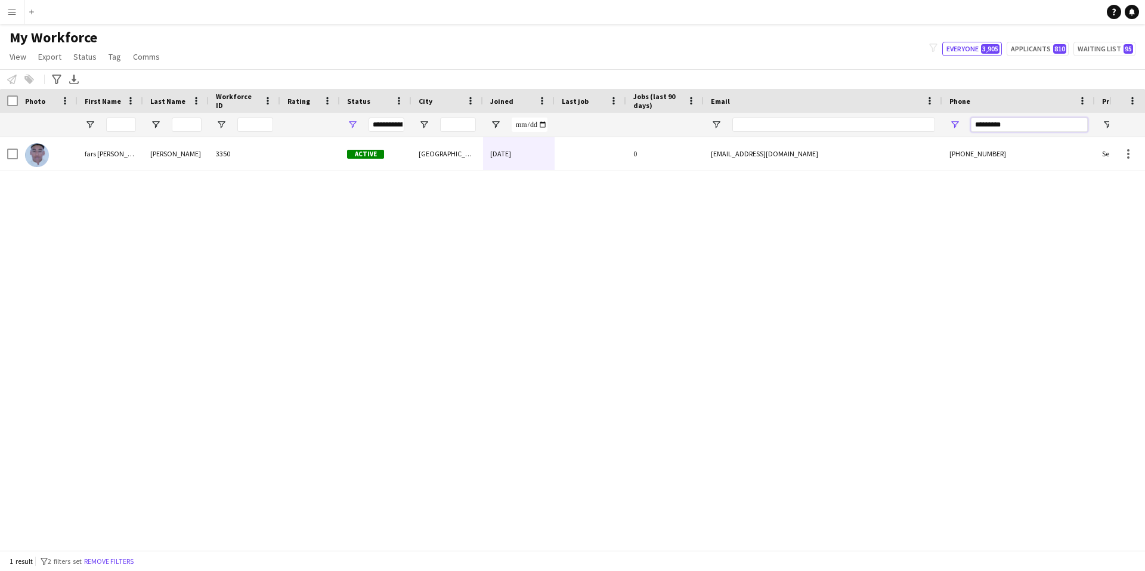
click at [1045, 123] on input "*********" at bounding box center [1029, 124] width 117 height 14
paste input "Phone Filter Input"
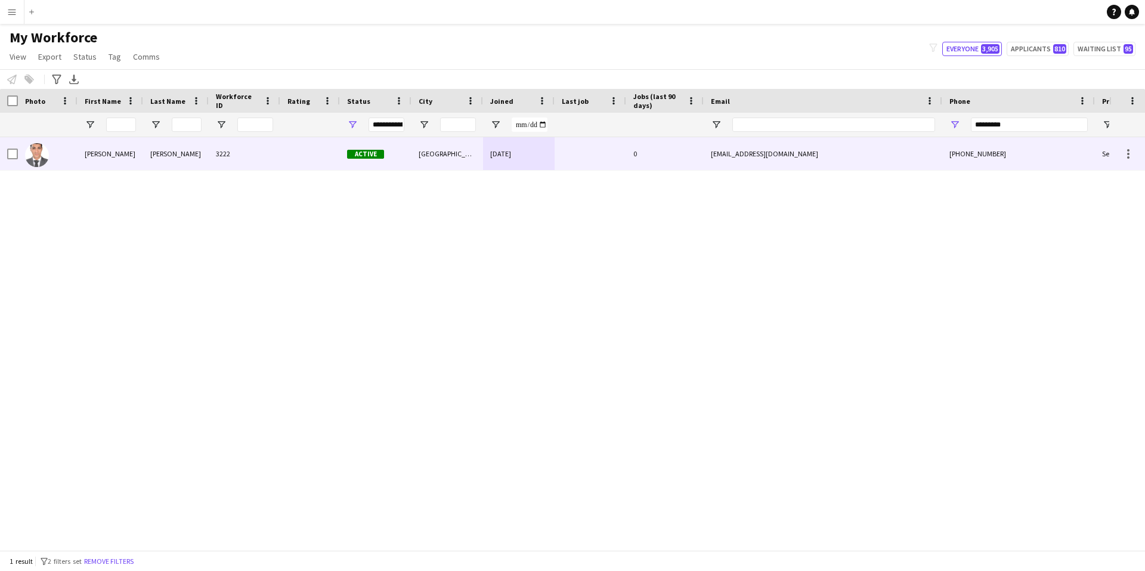
click at [269, 152] on div "3222" at bounding box center [245, 153] width 72 height 33
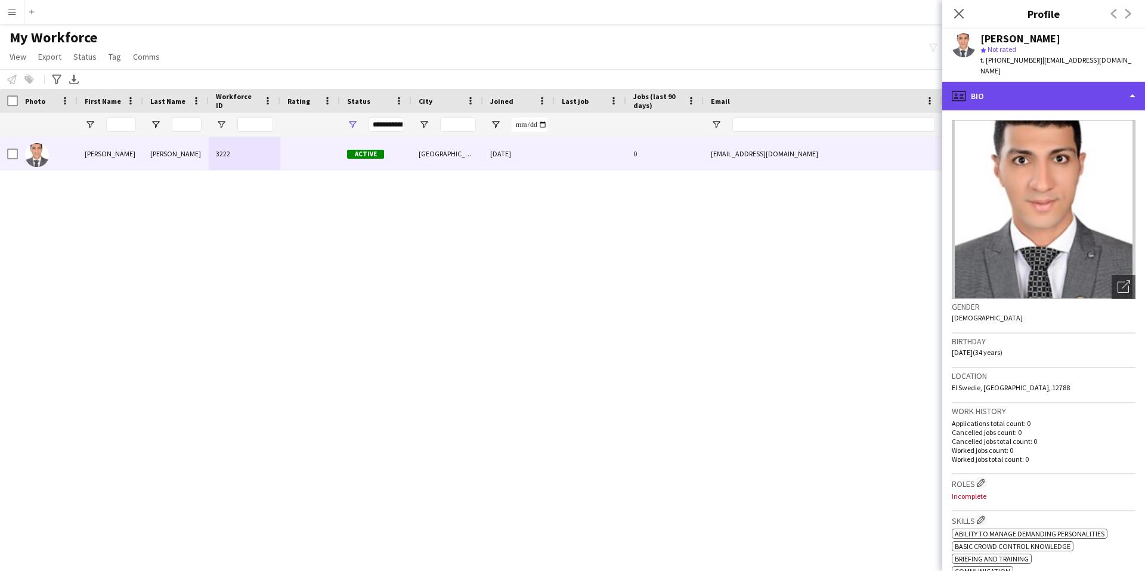
click at [1082, 82] on div "profile Bio" at bounding box center [1043, 96] width 203 height 29
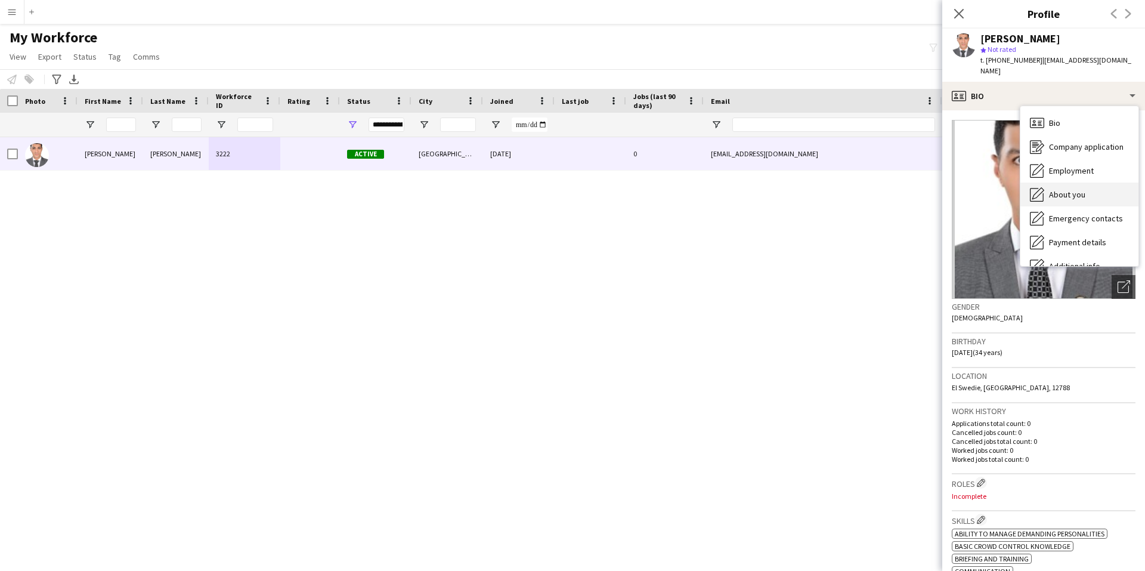
click at [1090, 182] on div "About you About you" at bounding box center [1079, 194] width 118 height 24
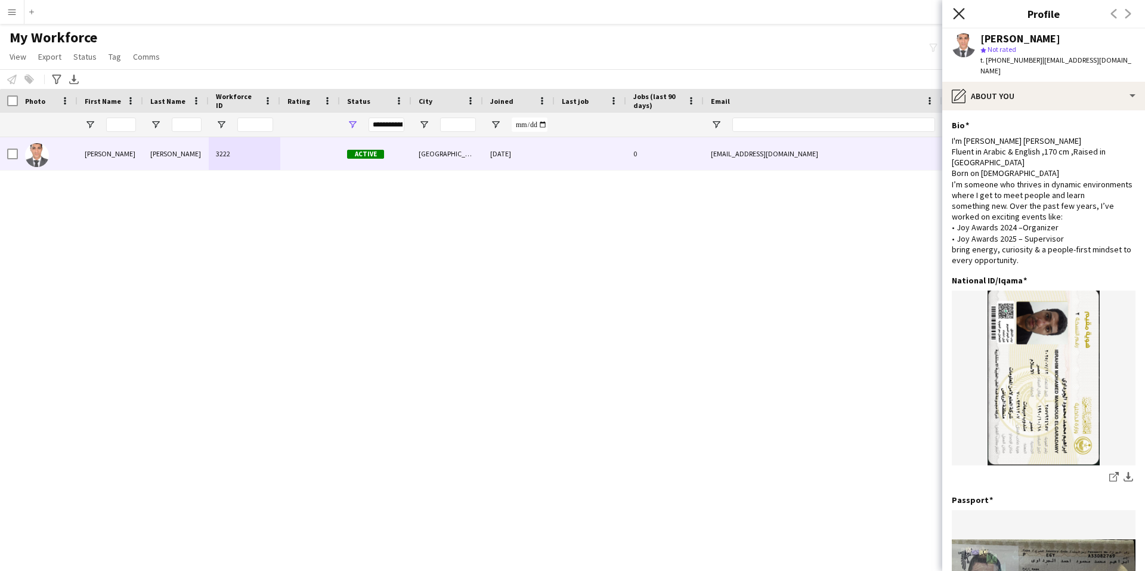
click at [960, 15] on icon at bounding box center [958, 13] width 11 height 11
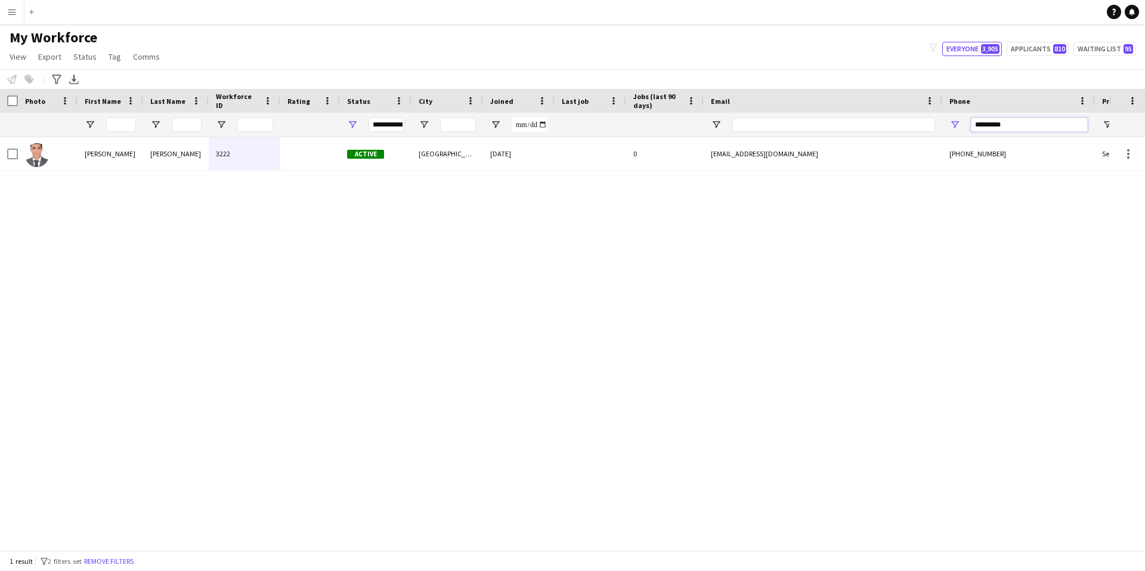
click at [996, 123] on input "*********" at bounding box center [1029, 124] width 117 height 14
paste input "Phone Filter Input"
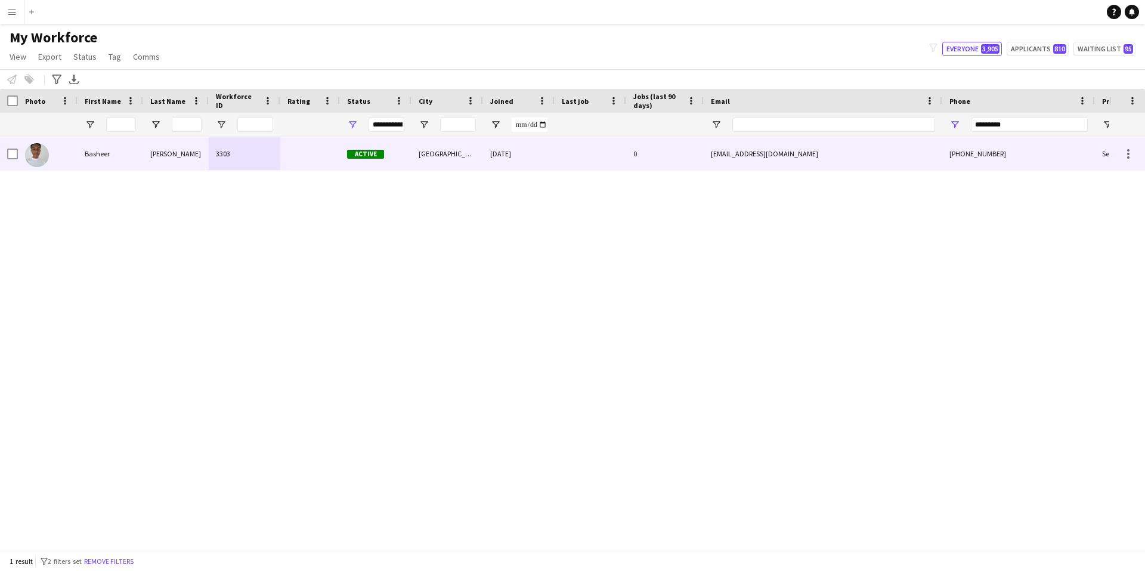
click at [574, 158] on div at bounding box center [591, 153] width 72 height 33
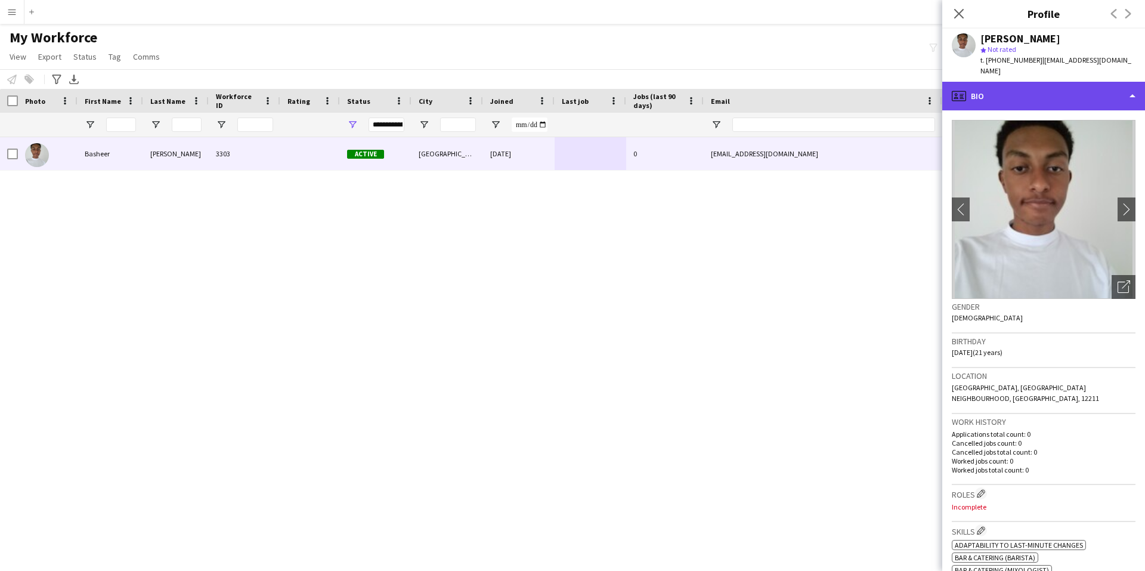
click at [1062, 82] on div "profile Bio" at bounding box center [1043, 96] width 203 height 29
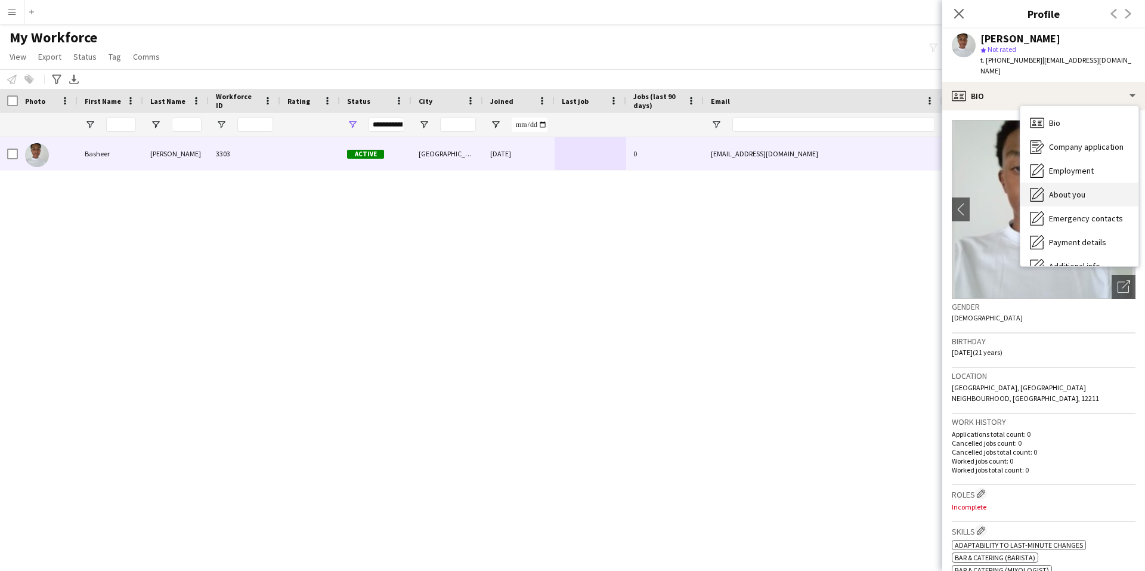
click at [1088, 186] on div "About you About you" at bounding box center [1079, 194] width 118 height 24
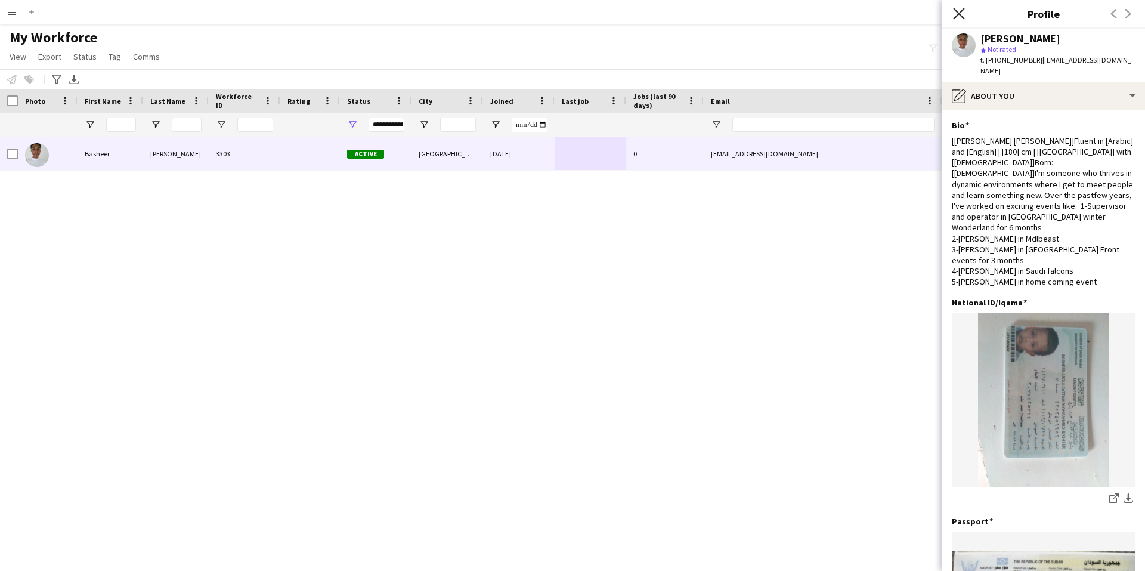
click at [963, 18] on icon at bounding box center [958, 13] width 11 height 11
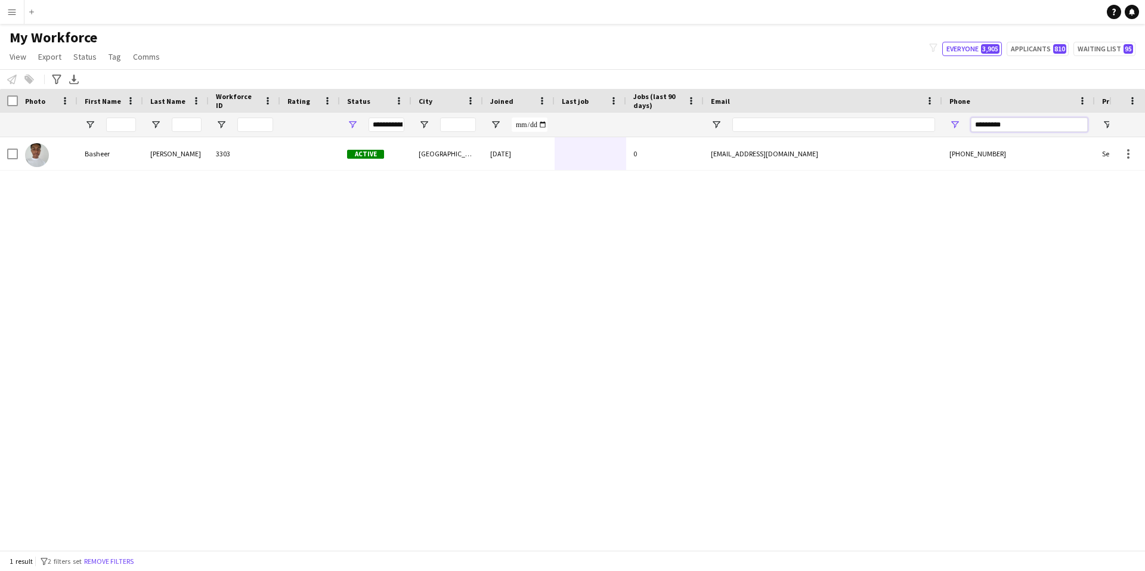
click at [1040, 123] on input "*********" at bounding box center [1029, 124] width 117 height 14
paste input "Phone Filter Input"
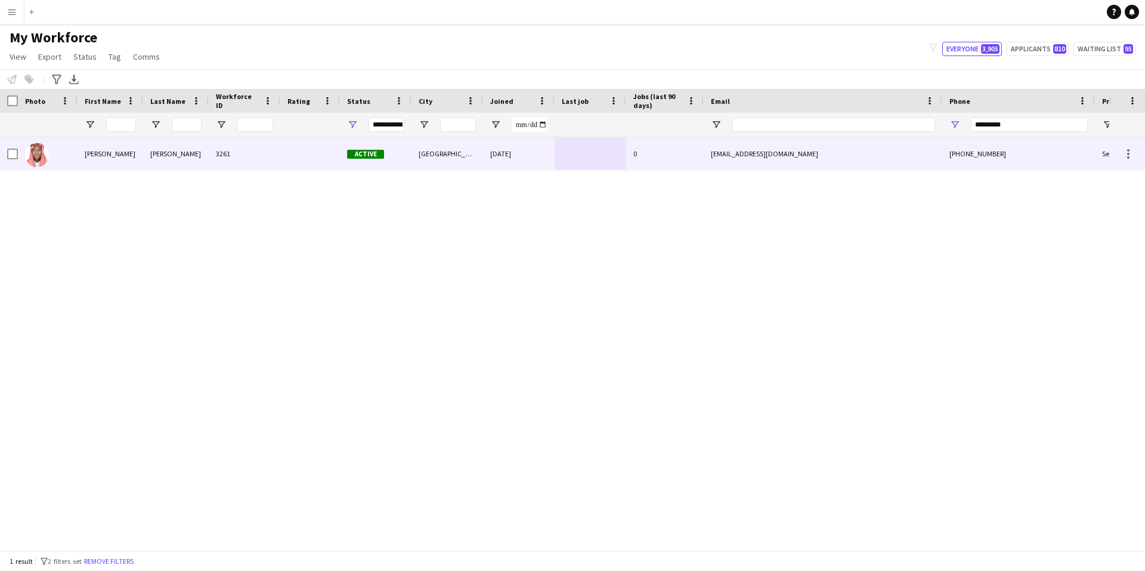
click at [805, 148] on div "alikodo2017@gmail.com" at bounding box center [823, 153] width 239 height 33
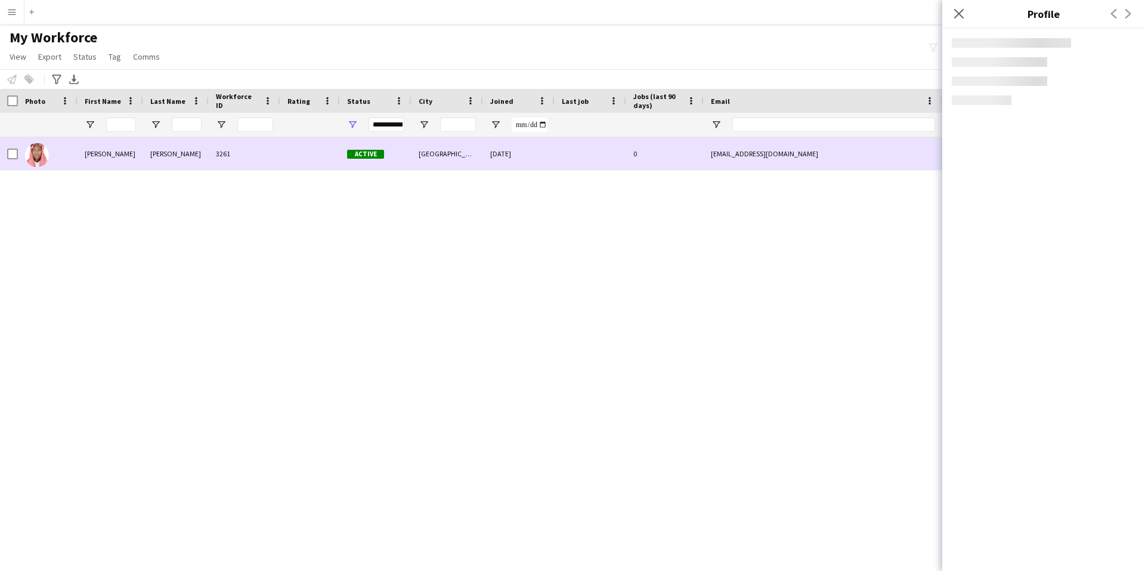
click at [805, 148] on div "alikodo2017@gmail.com" at bounding box center [823, 153] width 239 height 33
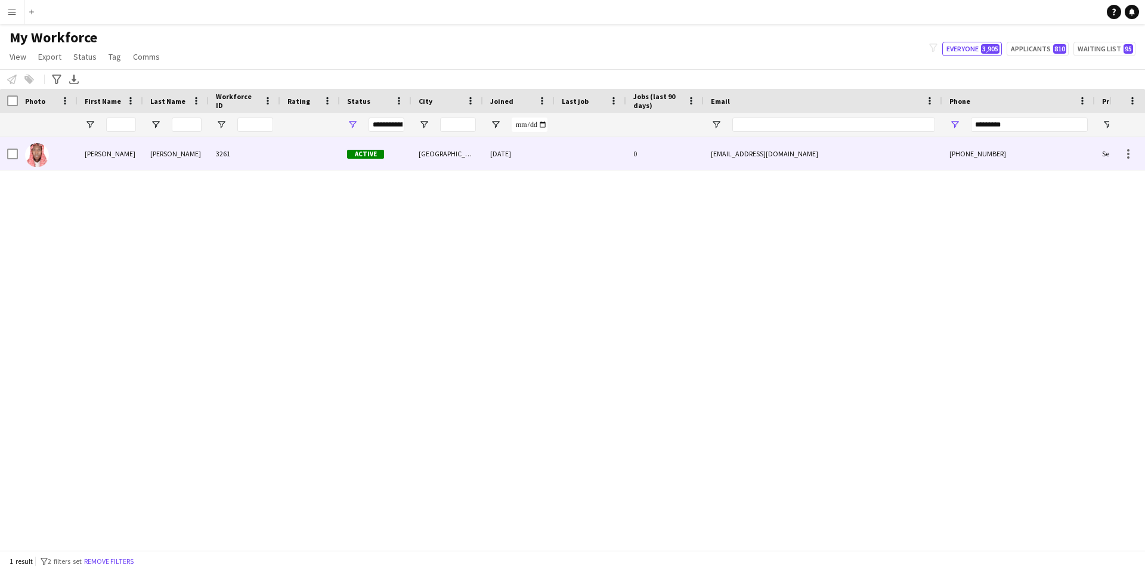
click at [801, 147] on div "alikodo2017@gmail.com" at bounding box center [823, 153] width 239 height 33
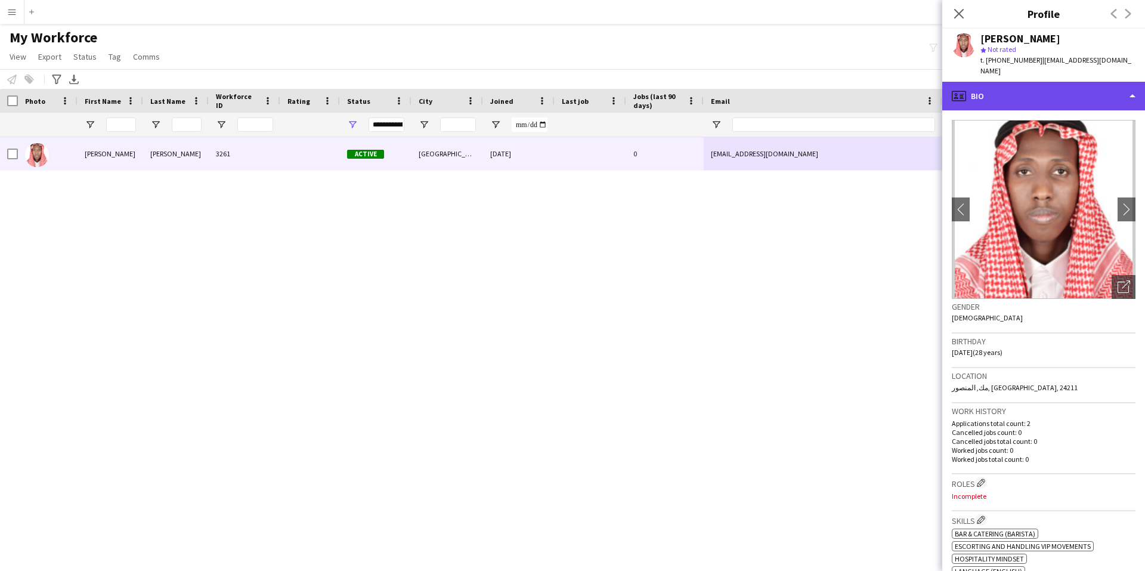
click at [1043, 89] on div "profile Bio" at bounding box center [1043, 96] width 203 height 29
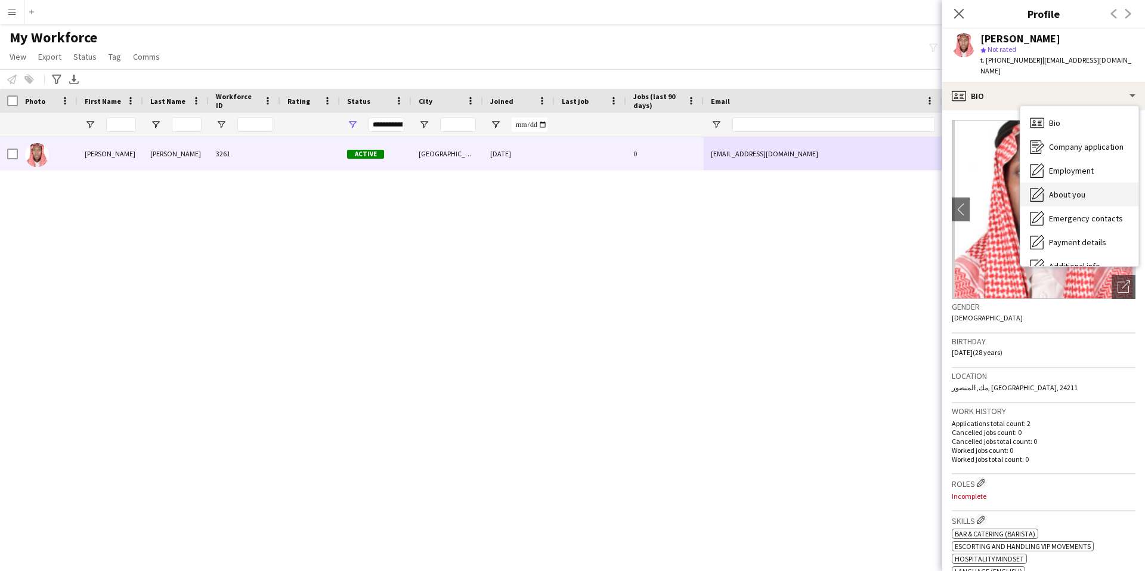
click at [1077, 189] on span "About you" at bounding box center [1067, 194] width 36 height 11
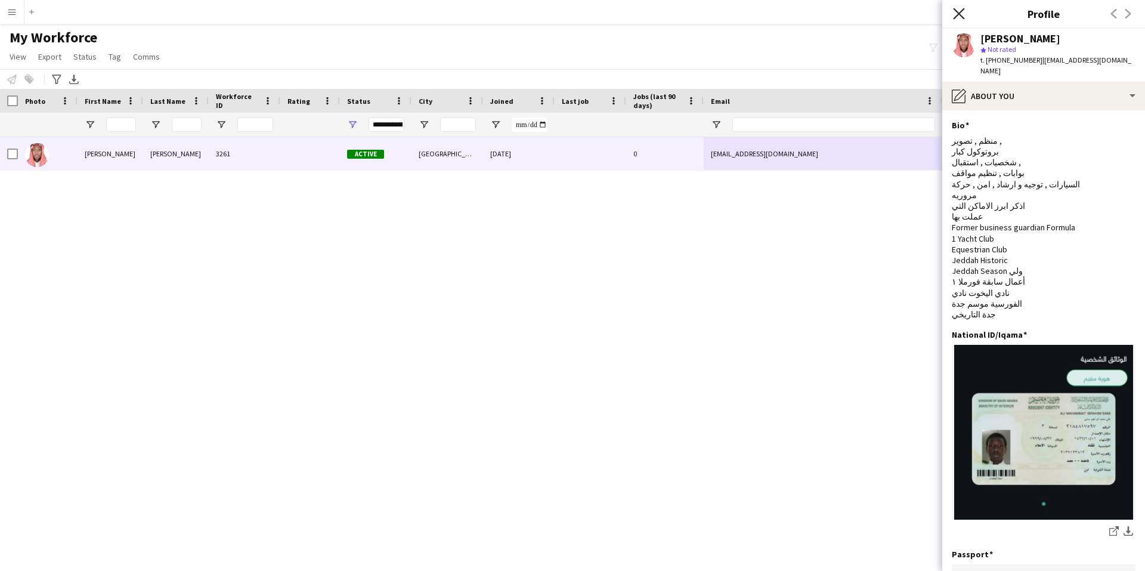
click at [960, 17] on icon "Close pop-in" at bounding box center [958, 13] width 11 height 11
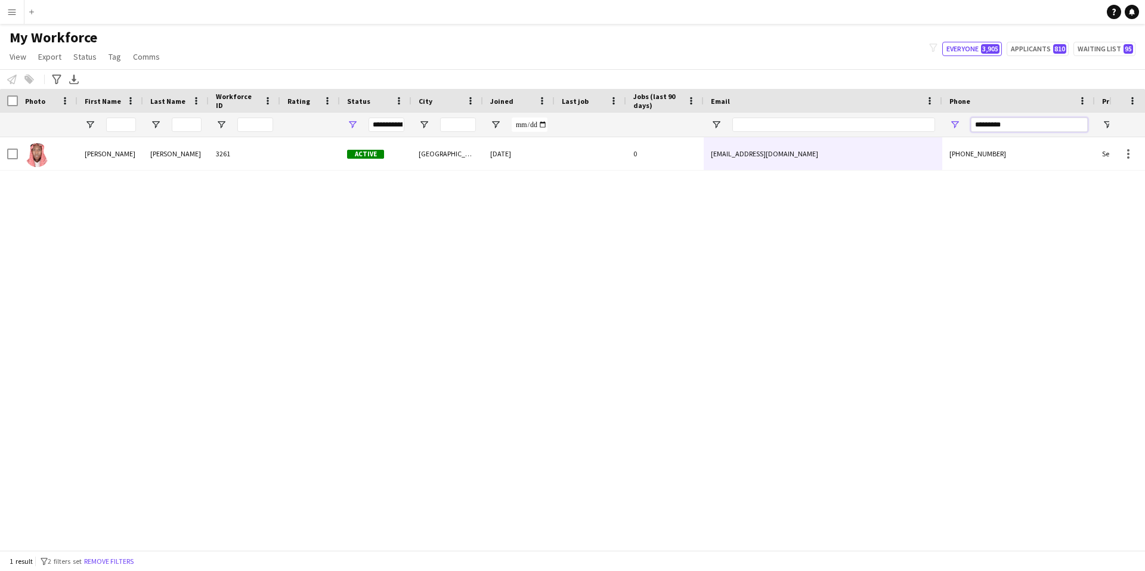
click at [1022, 123] on input "*********" at bounding box center [1029, 124] width 117 height 14
paste input "Phone Filter Input"
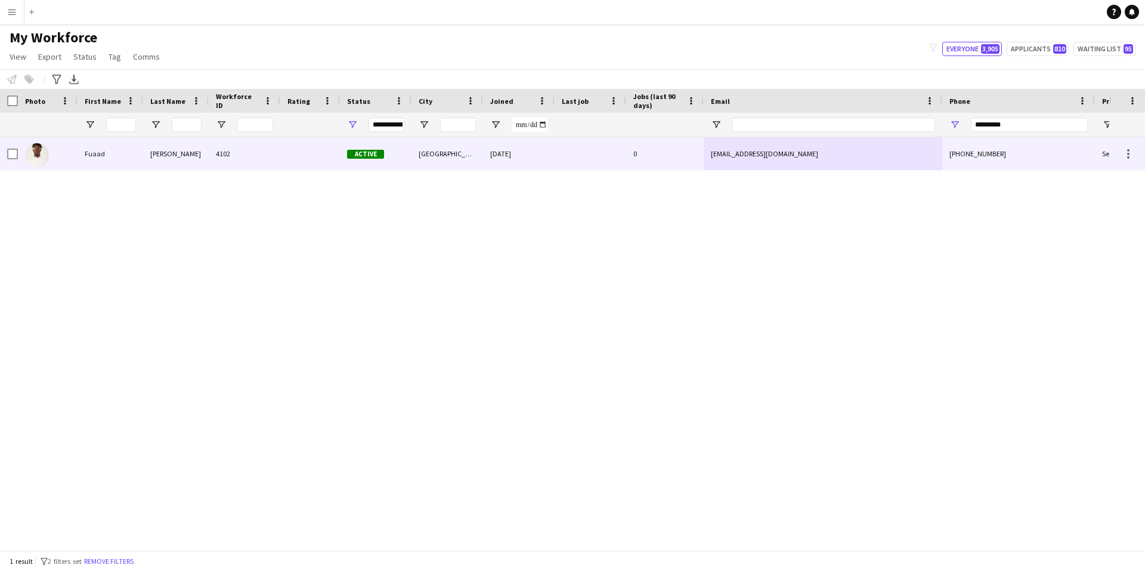
click at [579, 153] on div at bounding box center [591, 153] width 72 height 33
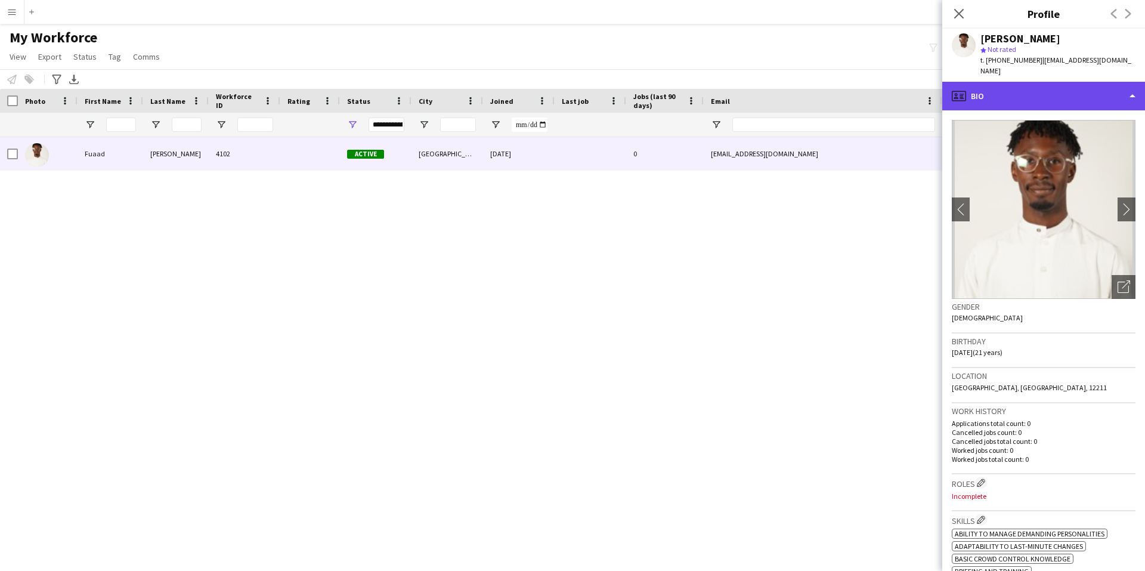
click at [1074, 83] on div "profile Bio" at bounding box center [1043, 96] width 203 height 29
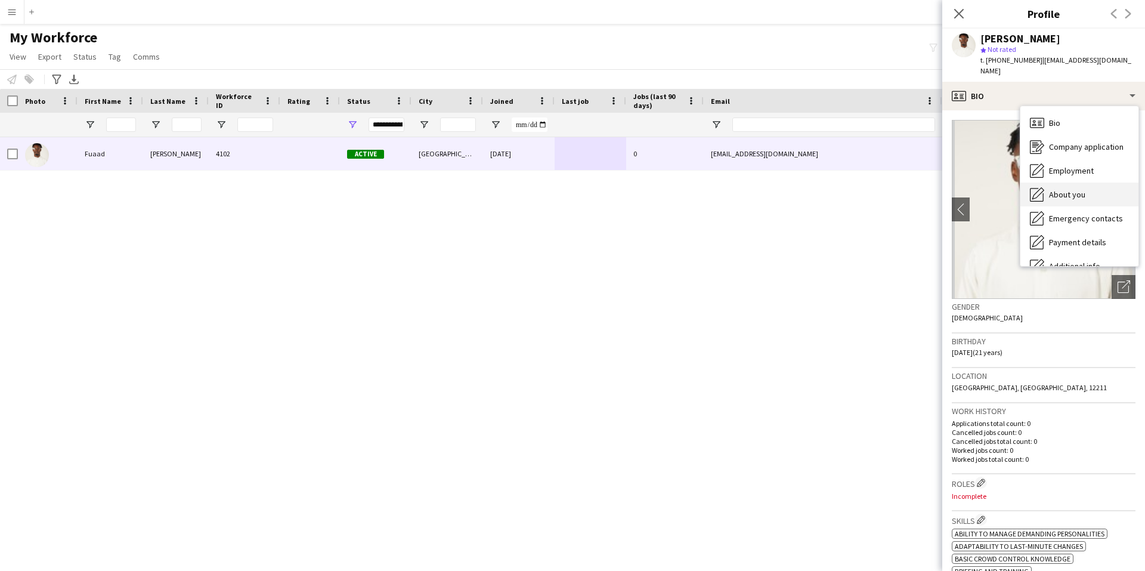
click at [1100, 182] on div "About you About you" at bounding box center [1079, 194] width 118 height 24
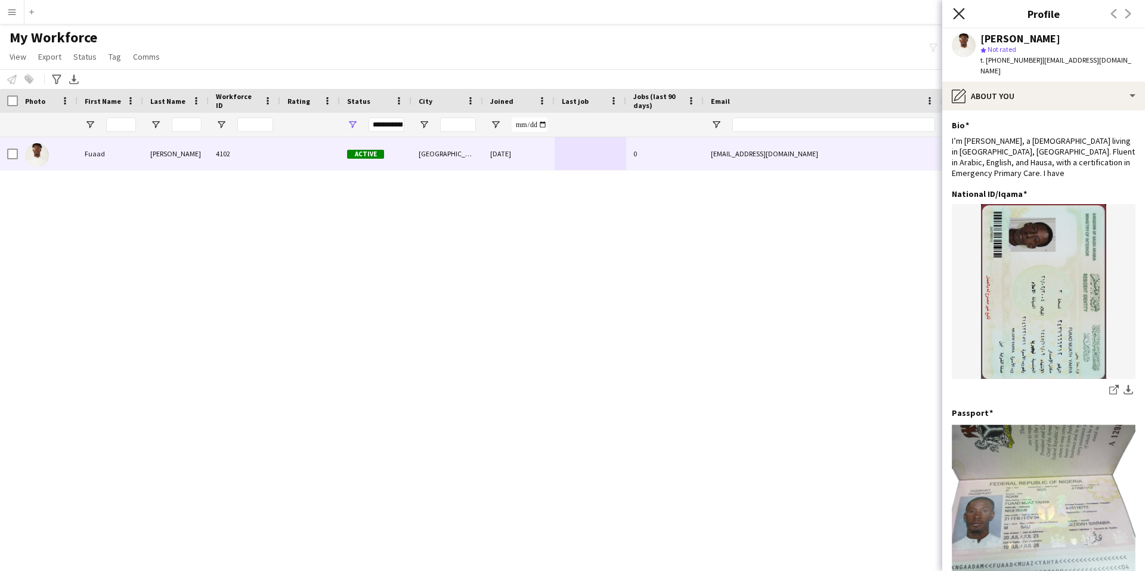
click at [962, 11] on icon at bounding box center [958, 13] width 11 height 11
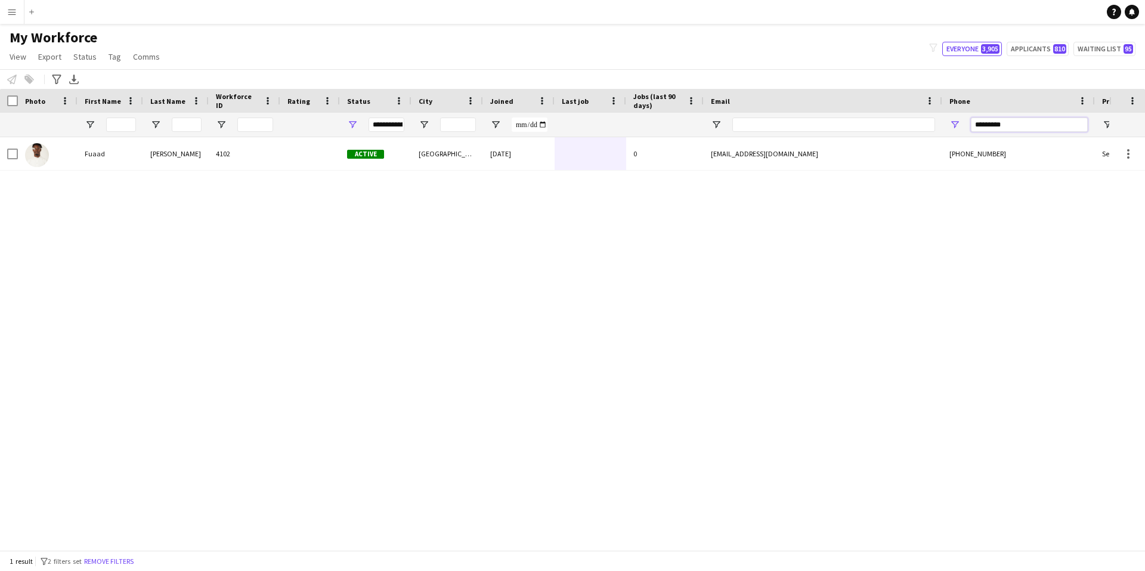
click at [1035, 121] on input "*********" at bounding box center [1029, 124] width 117 height 14
paste input "Phone Filter Input"
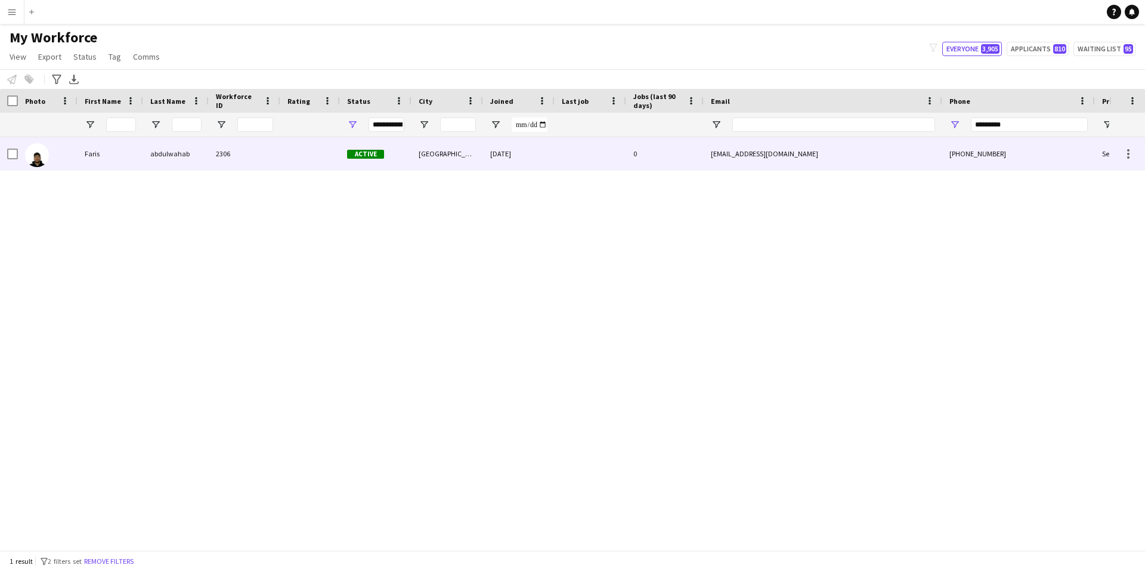
click at [484, 160] on div "11-09-2025" at bounding box center [519, 153] width 72 height 33
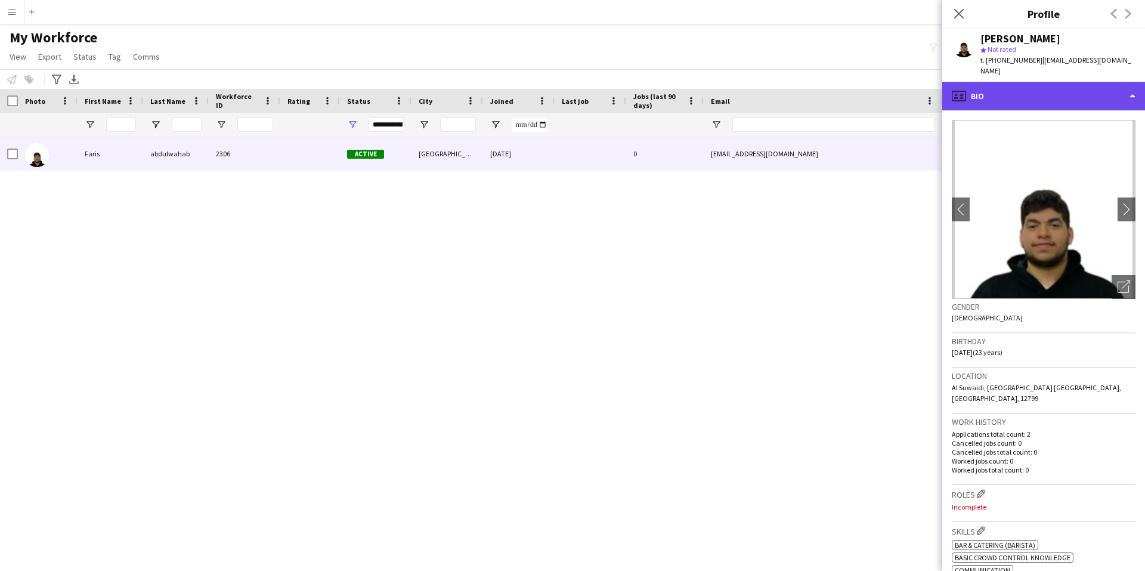
click at [1010, 83] on div "profile Bio" at bounding box center [1043, 96] width 203 height 29
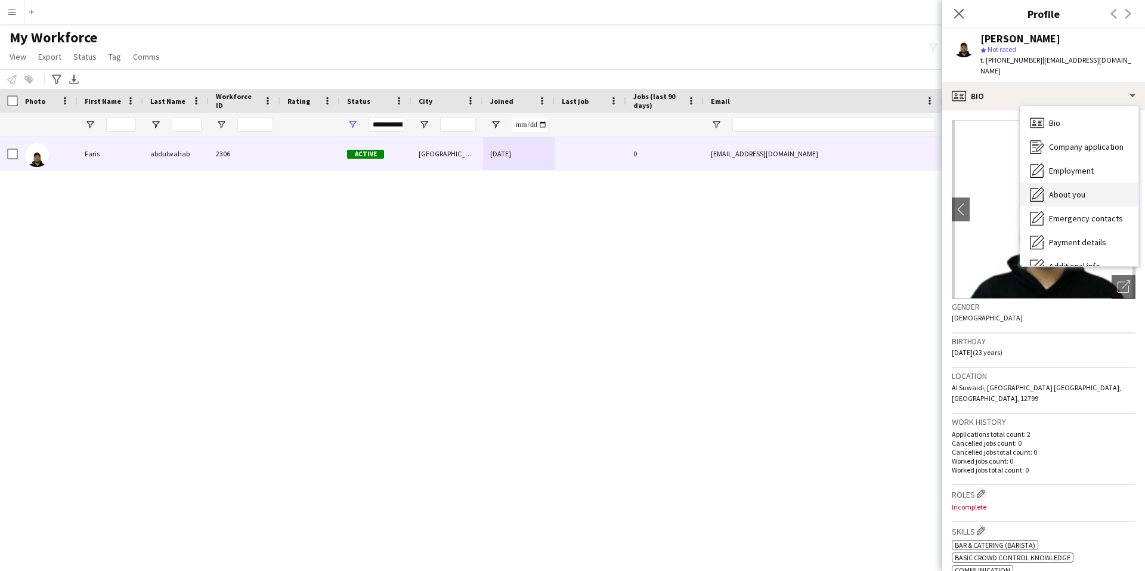
click at [1072, 189] on span "About you" at bounding box center [1067, 194] width 36 height 11
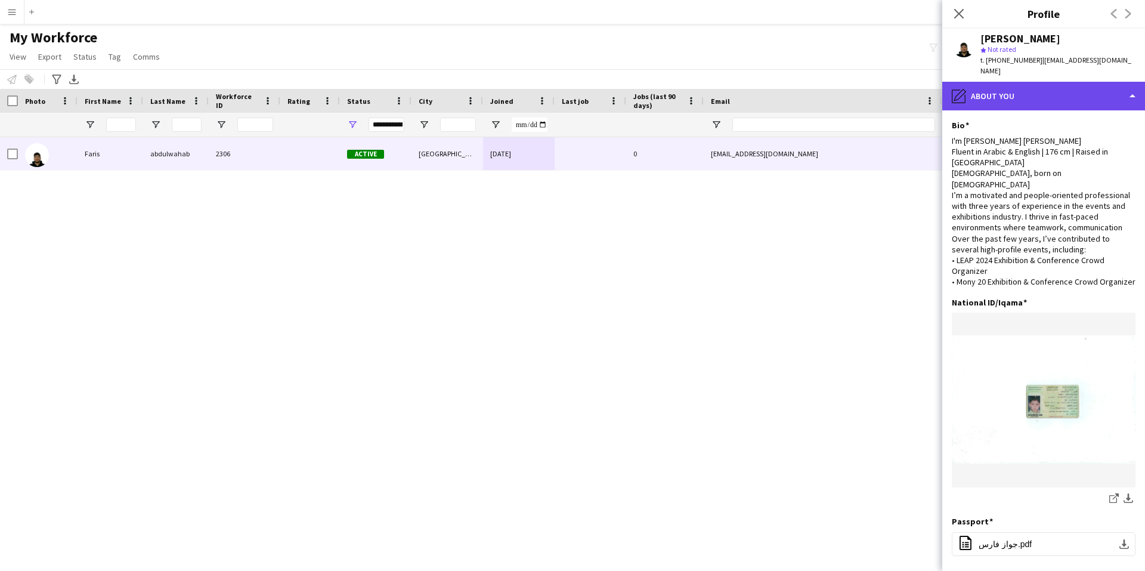
click at [1063, 82] on div "pencil4 About you" at bounding box center [1043, 96] width 203 height 29
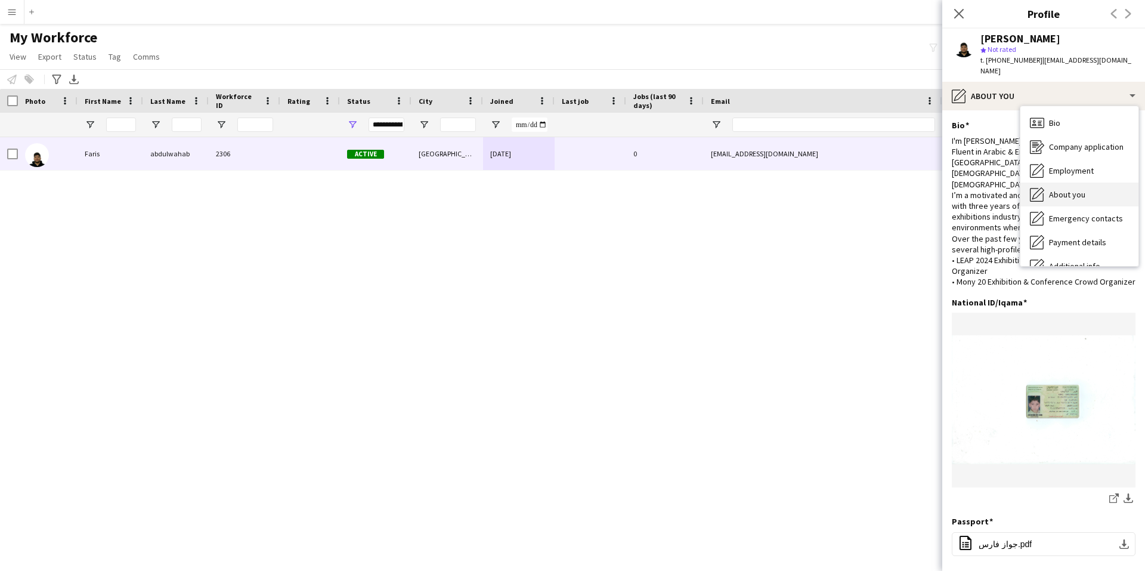
click at [1067, 189] on span "About you" at bounding box center [1067, 194] width 36 height 11
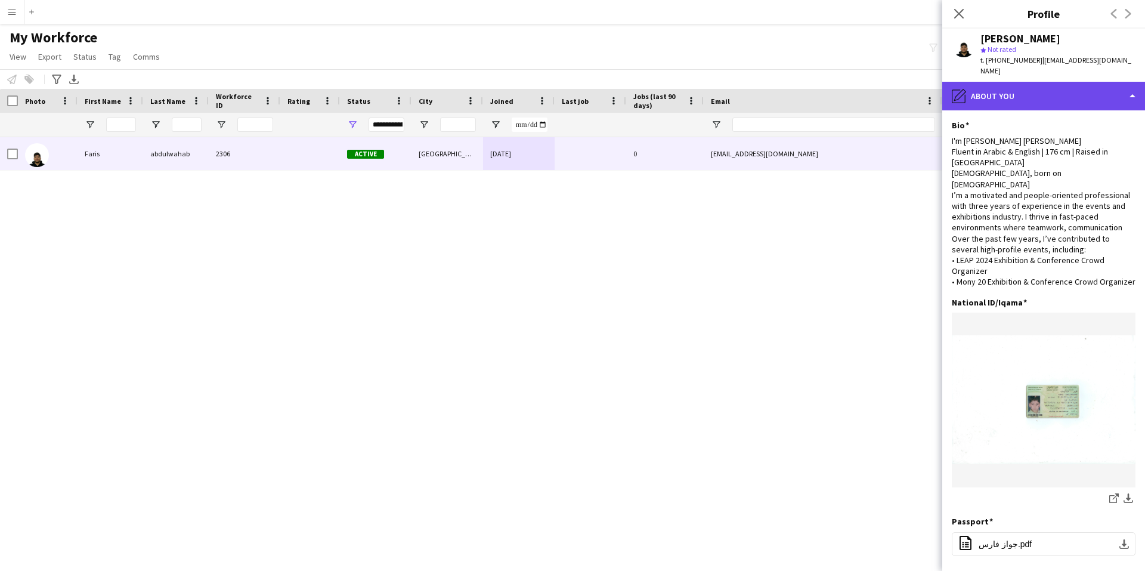
click at [1087, 87] on div "pencil4 About you" at bounding box center [1043, 96] width 203 height 29
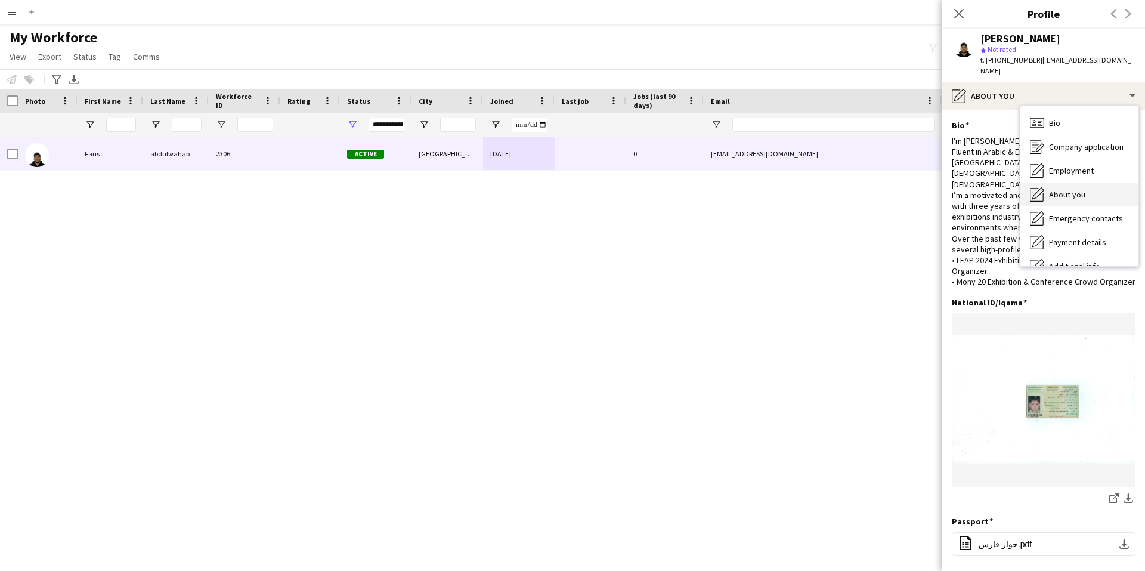
click at [1072, 189] on span "About you" at bounding box center [1067, 194] width 36 height 11
click at [860, 70] on div "Notify workforce Add to tag Select at least one crew to tag him or her. Advance…" at bounding box center [572, 79] width 1145 height 20
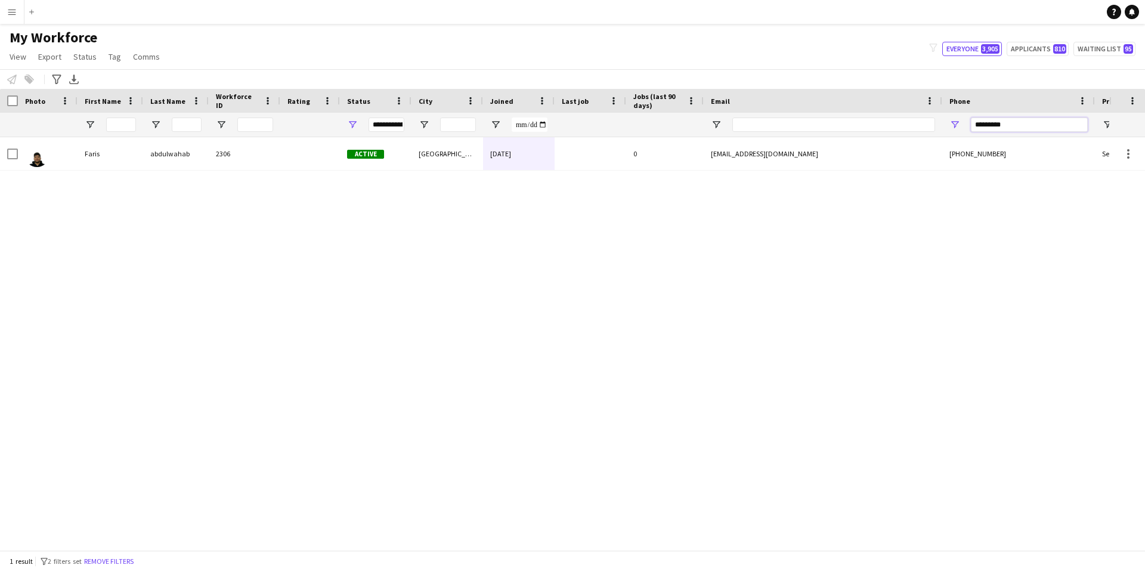
click at [1036, 126] on input "*********" at bounding box center [1029, 124] width 117 height 14
paste input "Phone Filter Input"
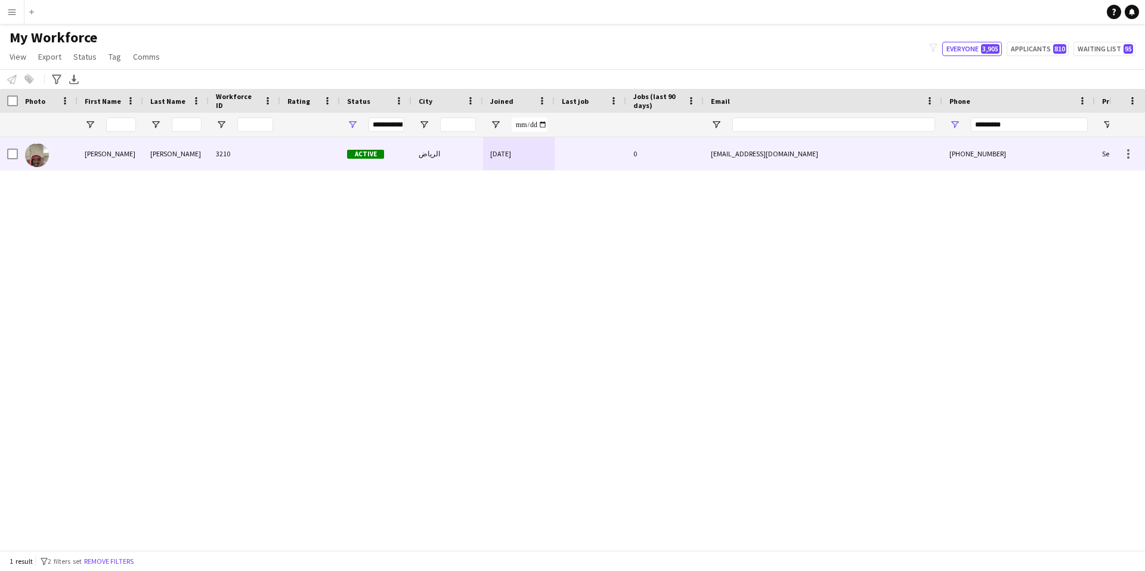
click at [829, 154] on div "[EMAIL_ADDRESS][DOMAIN_NAME]" at bounding box center [823, 153] width 239 height 33
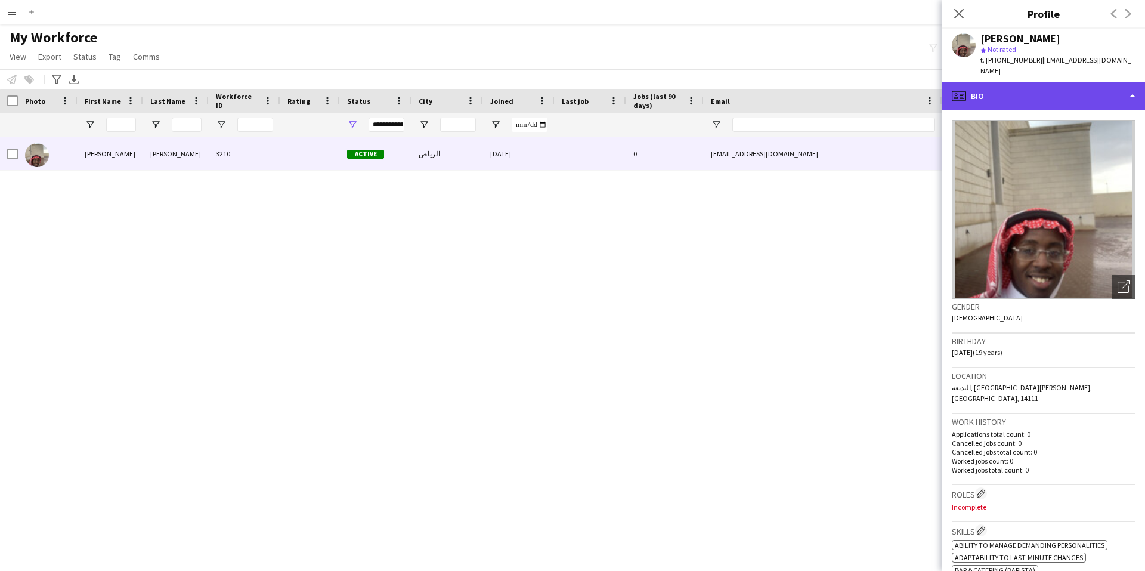
click at [1038, 82] on div "profile Bio" at bounding box center [1043, 96] width 203 height 29
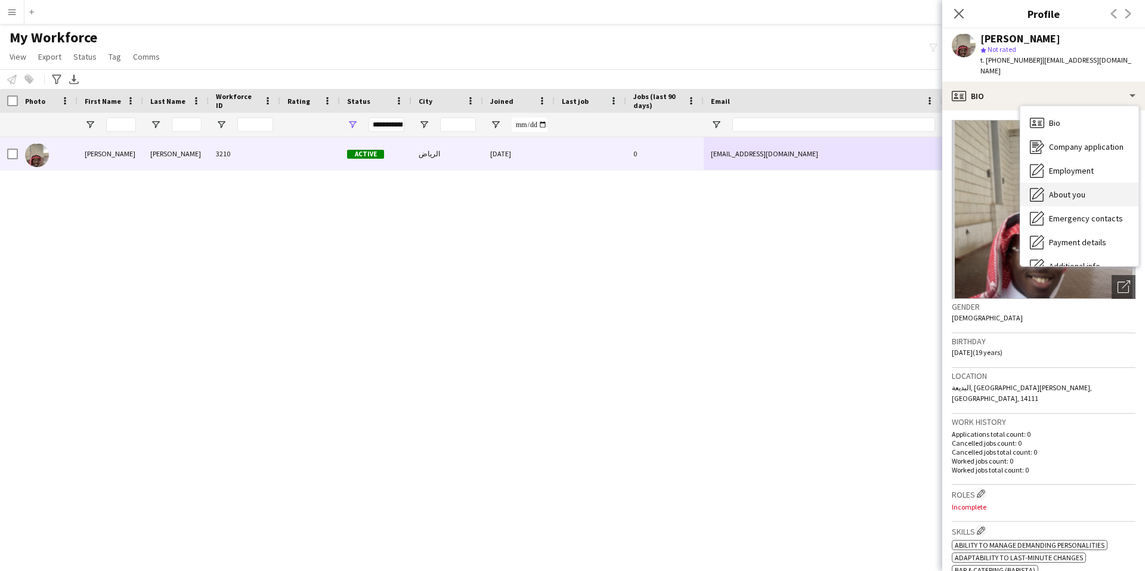
click at [1081, 189] on span "About you" at bounding box center [1067, 194] width 36 height 11
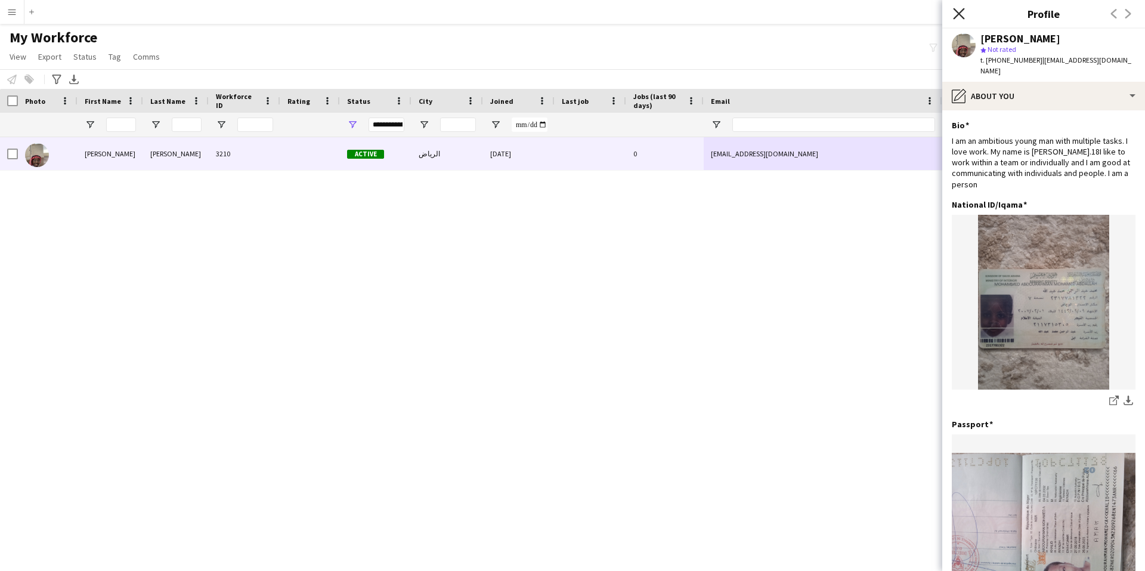
click at [955, 16] on icon "Close pop-in" at bounding box center [958, 13] width 11 height 11
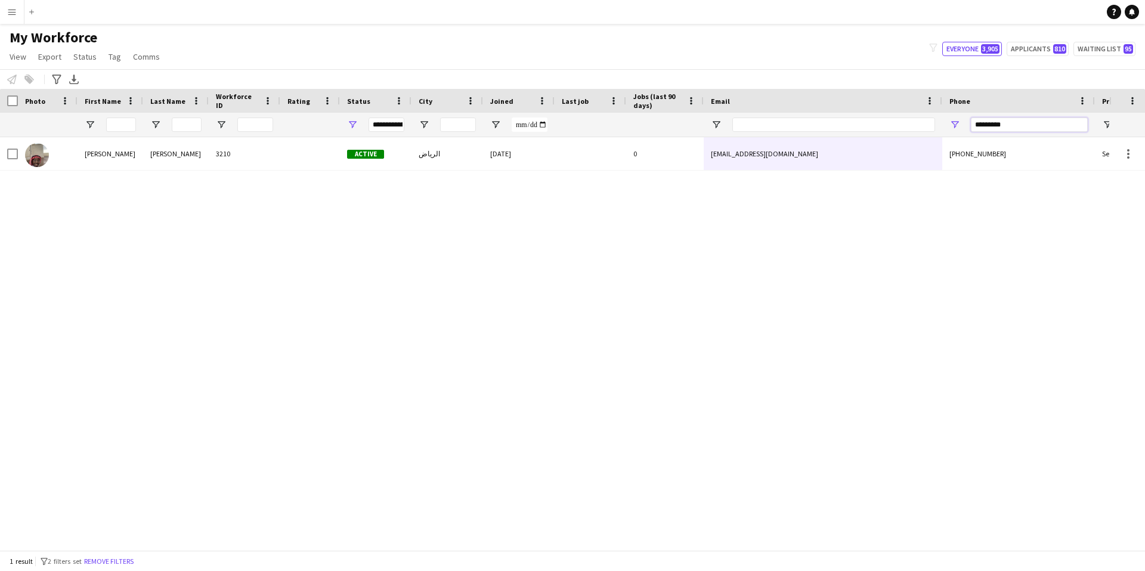
click at [1039, 122] on input "*********" at bounding box center [1029, 124] width 117 height 14
paste input "Phone Filter Input"
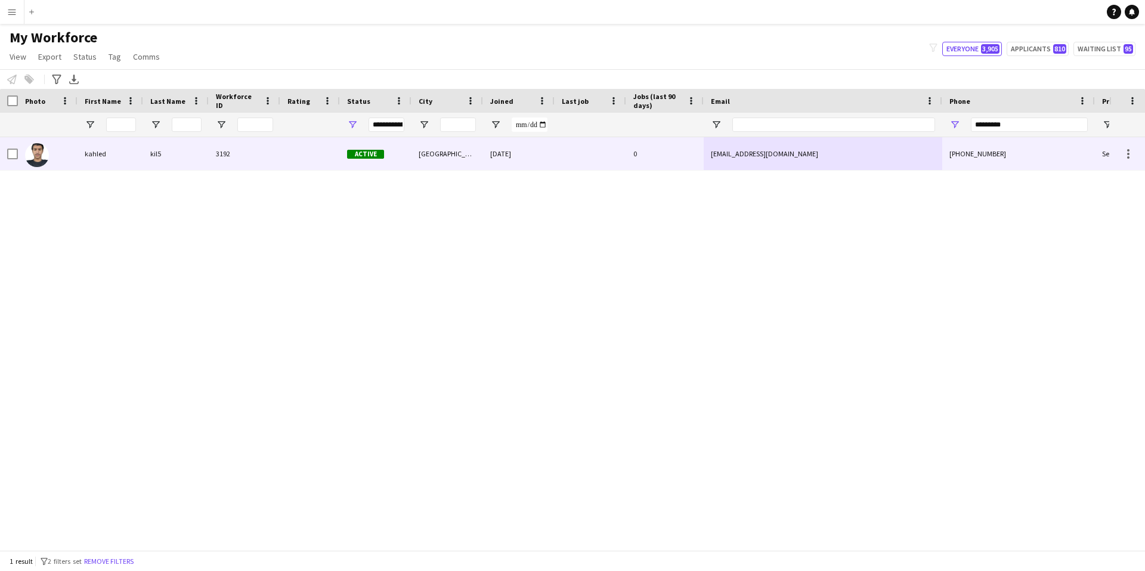
click at [583, 160] on div at bounding box center [591, 153] width 72 height 33
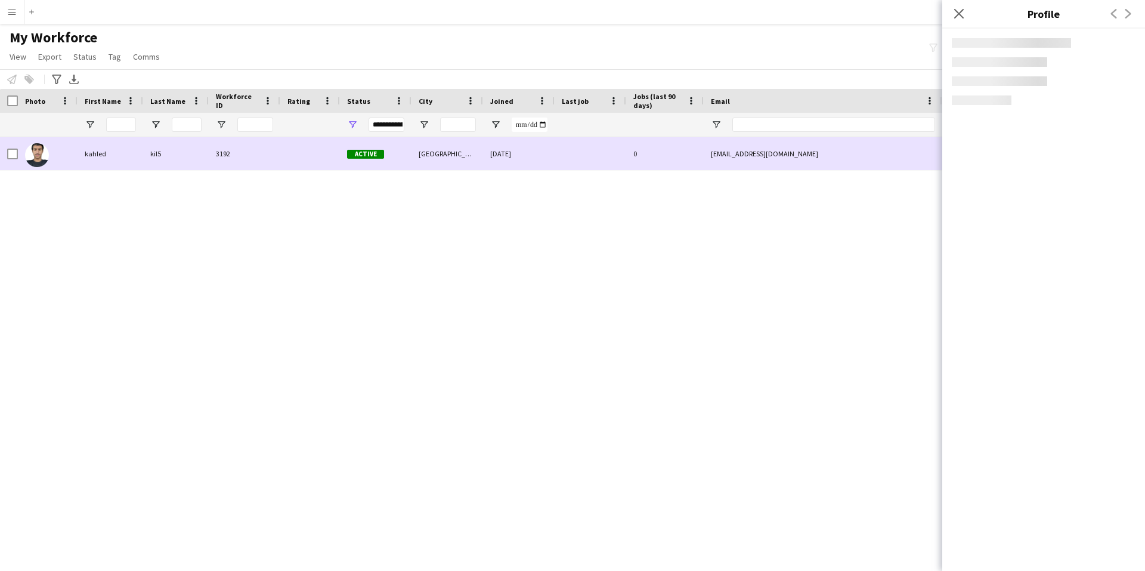
click at [583, 160] on div at bounding box center [591, 153] width 72 height 33
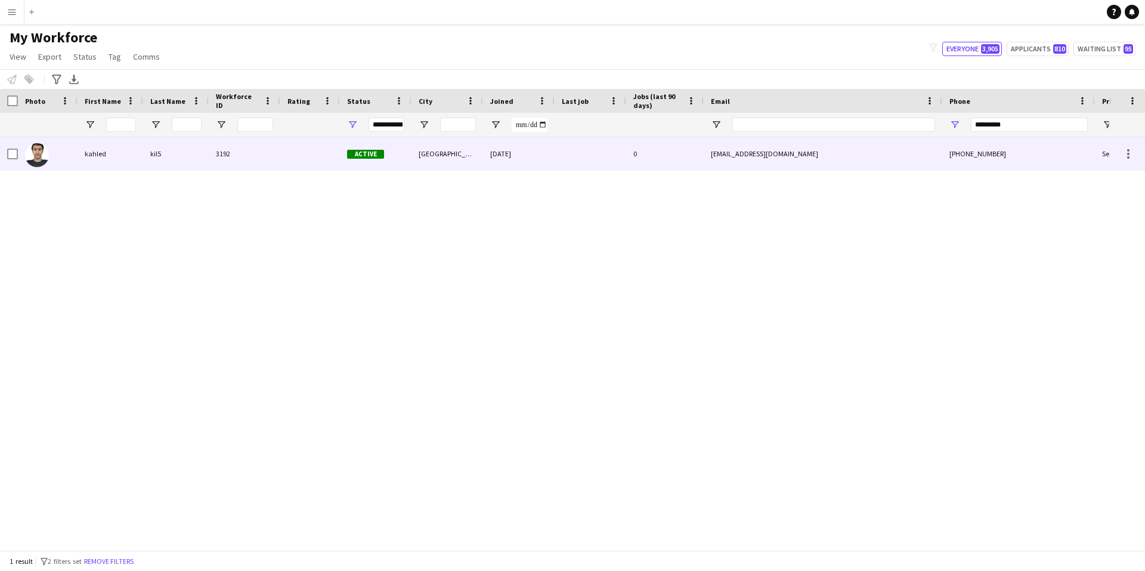
click at [583, 160] on div at bounding box center [591, 153] width 72 height 33
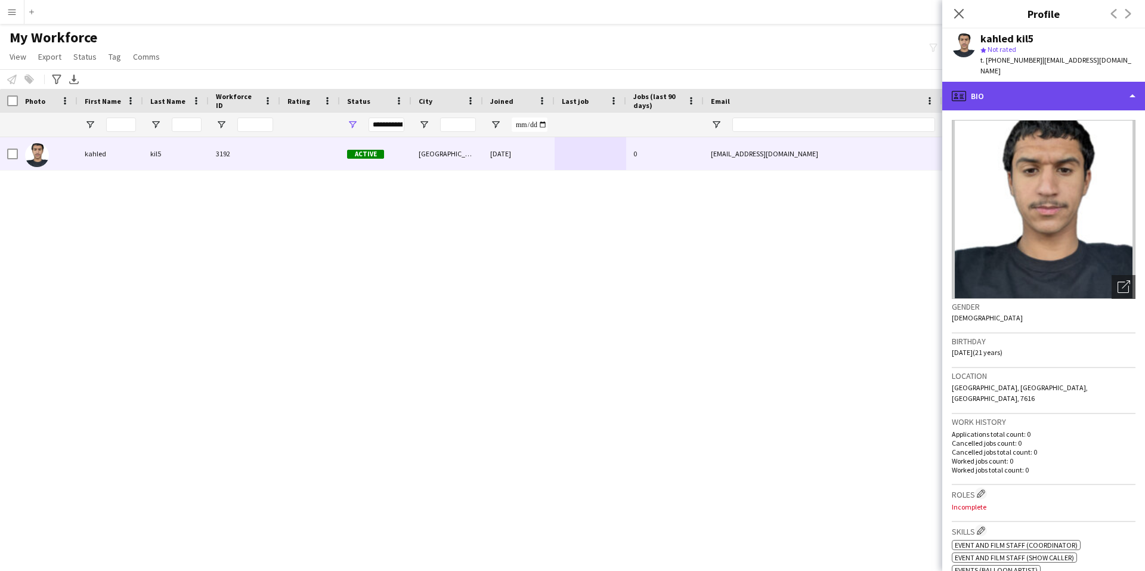
click at [1094, 83] on div "profile Bio" at bounding box center [1043, 96] width 203 height 29
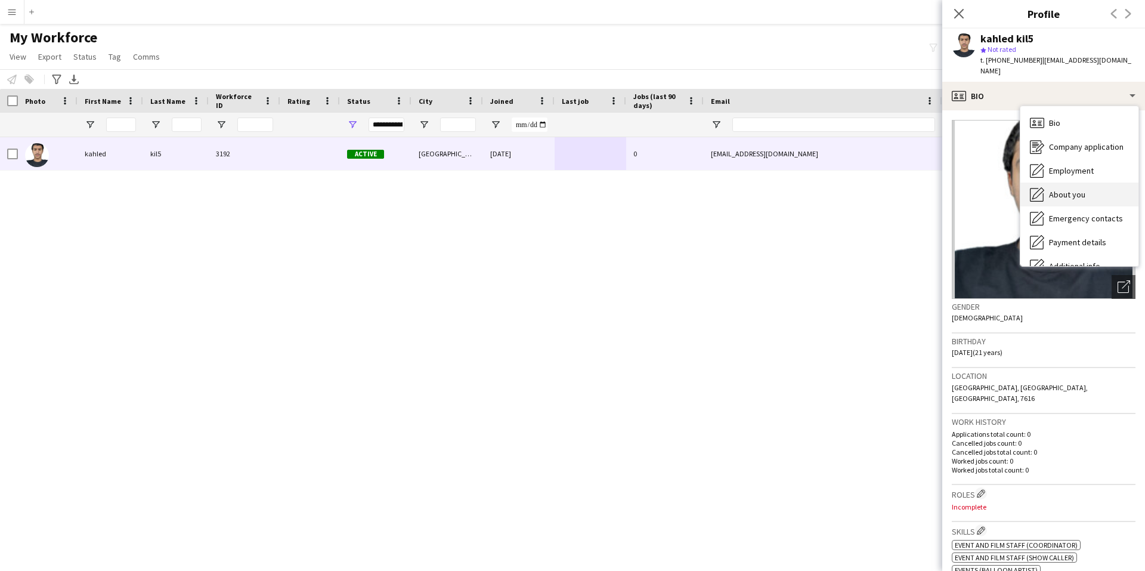
click at [1076, 182] on div "About you About you" at bounding box center [1079, 194] width 118 height 24
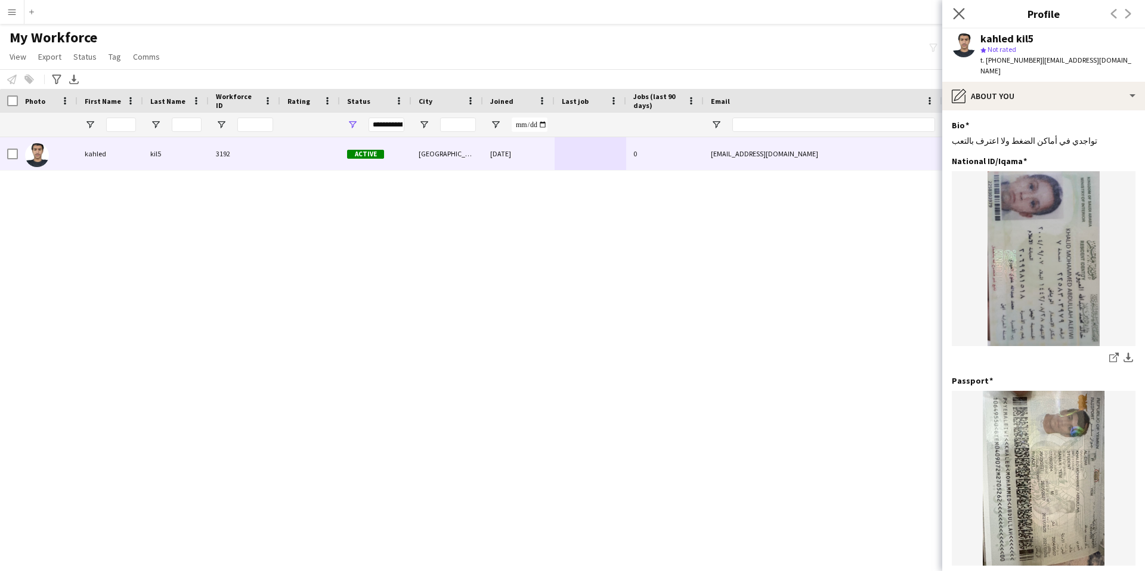
click at [951, 16] on app-icon "Close pop-in" at bounding box center [959, 13] width 17 height 17
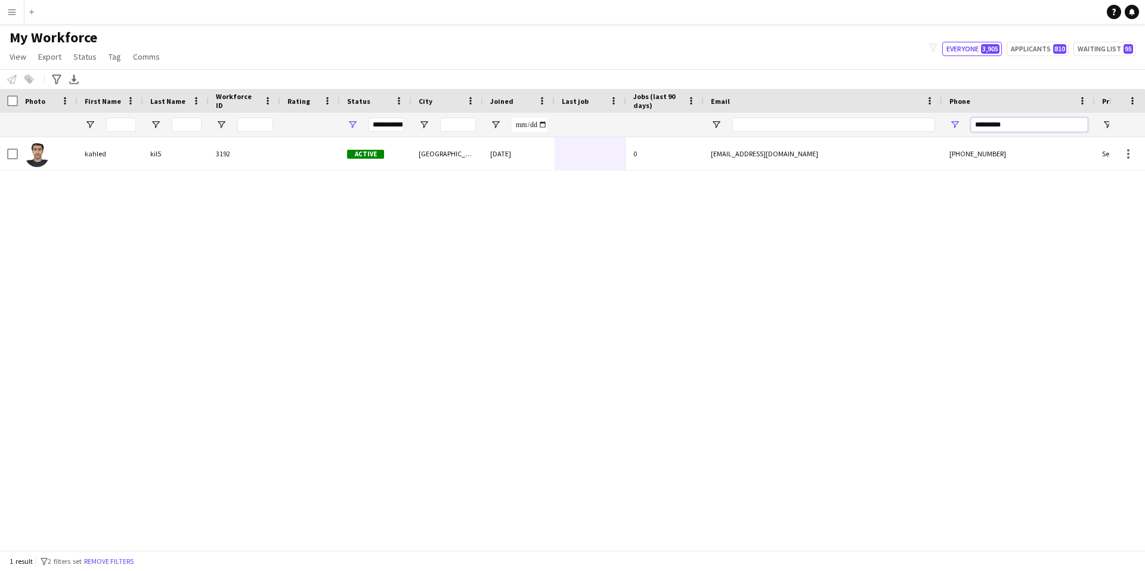
click at [1041, 125] on input "*********" at bounding box center [1029, 124] width 117 height 14
paste input "Phone Filter Input"
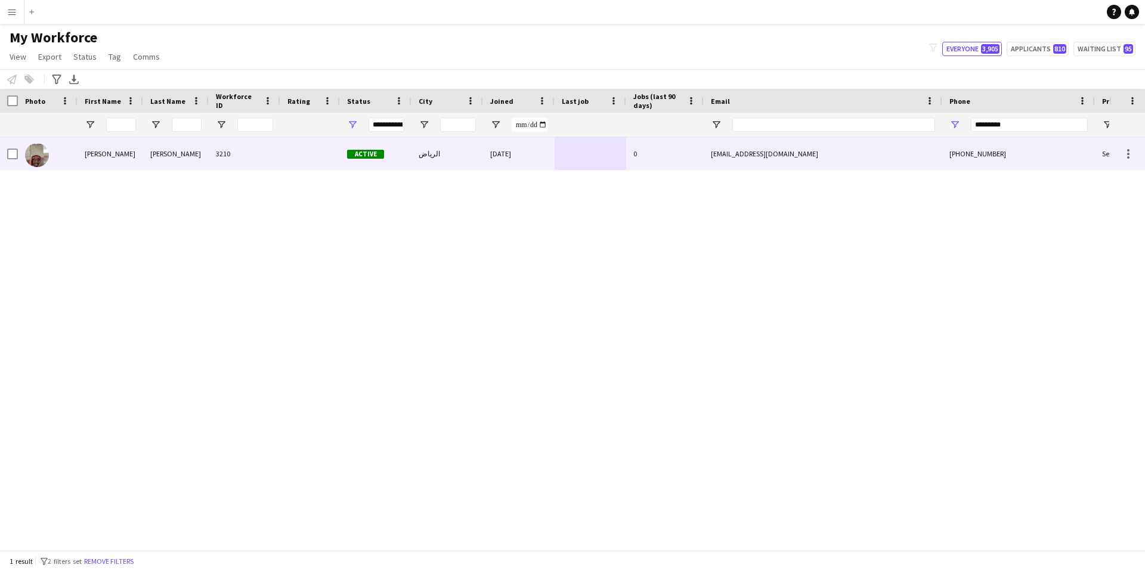
click at [295, 156] on div at bounding box center [310, 153] width 60 height 33
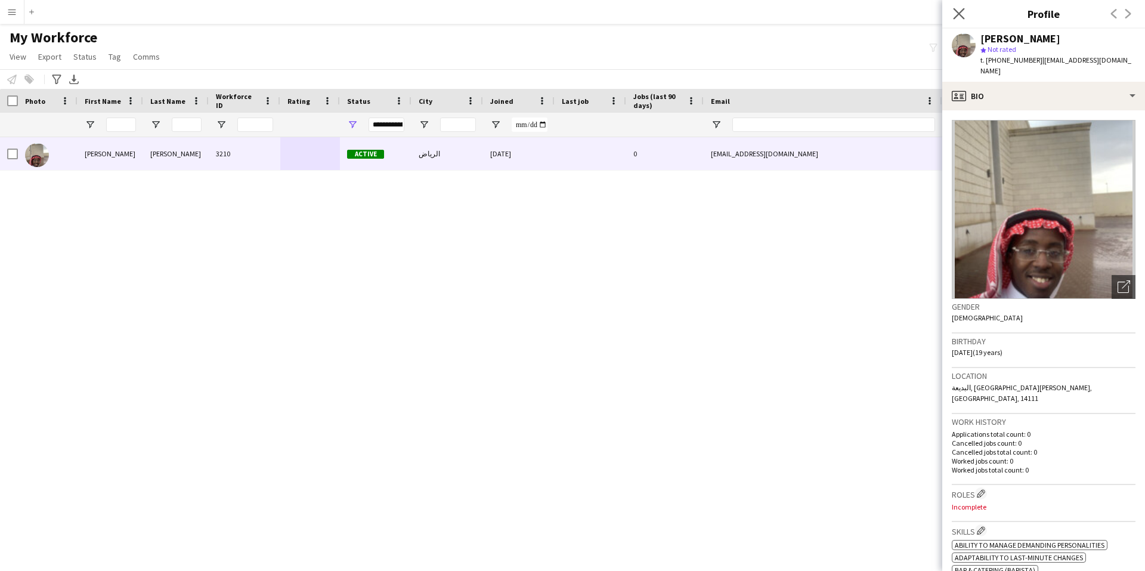
drag, startPoint x: 965, startPoint y: 8, endPoint x: 1011, endPoint y: 47, distance: 60.5
click at [966, 8] on app-icon "Close pop-in" at bounding box center [959, 14] width 14 height 14
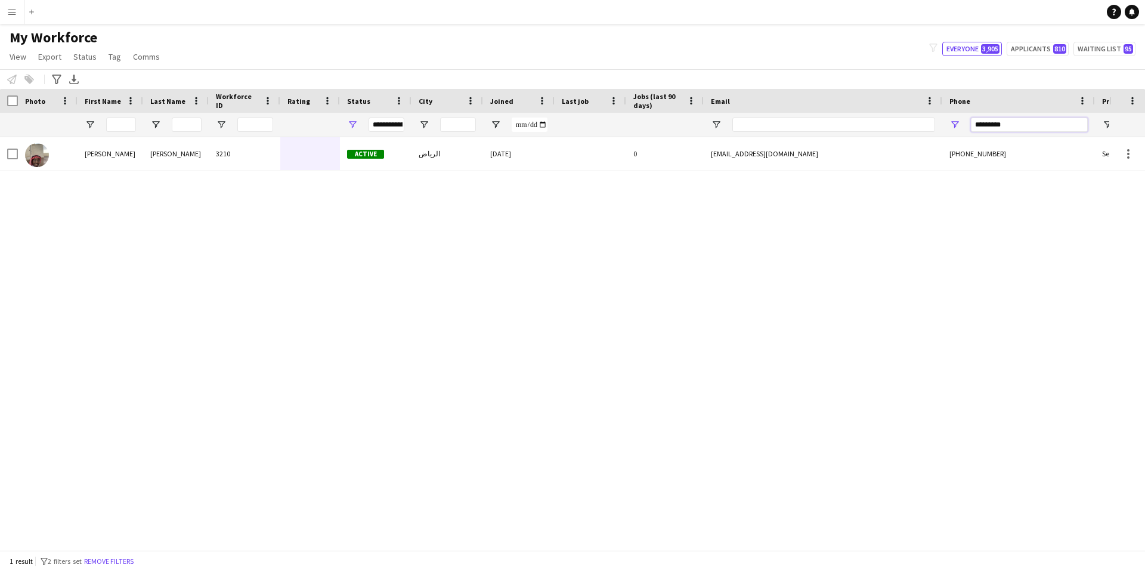
click at [1061, 120] on input "*********" at bounding box center [1029, 124] width 117 height 14
paste input "Phone Filter Input"
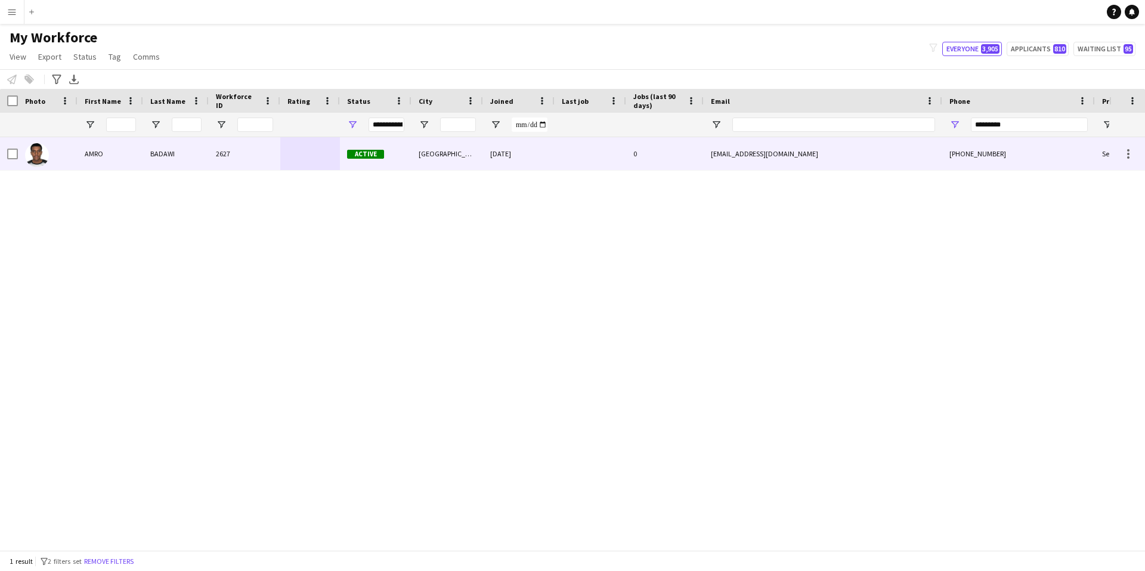
click at [298, 154] on div at bounding box center [310, 153] width 60 height 33
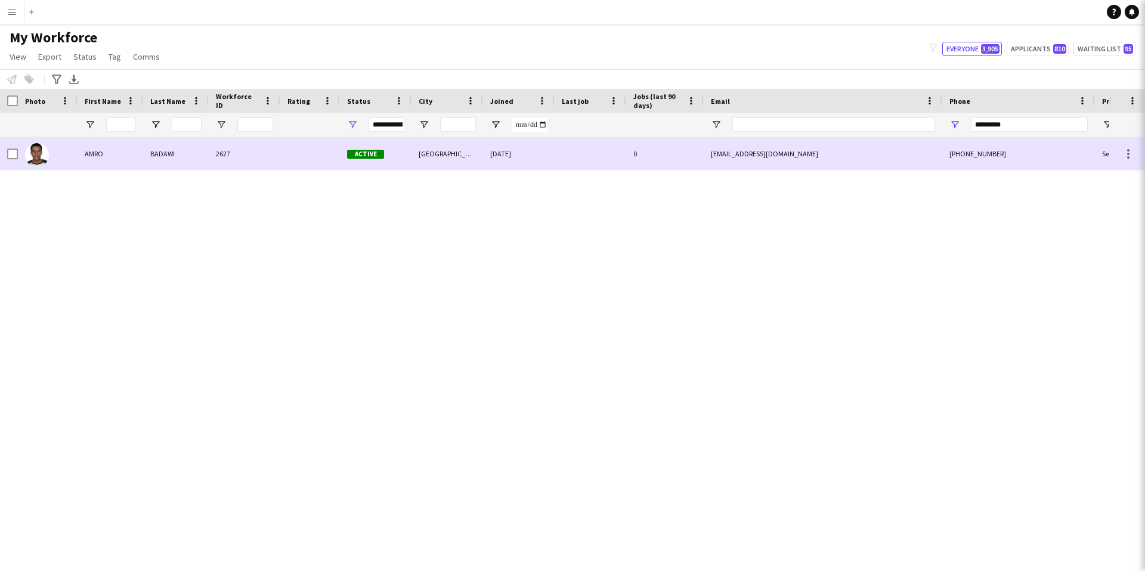
click at [298, 154] on div at bounding box center [310, 153] width 60 height 33
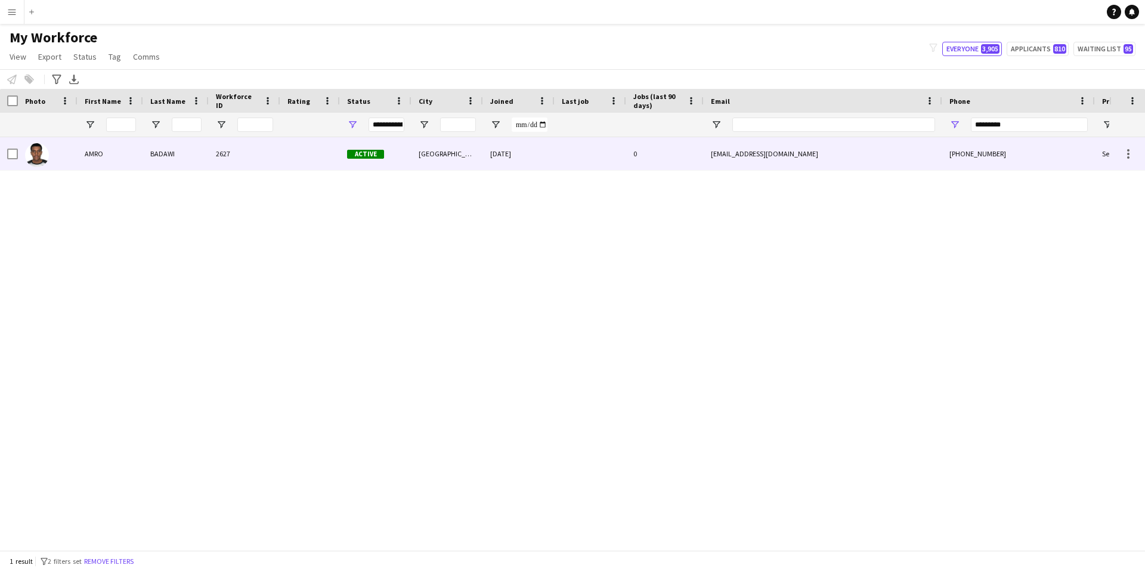
click at [298, 154] on div at bounding box center [310, 153] width 60 height 33
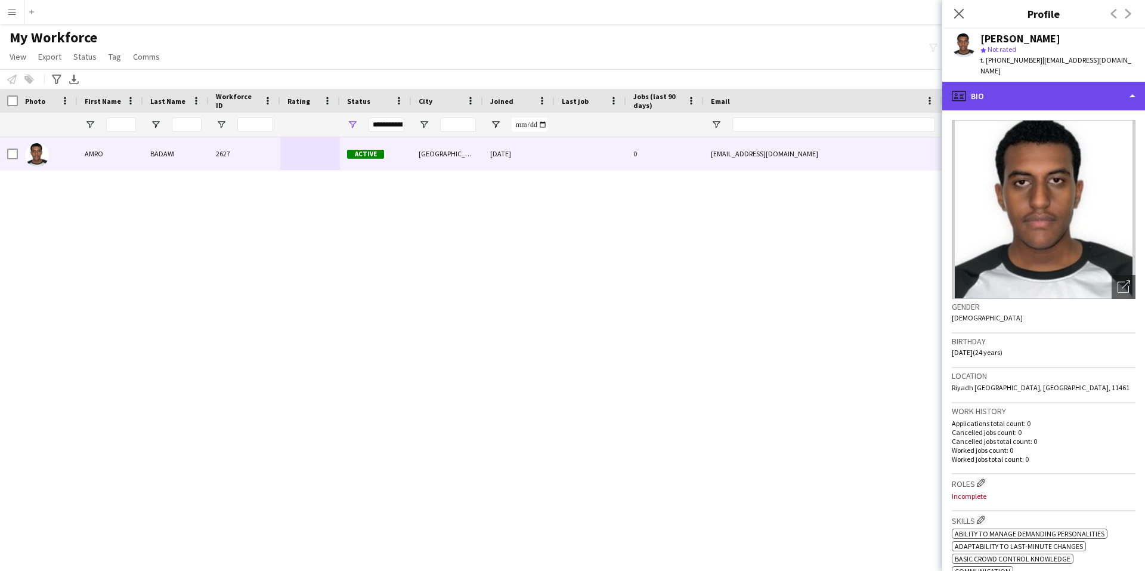
click at [1049, 82] on div "profile Bio" at bounding box center [1043, 96] width 203 height 29
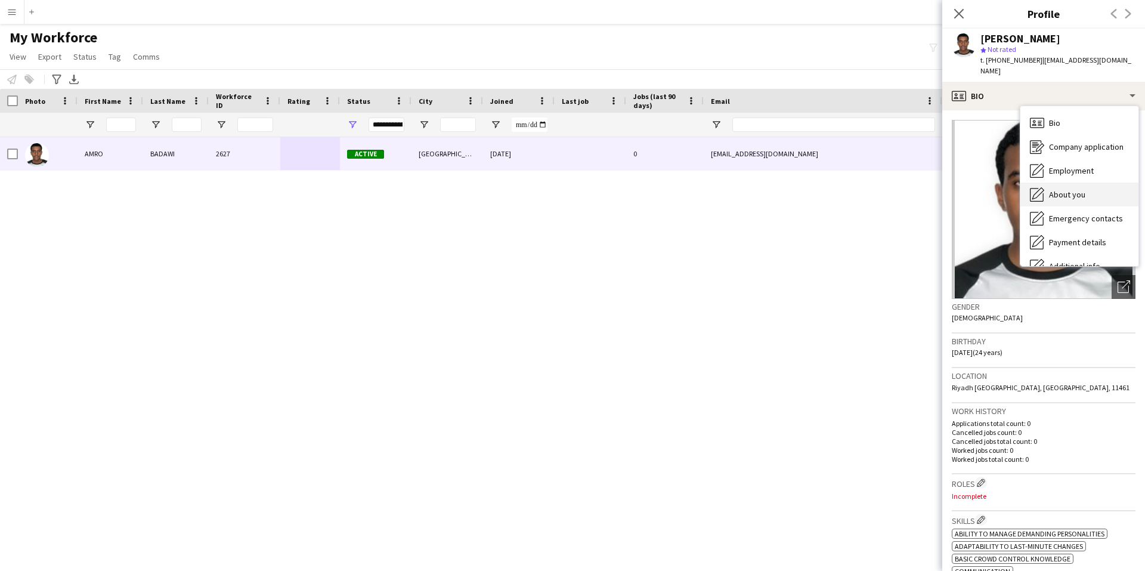
click at [1086, 182] on div "About you About you" at bounding box center [1079, 194] width 118 height 24
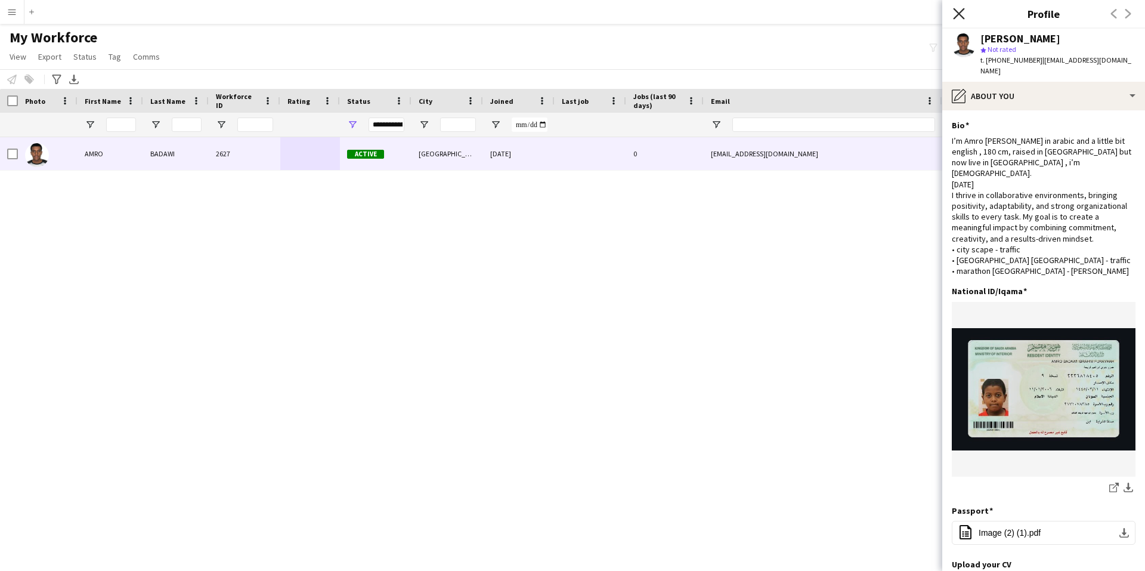
click at [961, 10] on icon "Close pop-in" at bounding box center [958, 13] width 11 height 11
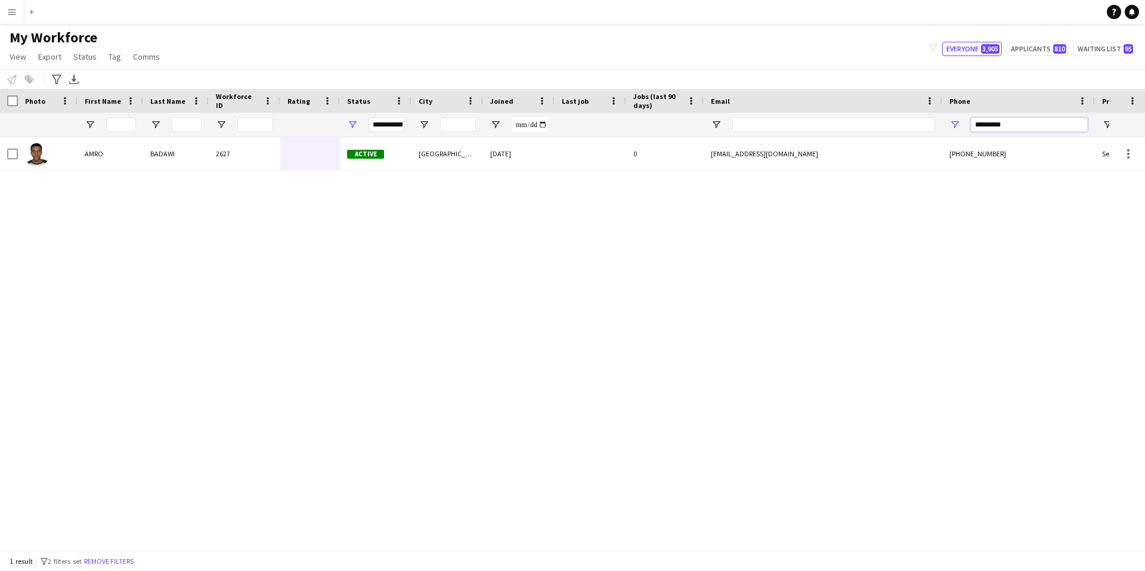
click at [1061, 125] on input "*********" at bounding box center [1029, 124] width 117 height 14
paste input "Phone Filter Input"
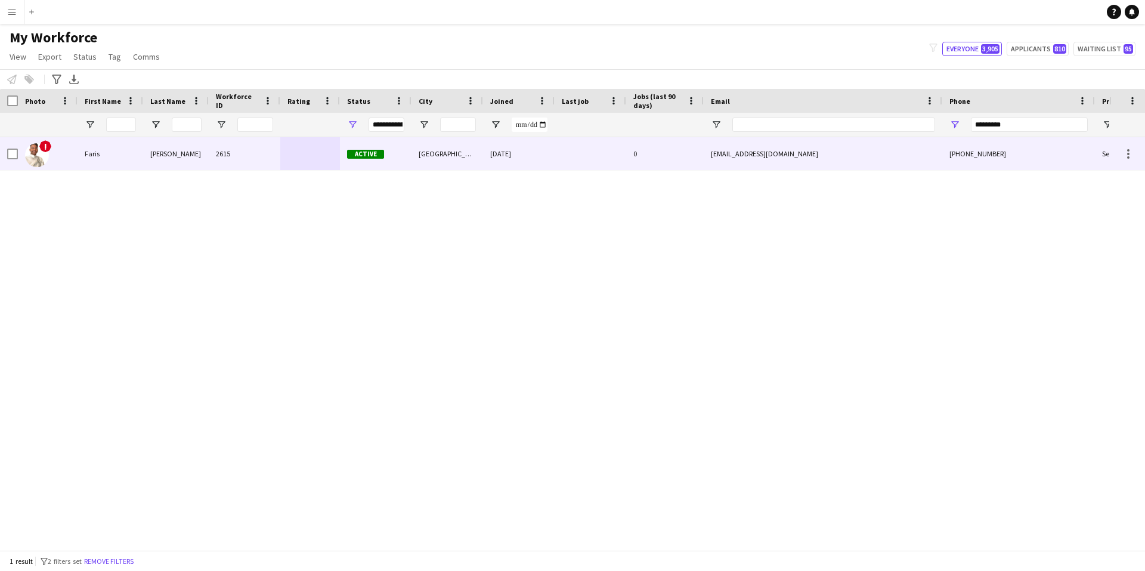
click at [546, 165] on div "[DATE]" at bounding box center [519, 153] width 72 height 33
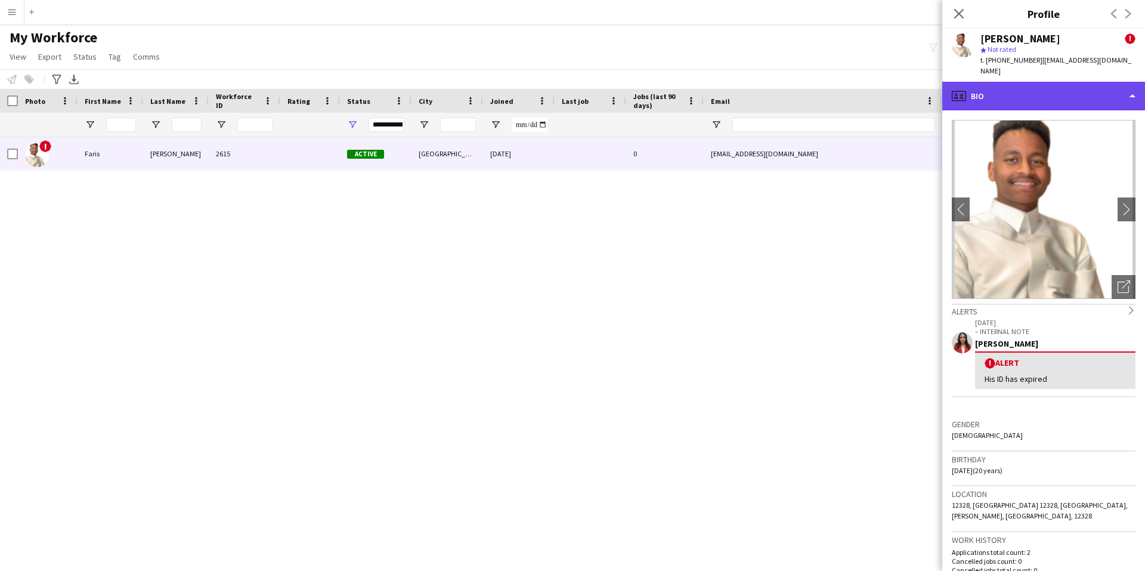
click at [1043, 82] on div "profile Bio" at bounding box center [1043, 96] width 203 height 29
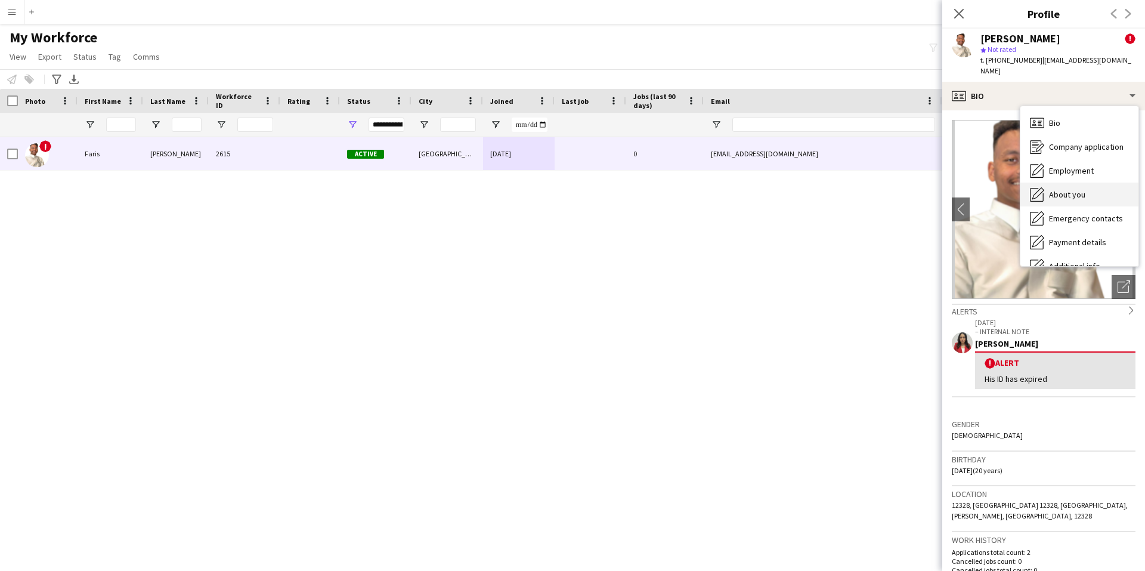
click at [1084, 189] on span "About you" at bounding box center [1067, 194] width 36 height 11
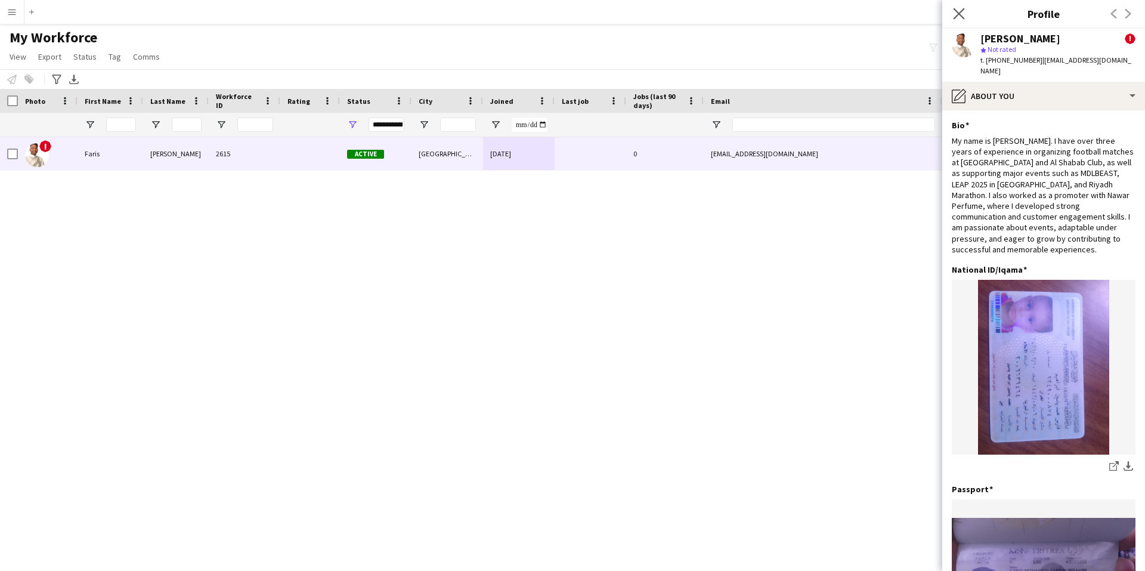
click at [951, 9] on app-icon "Close pop-in" at bounding box center [959, 13] width 17 height 17
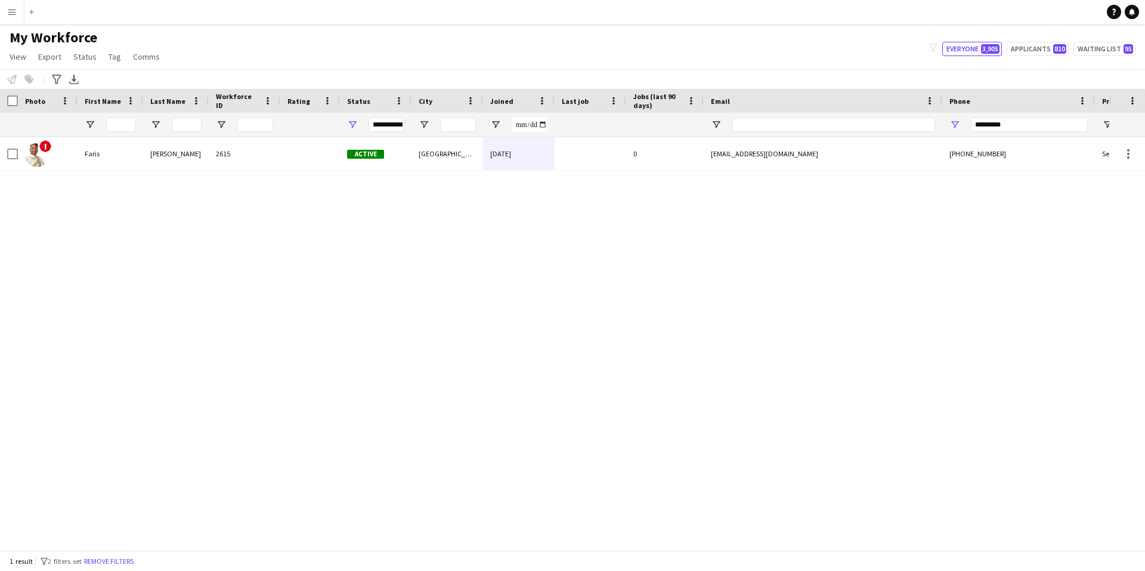
click at [1031, 117] on div "*********" at bounding box center [1029, 125] width 117 height 24
click at [1023, 124] on input "*********" at bounding box center [1029, 124] width 117 height 14
click at [1060, 124] on input "*********" at bounding box center [1029, 124] width 117 height 14
click at [1060, 123] on input "*********" at bounding box center [1029, 124] width 117 height 14
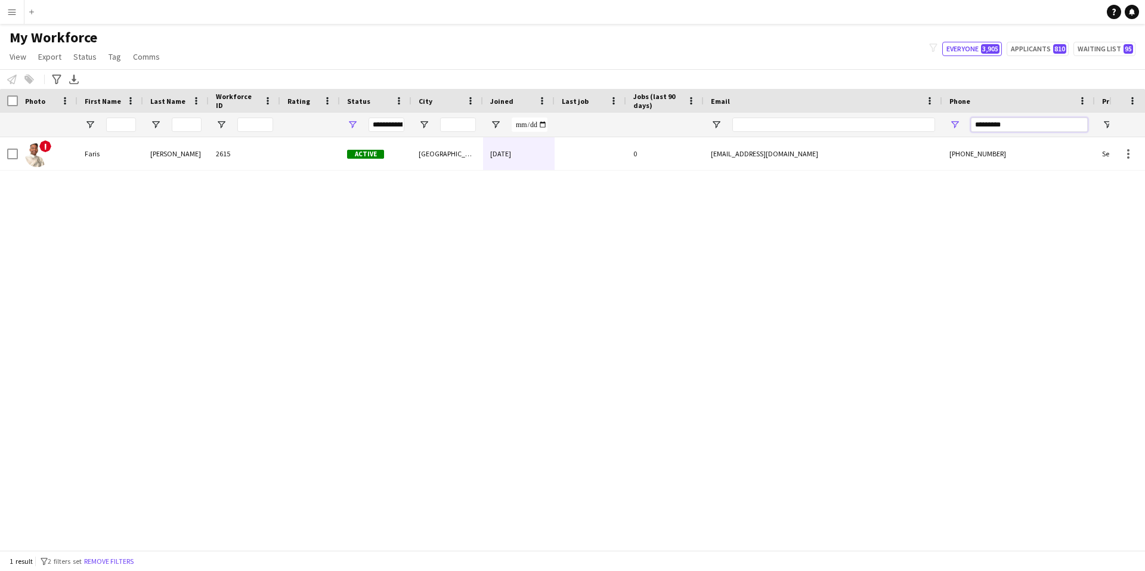
paste input "Phone Filter Input"
type input "*********"
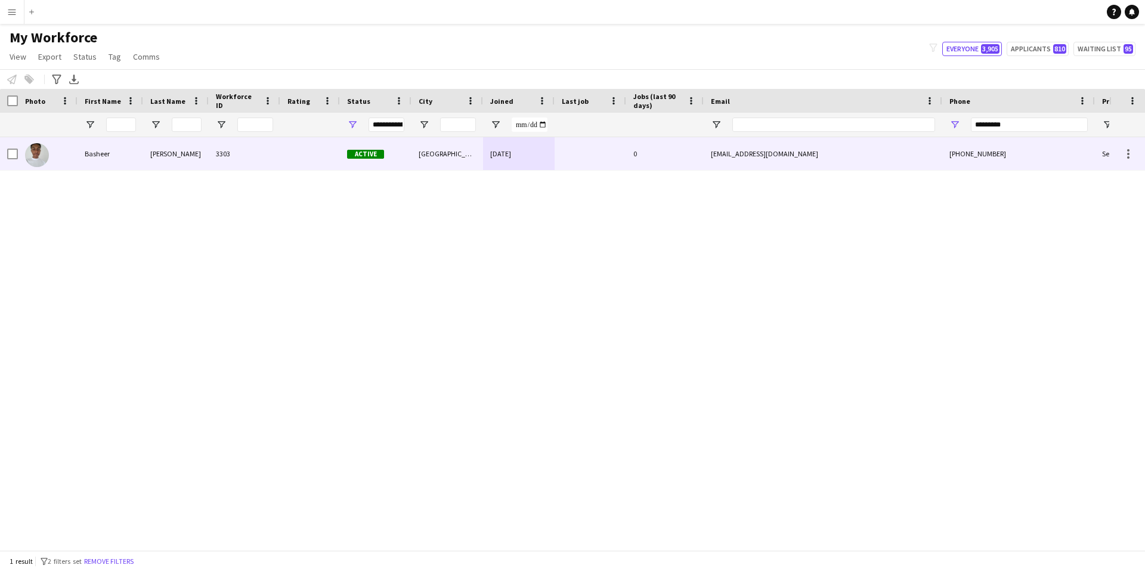
click at [668, 148] on div "0" at bounding box center [665, 153] width 78 height 33
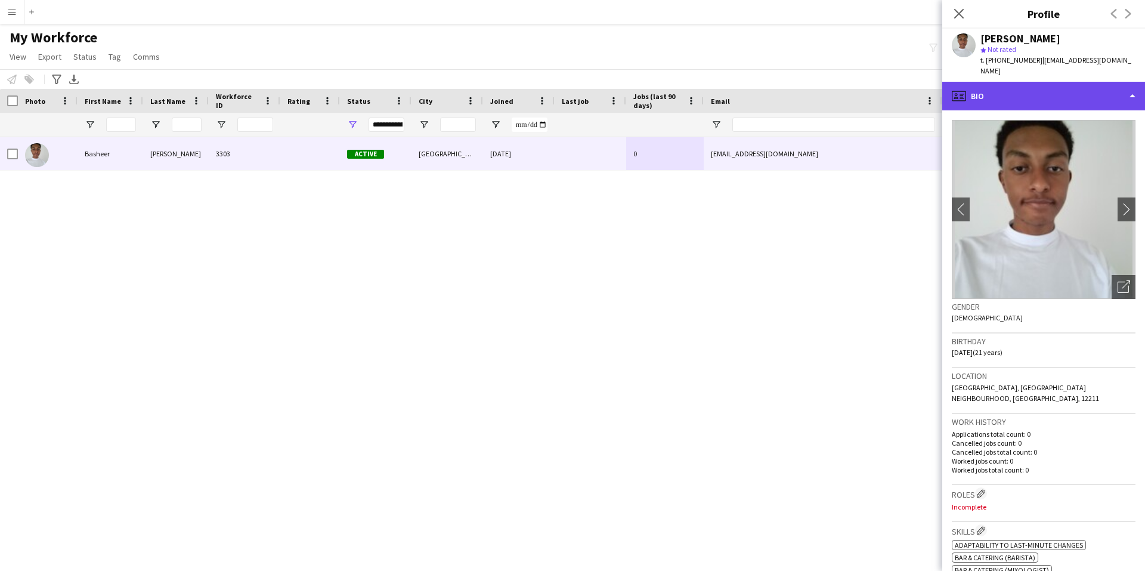
click at [1097, 91] on div "profile Bio" at bounding box center [1043, 96] width 203 height 29
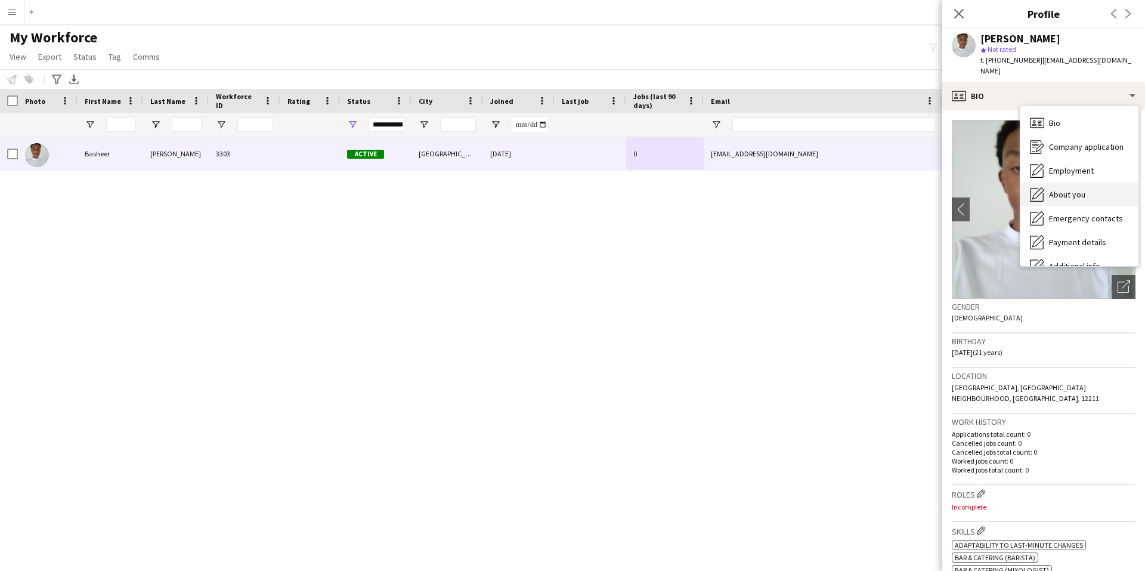
click at [1082, 189] on span "About you" at bounding box center [1067, 194] width 36 height 11
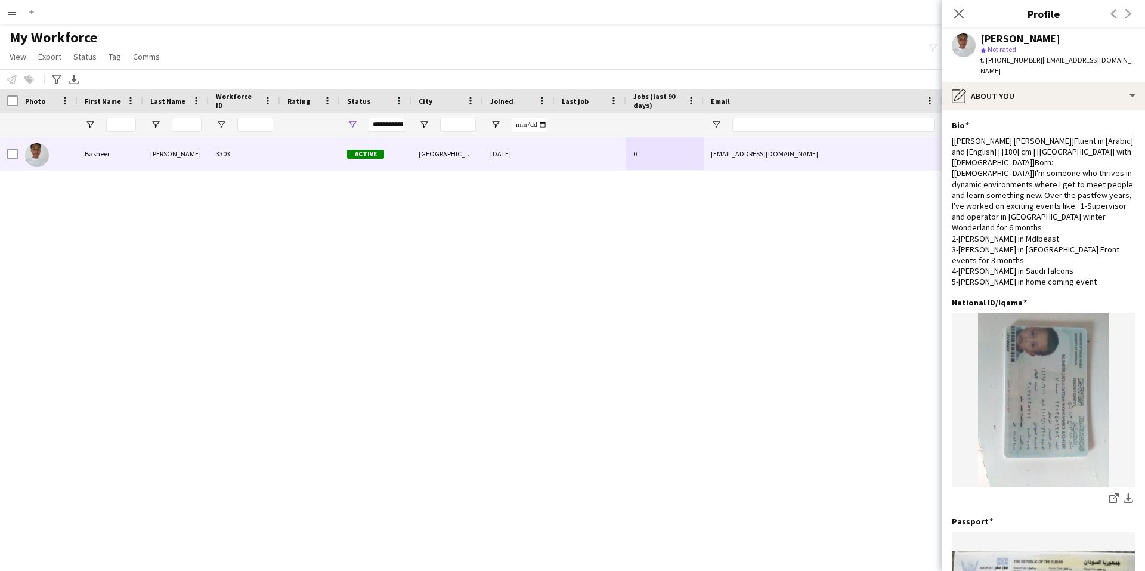
click at [969, 10] on div "Close pop-in" at bounding box center [958, 13] width 33 height 27
click at [955, 13] on icon "Close pop-in" at bounding box center [958, 13] width 11 height 11
